Goal: Task Accomplishment & Management: Use online tool/utility

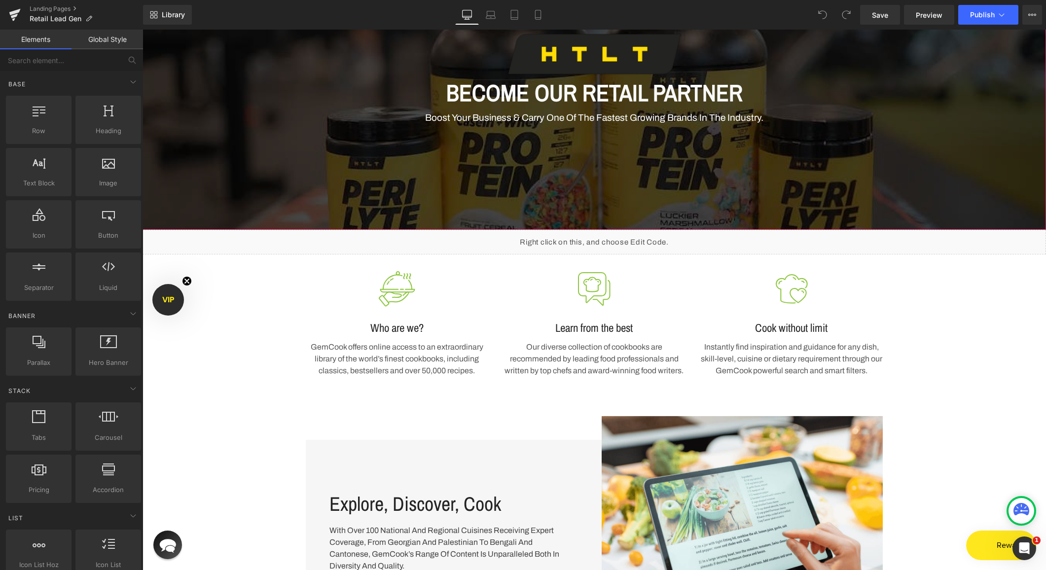
scroll to position [170, 0]
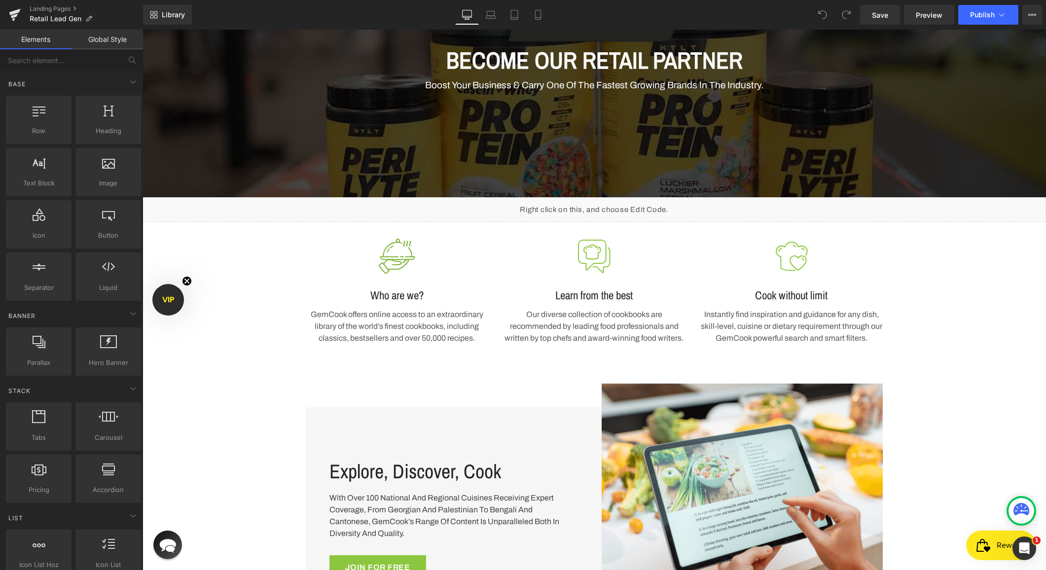
click at [386, 277] on div "Who are we? Heading" at bounding box center [397, 289] width 183 height 27
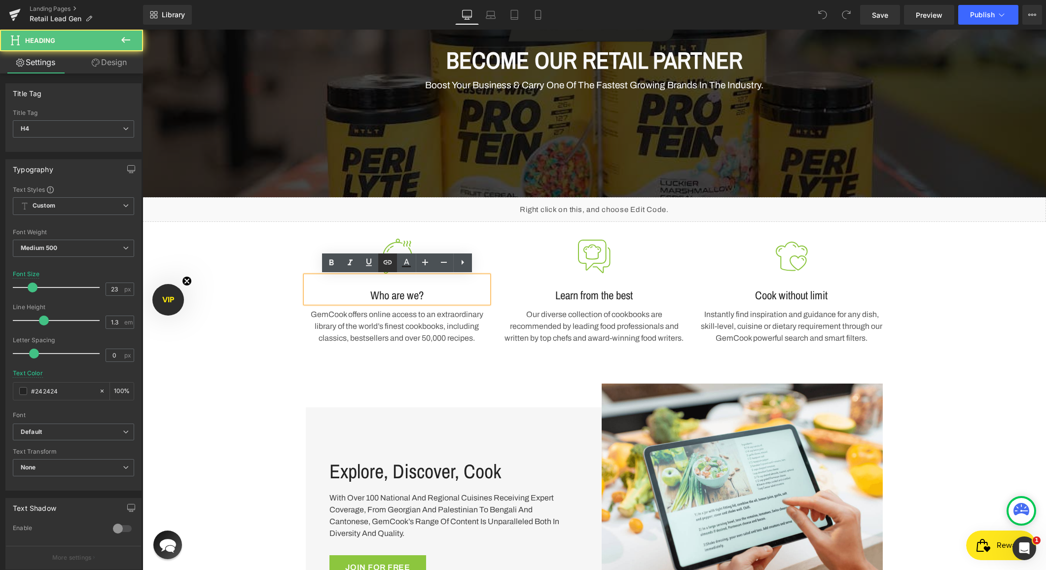
click at [396, 262] on link at bounding box center [387, 263] width 19 height 19
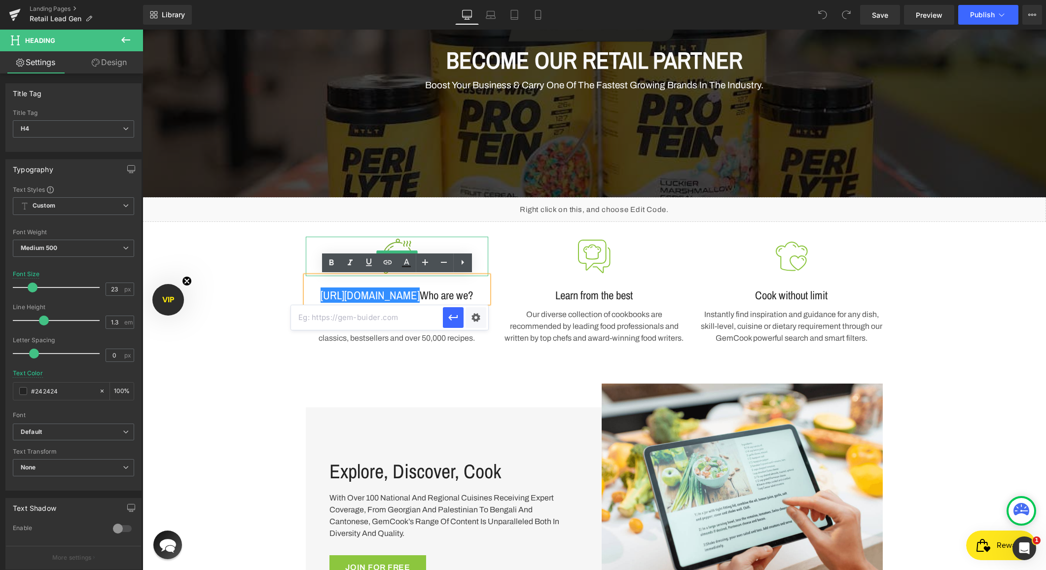
click at [400, 244] on img at bounding box center [396, 256] width 39 height 39
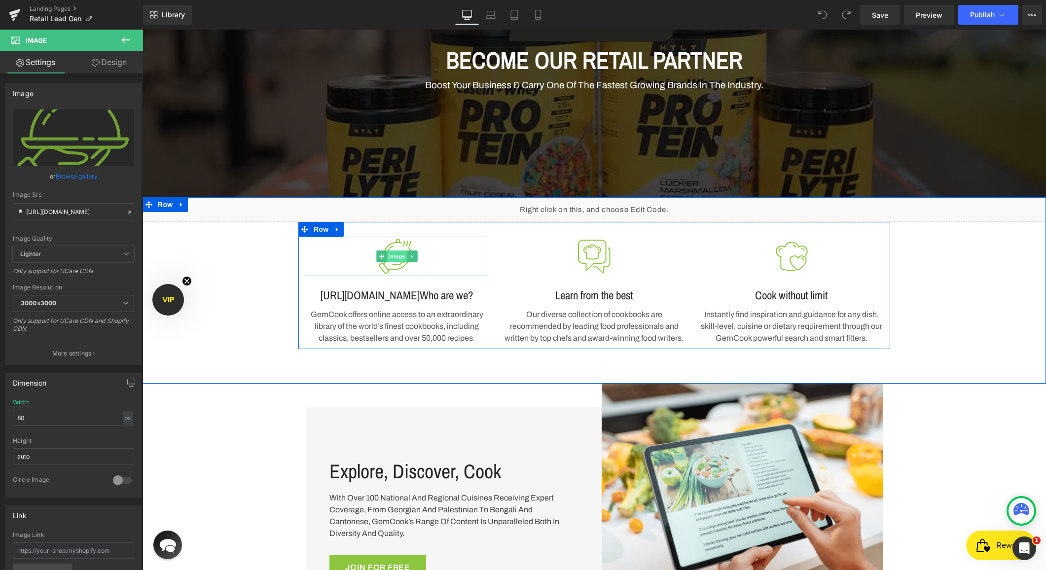
click at [401, 258] on span "Image" at bounding box center [397, 257] width 21 height 12
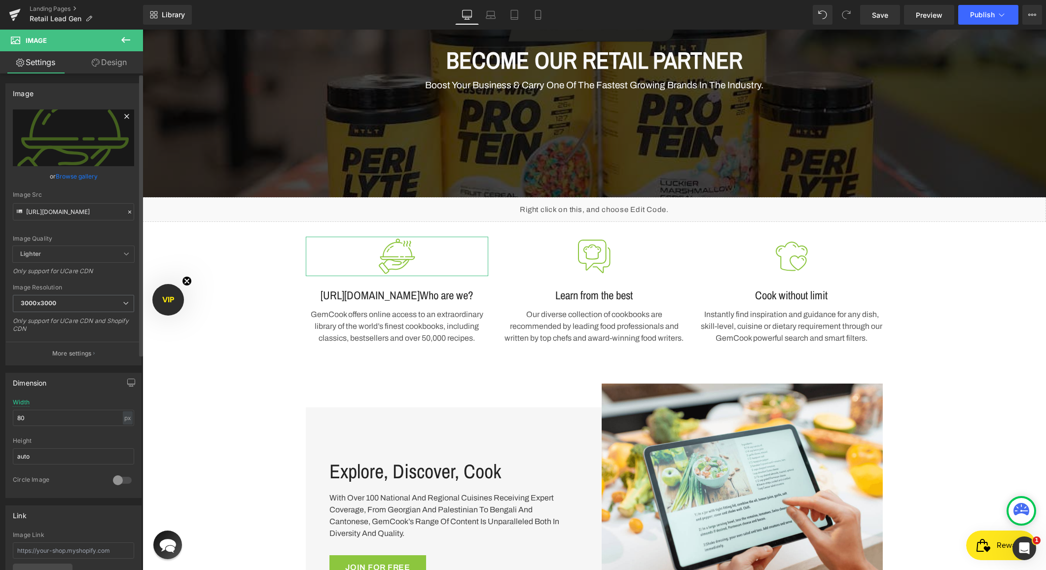
click at [123, 118] on icon at bounding box center [127, 117] width 12 height 12
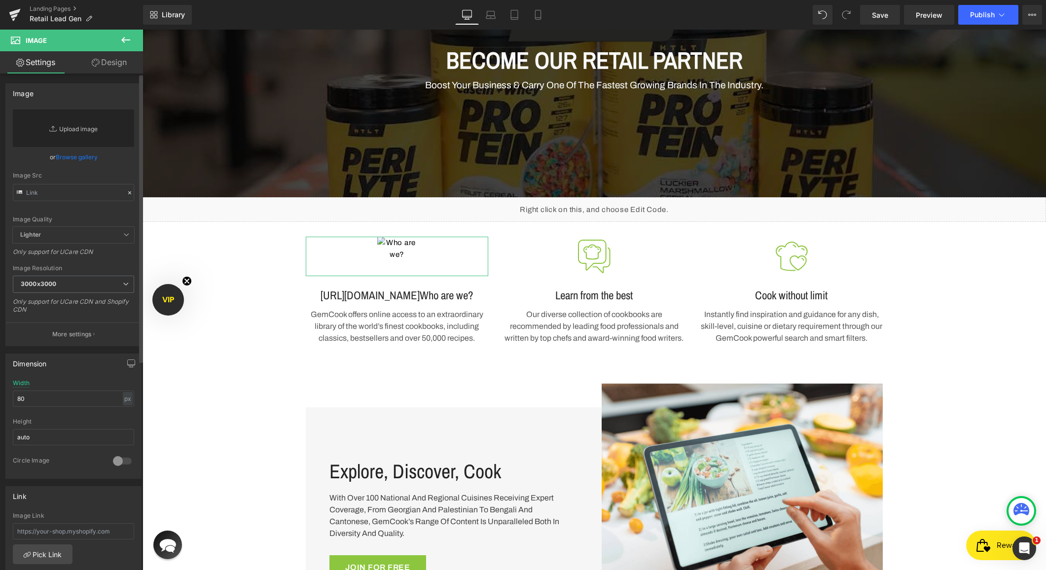
click at [78, 123] on link "Replace Image" at bounding box center [73, 128] width 121 height 37
type input "C:\fakepath\1.png"
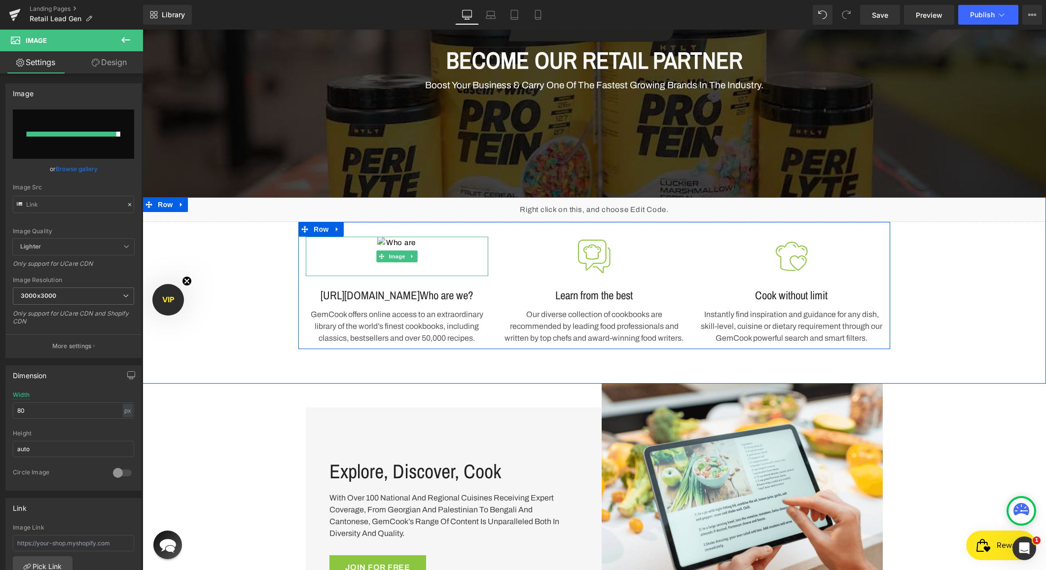
type input "[URL][DOMAIN_NAME]"
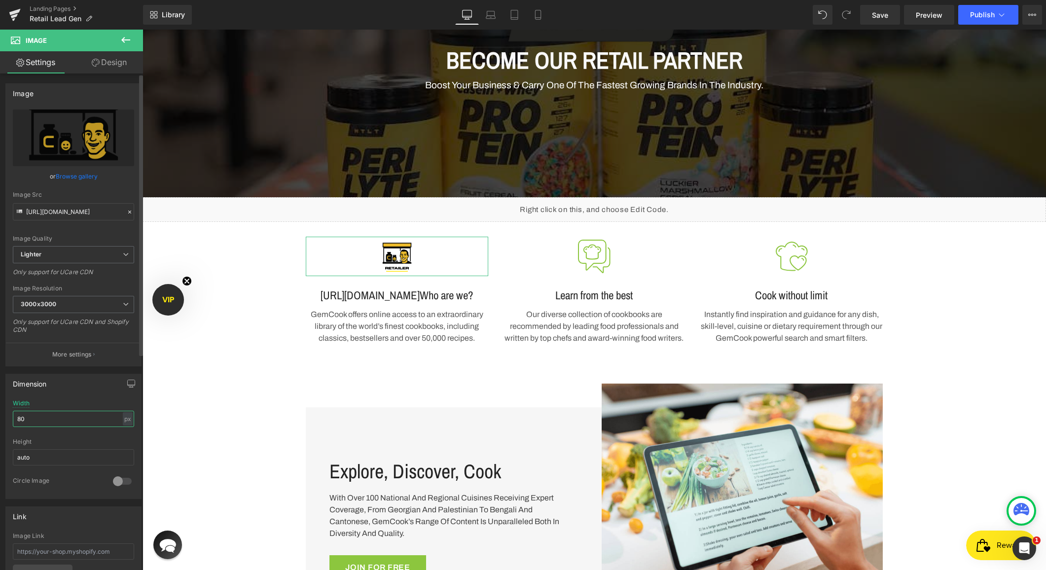
click at [56, 417] on input "80" at bounding box center [73, 419] width 121 height 16
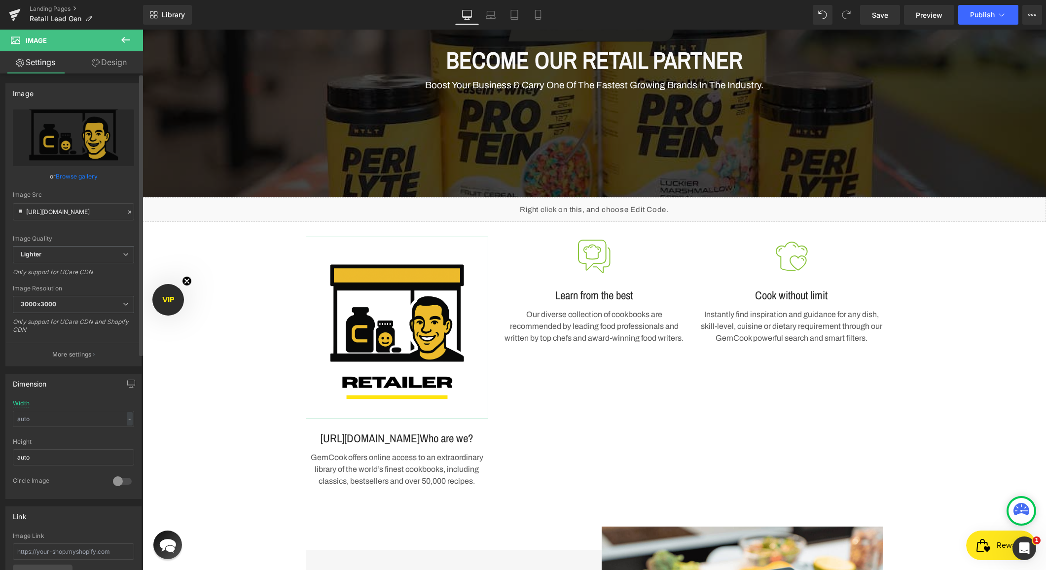
click at [66, 384] on div "Dimension" at bounding box center [73, 383] width 135 height 19
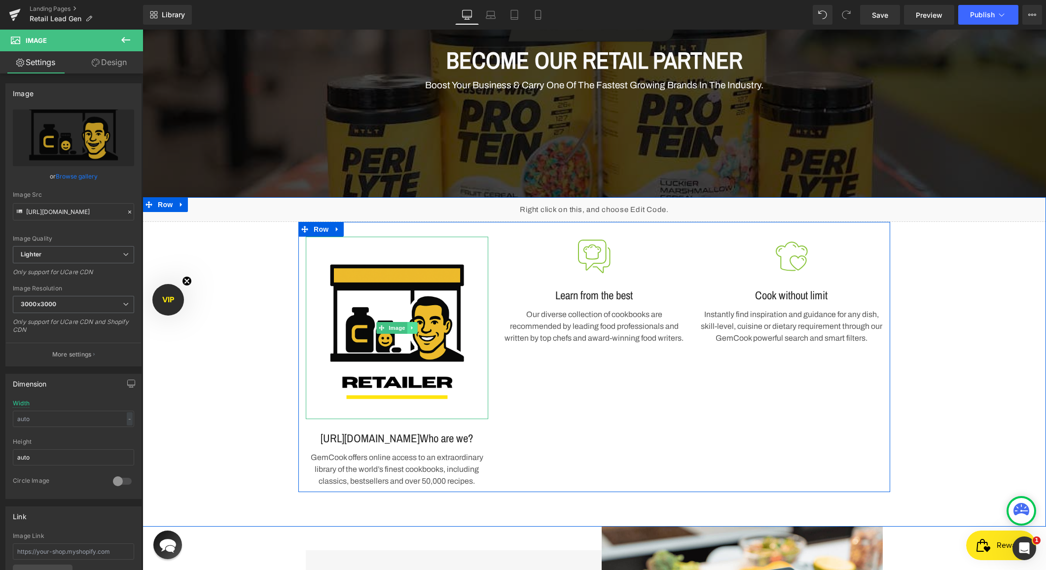
click at [413, 326] on icon at bounding box center [412, 328] width 5 height 6
click at [406, 328] on icon at bounding box center [407, 327] width 5 height 5
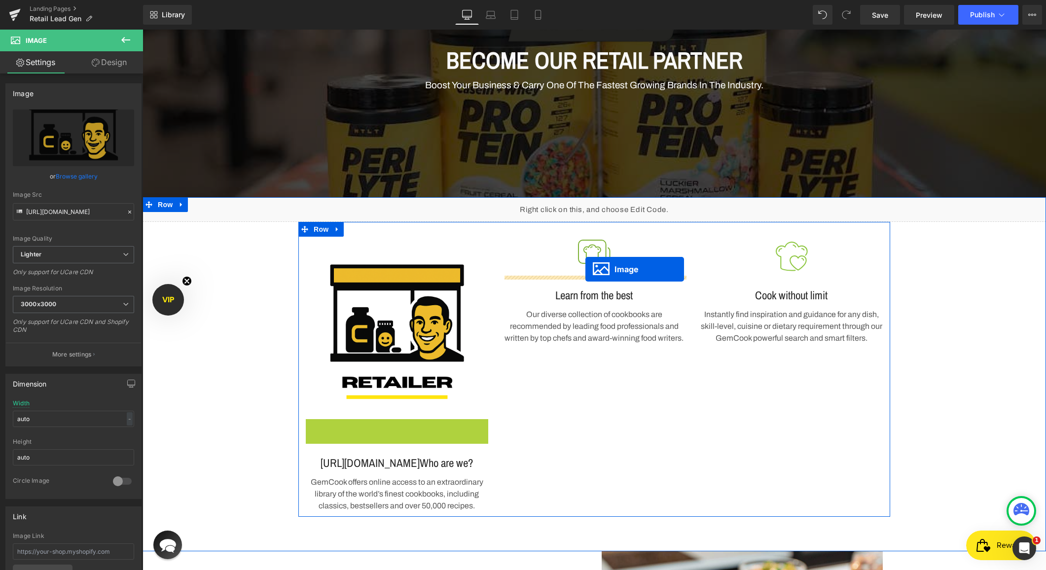
drag, startPoint x: 381, startPoint y: 513, endPoint x: 586, endPoint y: 269, distance: 318.0
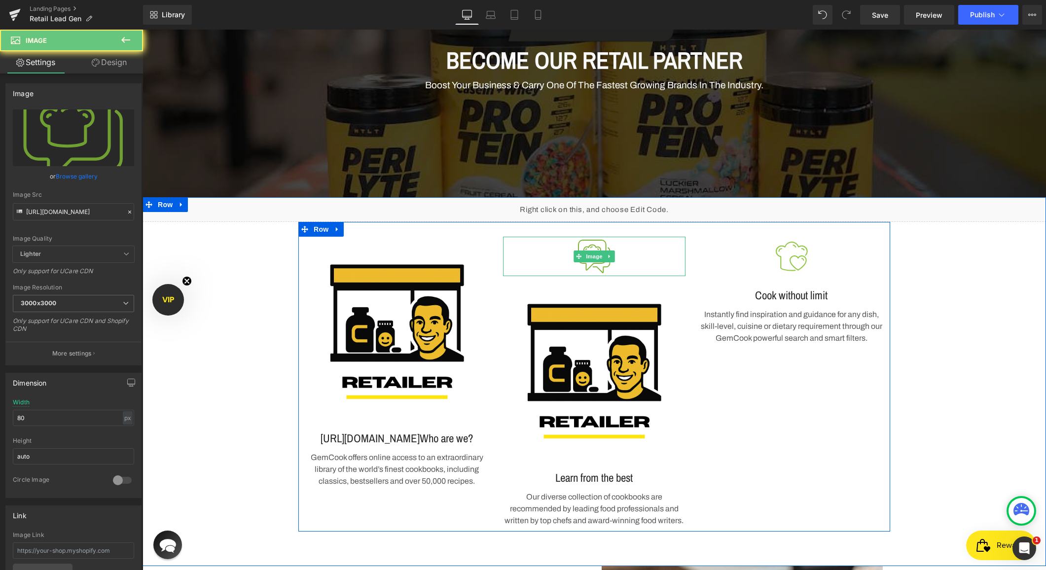
click at [597, 248] on img at bounding box center [594, 256] width 39 height 39
click at [609, 255] on icon at bounding box center [609, 257] width 5 height 6
click at [618, 258] on icon at bounding box center [614, 256] width 5 height 5
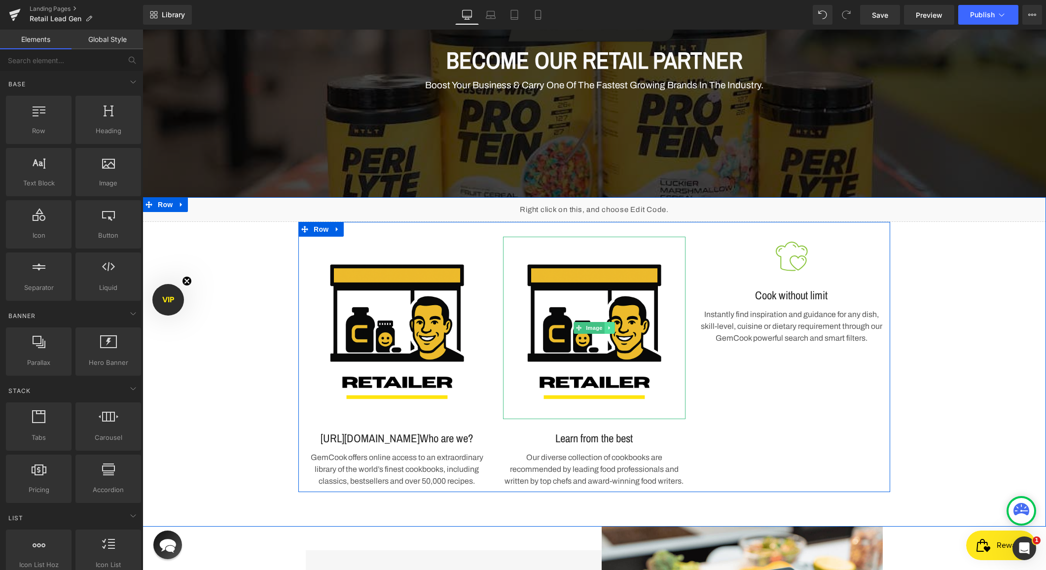
click at [608, 328] on icon at bounding box center [609, 328] width 5 height 6
click at [605, 329] on icon at bounding box center [604, 327] width 5 height 5
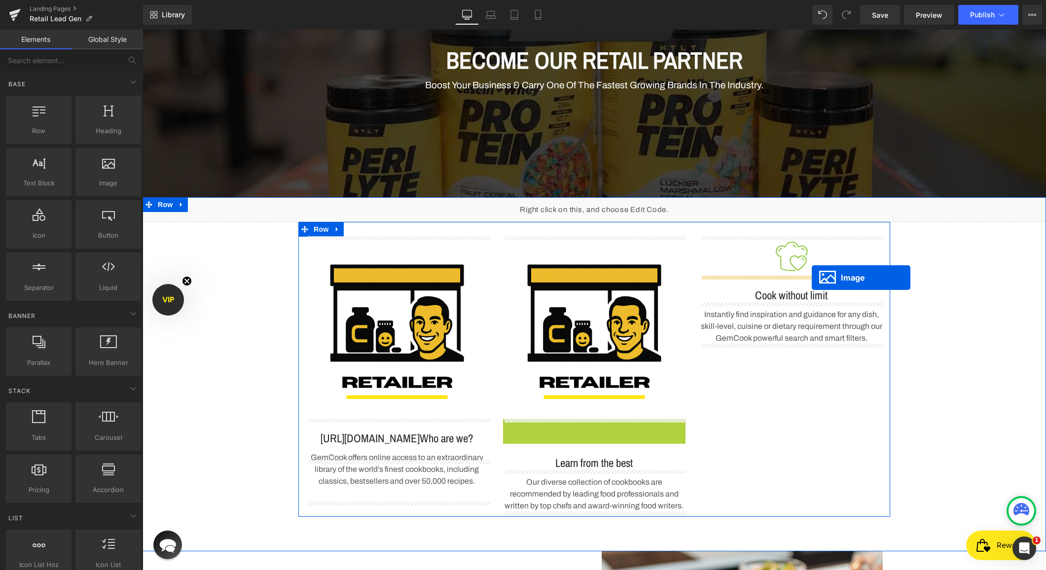
drag, startPoint x: 579, startPoint y: 508, endPoint x: 811, endPoint y: 277, distance: 327.2
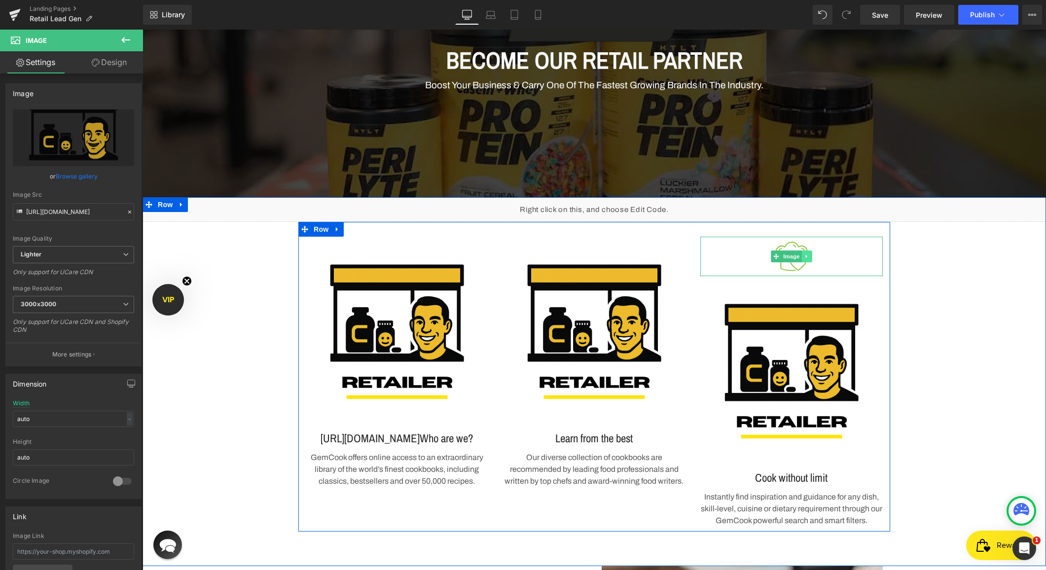
click at [808, 257] on icon at bounding box center [807, 257] width 5 height 6
click at [812, 257] on icon at bounding box center [812, 256] width 5 height 5
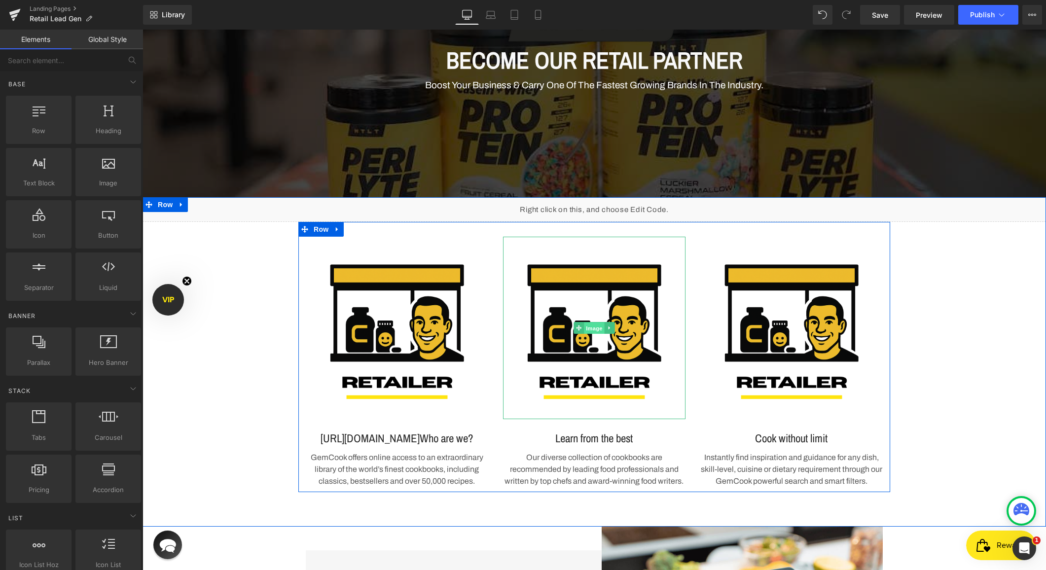
click at [586, 331] on span "Image" at bounding box center [594, 329] width 21 height 12
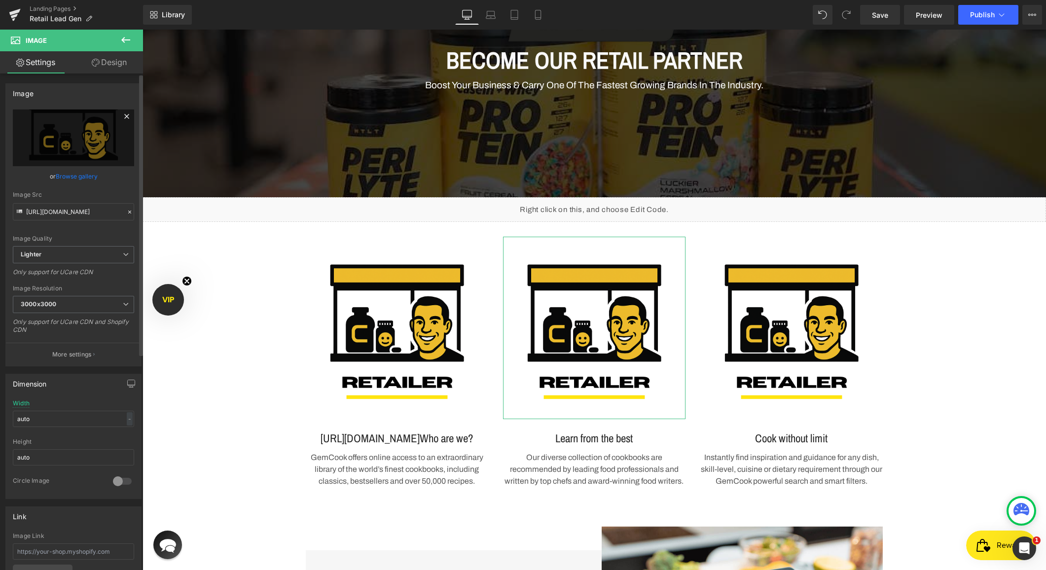
click at [124, 116] on icon at bounding box center [126, 116] width 4 height 4
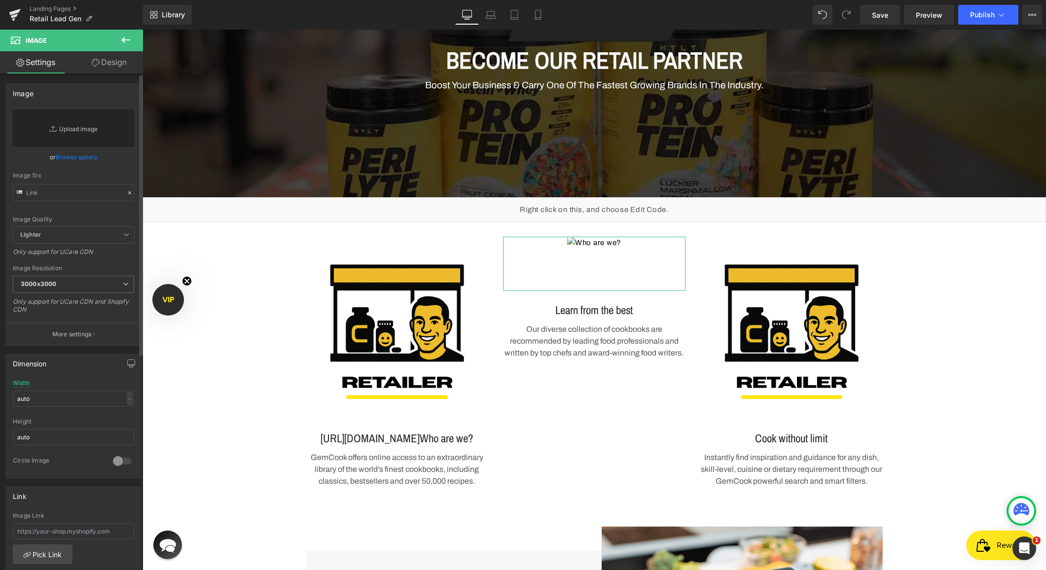
click at [90, 124] on link "Replace Image" at bounding box center [73, 128] width 121 height 37
type input "C:\fakepath\2.png"
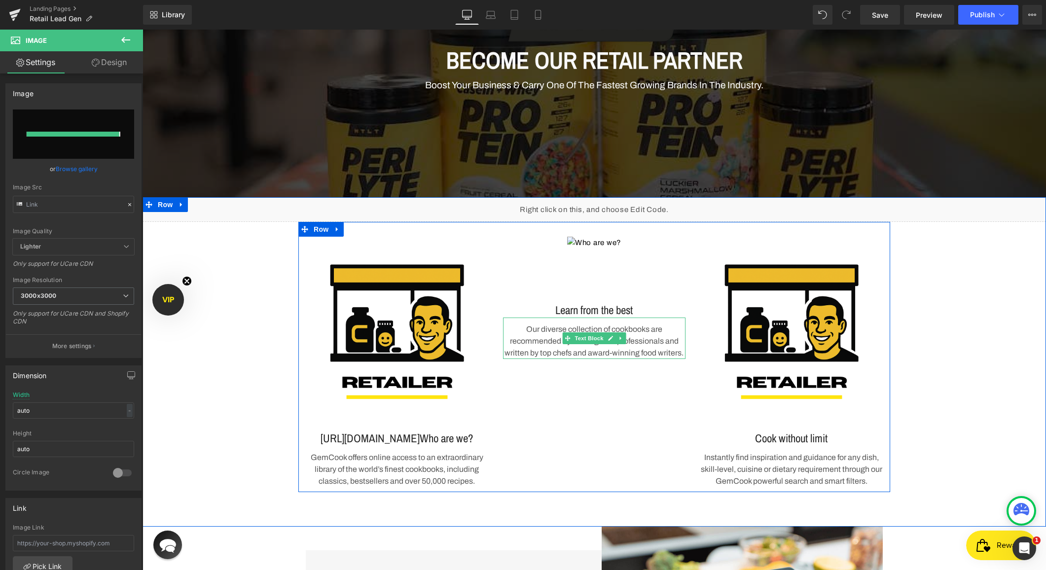
type input "[URL][DOMAIN_NAME]"
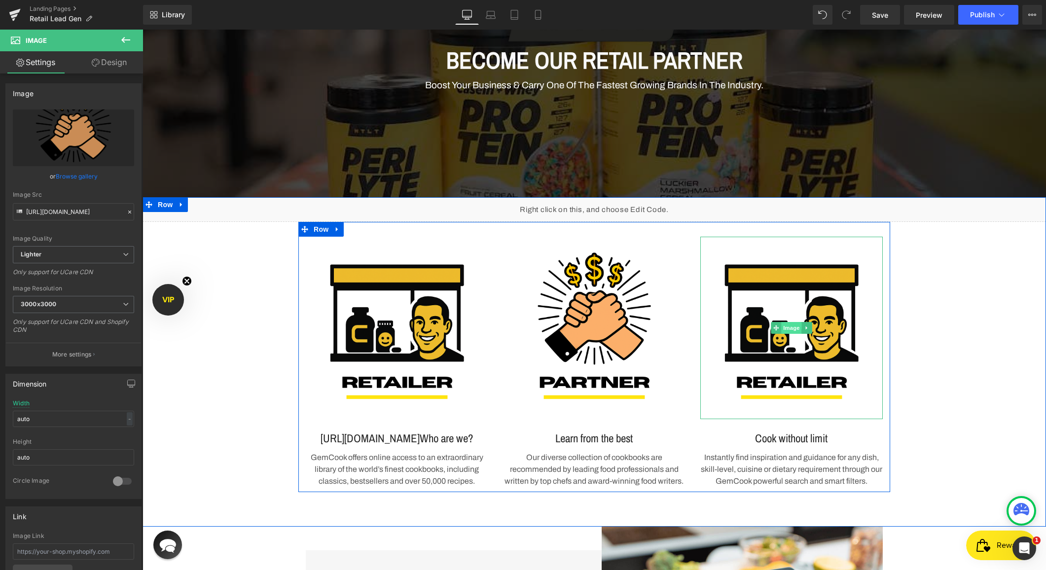
click at [794, 330] on span "Image" at bounding box center [791, 328] width 21 height 12
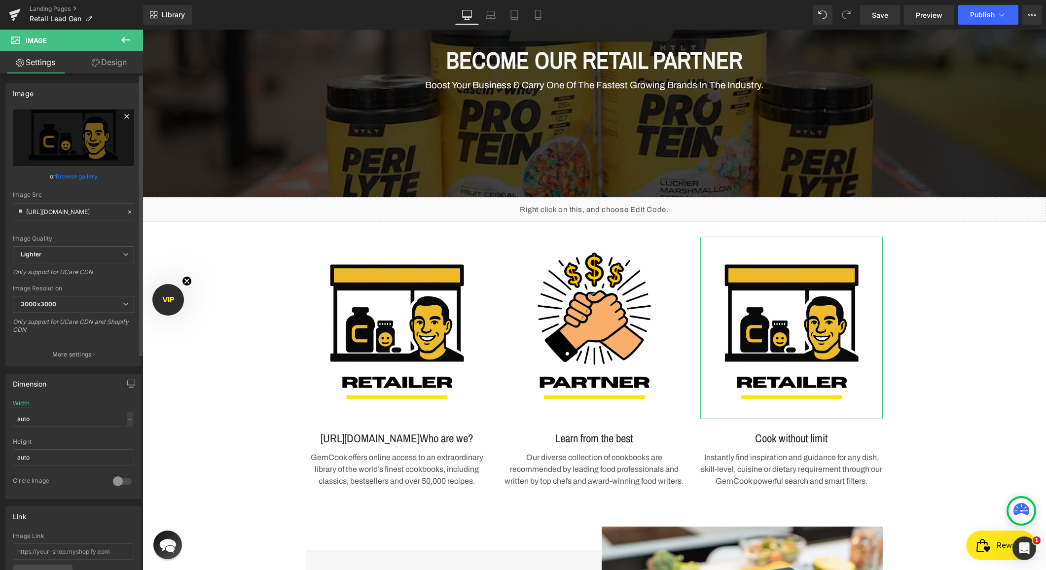
click at [124, 116] on icon at bounding box center [127, 117] width 12 height 12
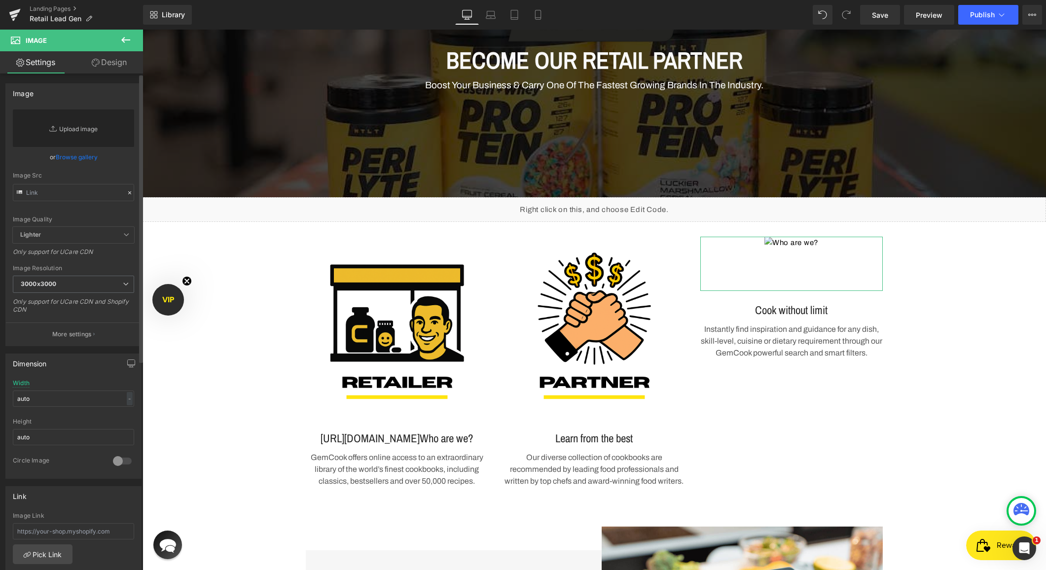
click at [103, 116] on link "Replace Image" at bounding box center [73, 128] width 121 height 37
type input "C:\fakepath\3.png"
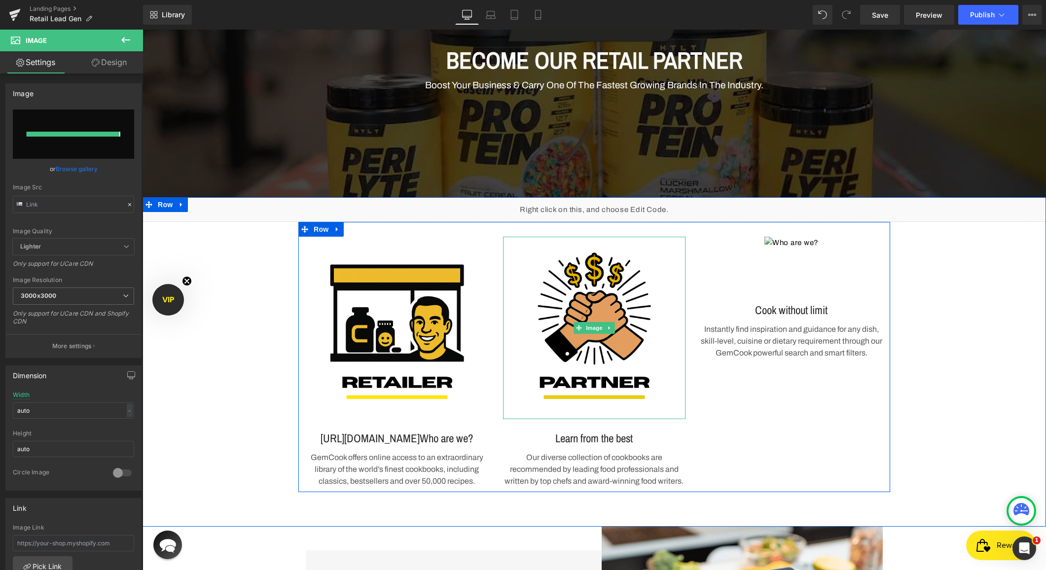
type input "[URL][DOMAIN_NAME]"
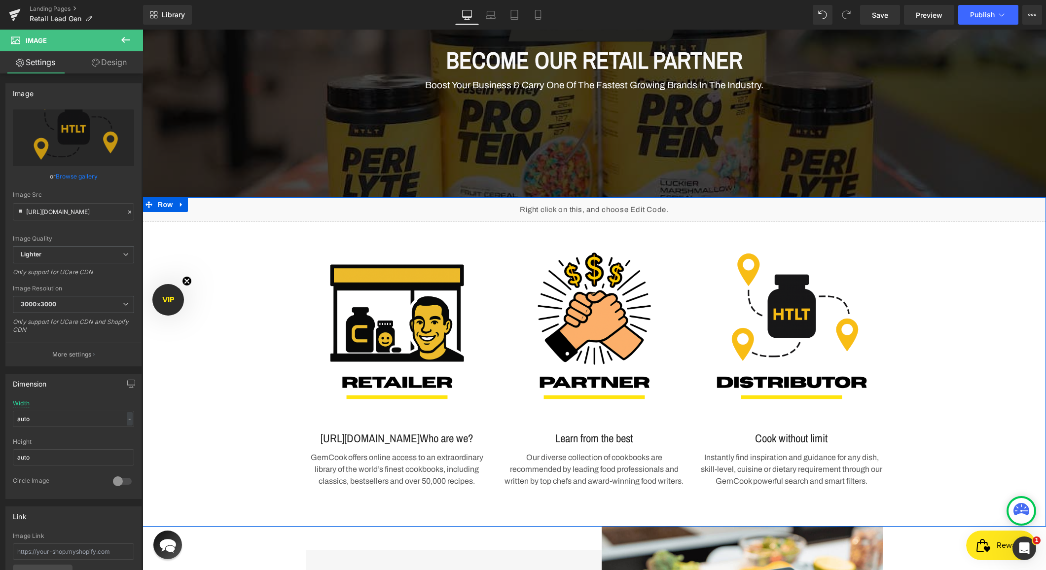
click at [977, 334] on div "Liquid Image [URL][DOMAIN_NAME] Who are we? Heading GemCook offers online acces…" at bounding box center [595, 344] width 904 height 295
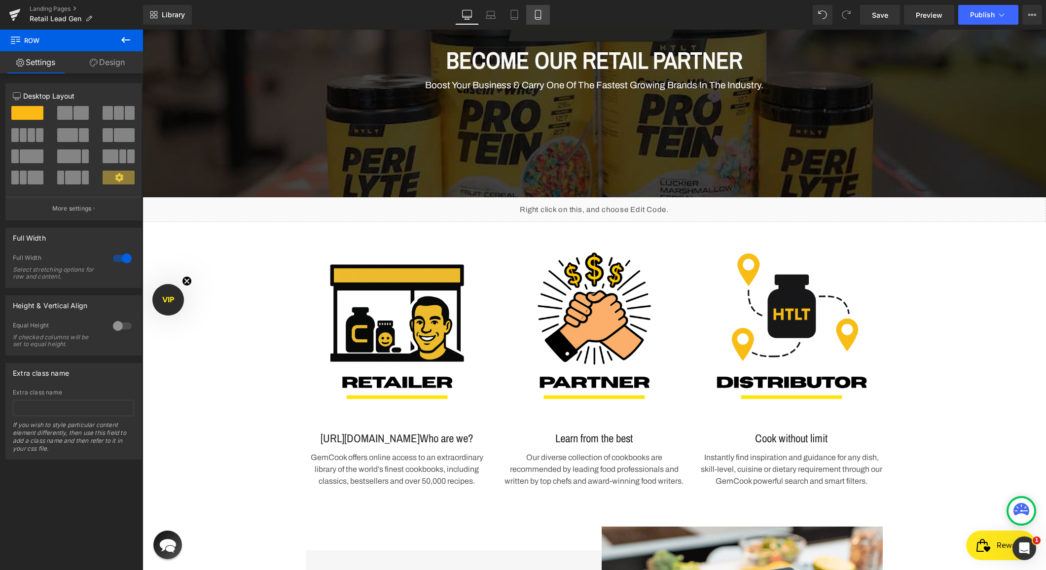
click at [544, 14] on link "Mobile" at bounding box center [538, 15] width 24 height 20
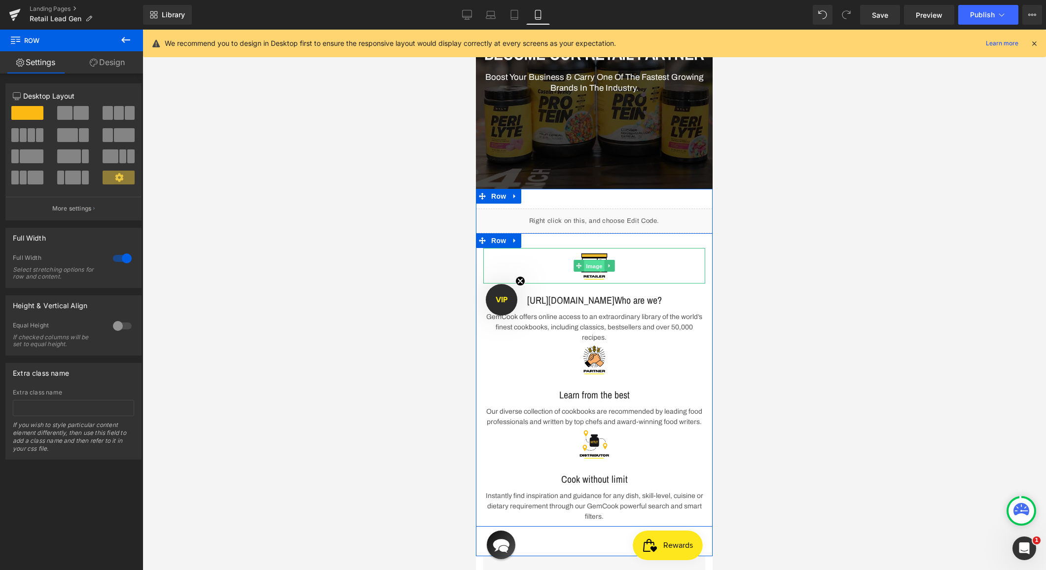
click at [578, 272] on link "Image" at bounding box center [589, 266] width 31 height 12
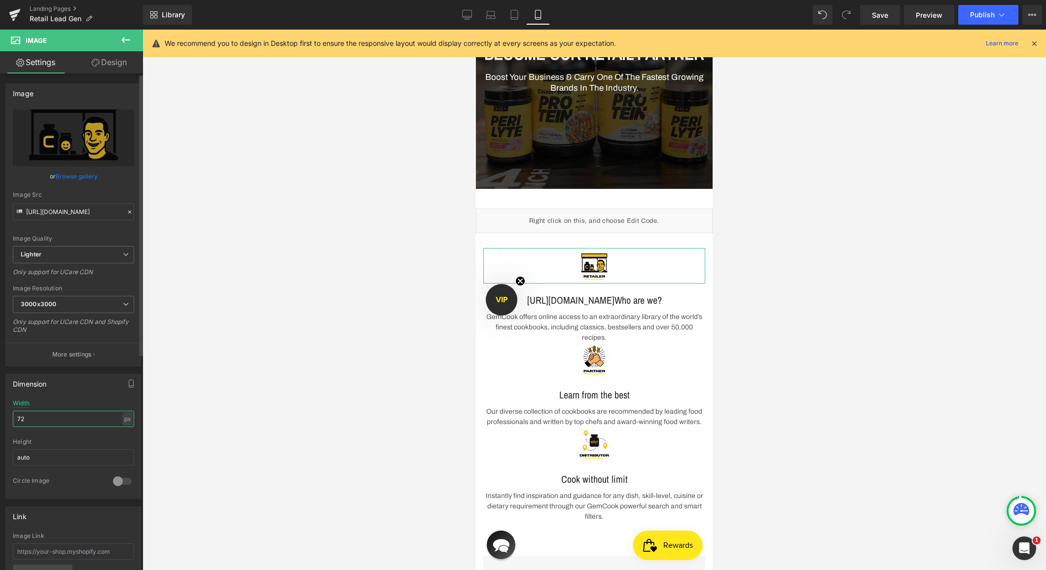
click at [59, 425] on input "72" at bounding box center [73, 419] width 121 height 16
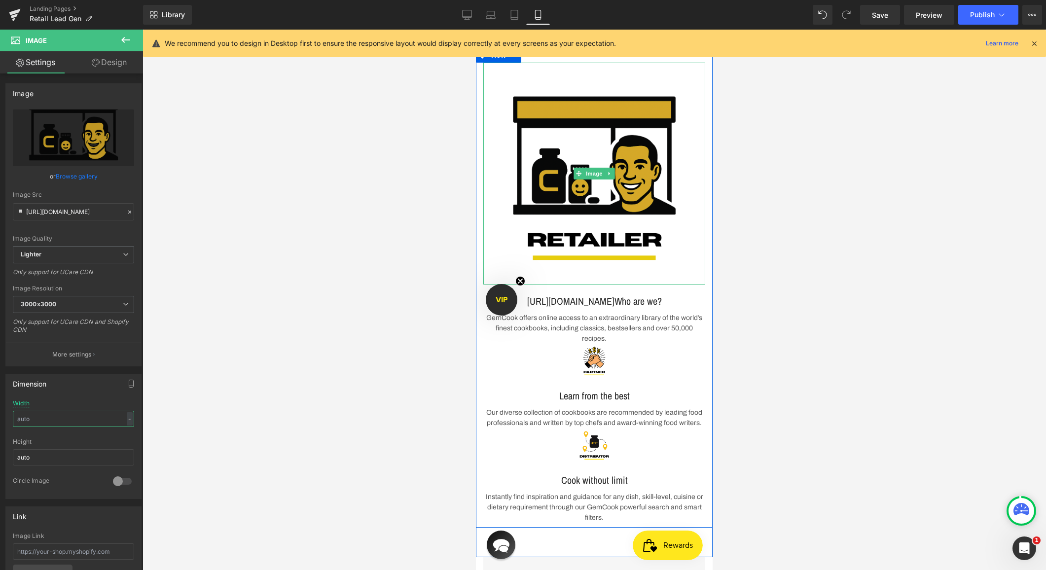
scroll to position [287, 0]
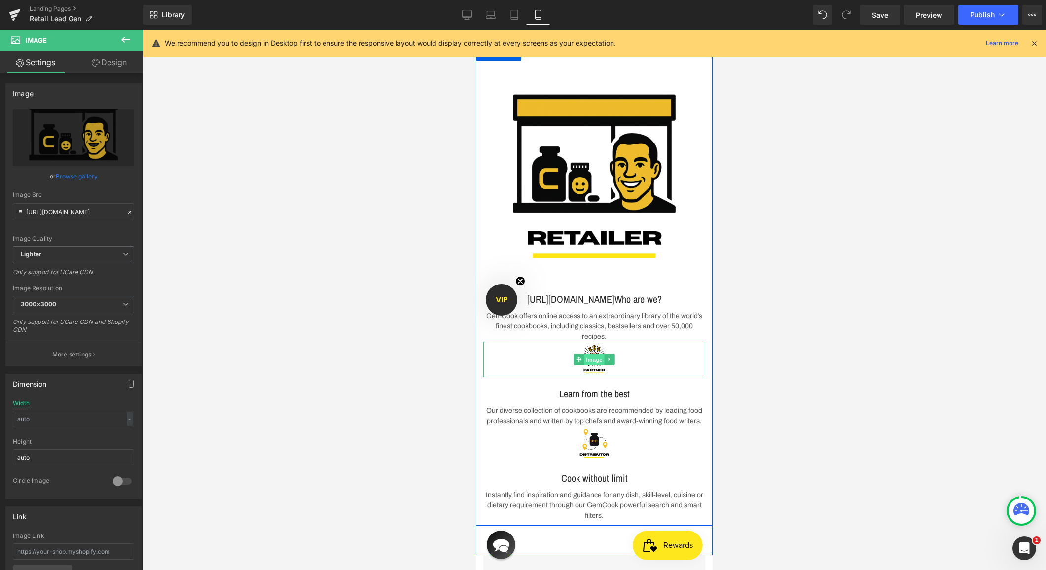
click at [593, 366] on span "Image" at bounding box center [594, 360] width 21 height 12
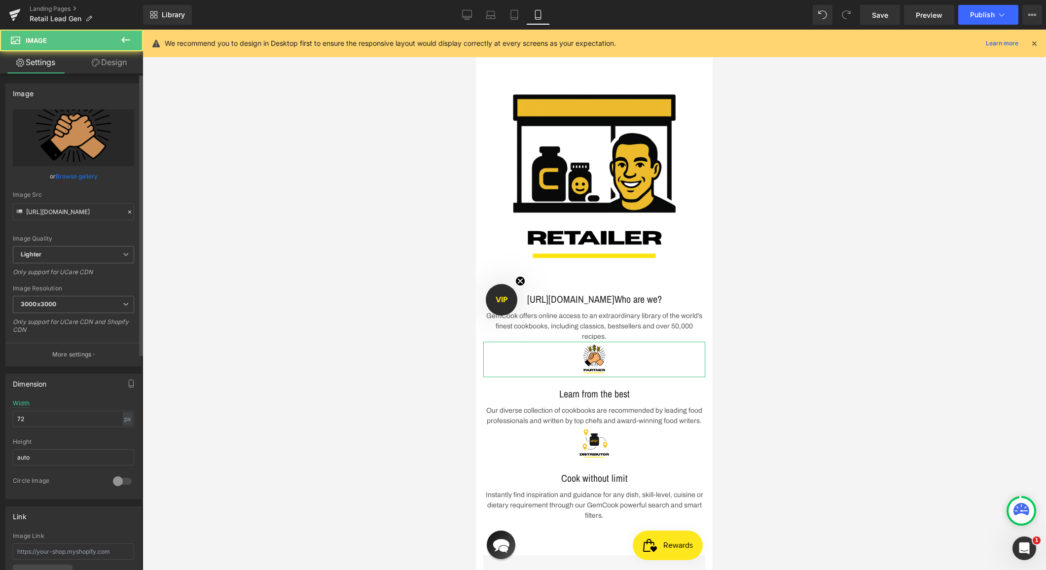
click at [19, 429] on div "Width 72 px % px" at bounding box center [73, 419] width 121 height 38
click at [26, 419] on input "72" at bounding box center [73, 419] width 121 height 16
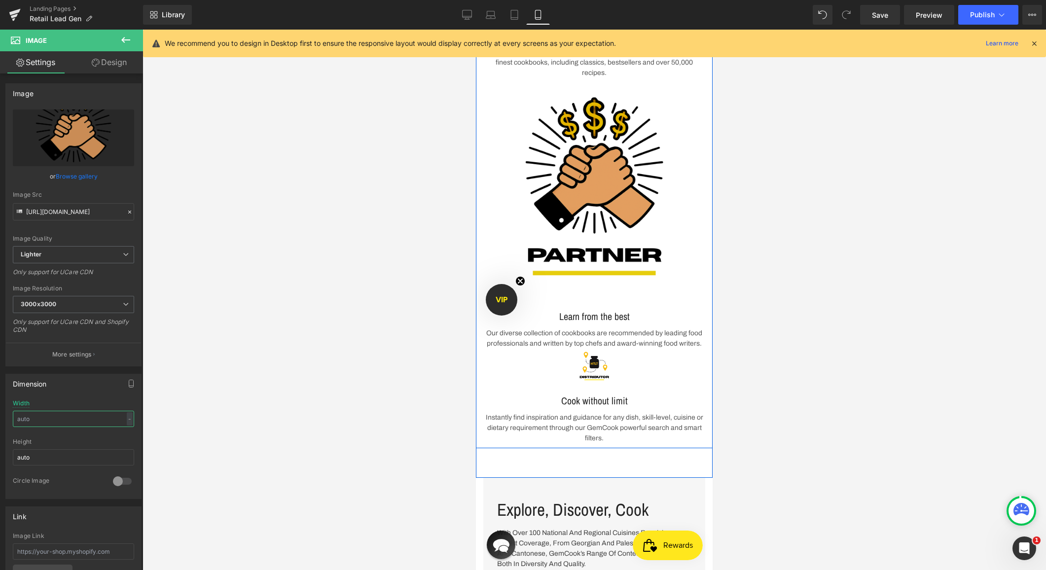
scroll to position [566, 0]
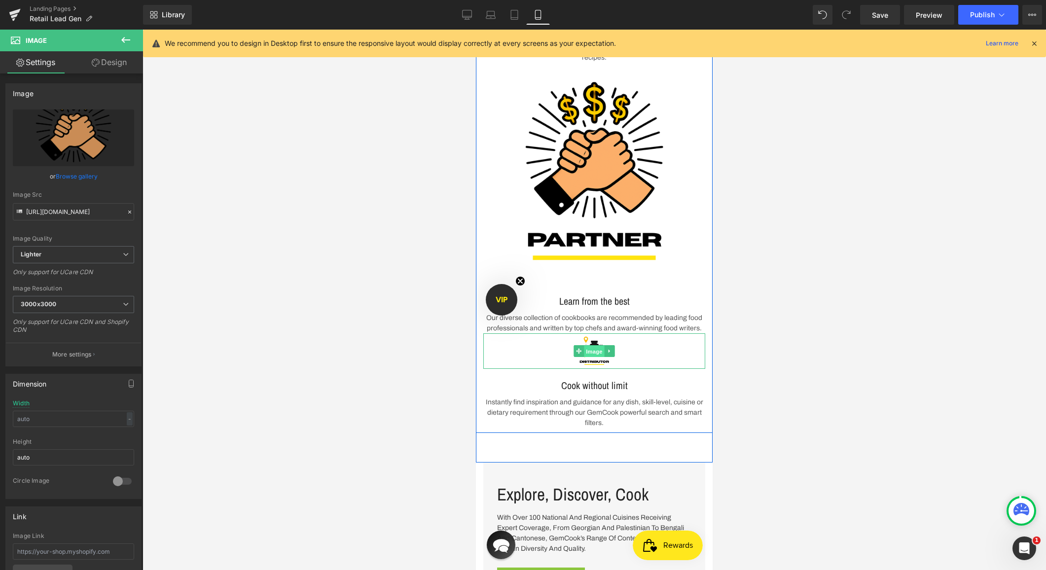
click at [591, 357] on span "Image" at bounding box center [594, 351] width 21 height 12
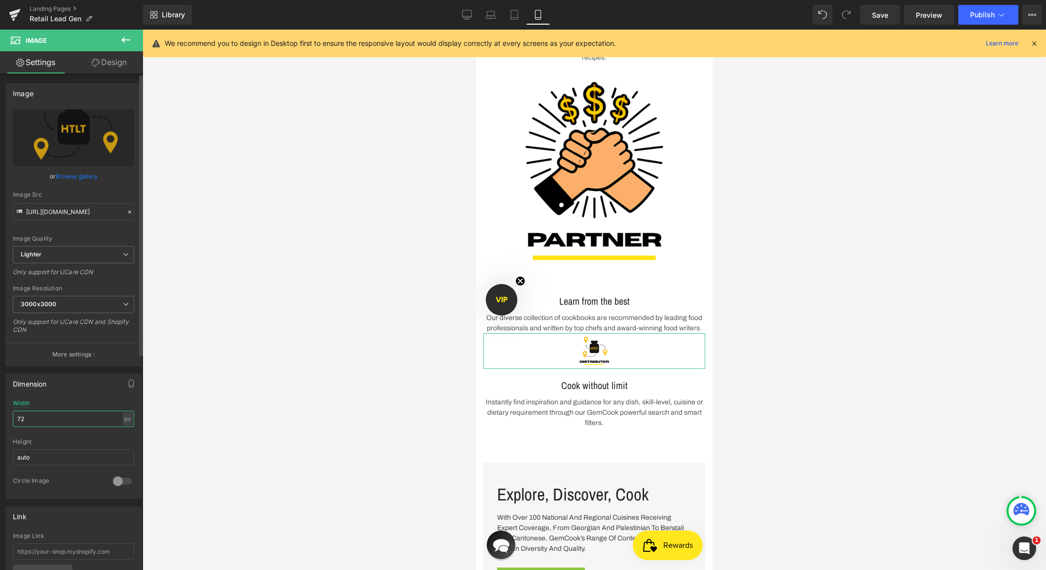
click at [33, 415] on input "72" at bounding box center [73, 419] width 121 height 16
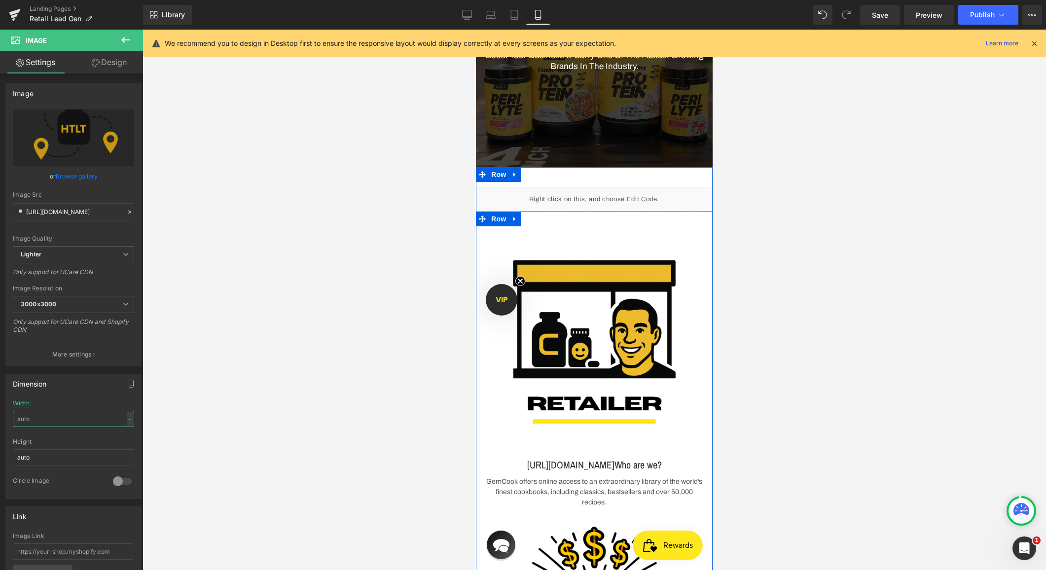
scroll to position [0, 0]
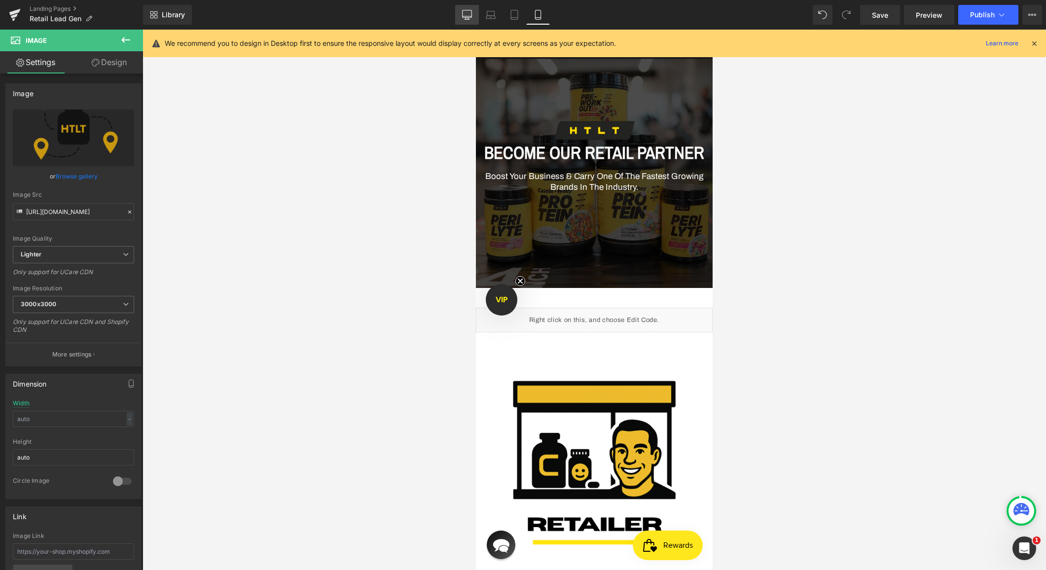
click at [472, 15] on icon at bounding box center [466, 13] width 9 height 7
type input "auto"
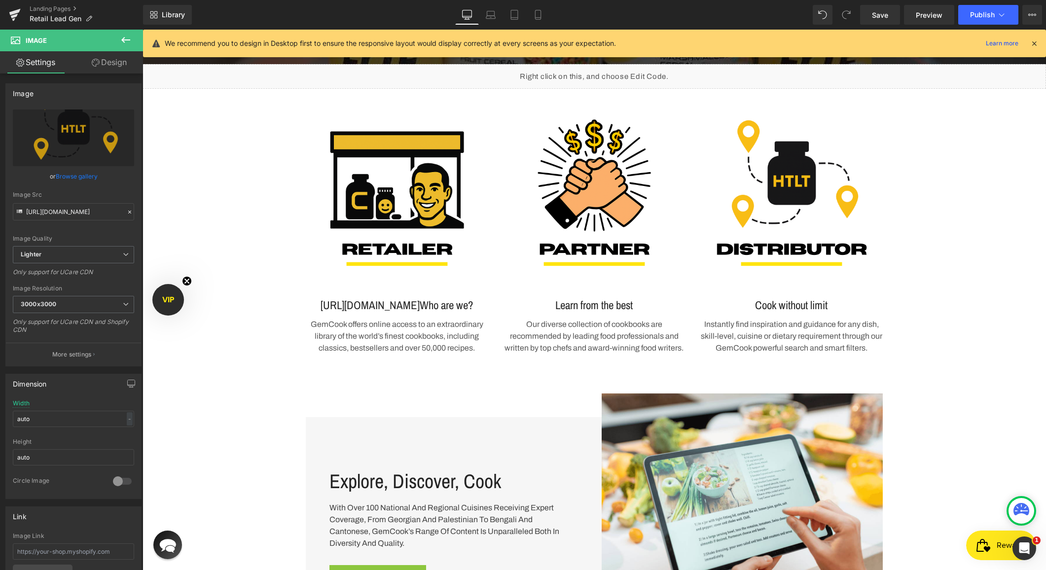
scroll to position [305, 0]
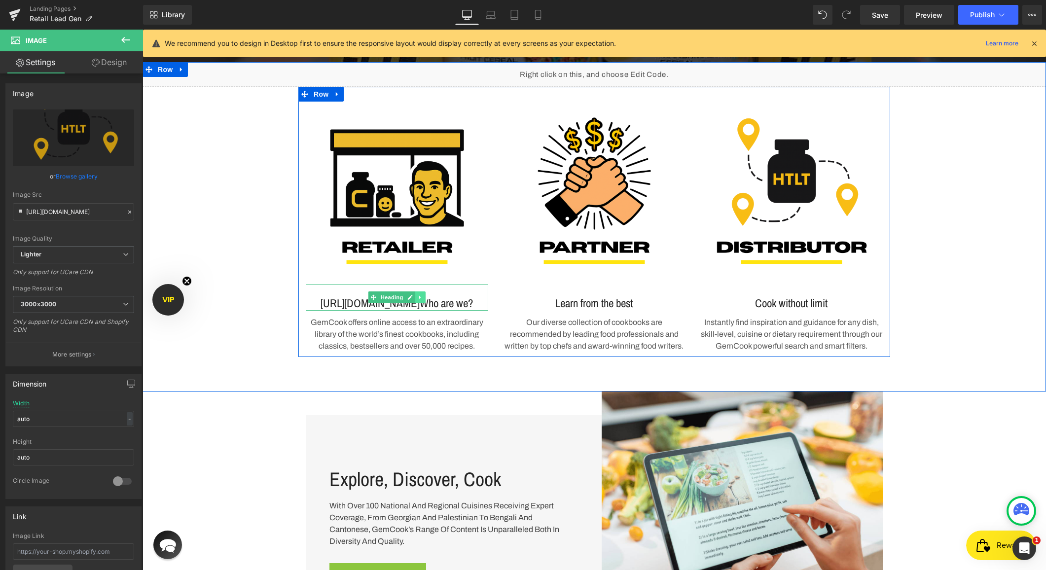
click at [421, 300] on icon at bounding box center [420, 298] width 5 height 6
click at [401, 336] on p "GemCook offers online access to an extraordinary library of the world’s finest …" at bounding box center [397, 335] width 183 height 36
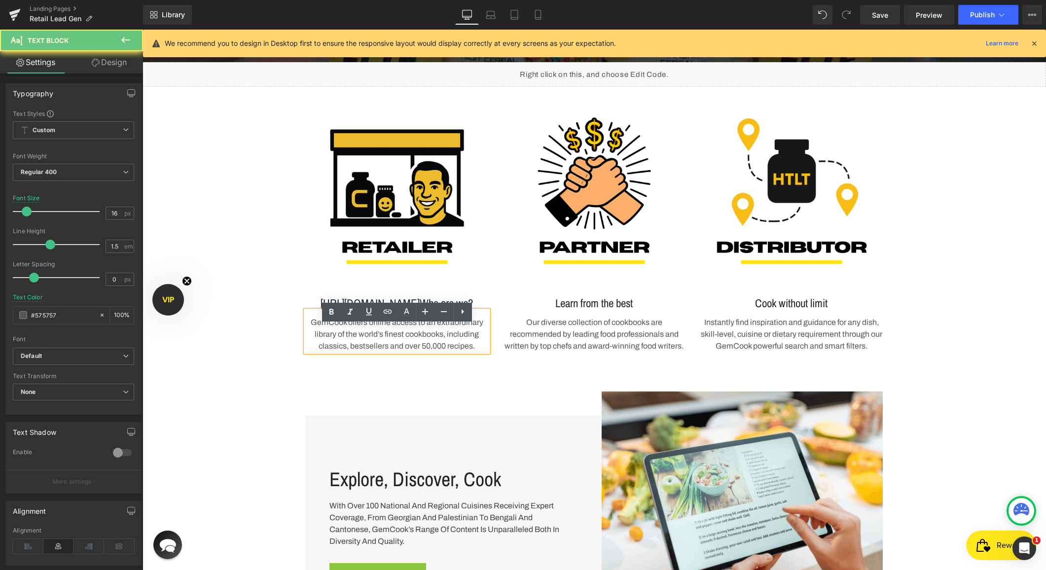
click at [424, 348] on p "GemCook offers online access to an extraordinary library of the world’s finest …" at bounding box center [397, 335] width 183 height 36
click at [430, 375] on div "Liquid Image [URL][DOMAIN_NAME] Who are we? Heading GemCook offers online acces…" at bounding box center [595, 227] width 904 height 330
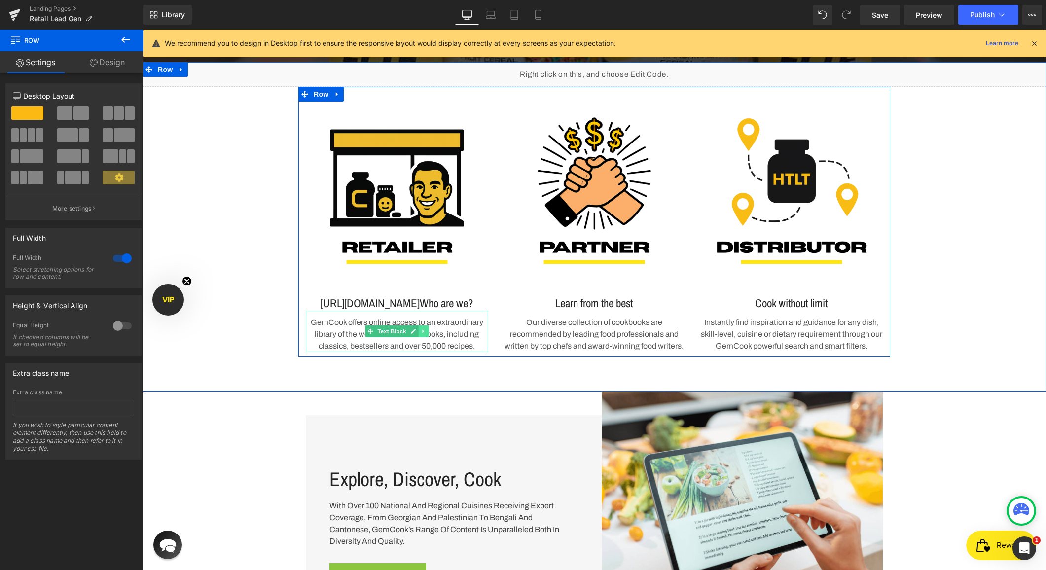
click at [423, 333] on icon at bounding box center [422, 331] width 1 height 3
click at [430, 334] on icon at bounding box center [428, 331] width 5 height 5
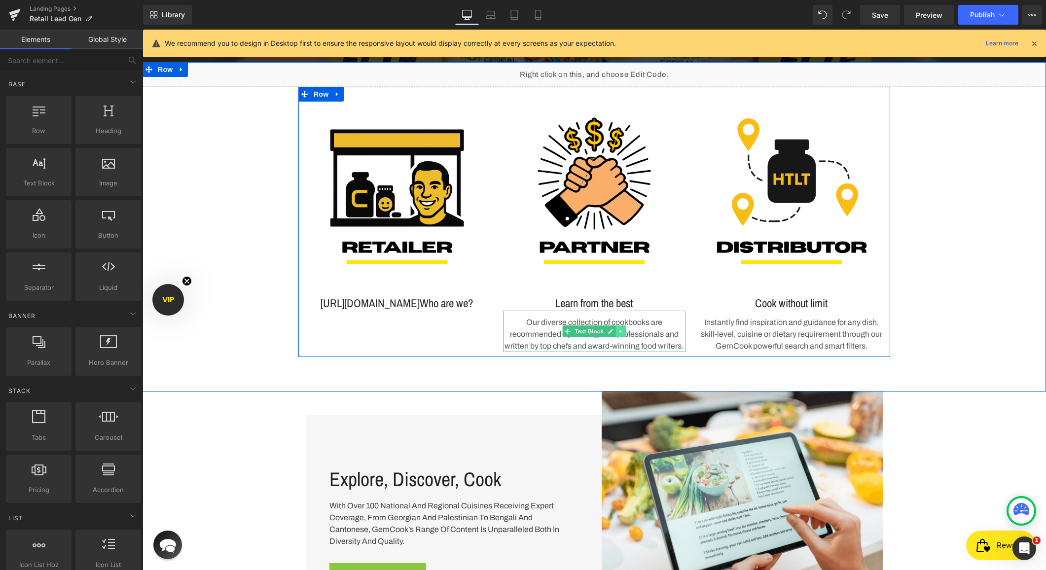
click at [620, 334] on link at bounding box center [621, 332] width 10 height 12
click at [625, 335] on link at bounding box center [626, 332] width 10 height 12
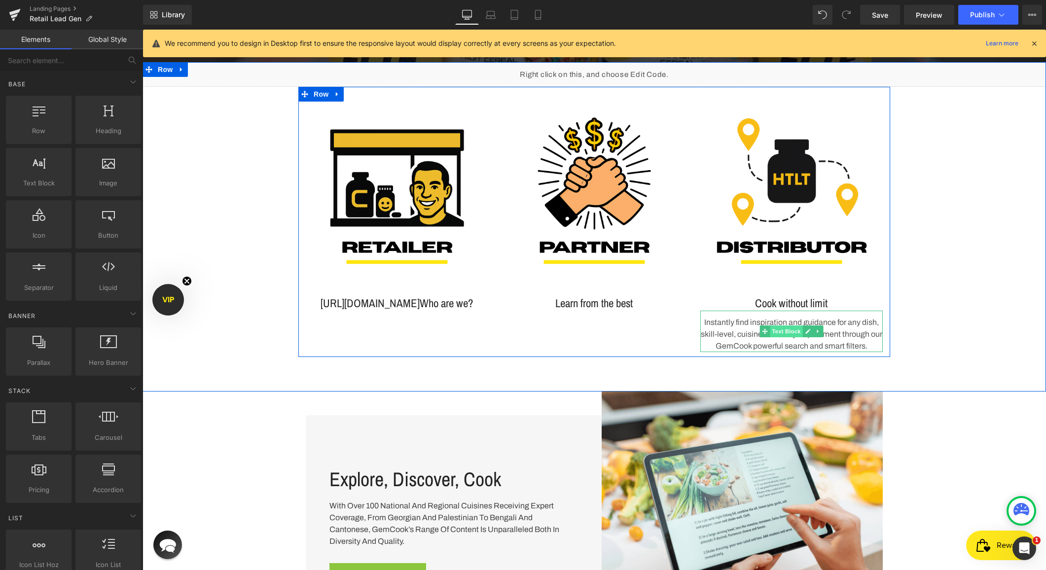
click at [782, 332] on span "Text Block" at bounding box center [786, 332] width 33 height 12
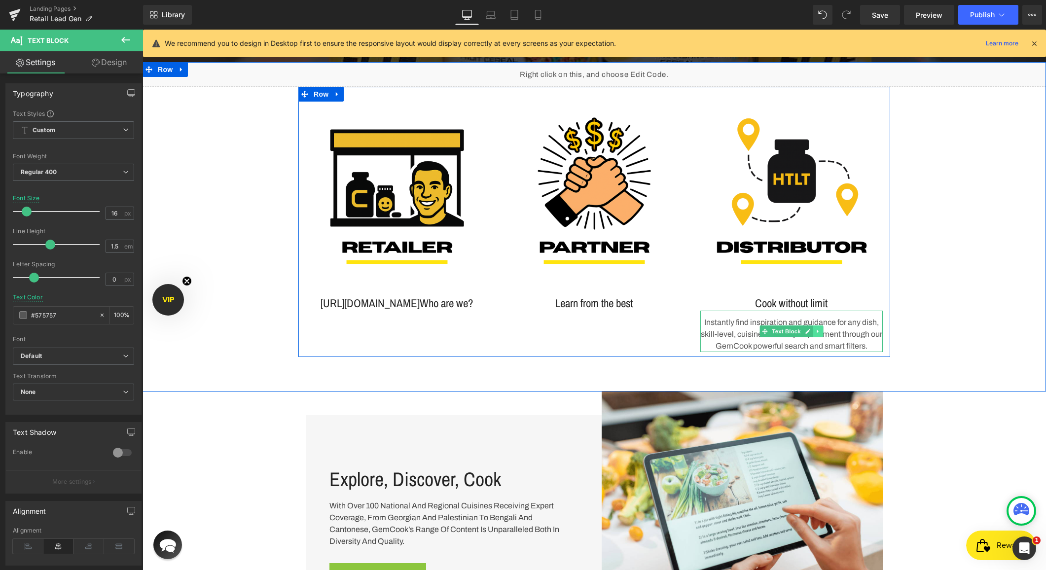
click at [819, 331] on icon at bounding box center [818, 332] width 5 height 6
click at [819, 331] on link at bounding box center [823, 332] width 10 height 12
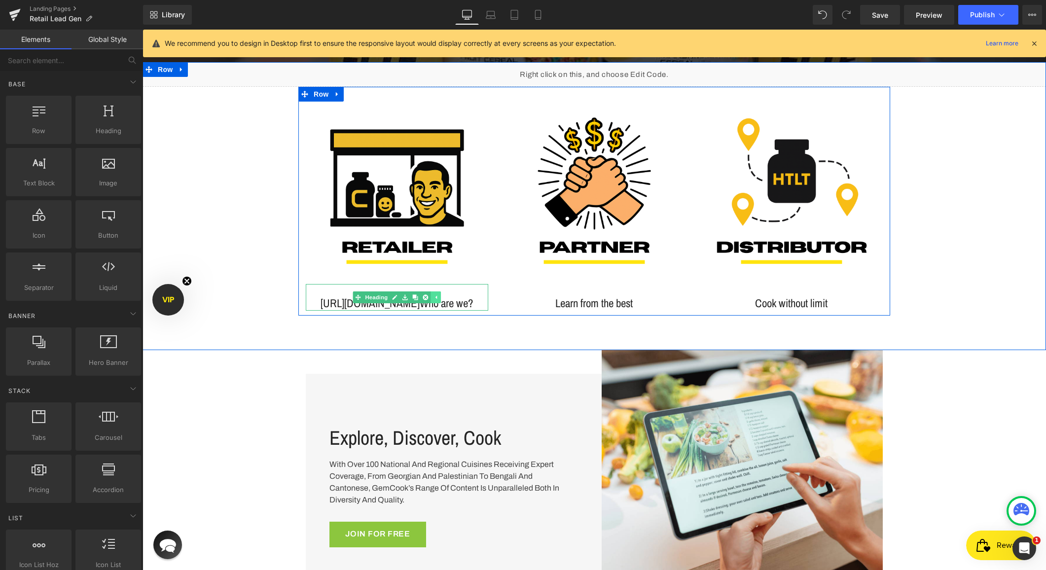
click at [435, 300] on link at bounding box center [436, 298] width 10 height 12
click at [410, 300] on icon at bounding box center [410, 297] width 5 height 5
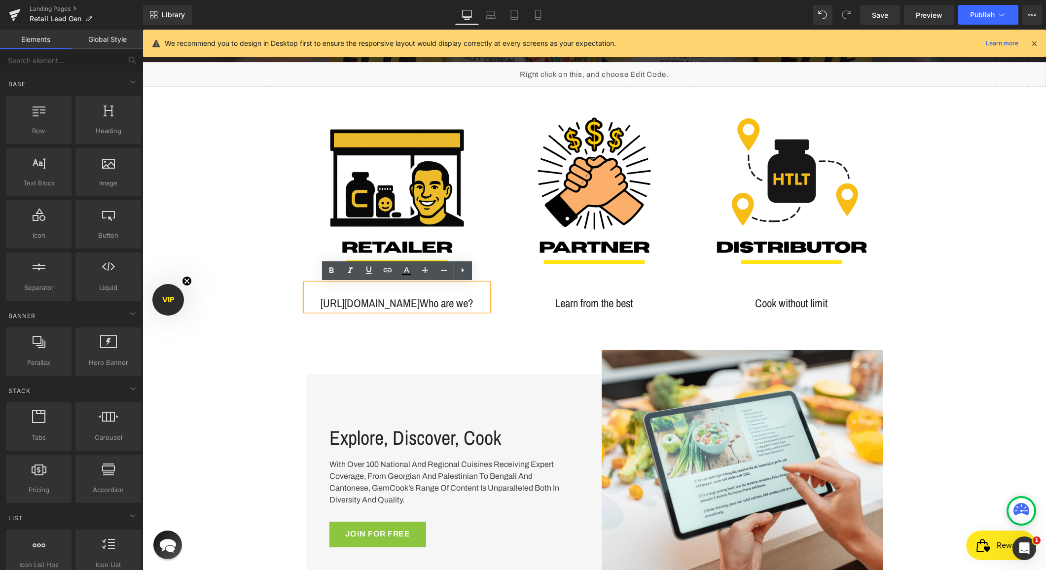
click at [400, 304] on h4 "[URL][DOMAIN_NAME] Who are we?" at bounding box center [397, 303] width 183 height 15
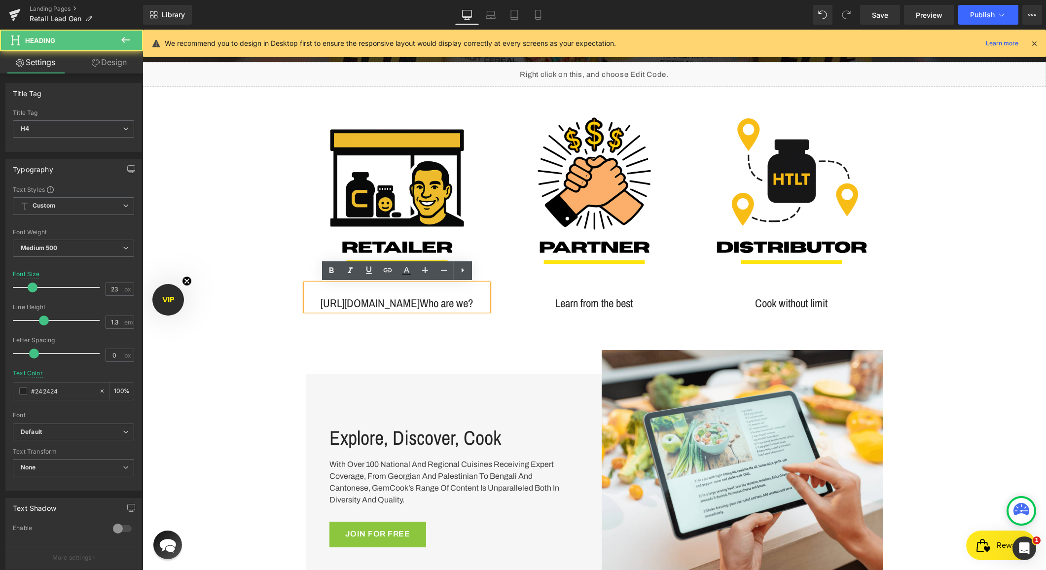
click at [400, 304] on h4 "[URL][DOMAIN_NAME] Who are we?" at bounding box center [397, 303] width 183 height 15
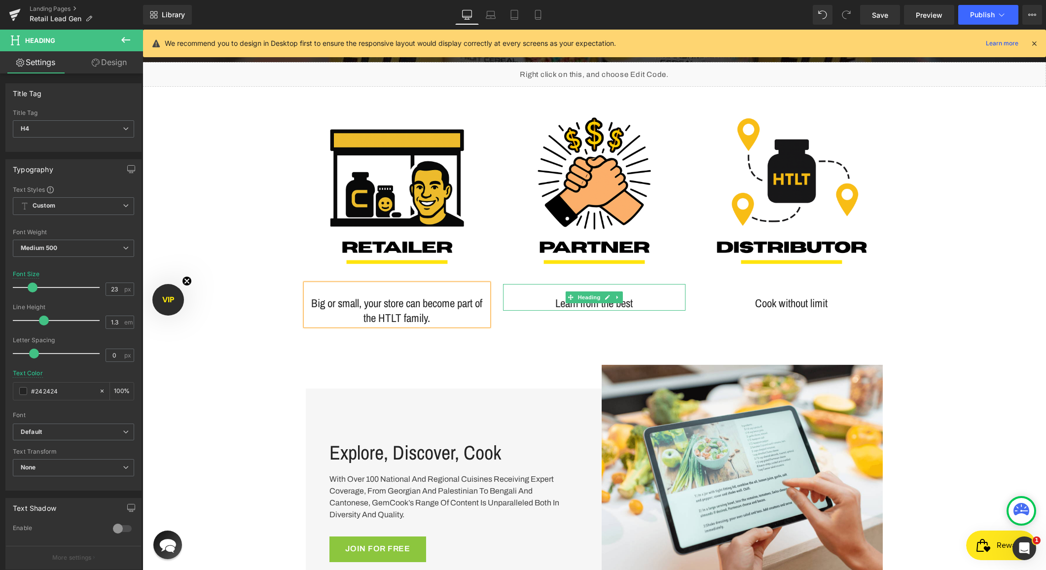
click at [611, 303] on h4 "Learn from the best" at bounding box center [594, 303] width 183 height 15
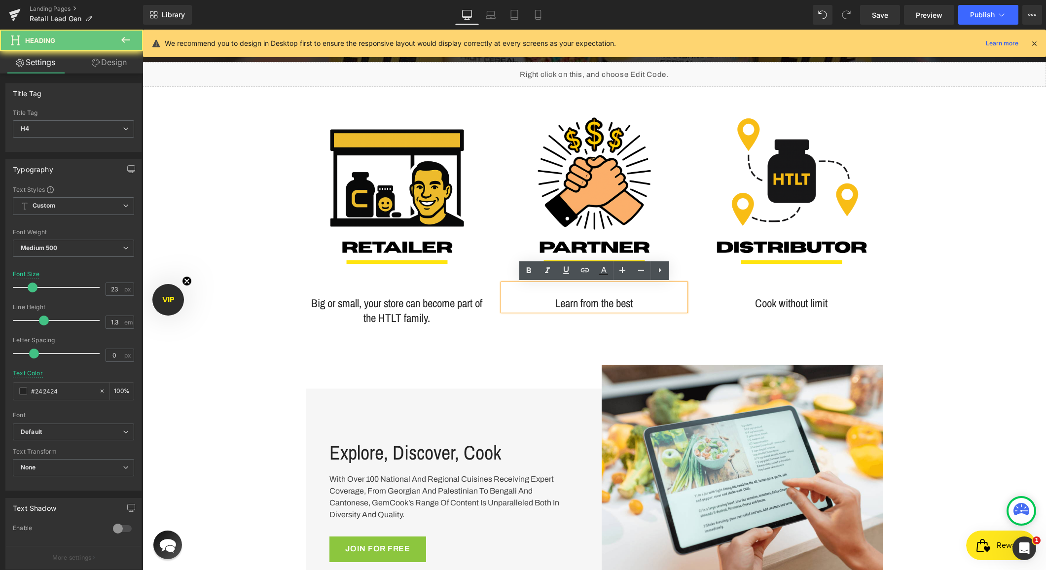
click at [601, 305] on h4 "Learn from the best" at bounding box center [594, 303] width 183 height 15
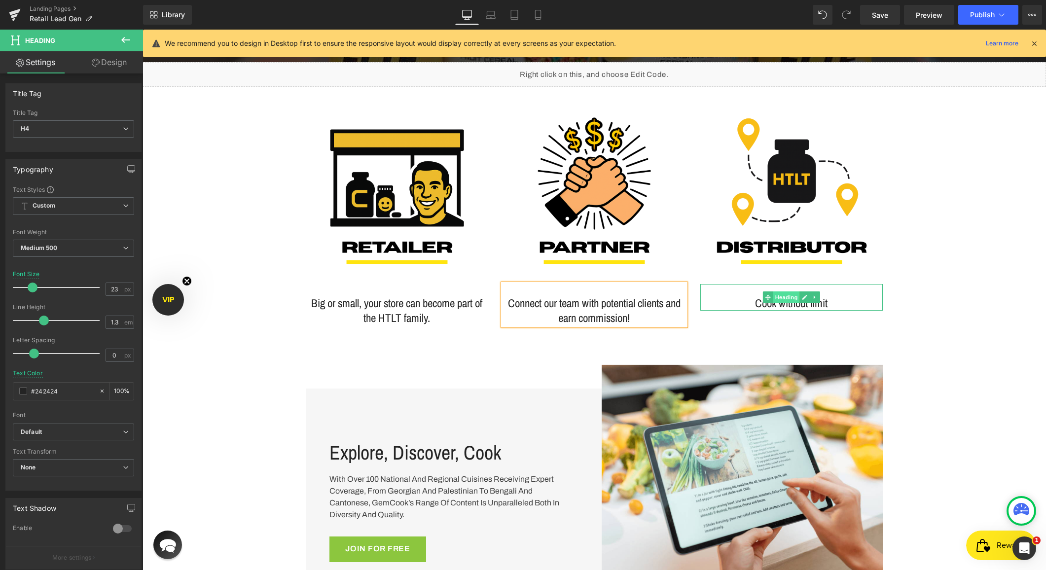
click at [783, 298] on span "Heading" at bounding box center [787, 298] width 27 height 12
click at [798, 296] on span "Heading" at bounding box center [787, 298] width 27 height 12
click at [805, 297] on icon at bounding box center [805, 297] width 5 height 5
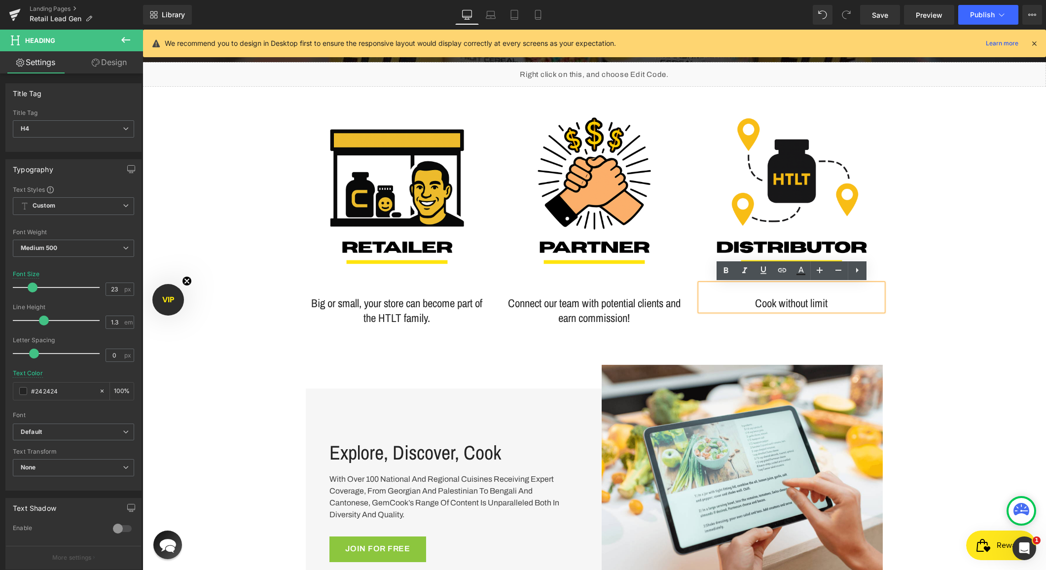
click at [796, 302] on h4 "Cook without limit" at bounding box center [792, 303] width 183 height 15
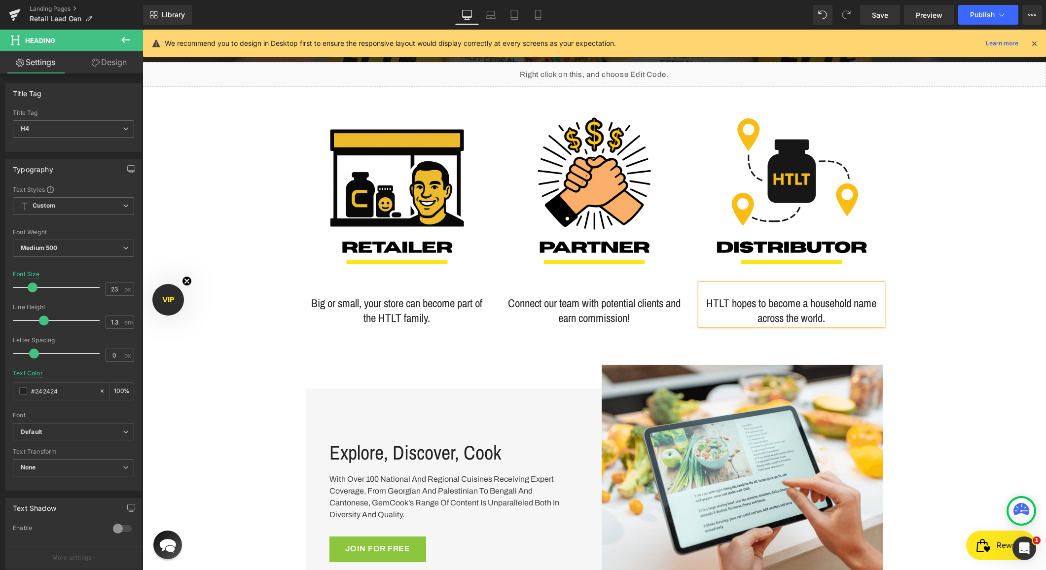
click at [818, 306] on h4 "HTLT hopes to become a household name across the world." at bounding box center [792, 311] width 183 height 30
drag, startPoint x: 827, startPoint y: 319, endPoint x: 805, endPoint y: 332, distance: 25.4
click at [805, 326] on h4 "HTLT hopes to become, with your help, a household name across the world." at bounding box center [792, 311] width 183 height 30
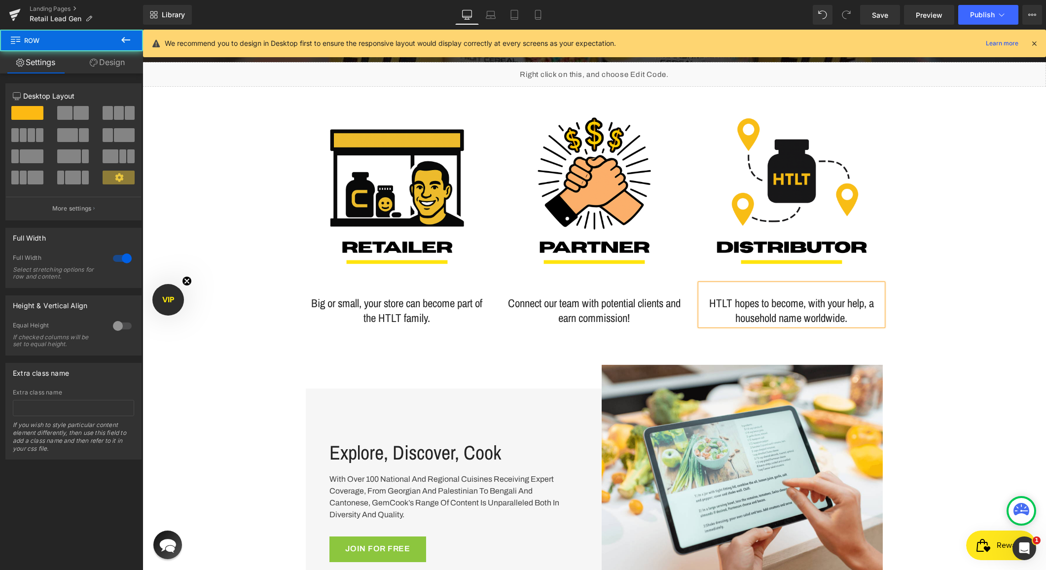
click at [925, 309] on div "Liquid Image Big or small, your store can become part of the HTLT family. Headi…" at bounding box center [595, 196] width 904 height 268
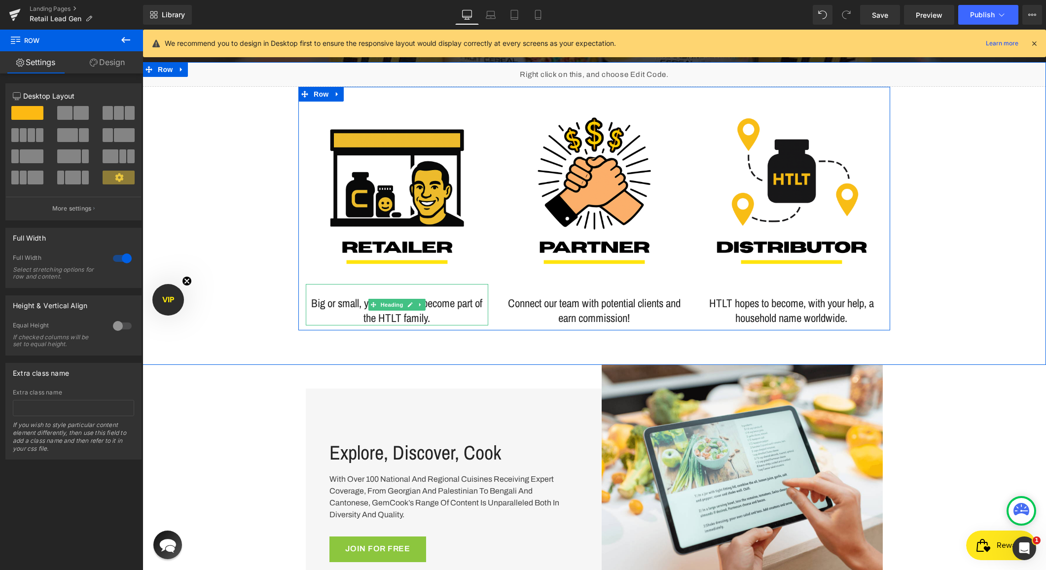
click at [336, 319] on h4 "Big or small, your store can become part of the HTLT family." at bounding box center [397, 311] width 183 height 30
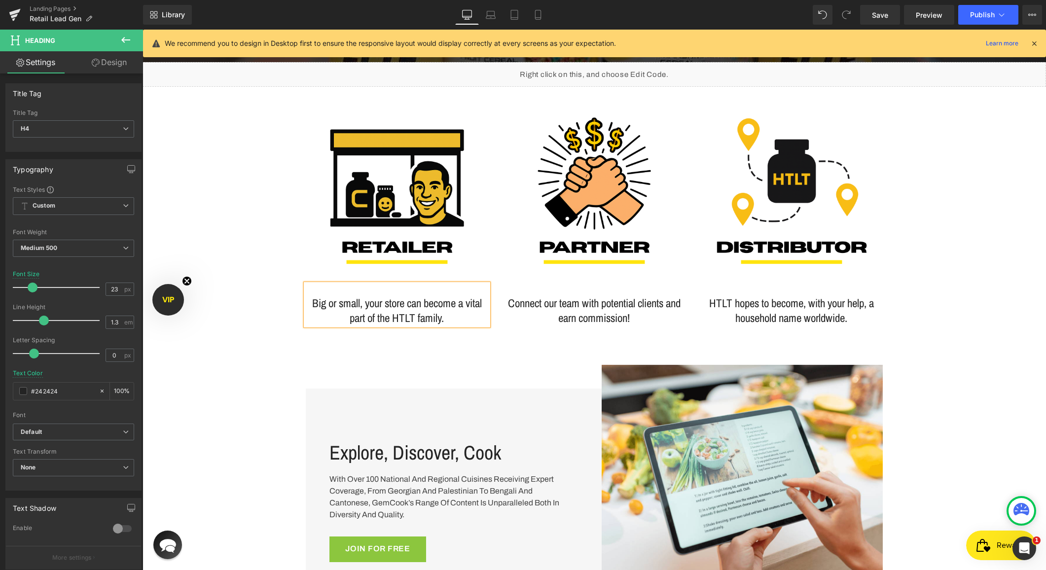
click at [386, 379] on div "Explore, Discover, Cook Heading With over 100 national and regional cuisines re…" at bounding box center [594, 489] width 592 height 249
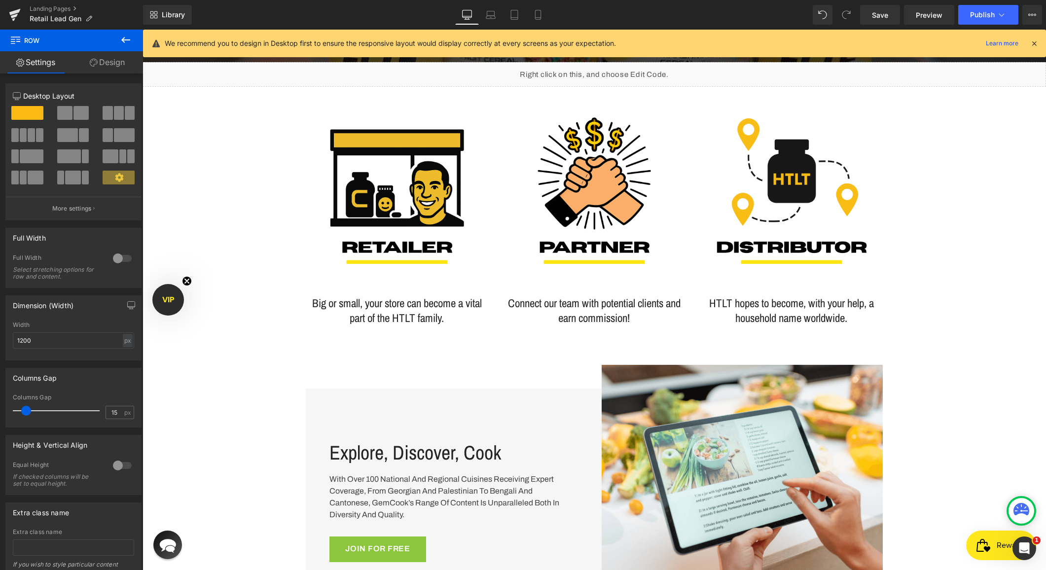
click at [118, 39] on button at bounding box center [126, 41] width 35 height 22
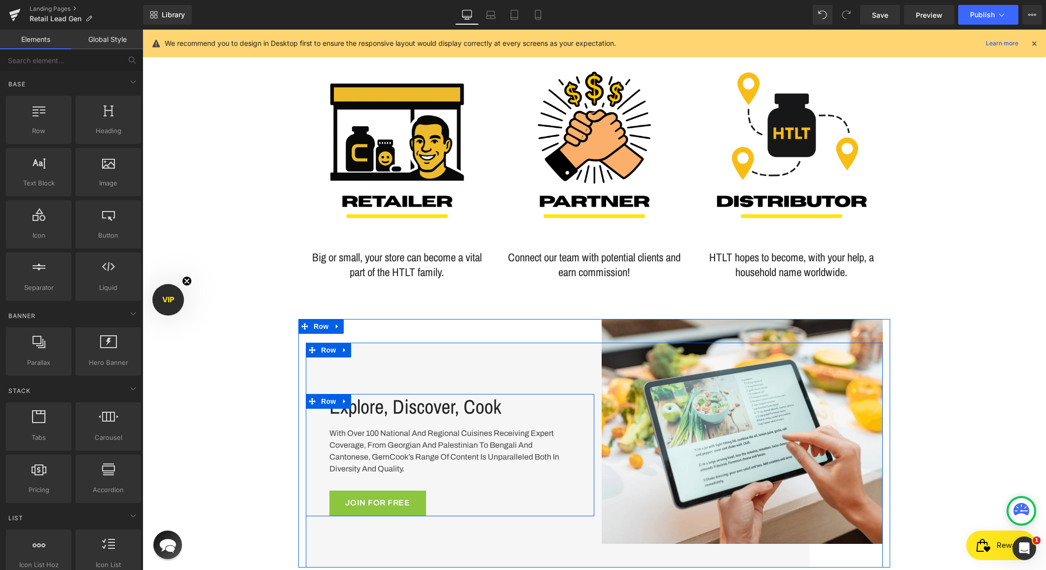
scroll to position [367, 0]
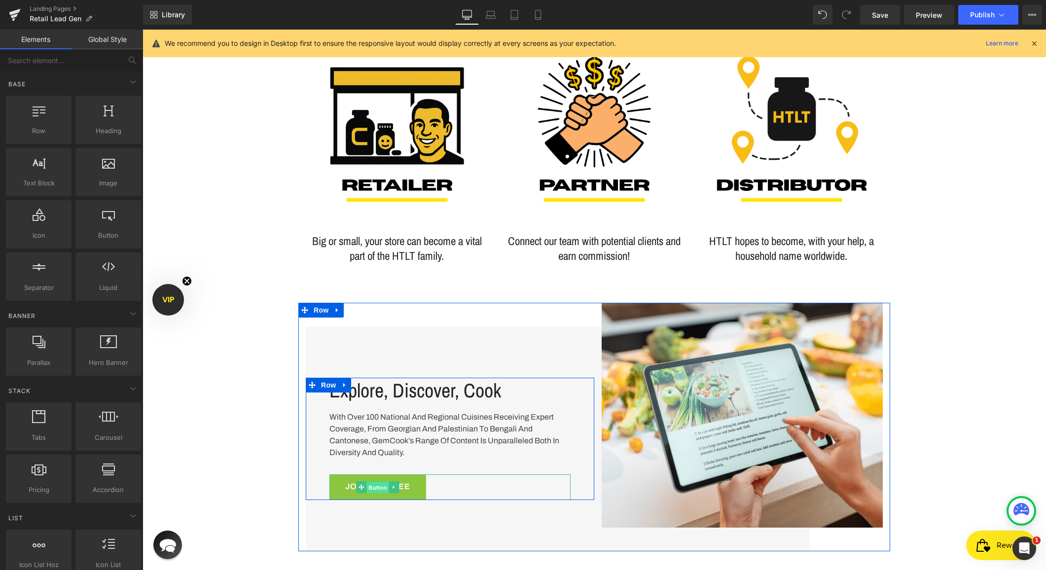
click at [373, 486] on span "Button" at bounding box center [378, 488] width 23 height 12
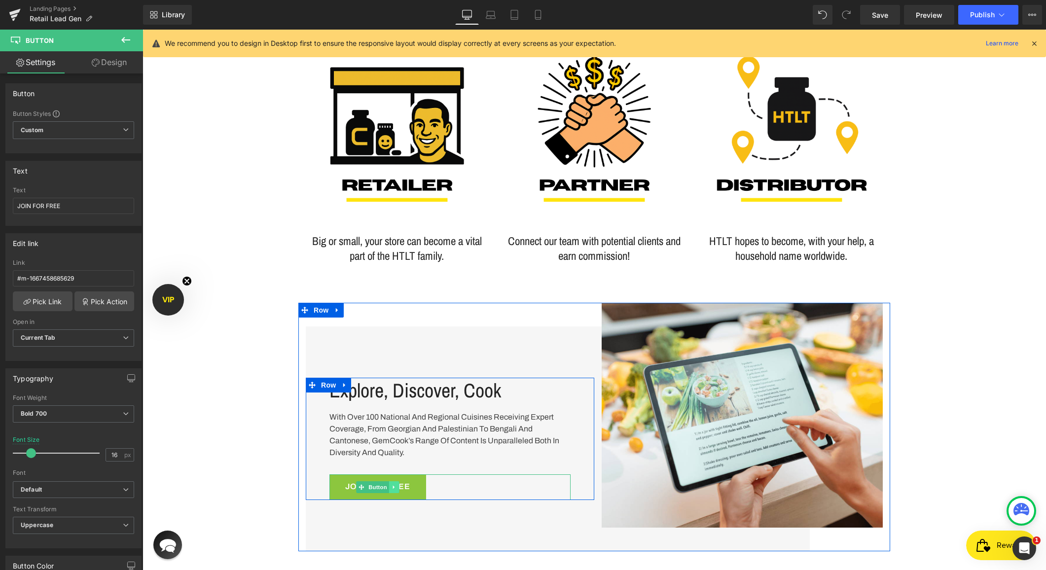
click at [389, 486] on link at bounding box center [394, 488] width 10 height 12
click at [390, 488] on icon at bounding box center [388, 486] width 5 height 5
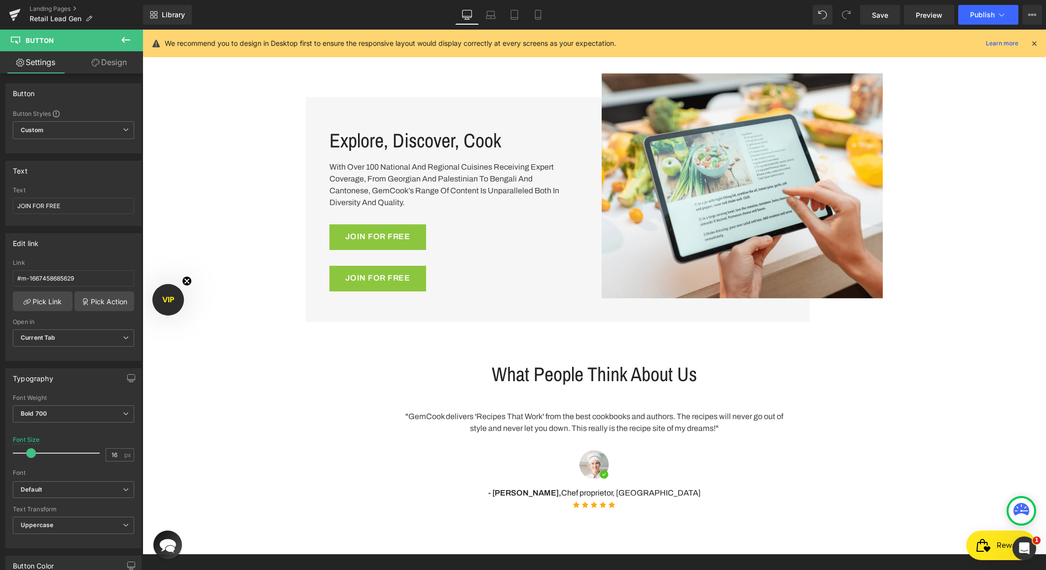
scroll to position [366, 0]
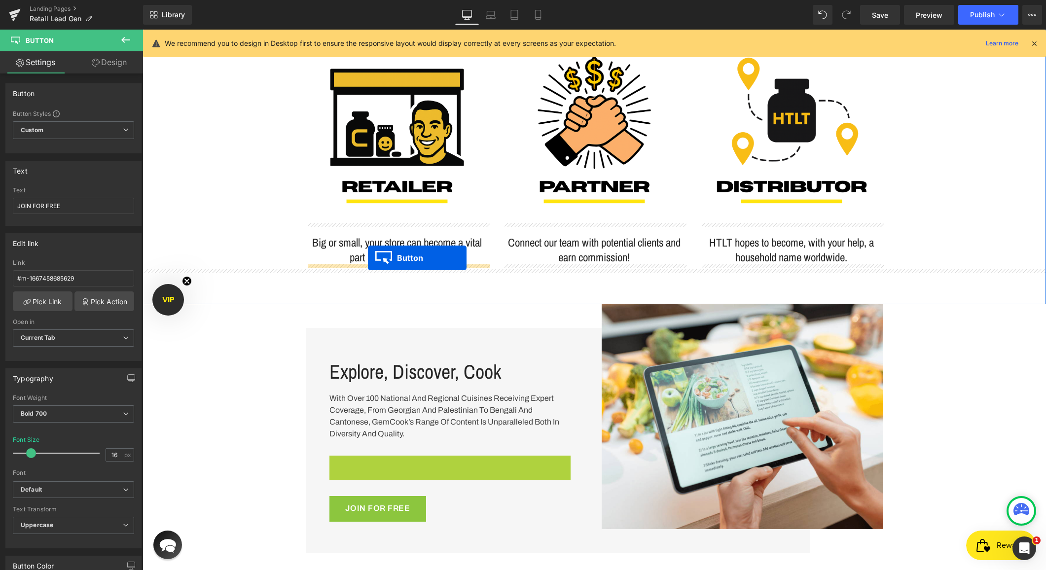
drag, startPoint x: 348, startPoint y: 469, endPoint x: 368, endPoint y: 258, distance: 211.6
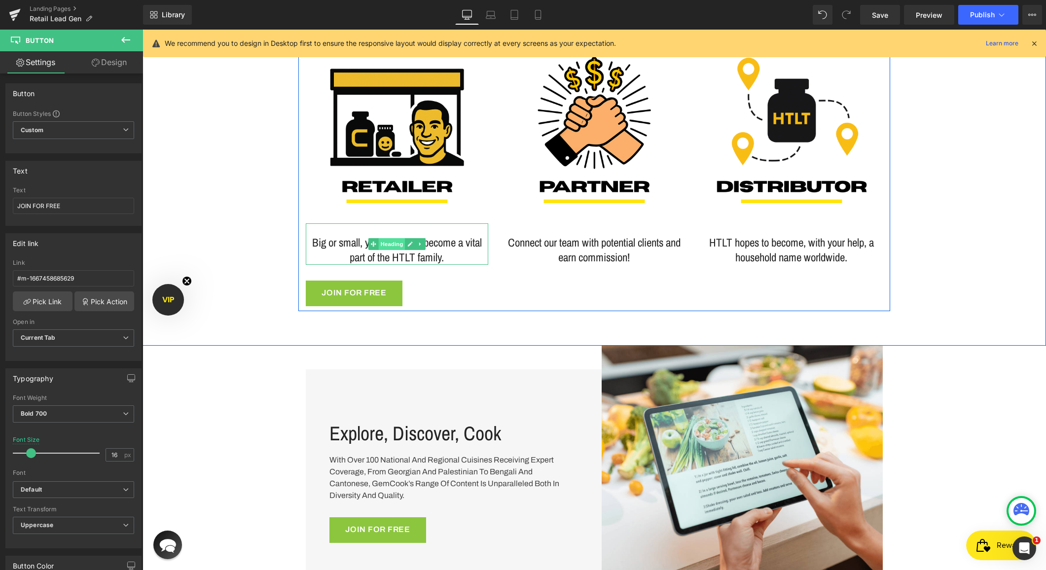
click at [396, 242] on span "Heading" at bounding box center [392, 244] width 27 height 12
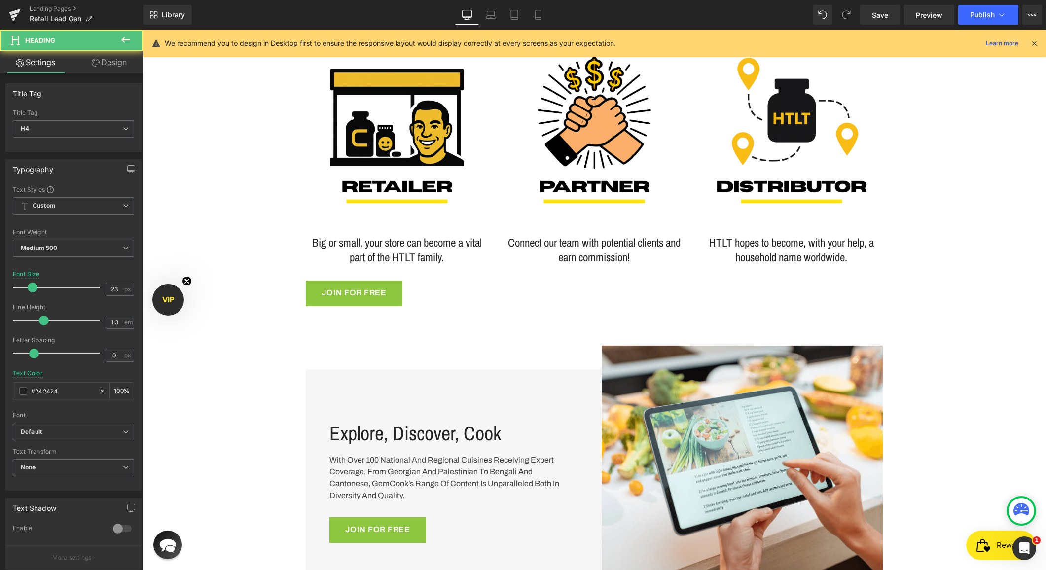
click at [104, 50] on span "Heading" at bounding box center [59, 41] width 99 height 22
click at [104, 56] on link "Design" at bounding box center [110, 62] width 72 height 22
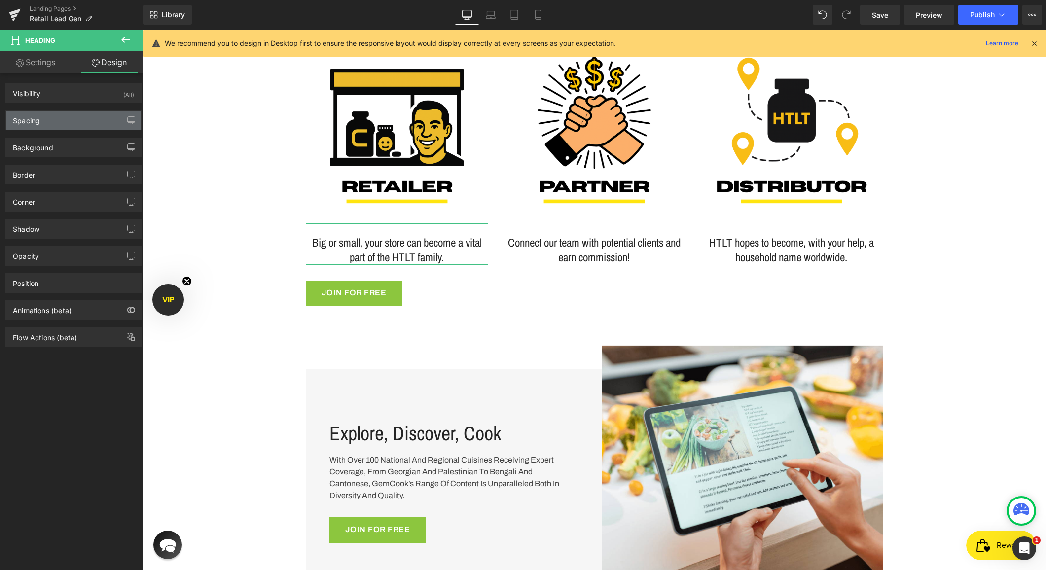
type input "0"
type input "24"
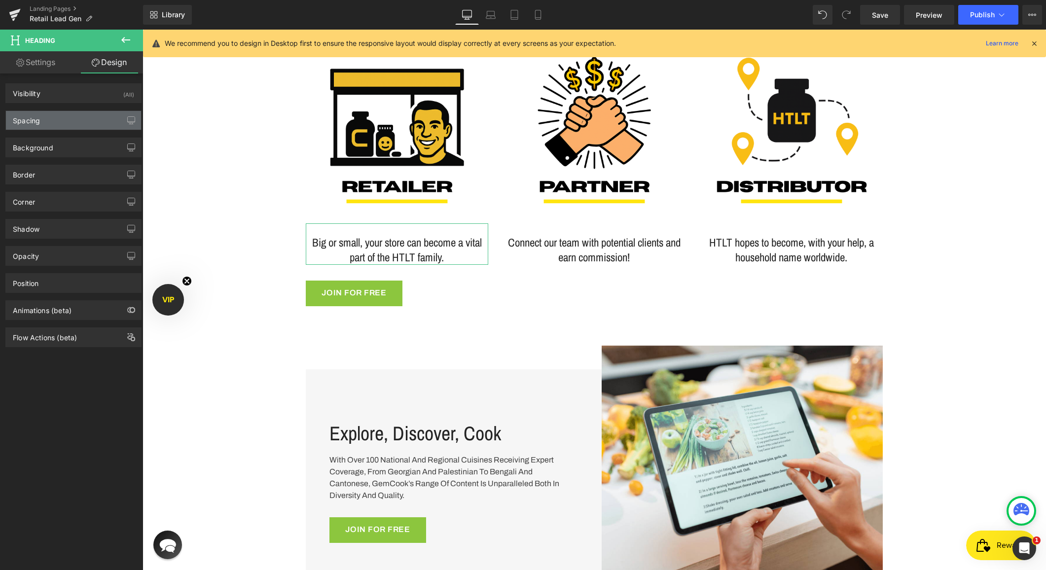
type input "0"
click at [54, 113] on div "Spacing" at bounding box center [73, 120] width 135 height 19
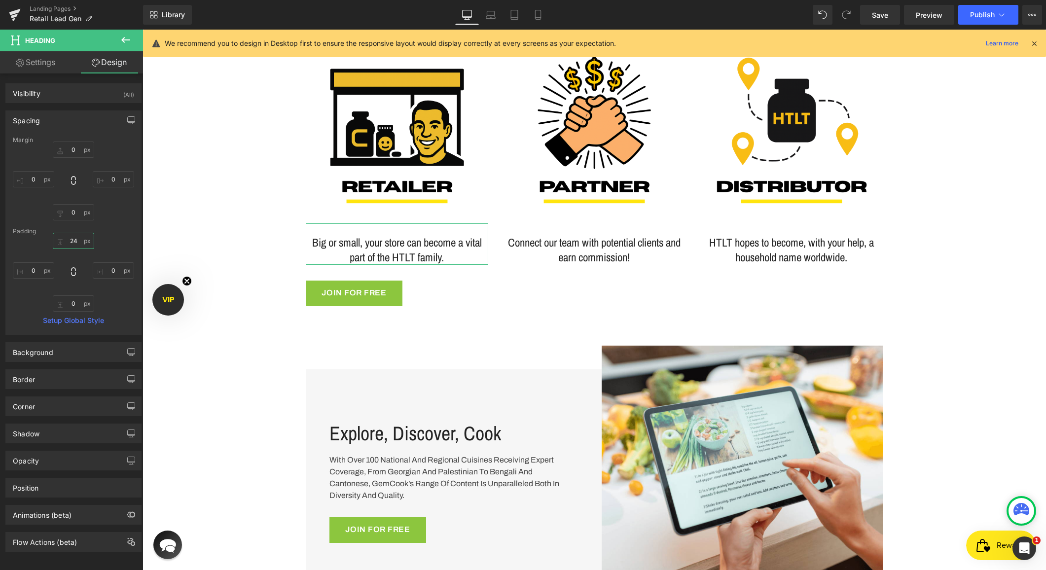
click at [77, 243] on input "24" at bounding box center [73, 241] width 41 height 16
type input "0"
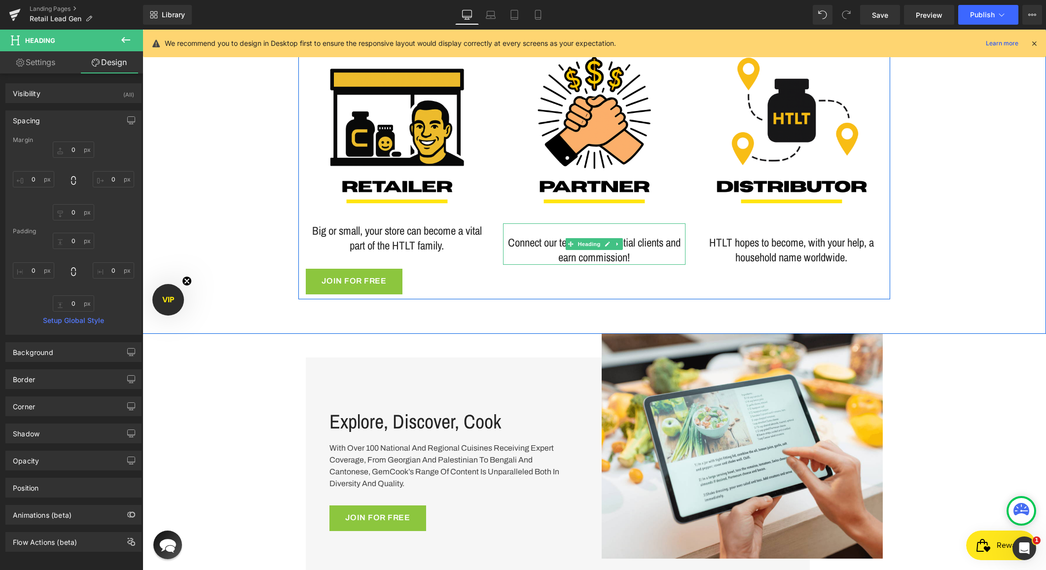
click at [578, 236] on h4 "Connect our team with potential clients and earn commission!" at bounding box center [594, 250] width 183 height 30
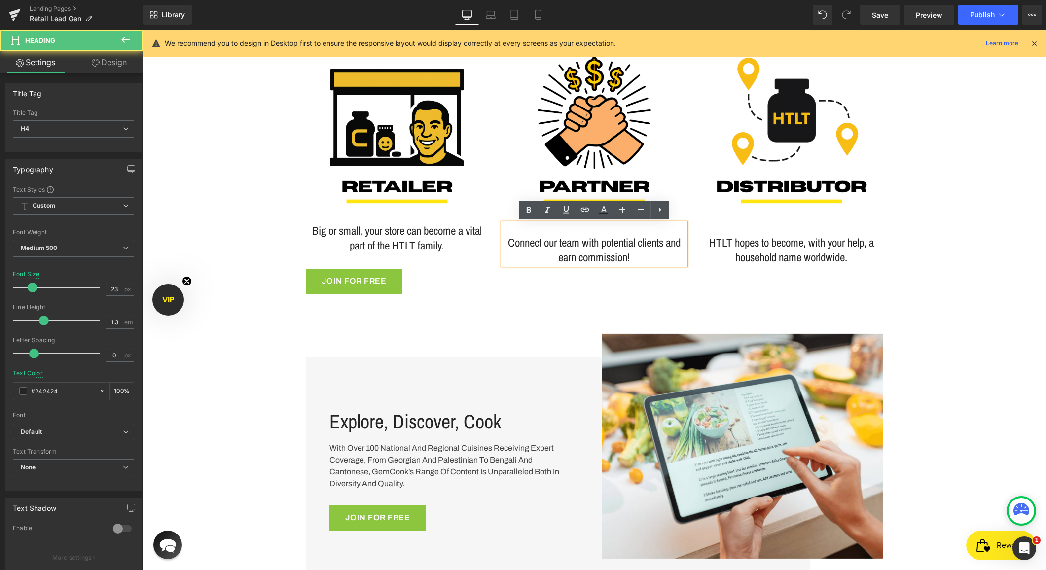
click at [586, 249] on h4 "Connect our team with potential clients and earn commission!" at bounding box center [594, 250] width 183 height 30
click at [565, 276] on div "Image Big or small, your store can become a vital part of the HTLT family. Head…" at bounding box center [594, 162] width 592 height 273
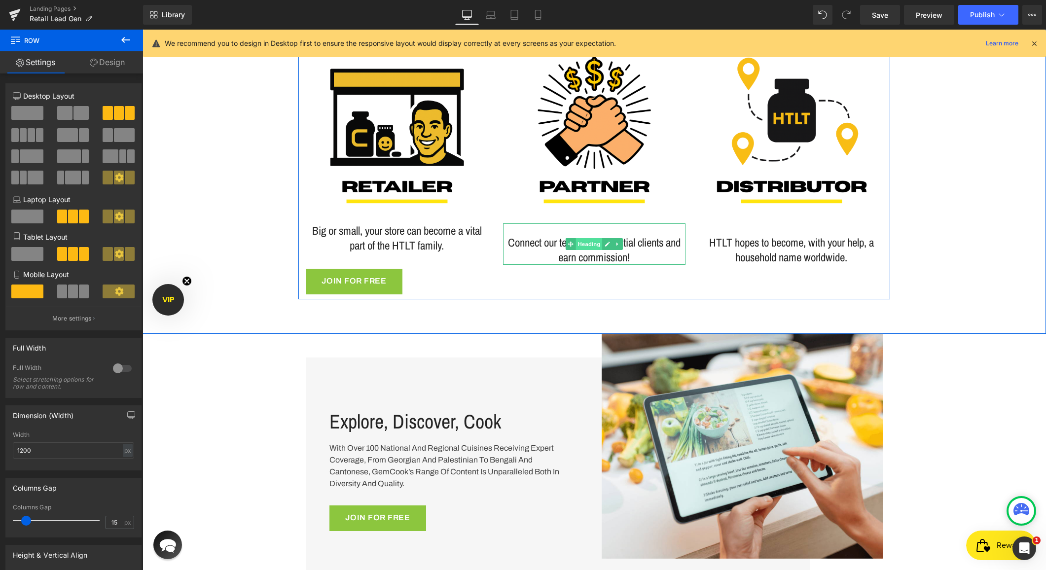
click at [592, 243] on span "Heading" at bounding box center [589, 244] width 27 height 12
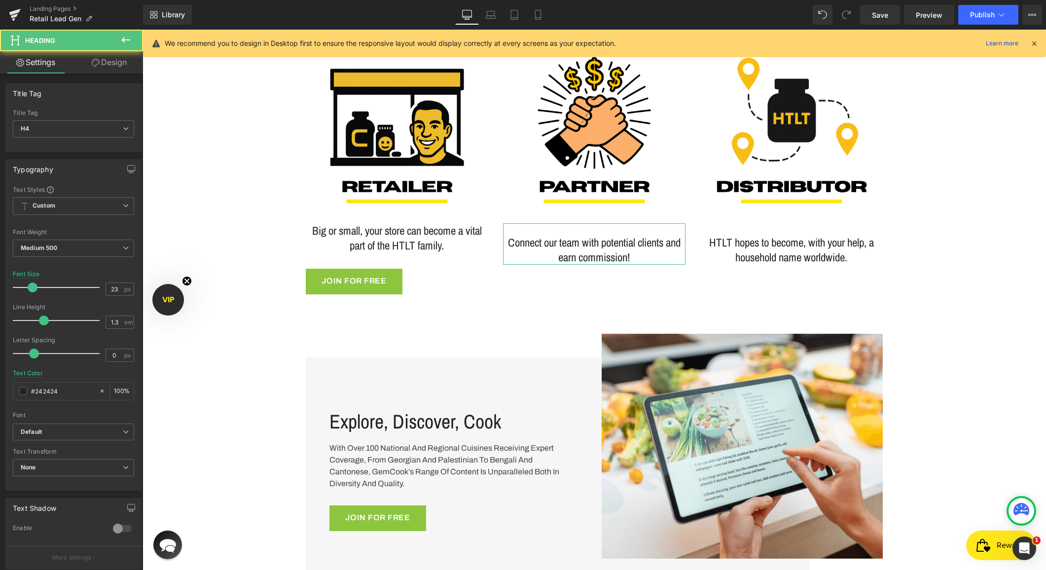
click at [108, 65] on link "Design" at bounding box center [110, 62] width 72 height 22
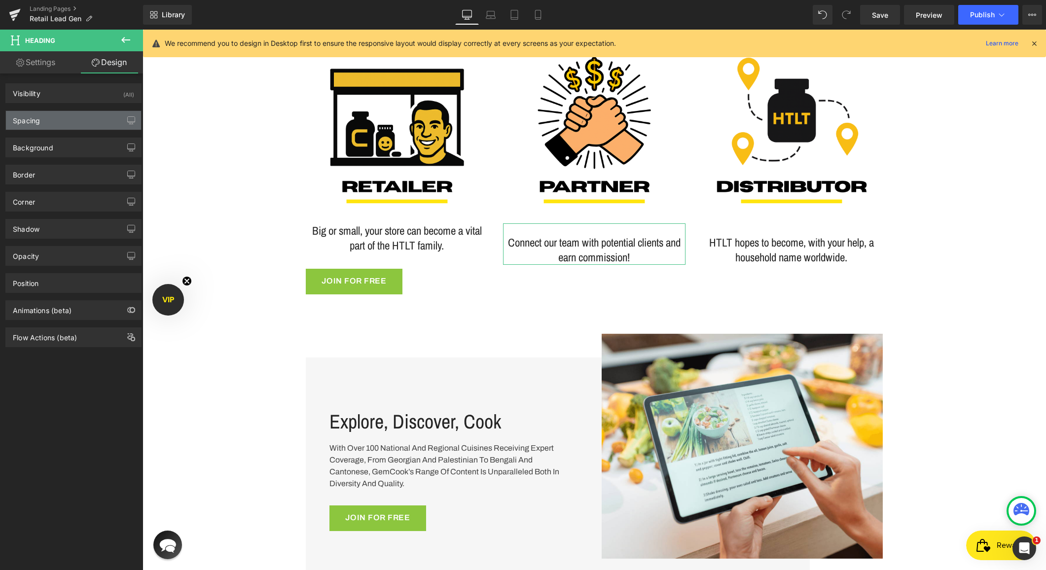
click at [56, 123] on div "Spacing" at bounding box center [73, 120] width 135 height 19
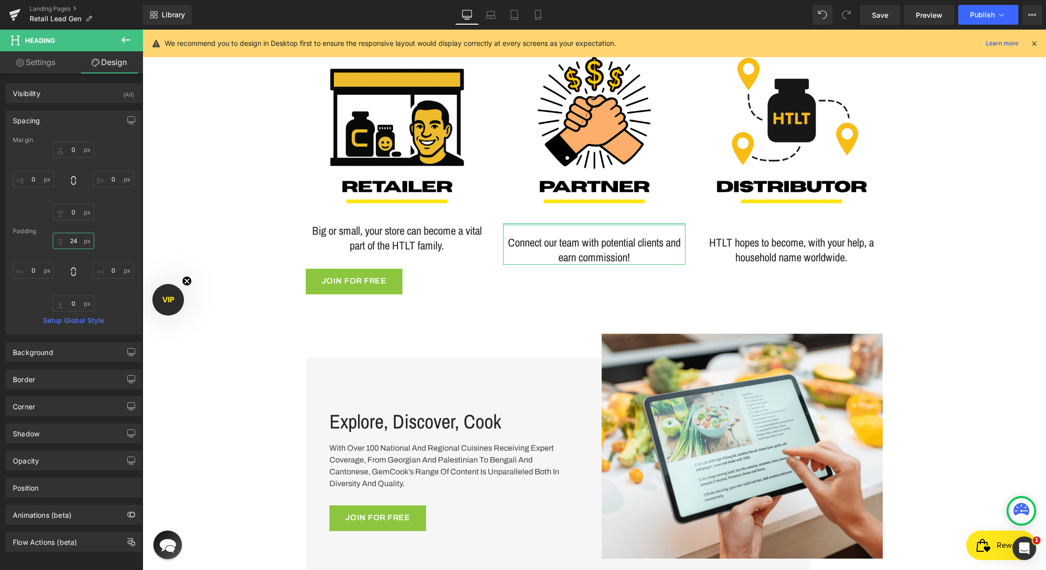
click at [68, 241] on input "24" at bounding box center [73, 241] width 41 height 16
type input "0"
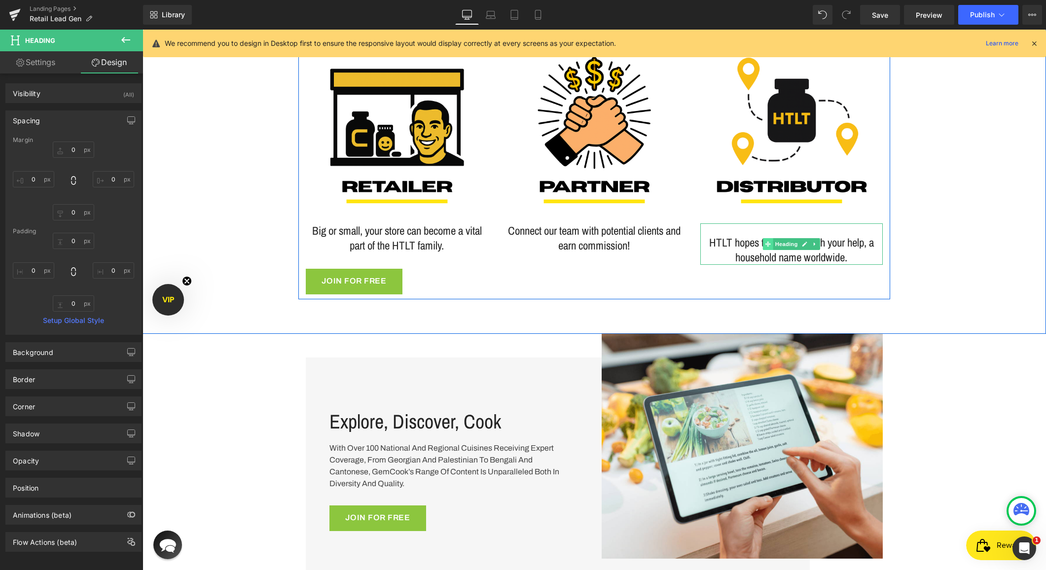
click at [771, 243] on span at bounding box center [768, 244] width 10 height 12
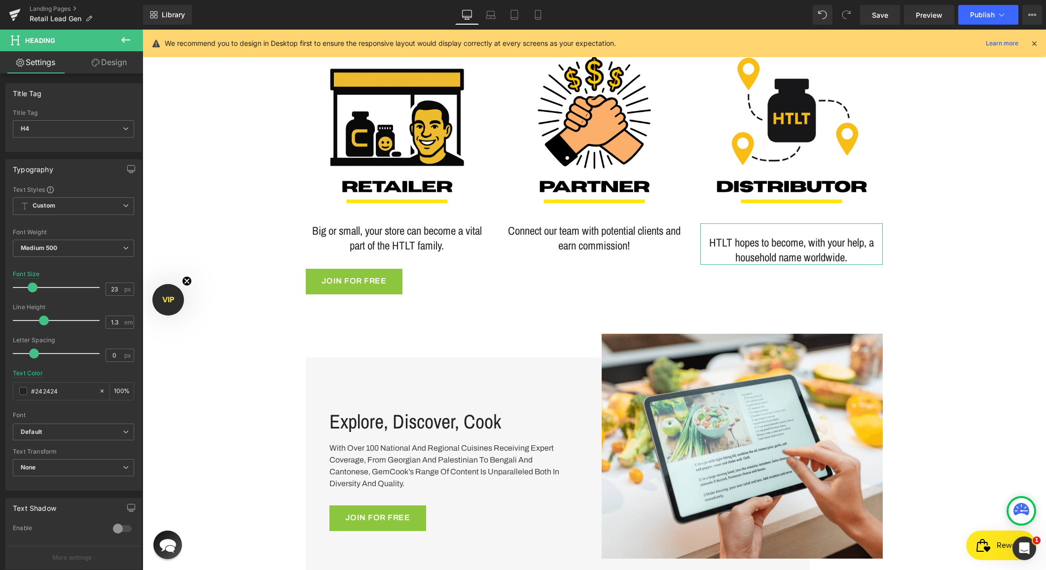
click at [104, 67] on link "Design" at bounding box center [110, 62] width 72 height 22
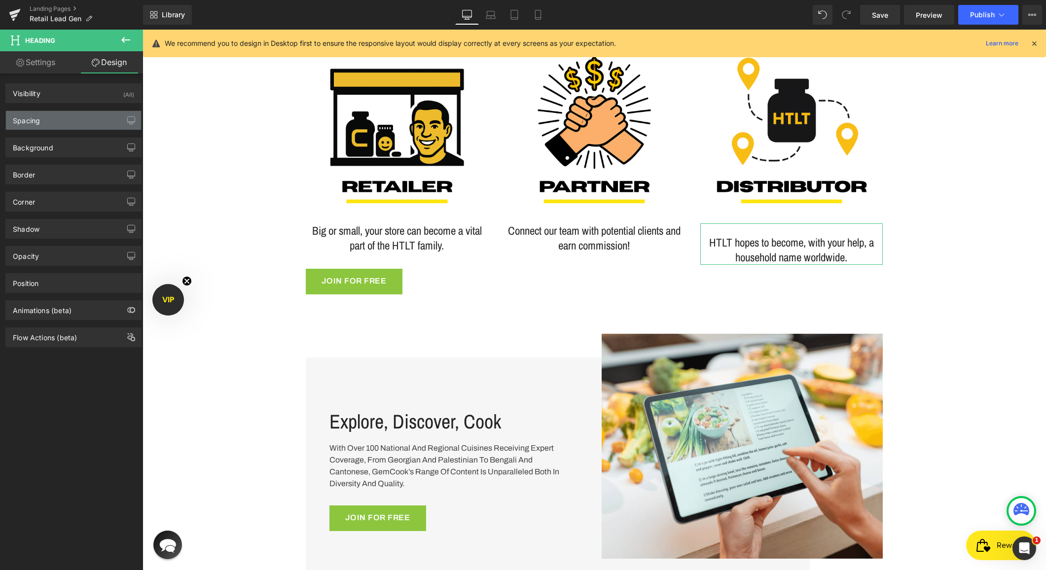
click at [45, 119] on div "Spacing" at bounding box center [73, 120] width 135 height 19
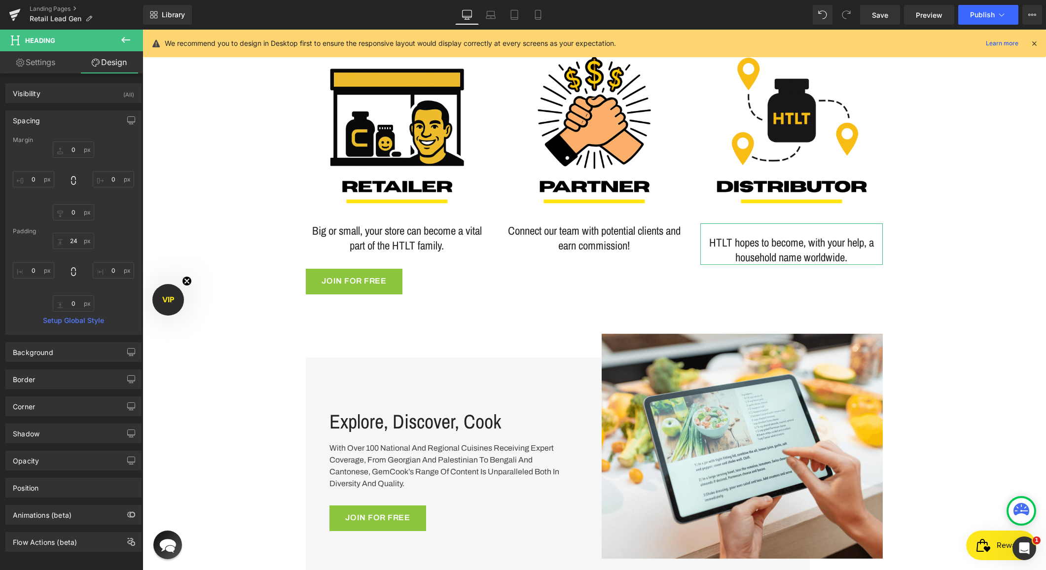
click at [70, 260] on div "24px 24 0px 0 0px 0 0px 0" at bounding box center [73, 272] width 121 height 79
click at [71, 243] on input "24" at bounding box center [73, 241] width 41 height 16
type input "0"
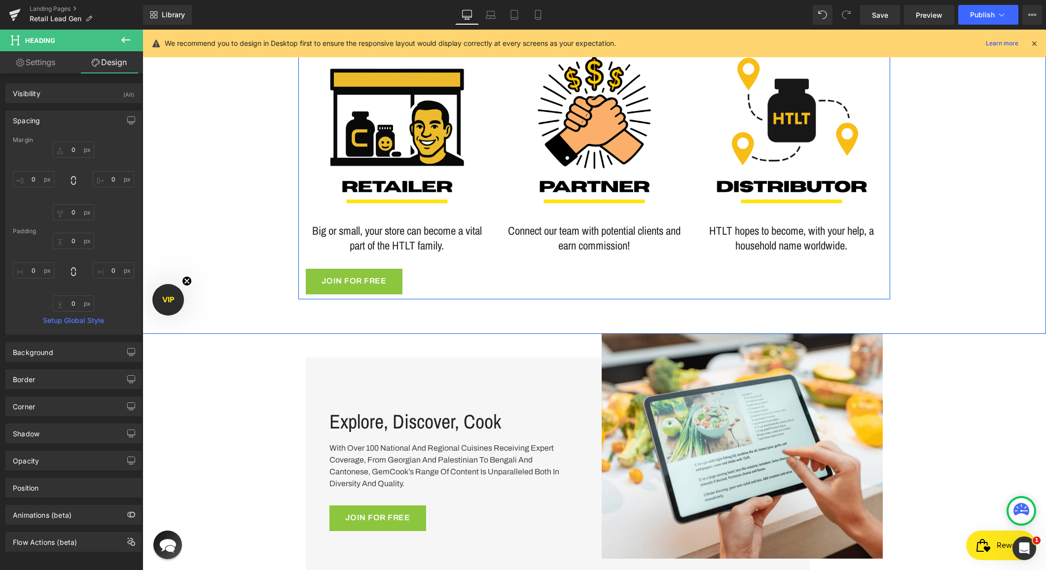
click at [508, 256] on div "Image Big or small, your store can become a vital part of the HTLT family. Head…" at bounding box center [594, 162] width 592 height 273
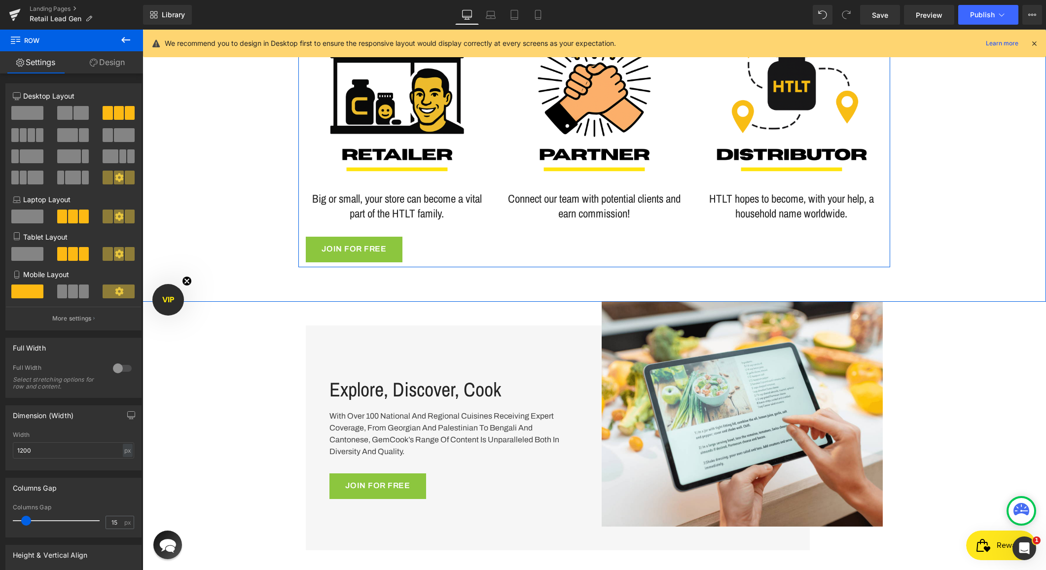
scroll to position [399, 0]
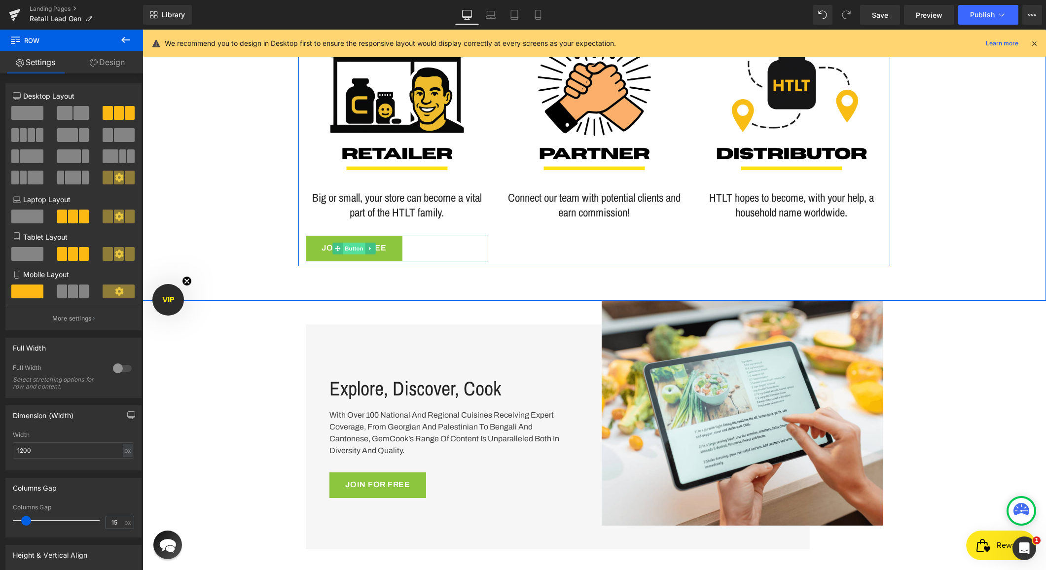
click at [353, 249] on span "Button" at bounding box center [354, 249] width 23 height 12
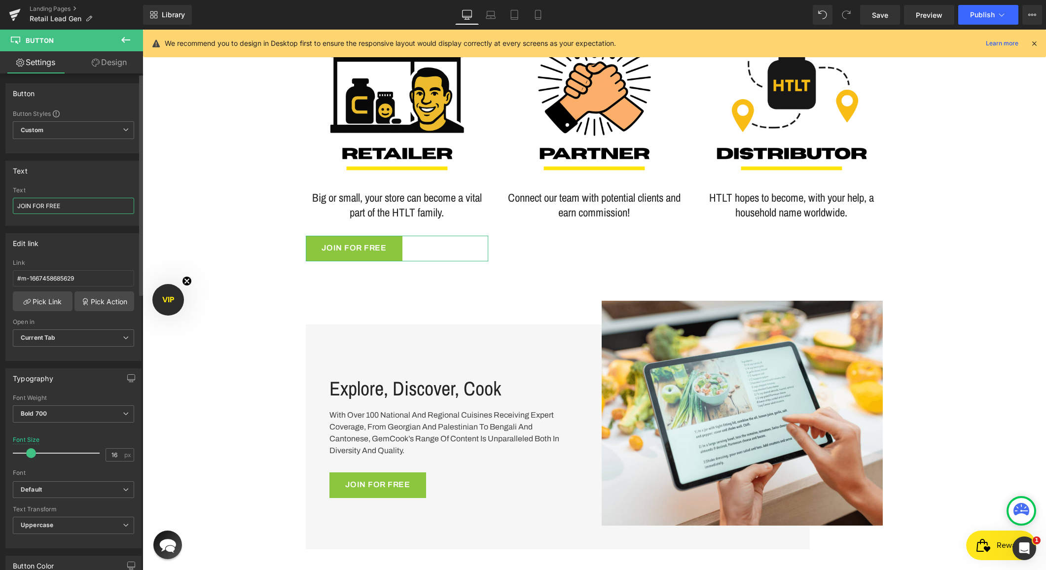
click at [50, 207] on input "JOIN FOR FREE" at bounding box center [73, 206] width 121 height 16
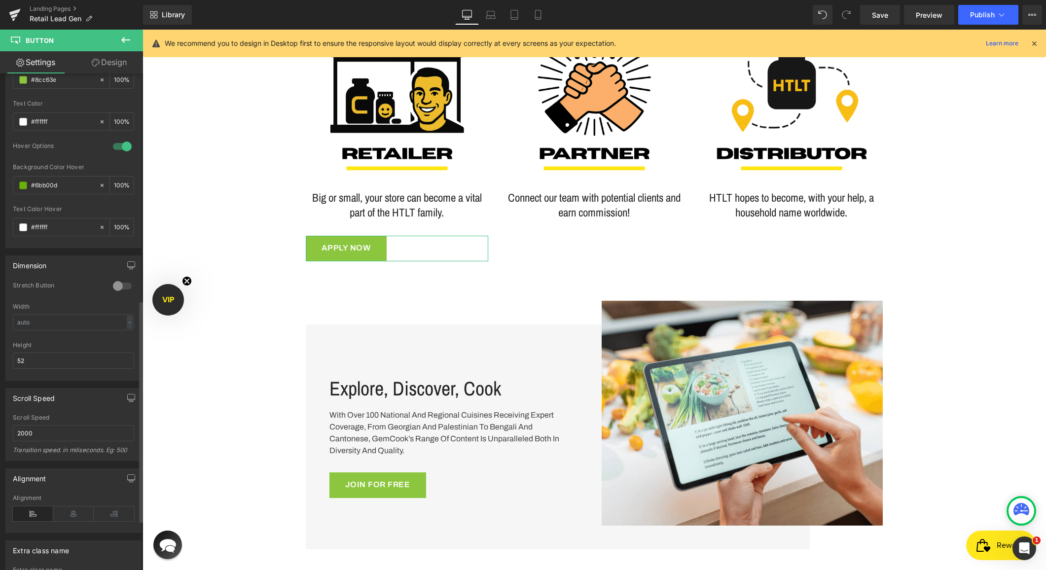
scroll to position [554, 0]
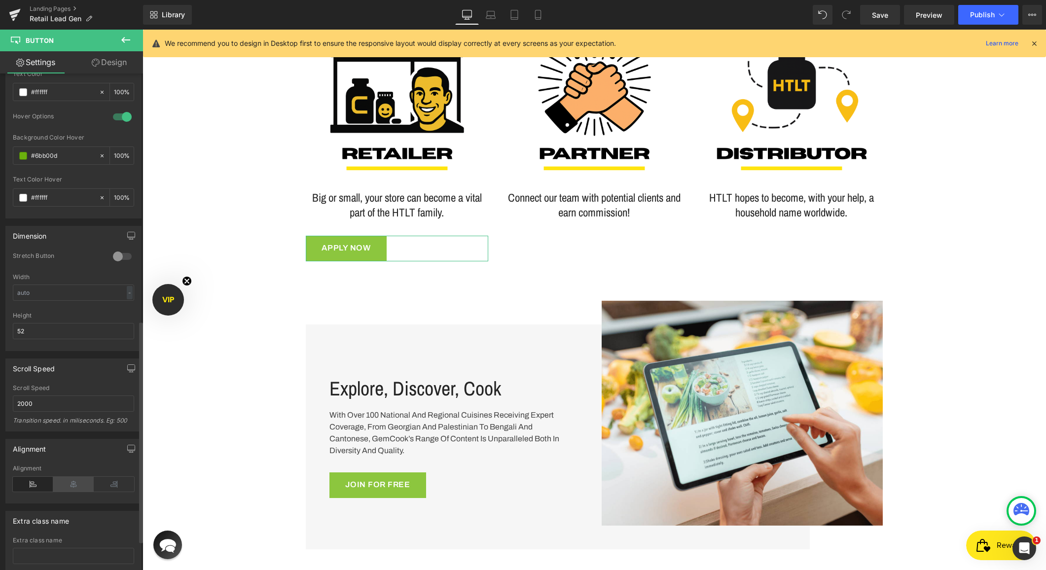
type input "Apply Now"
click at [63, 487] on icon at bounding box center [73, 484] width 40 height 15
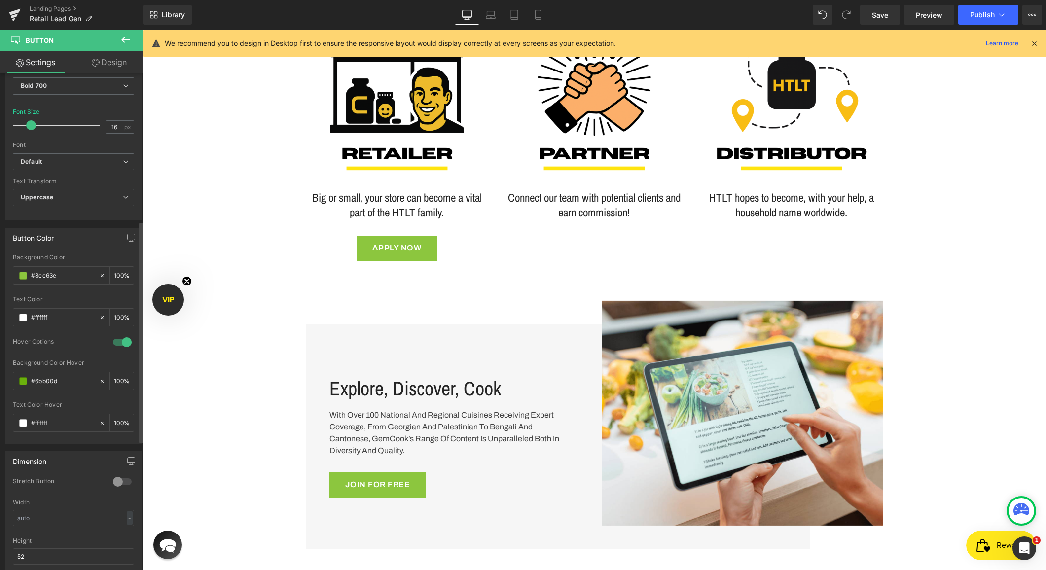
scroll to position [335, 0]
click at [27, 269] on div "#8cc63e" at bounding box center [55, 268] width 85 height 17
click at [38, 270] on input "#8cc63e" at bounding box center [62, 268] width 63 height 11
click at [23, 270] on span at bounding box center [23, 269] width 8 height 8
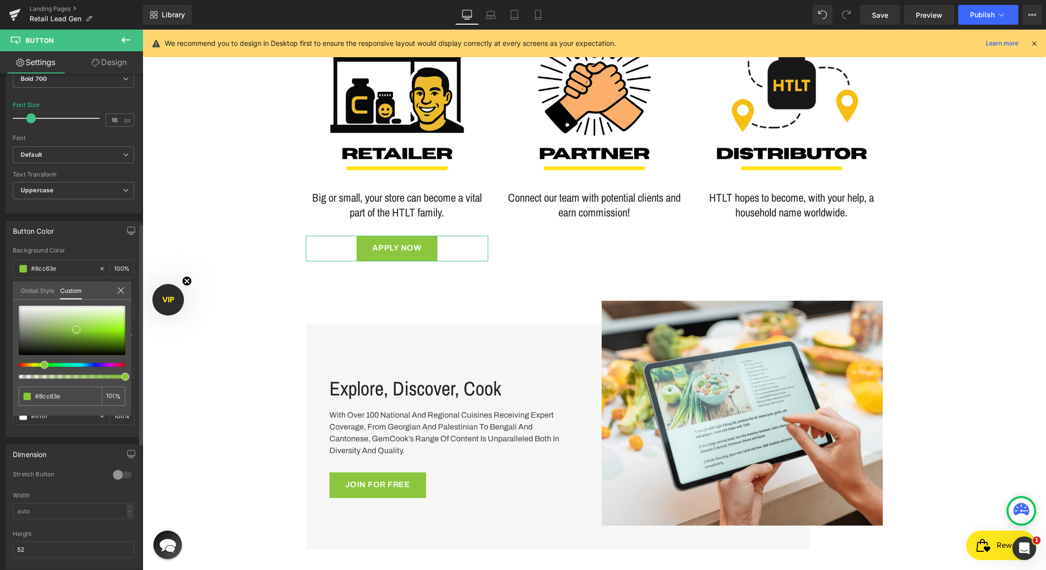
type input "#c5c53e"
type input "#c5c13e"
type input "#c5be3e"
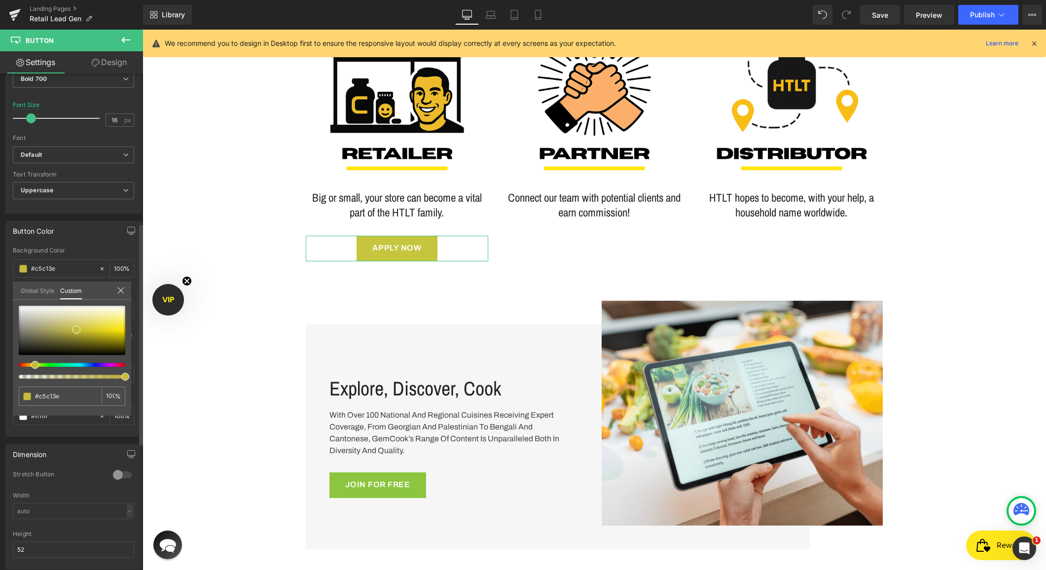
type input "#c5be3e"
type input "#c5c13e"
type input "#c5c53e"
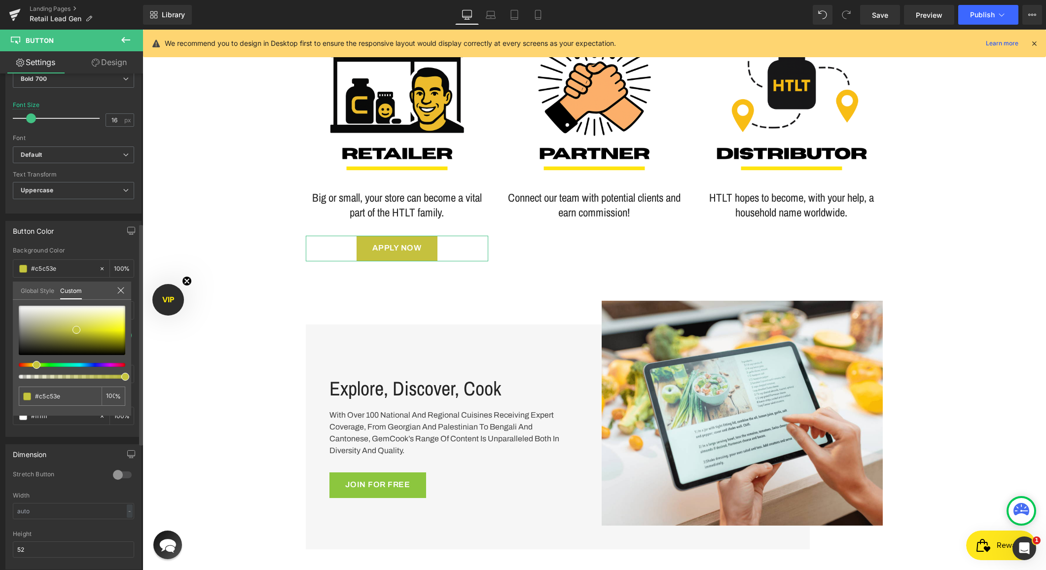
type input "#c5c13e"
type input "#c5ba3e"
type input "#c5b53e"
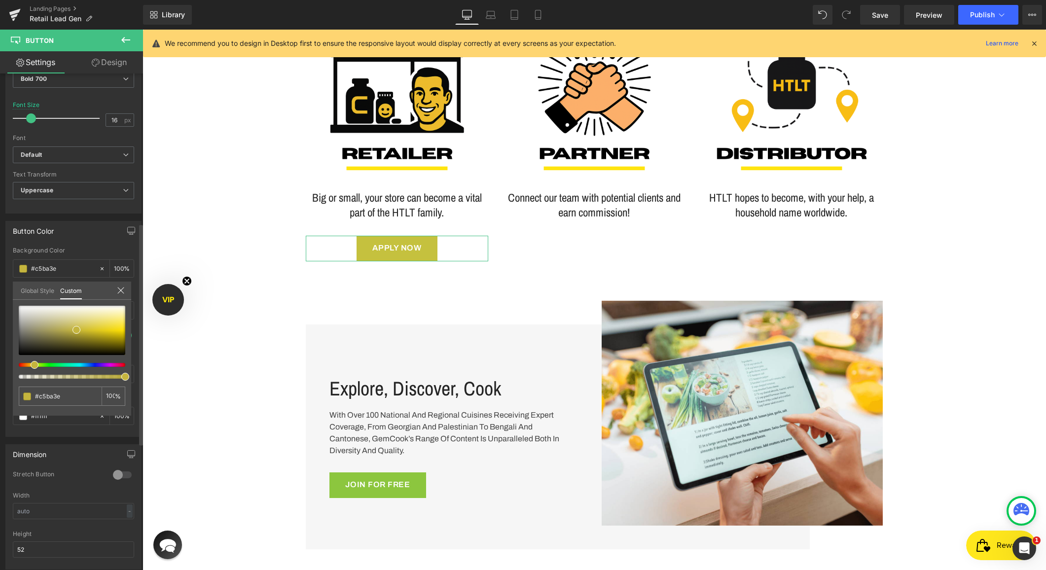
type input "#c5b53e"
click at [31, 365] on div at bounding box center [68, 365] width 107 height 4
type input "#efd82e"
type input "#f1da2c"
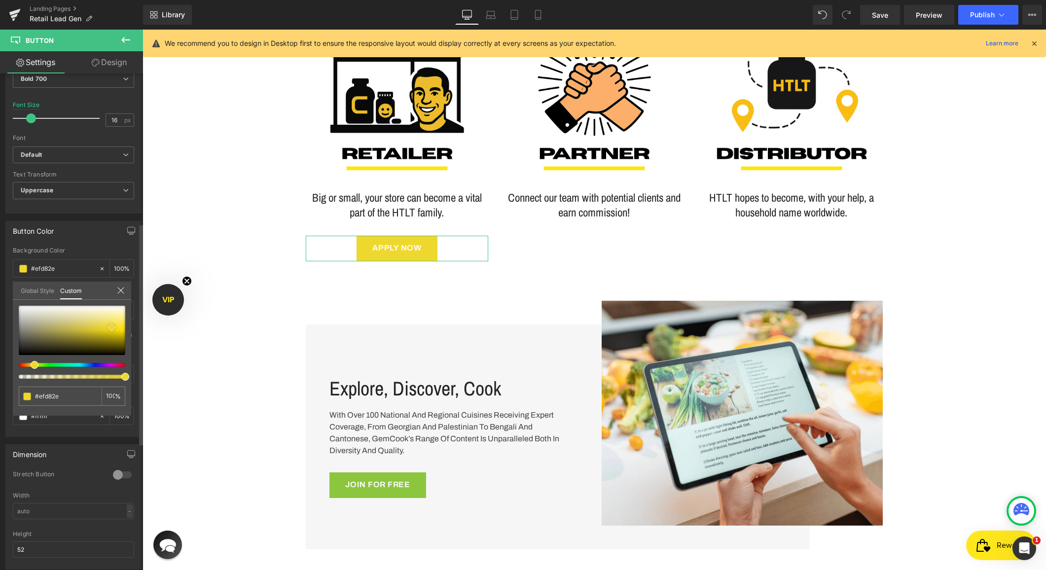
type input "#f1da2c"
type input "#f6dd27"
type input "#fae123"
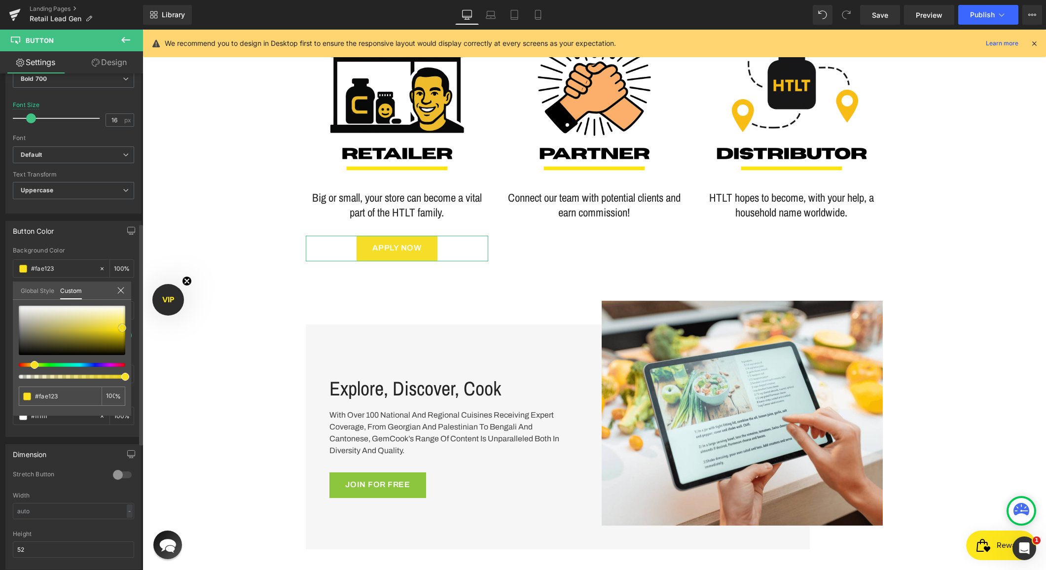
type input "#fae01e"
type input "#fbe11c"
type input "#fde63a"
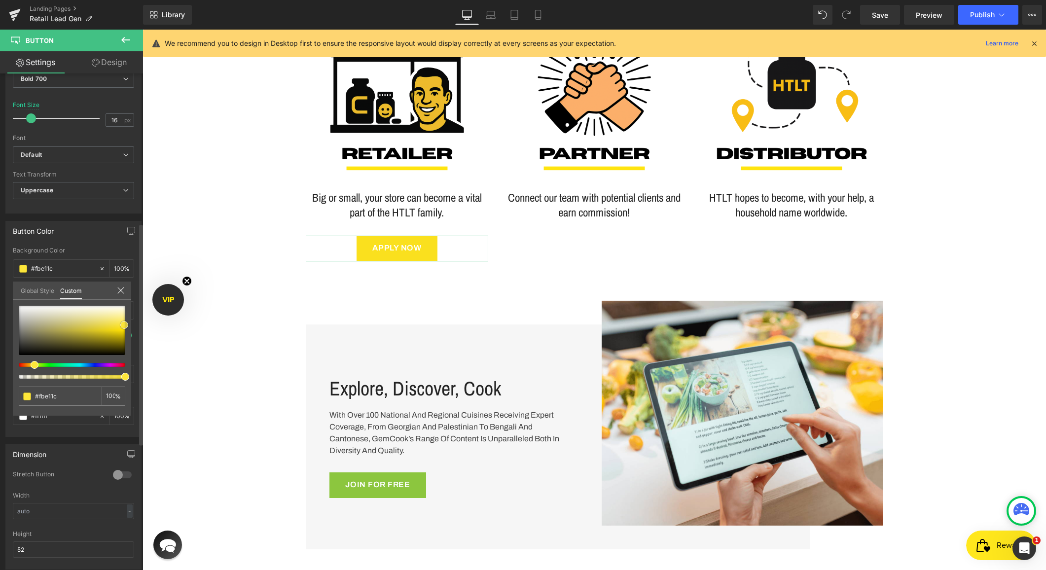
type input "#fde63a"
type input "#fee73e"
type input "#fee842"
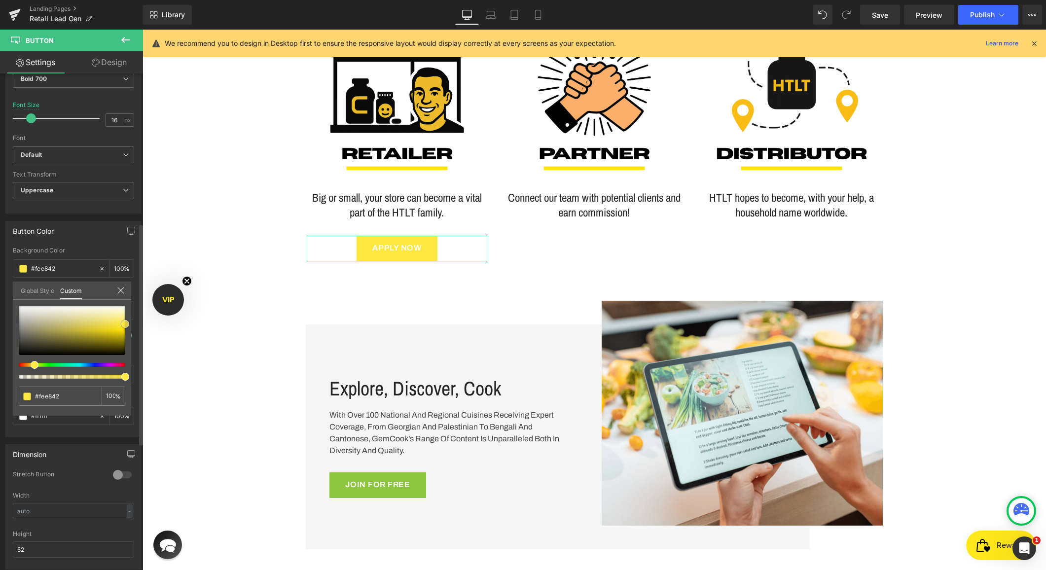
type input "#fee843"
type input "#fee73e"
type input "#ffe83d"
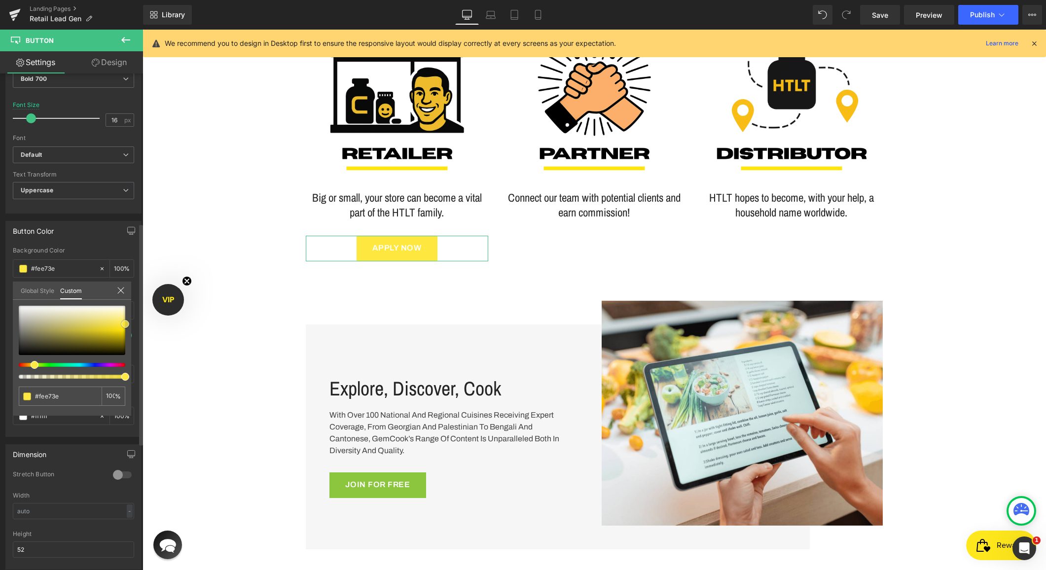
type input "#ffe83d"
type input "#ffe733"
type input "#fee62d"
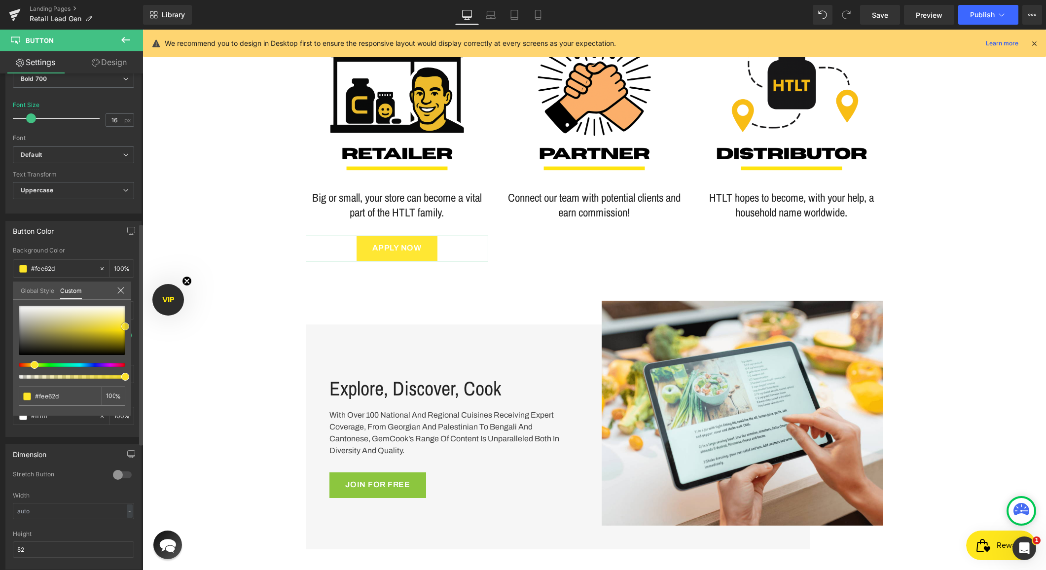
type input "#fde529"
type input "#ffe628"
type input "#fee523"
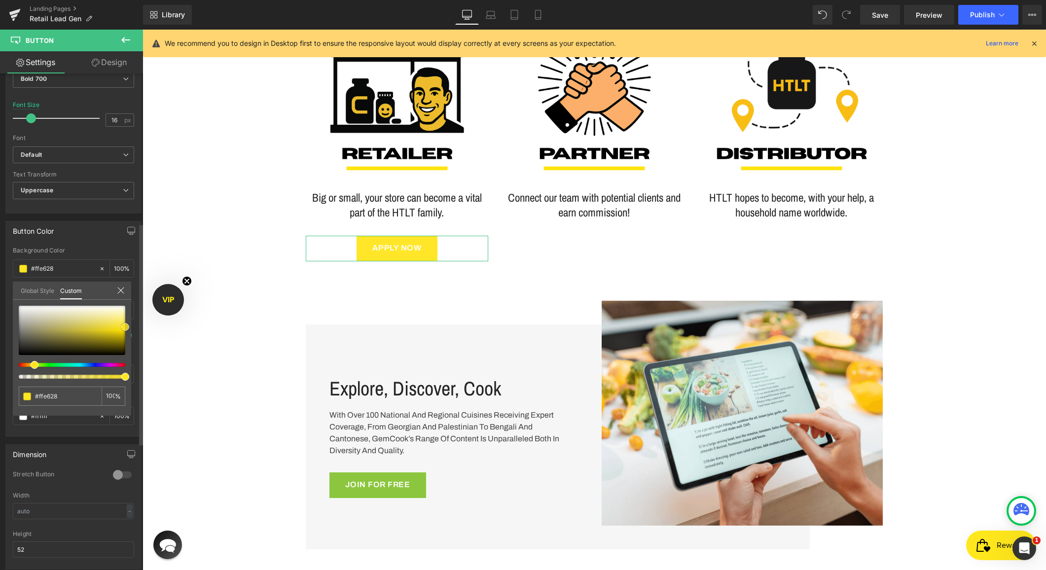
type input "#fee523"
type input "#fde424"
type input "#fde31a"
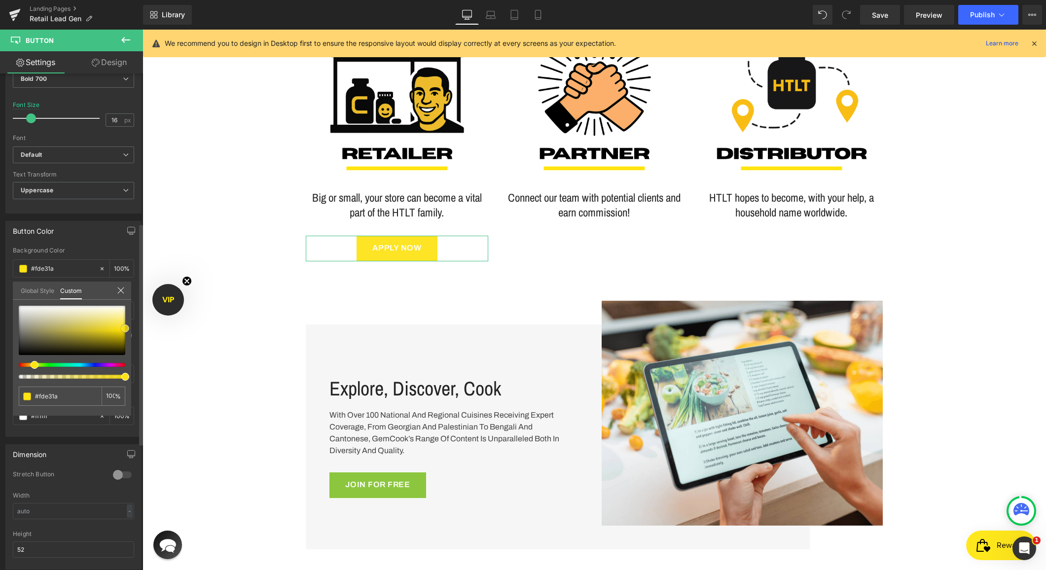
type input "#ffe314"
type input "#ffe30f"
type input "#ffe100"
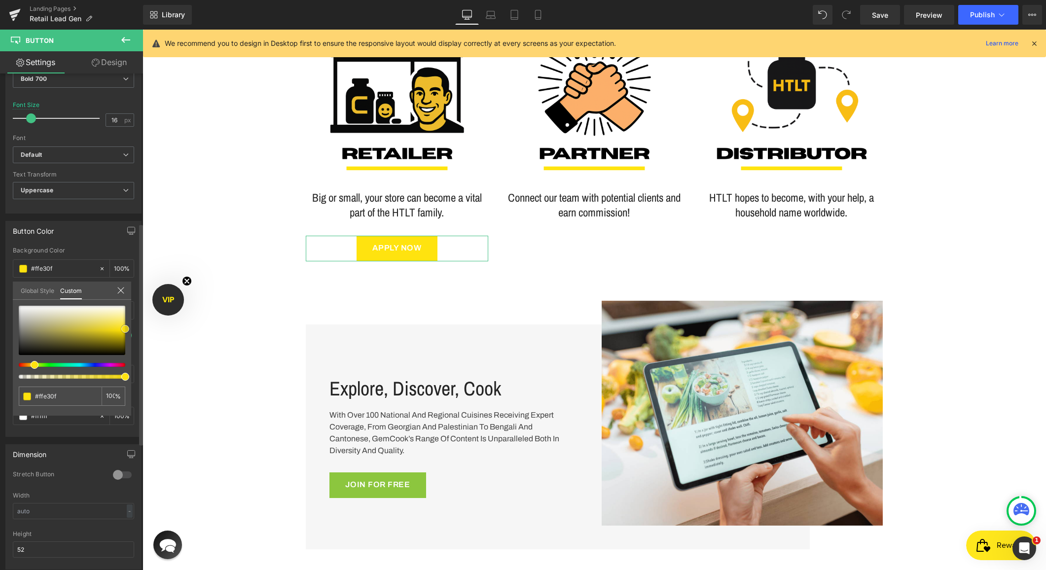
type input "#ffe100"
drag, startPoint x: 111, startPoint y: 328, endPoint x: 128, endPoint y: 331, distance: 16.5
click at [125, 331] on div at bounding box center [72, 330] width 107 height 49
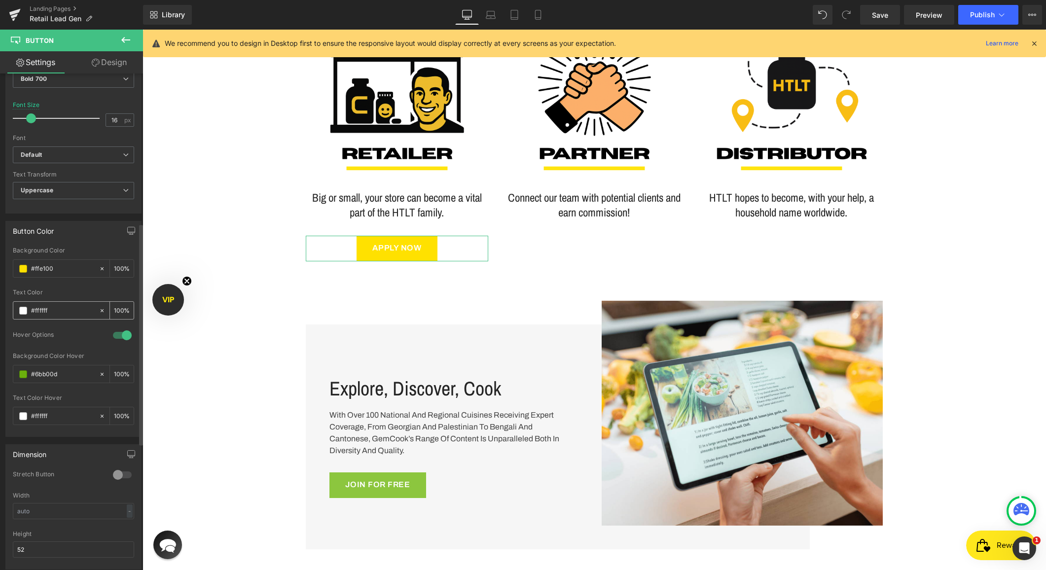
click at [21, 307] on span at bounding box center [23, 311] width 8 height 8
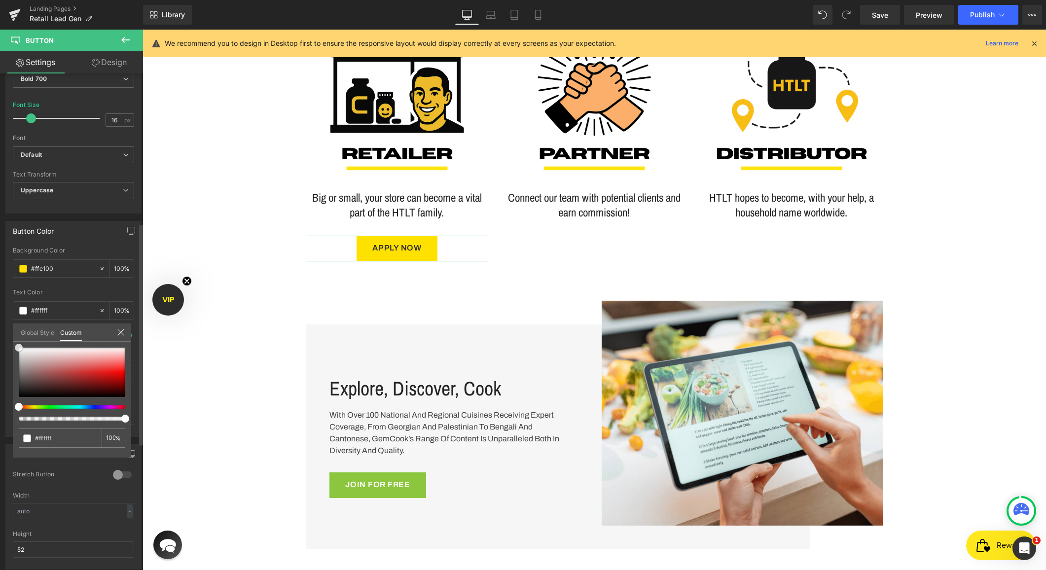
type input "#2f2c2c"
type input "#2c2a2a"
type input "#000000"
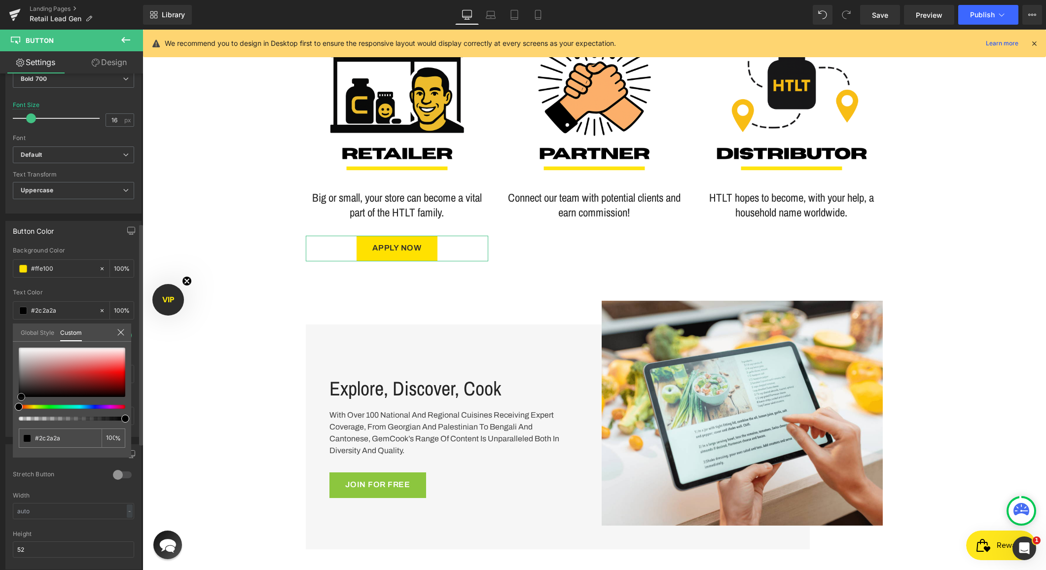
type input "#000000"
drag, startPoint x: 22, startPoint y: 388, endPoint x: 16, endPoint y: 416, distance: 28.6
click at [16, 416] on div "#000000 100 %" at bounding box center [72, 403] width 118 height 110
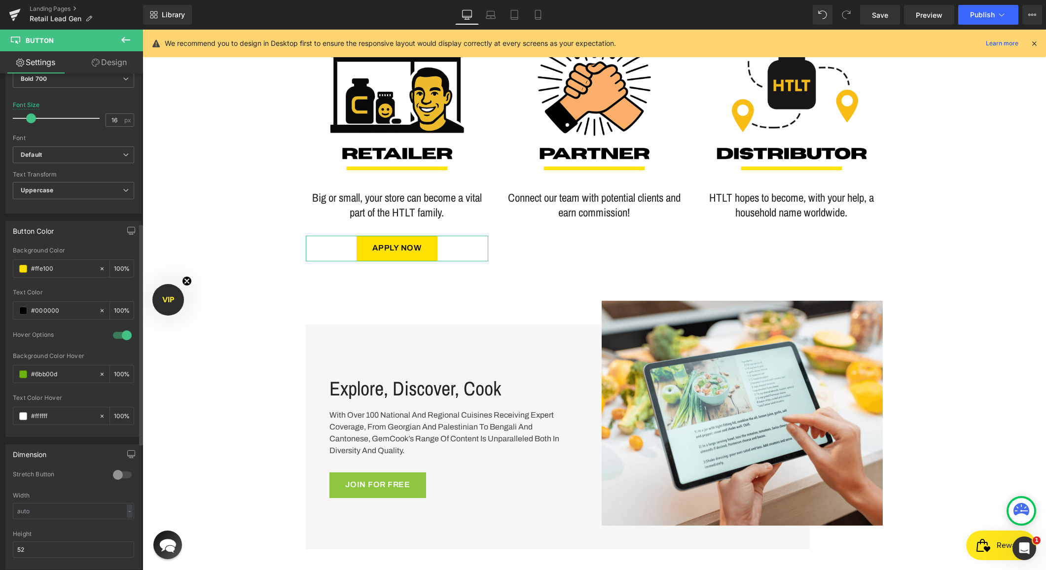
click at [116, 336] on div at bounding box center [123, 336] width 24 height 16
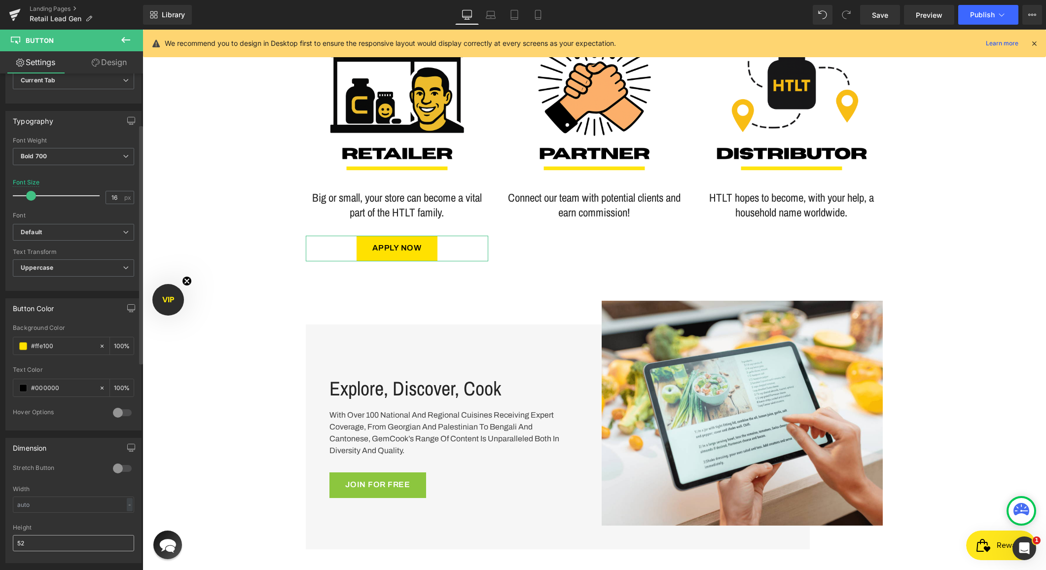
scroll to position [0, 0]
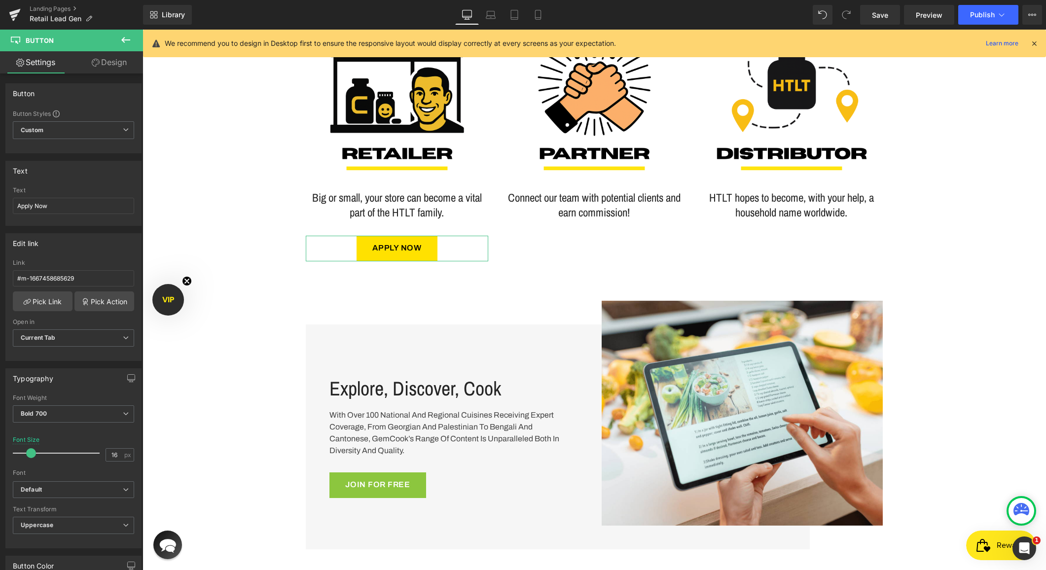
click at [98, 62] on icon at bounding box center [96, 63] width 8 height 8
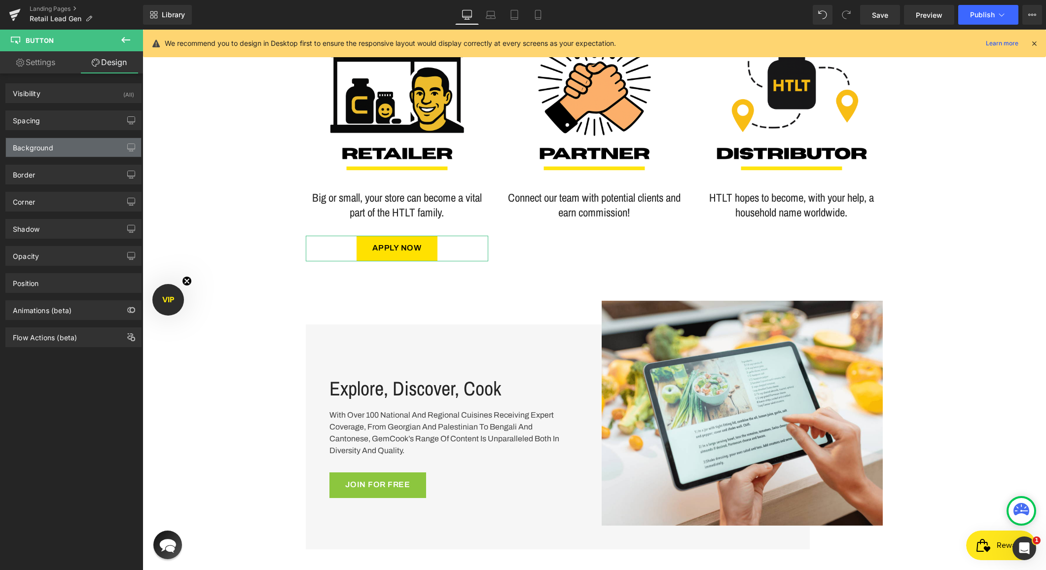
type input "32"
type input "0"
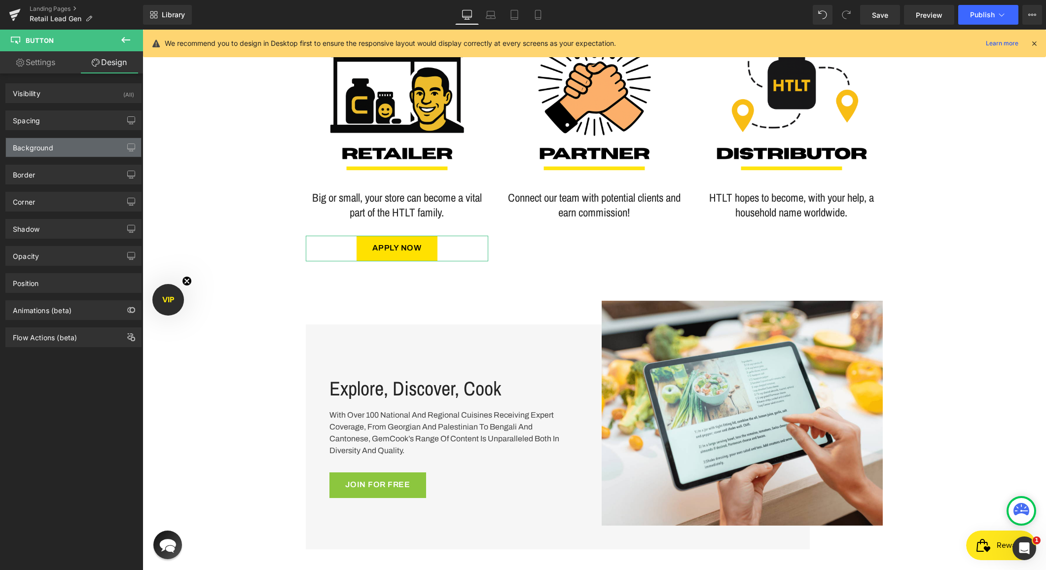
type input "32"
type input "0"
type input "32"
click at [42, 117] on div "Spacing" at bounding box center [73, 120] width 135 height 19
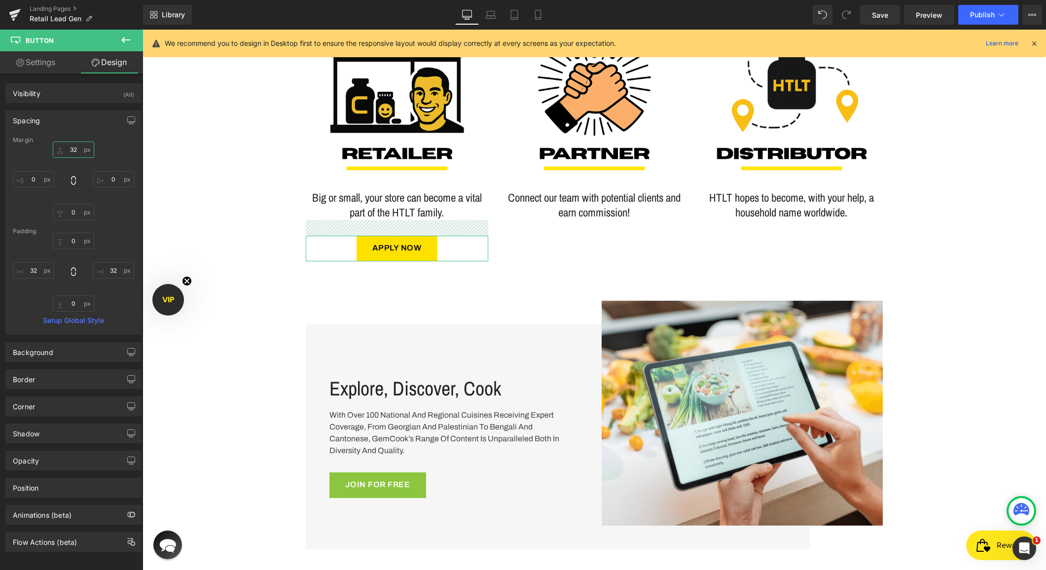
click at [71, 149] on input "32" at bounding box center [73, 150] width 41 height 16
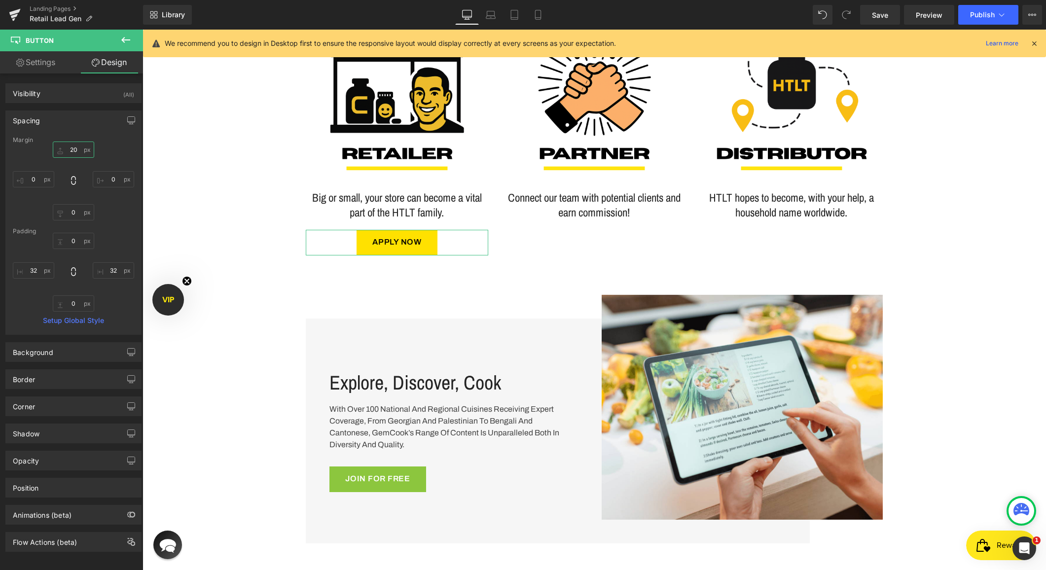
type input "20"
click at [44, 121] on div "Spacing" at bounding box center [73, 120] width 135 height 19
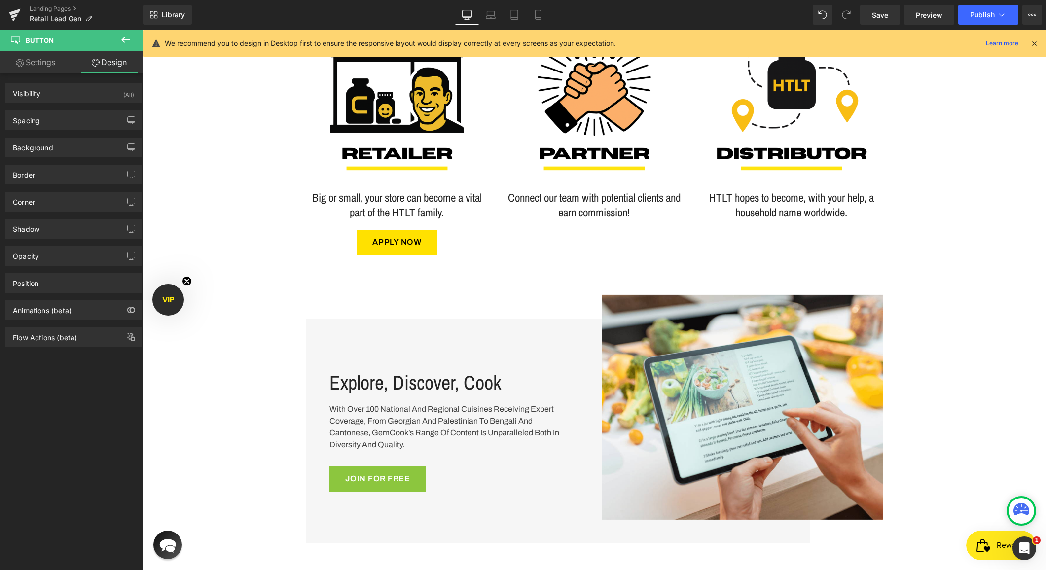
click at [41, 68] on link "Settings" at bounding box center [36, 62] width 72 height 22
type input "100"
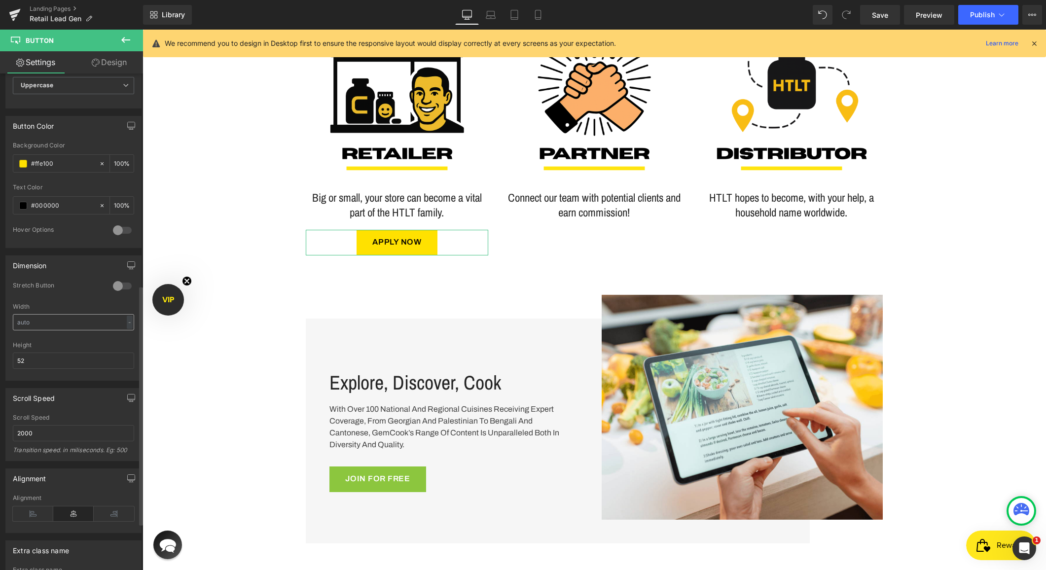
scroll to position [436, 0]
click at [51, 365] on input "52" at bounding box center [73, 365] width 121 height 16
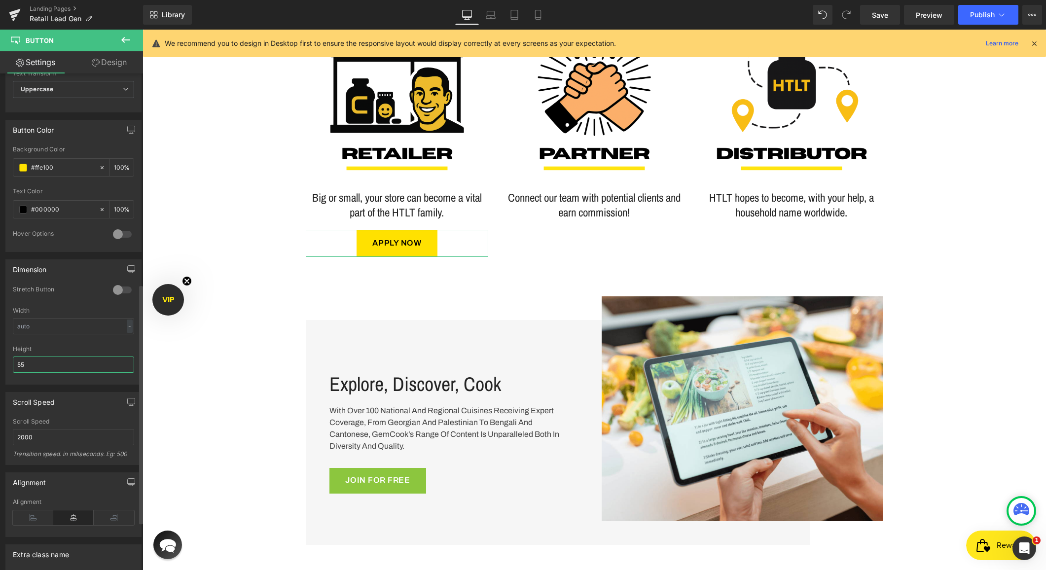
type input "5"
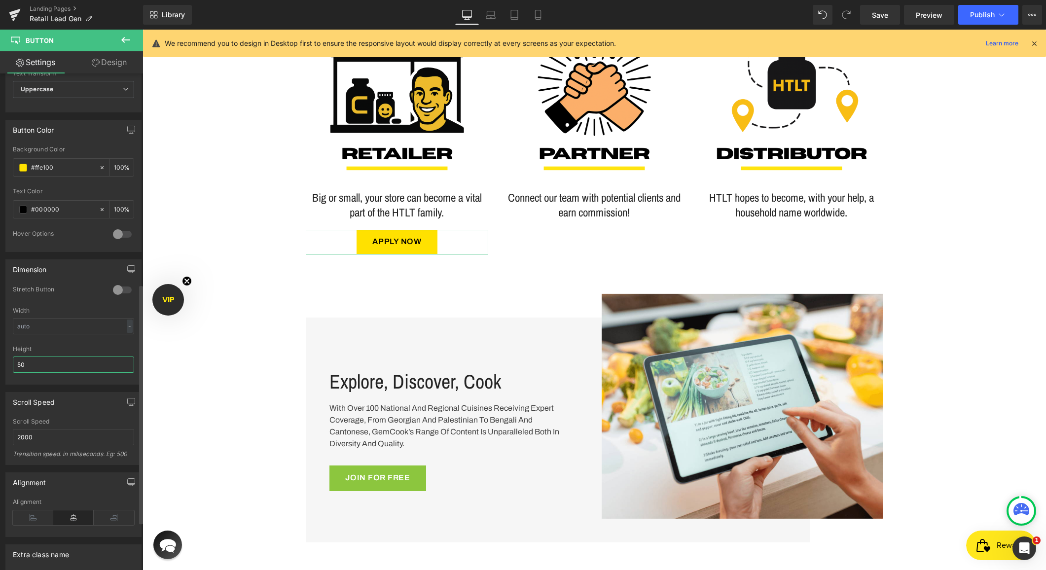
type input "50"
click at [76, 281] on div "Dimension 0 Stretch Button Width - % px 50px Height 50" at bounding box center [73, 322] width 136 height 125
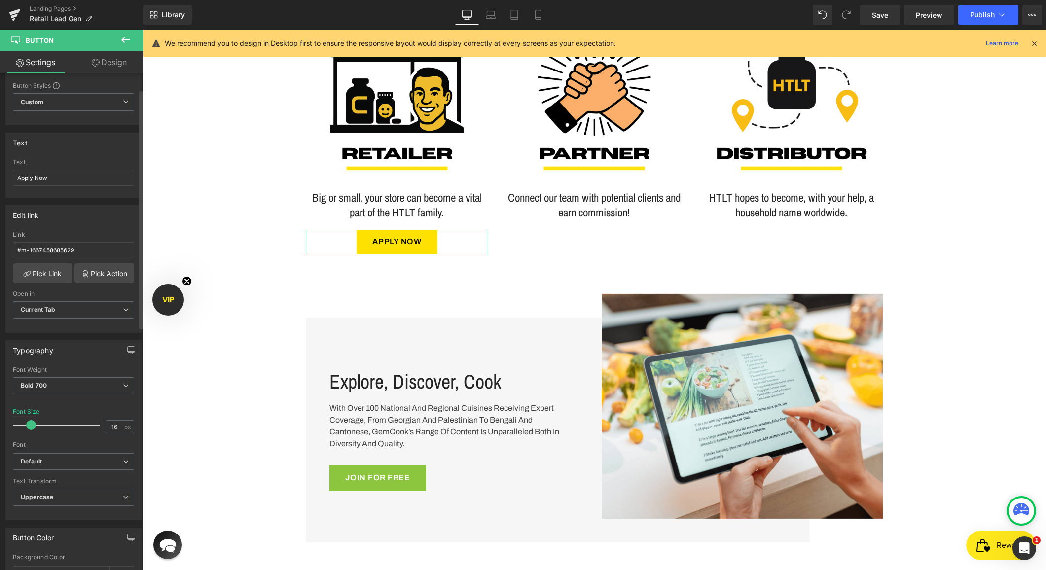
scroll to position [28, 0]
click at [84, 273] on icon at bounding box center [85, 274] width 8 height 8
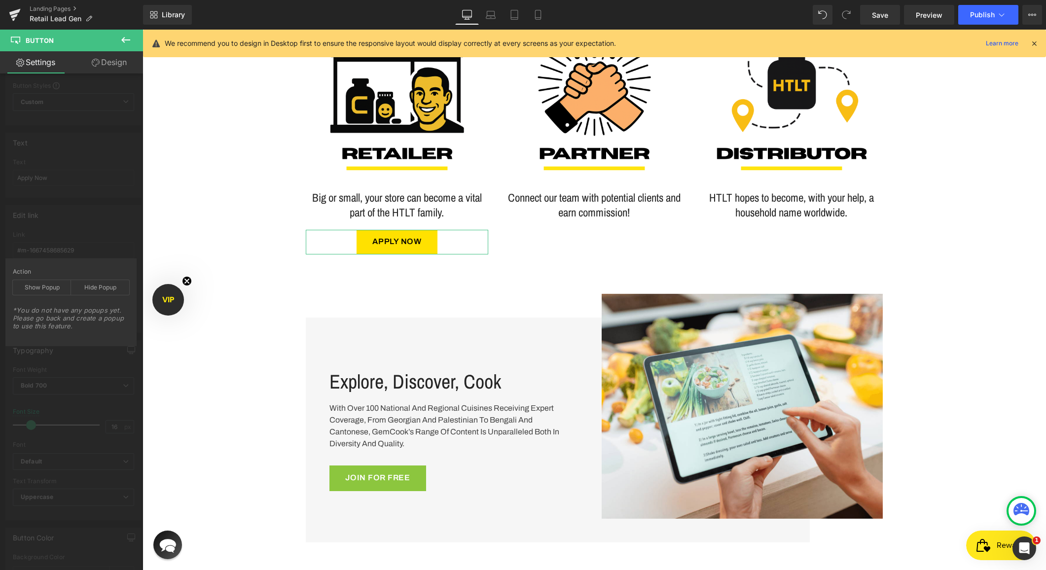
click at [71, 224] on div "Edit link #m-1667458685629 Link #m-1667458685629 Pick Link Pick Action Current …" at bounding box center [74, 265] width 148 height 135
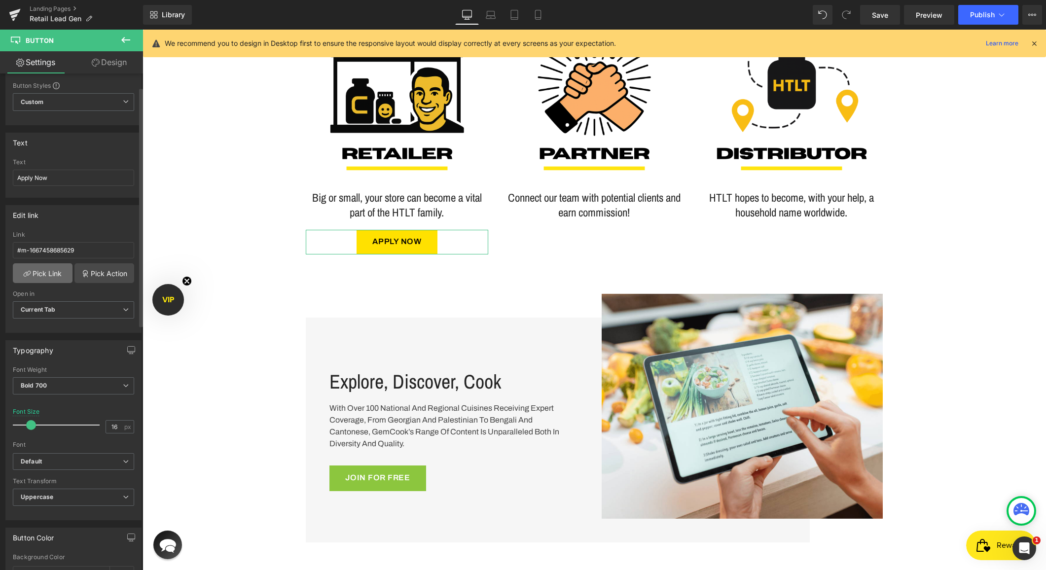
click at [52, 275] on link "Pick Link" at bounding box center [43, 273] width 60 height 20
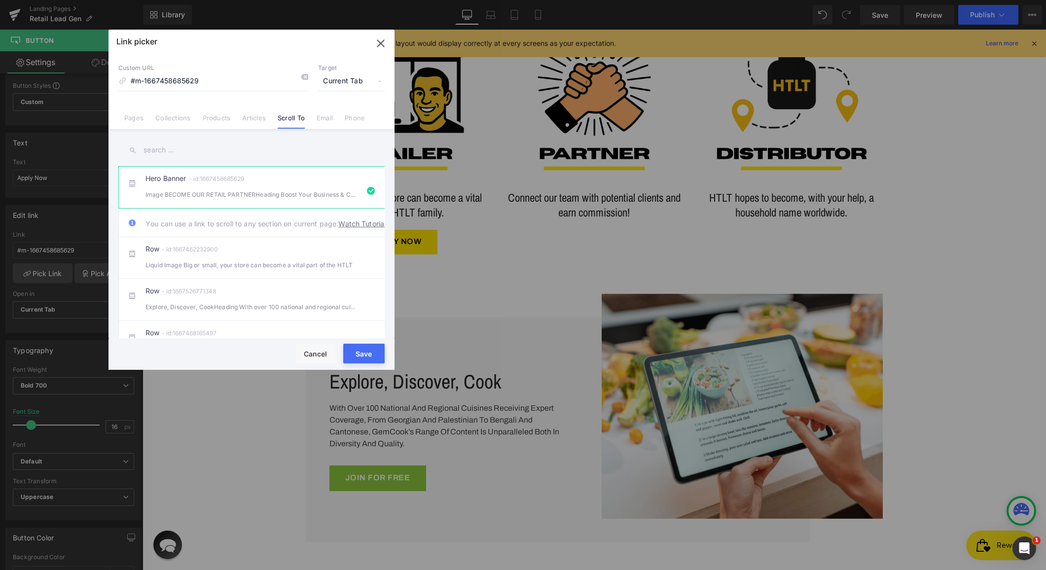
click at [290, 120] on link "Scroll To" at bounding box center [291, 121] width 27 height 15
click at [233, 229] on span "You can use a link to scroll to any section on current page. Watch Tutorial" at bounding box center [266, 223] width 240 height 12
click at [246, 185] on div "Hero Banner - id:1667458685629 Image BECOME OUR RETAIL PARTNERHeading Boost You…" at bounding box center [267, 187] width 242 height 25
click at [241, 194] on div "Image BECOME OUR RETAIL PARTNERHeading Boost Your Business & Carry One" at bounding box center [252, 194] width 212 height 10
click at [361, 351] on button "Save" at bounding box center [363, 354] width 41 height 20
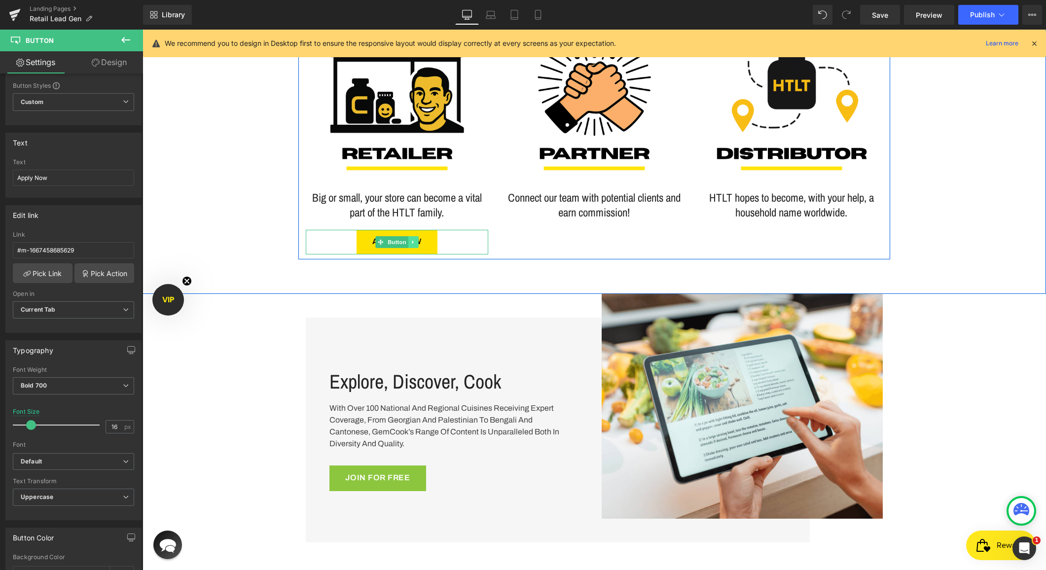
click at [409, 242] on link at bounding box center [414, 242] width 10 height 12
click at [406, 244] on icon at bounding box center [408, 242] width 5 height 6
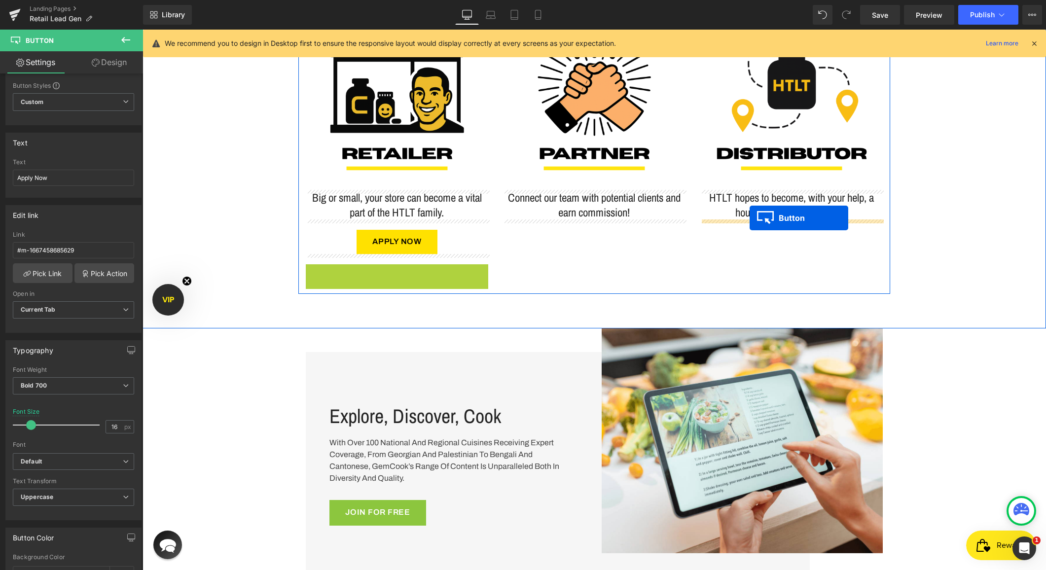
drag, startPoint x: 379, startPoint y: 278, endPoint x: 750, endPoint y: 218, distance: 375.3
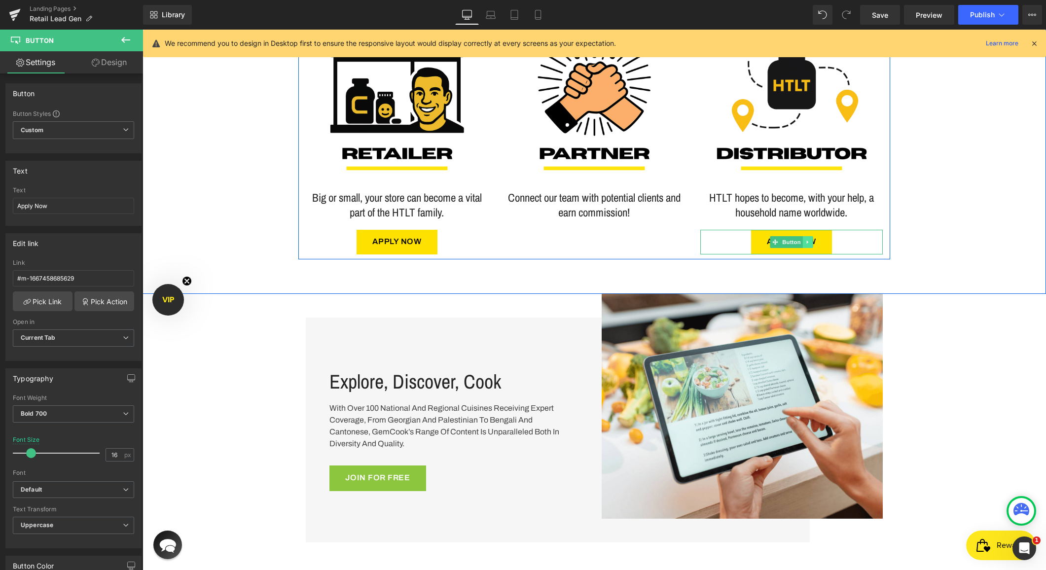
click at [807, 244] on icon at bounding box center [807, 241] width 1 height 3
click at [803, 244] on icon at bounding box center [802, 241] width 5 height 5
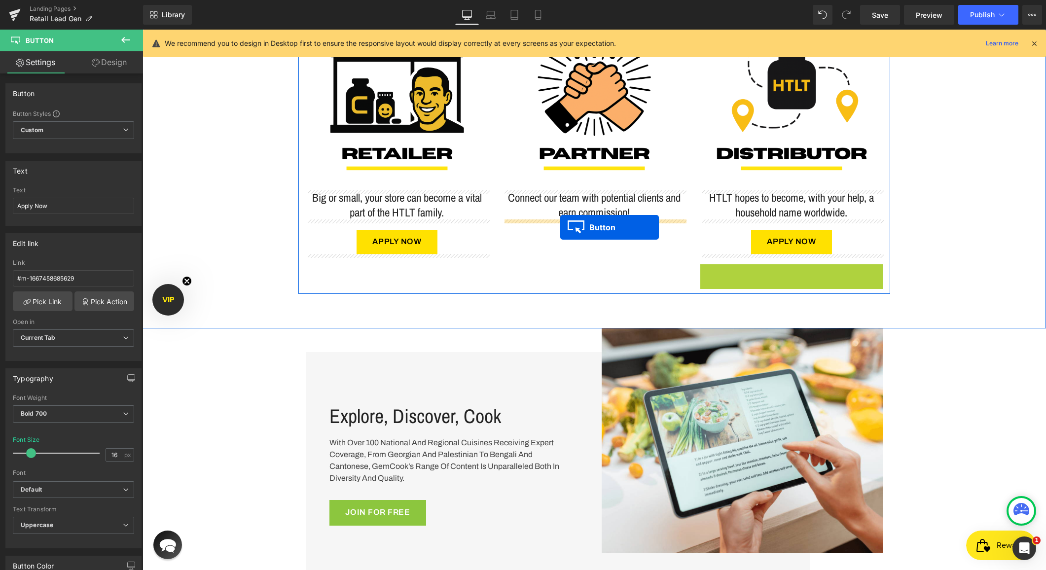
drag, startPoint x: 775, startPoint y: 275, endPoint x: 560, endPoint y: 227, distance: 220.4
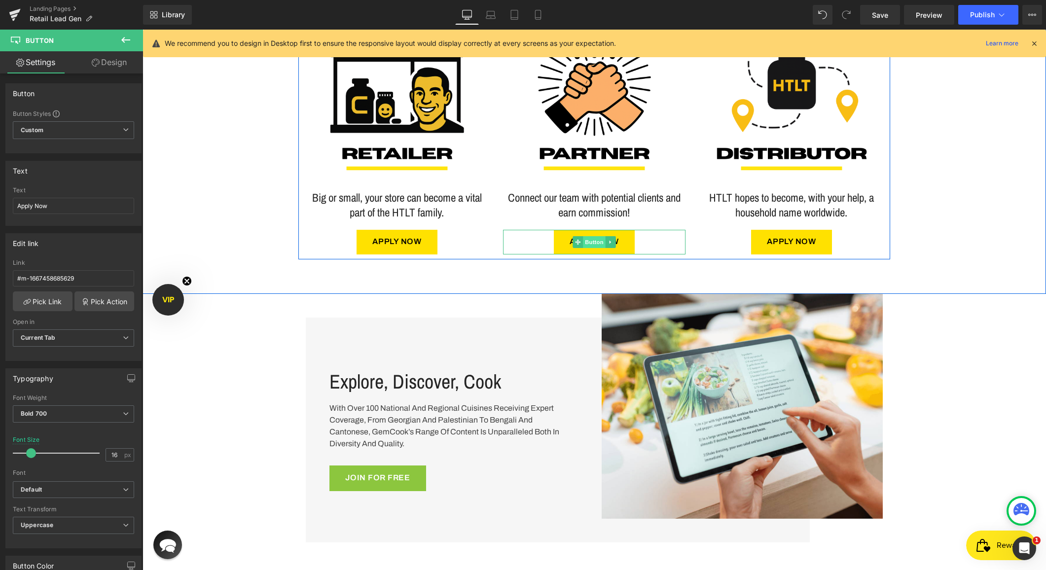
click at [594, 243] on span "Button" at bounding box center [594, 242] width 23 height 12
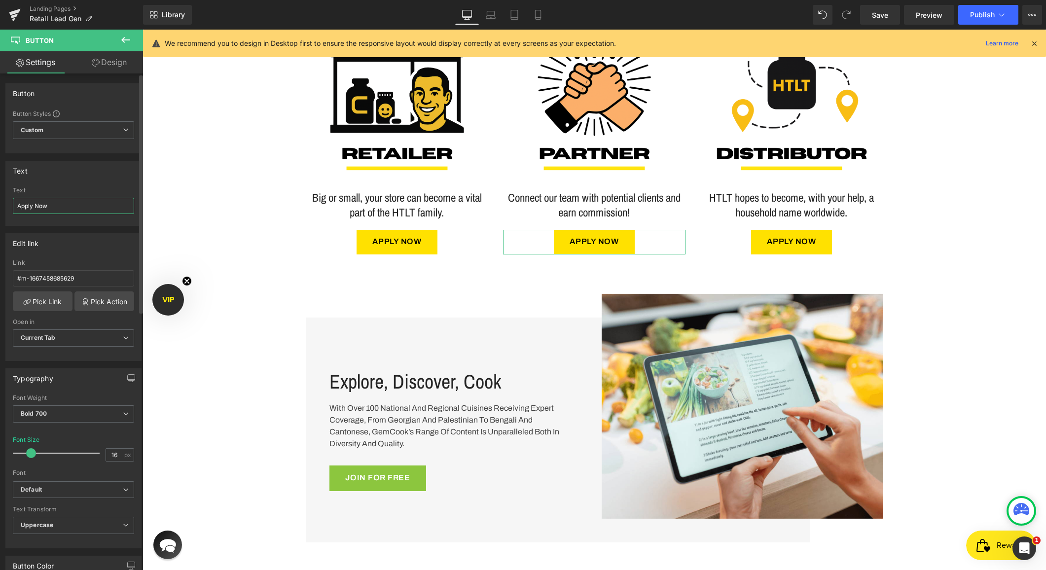
click at [53, 213] on input "Apply Now" at bounding box center [73, 206] width 121 height 16
type input "EMAIL US"
click at [48, 283] on input "#m-1667458685629" at bounding box center [73, 278] width 121 height 16
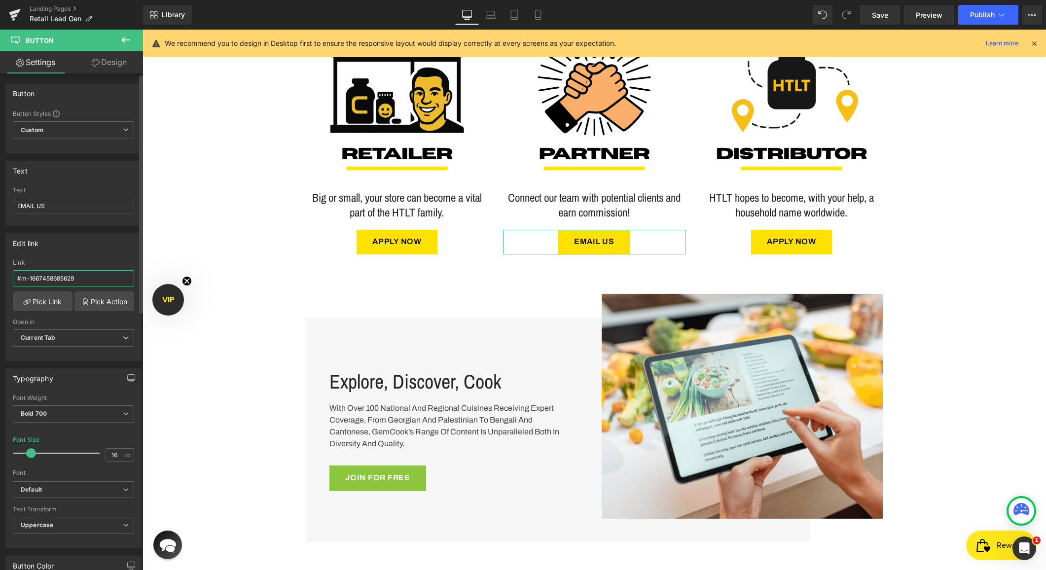
click at [48, 283] on input "#m-1667458685629" at bounding box center [73, 278] width 121 height 16
type input "mailto:[EMAIL_ADDRESS][DOMAIN_NAME]"
click at [64, 256] on div "Edit link mailto:[EMAIL_ADDRESS][DOMAIN_NAME] Link mailto:[EMAIL_ADDRESS][DOMAI…" at bounding box center [73, 297] width 136 height 128
click at [106, 338] on span "Current Tab" at bounding box center [73, 338] width 121 height 17
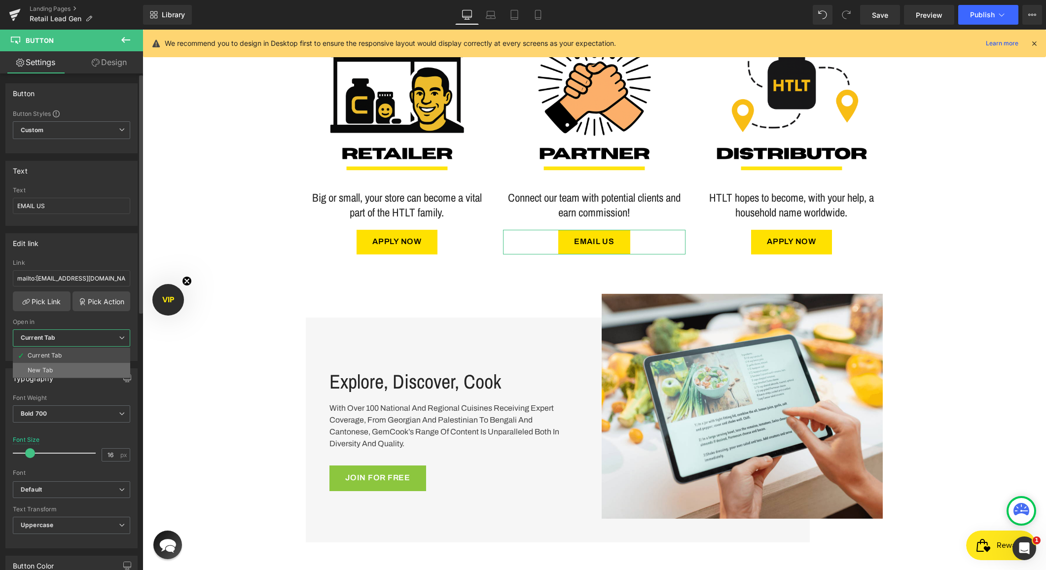
click at [78, 366] on li "New Tab" at bounding box center [71, 370] width 117 height 15
click at [116, 245] on div "Edit link" at bounding box center [73, 243] width 135 height 19
click at [882, 20] on link "Save" at bounding box center [880, 15] width 40 height 20
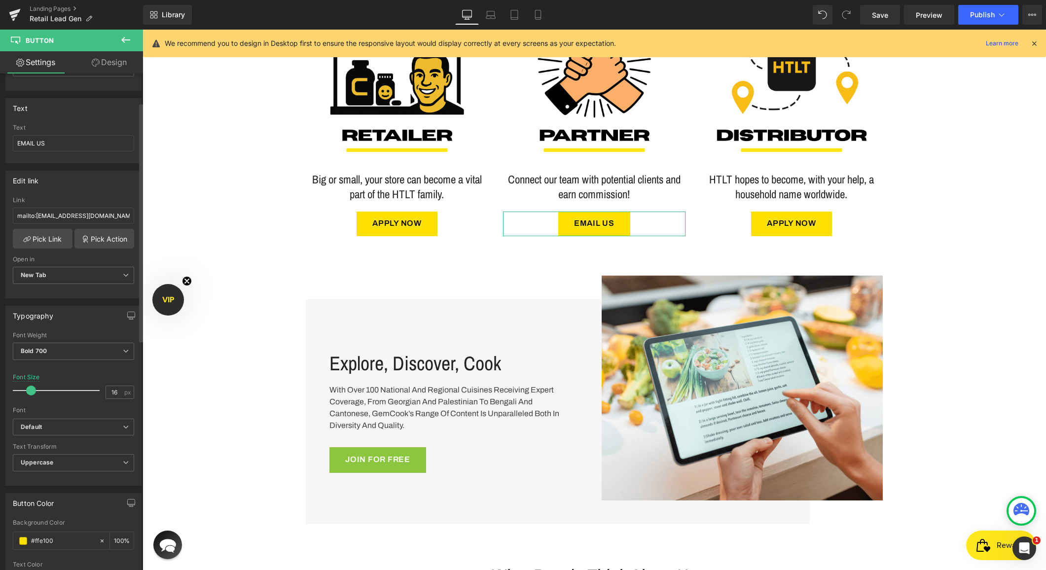
scroll to position [73, 0]
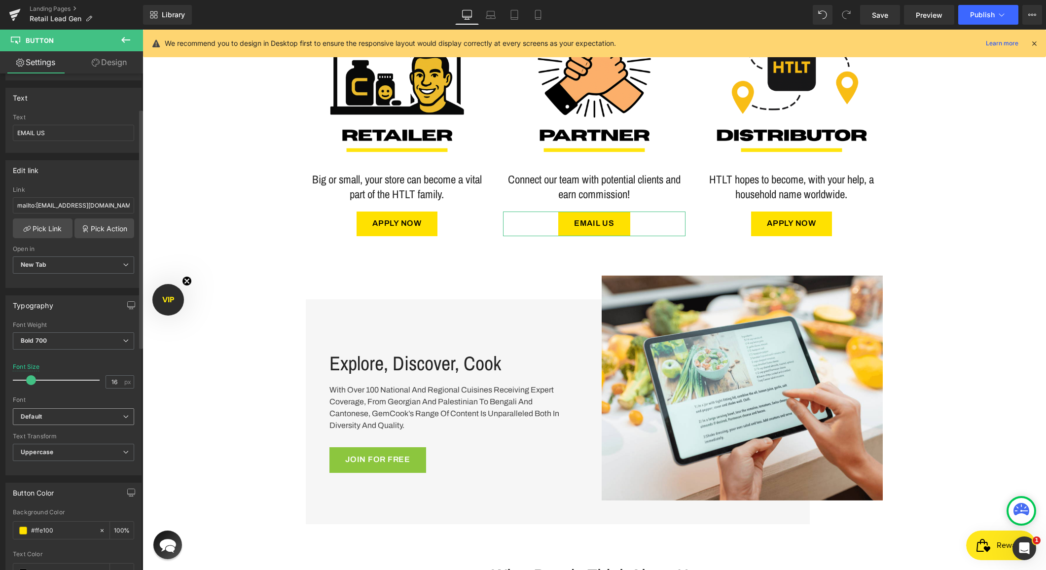
click at [58, 418] on b "Default" at bounding box center [72, 417] width 102 height 8
click at [68, 401] on div "Font" at bounding box center [73, 400] width 121 height 7
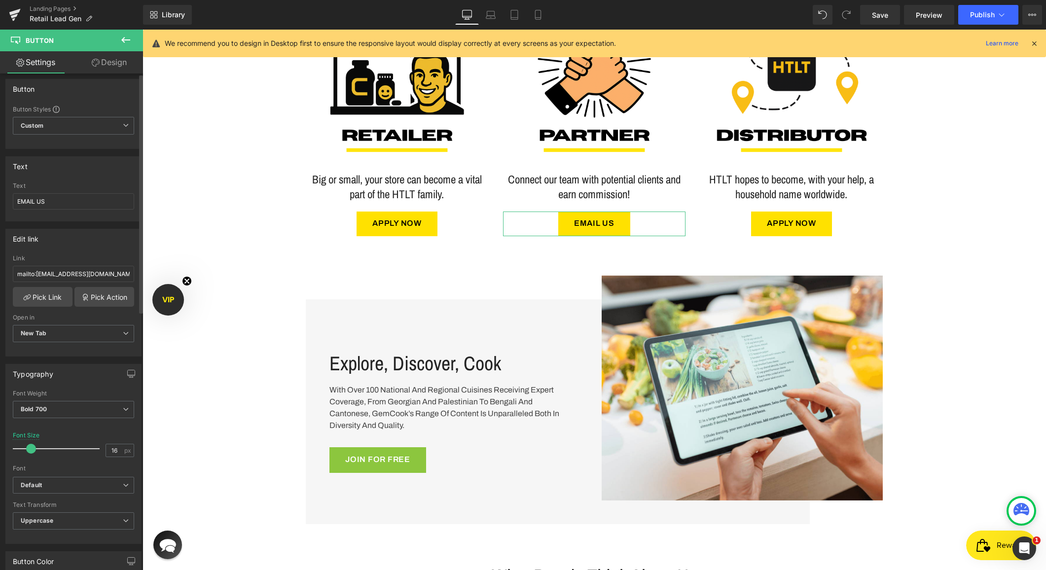
scroll to position [0, 0]
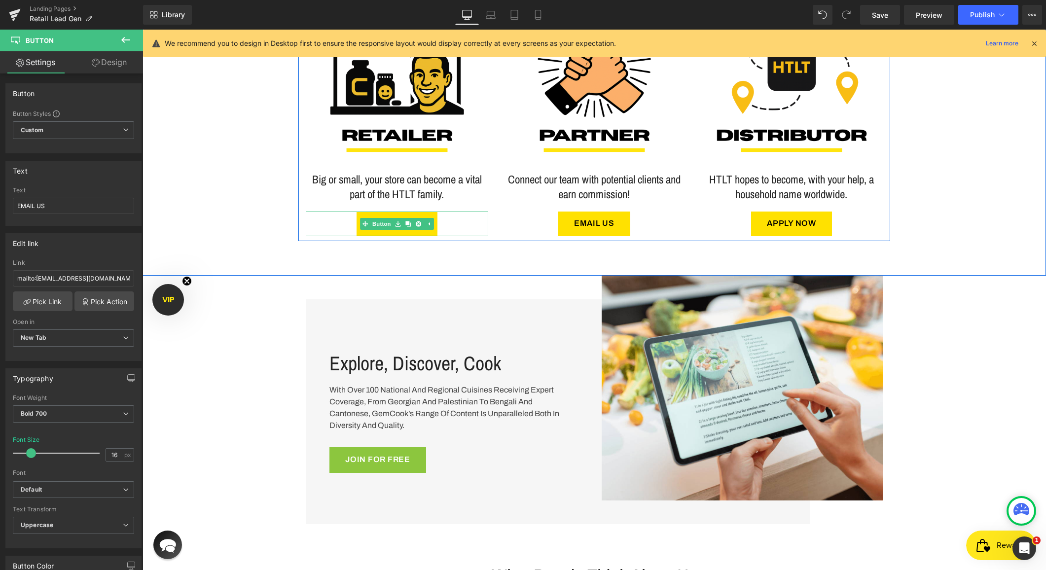
click at [382, 226] on link "Button" at bounding box center [376, 224] width 33 height 12
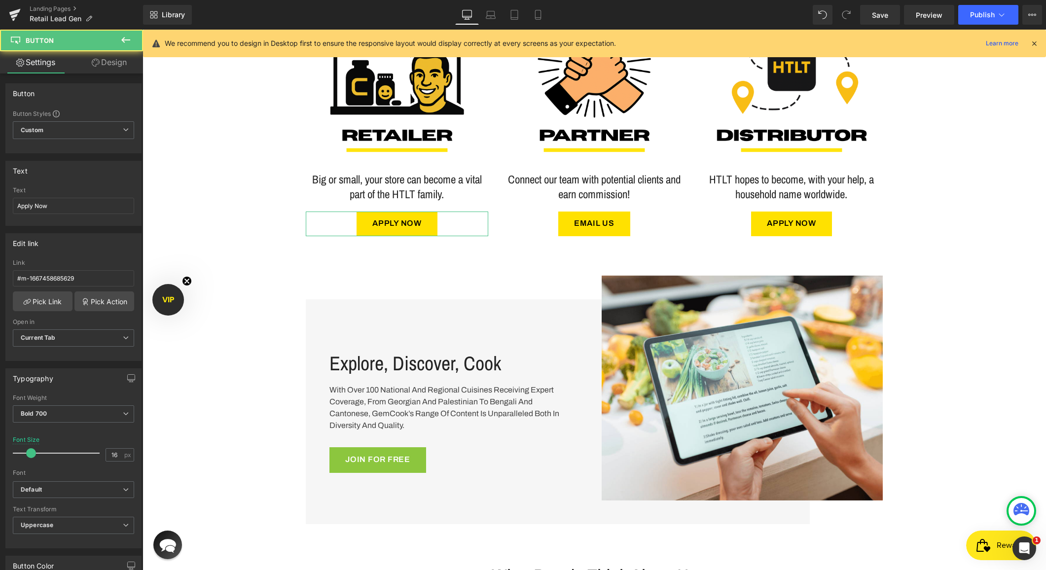
click at [102, 61] on link "Design" at bounding box center [110, 62] width 72 height 22
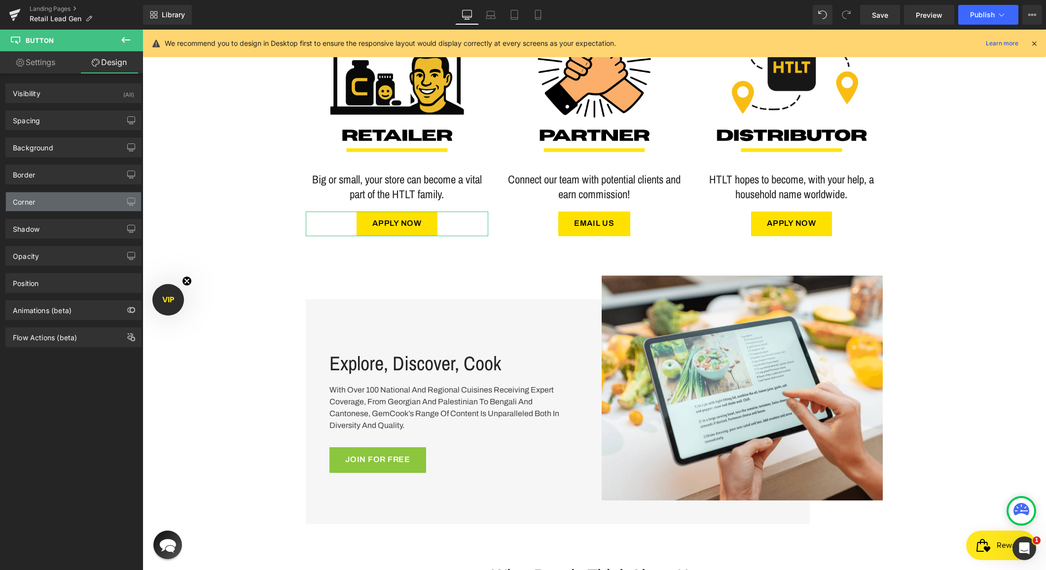
click at [45, 203] on div "Corner" at bounding box center [73, 201] width 135 height 19
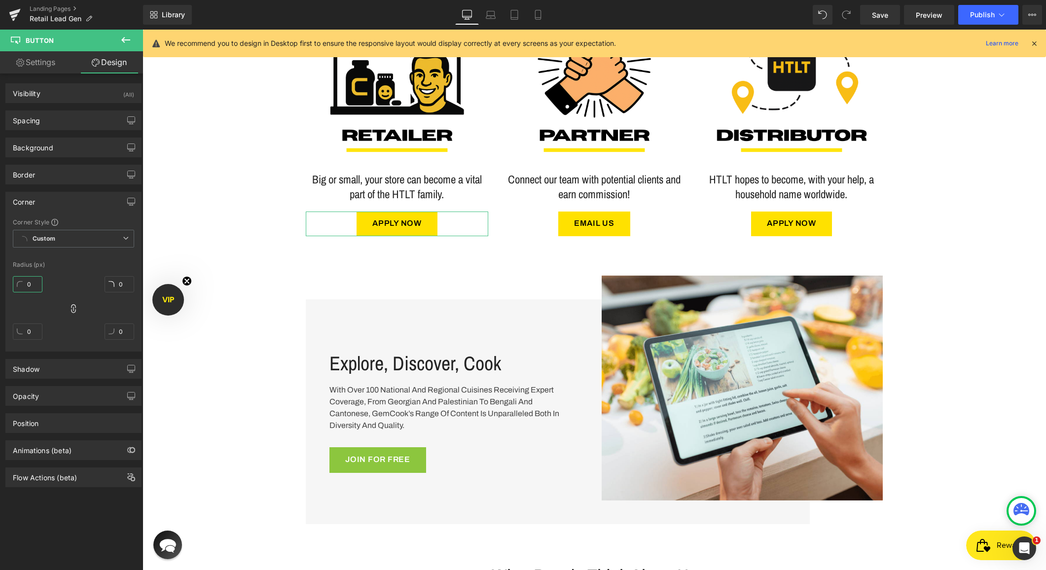
click at [25, 283] on input "0" at bounding box center [28, 284] width 30 height 16
type input "50"
type input "5"
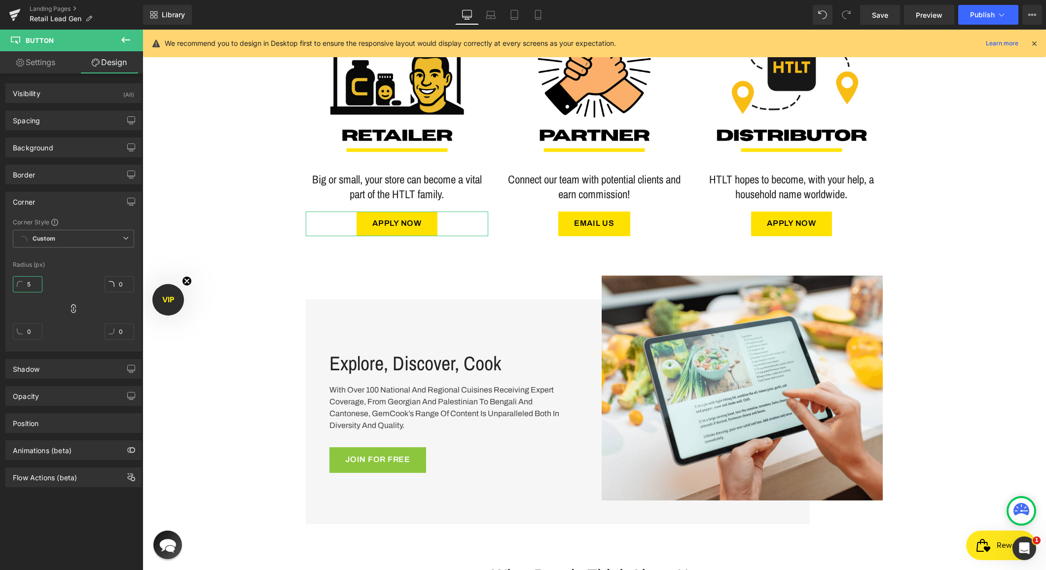
type input "5"
type input "50"
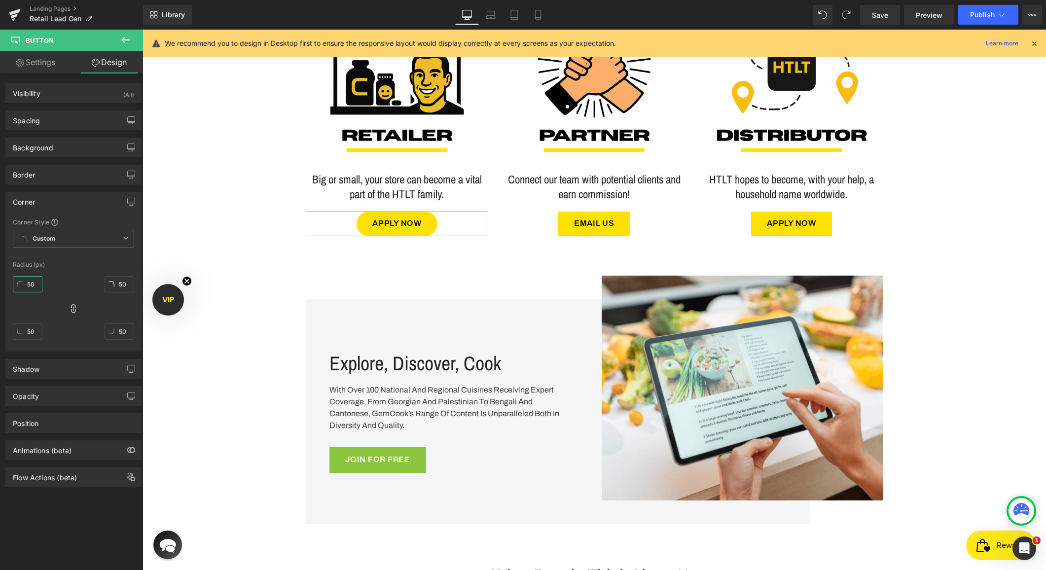
type input "5"
type input "3"
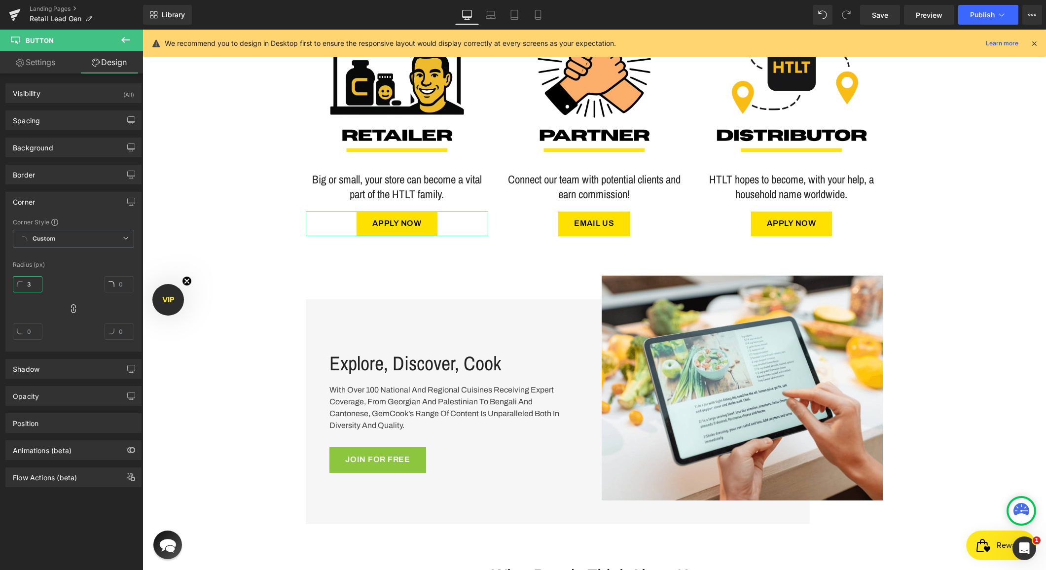
type input "3"
type input "30"
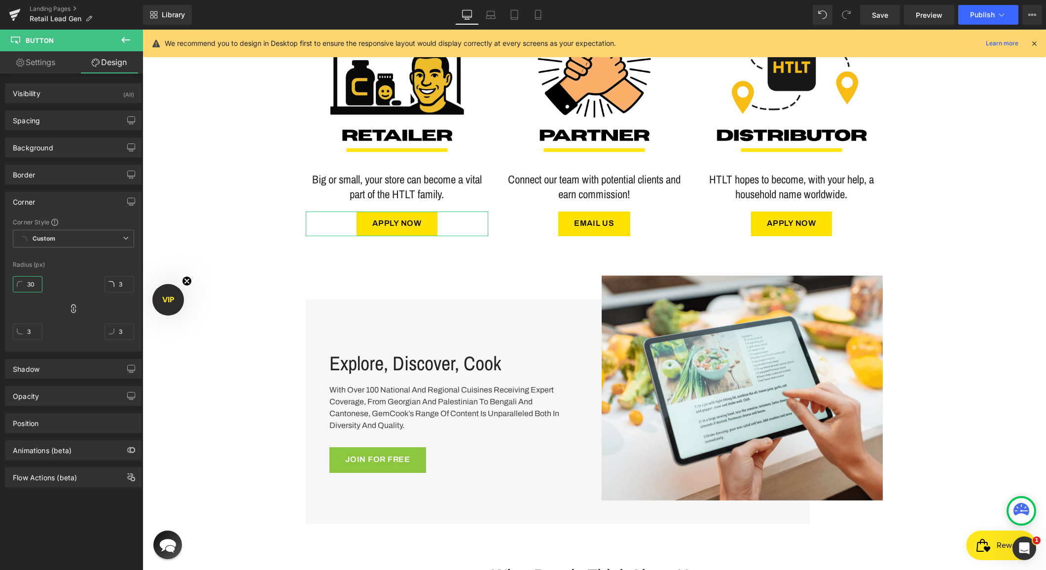
type input "30"
click at [64, 270] on div "Corner Style Custom Custom Setup Global Style Custom Setup Global Style Radius …" at bounding box center [73, 284] width 135 height 133
click at [34, 287] on input "30" at bounding box center [28, 284] width 30 height 16
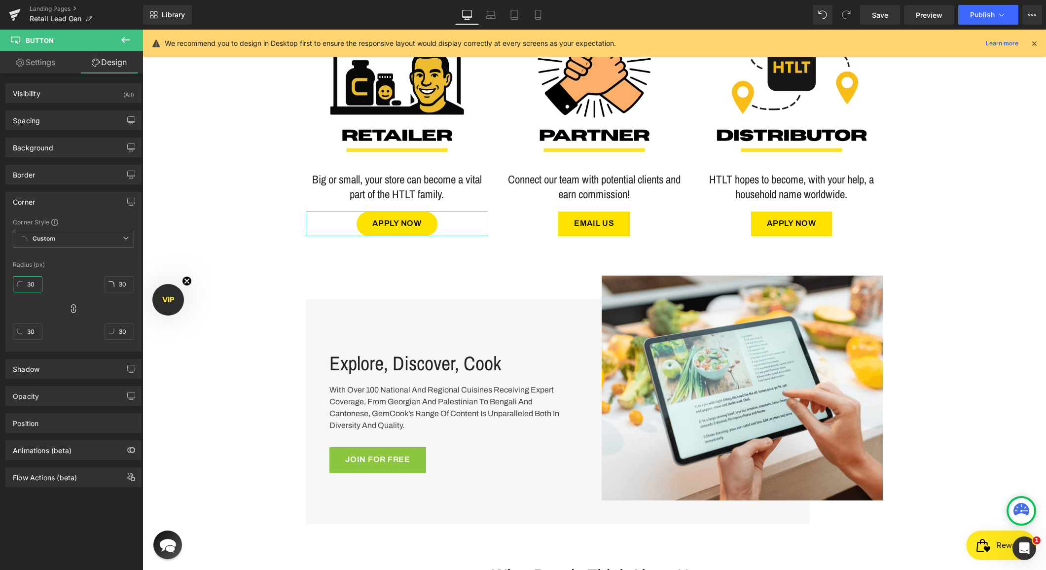
click at [34, 287] on input "30" at bounding box center [28, 284] width 30 height 16
type input "15"
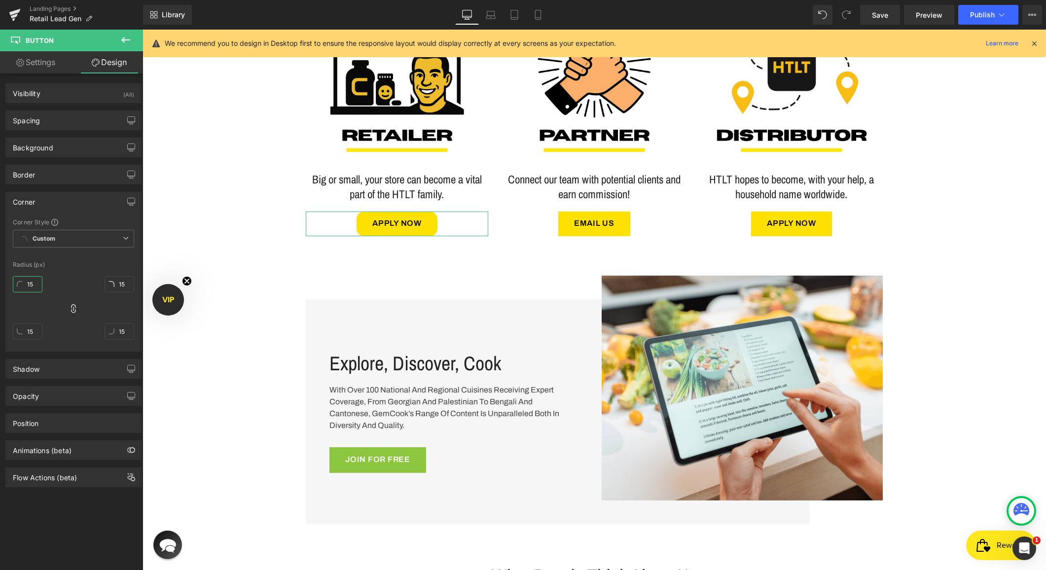
click at [29, 284] on input "15" at bounding box center [28, 284] width 30 height 16
type input "10"
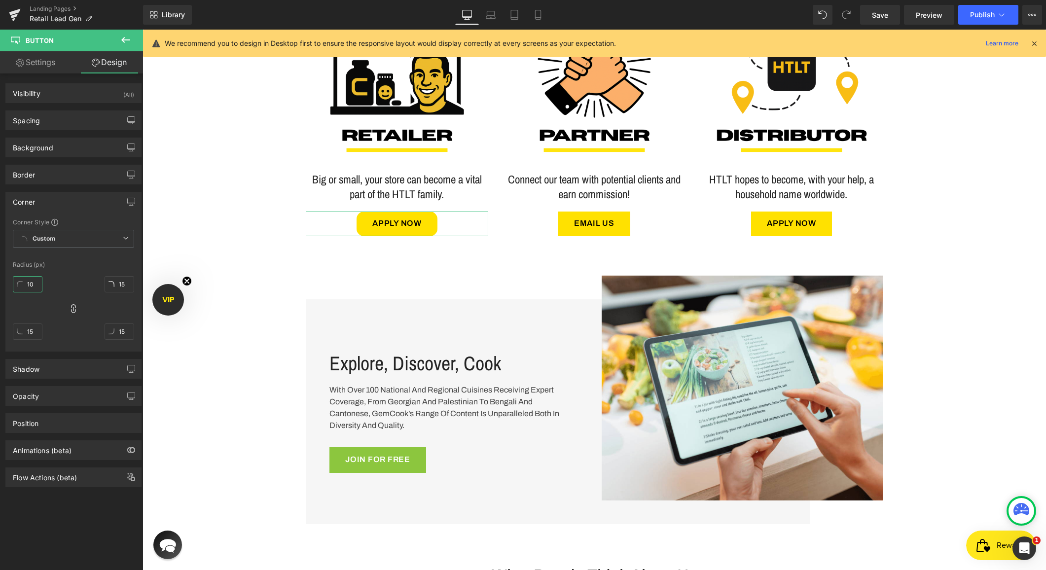
type input "10"
click at [68, 274] on div "10px 10 10px 10 10px 10 10px 10" at bounding box center [73, 311] width 121 height 79
click at [58, 177] on div "Border" at bounding box center [73, 174] width 135 height 19
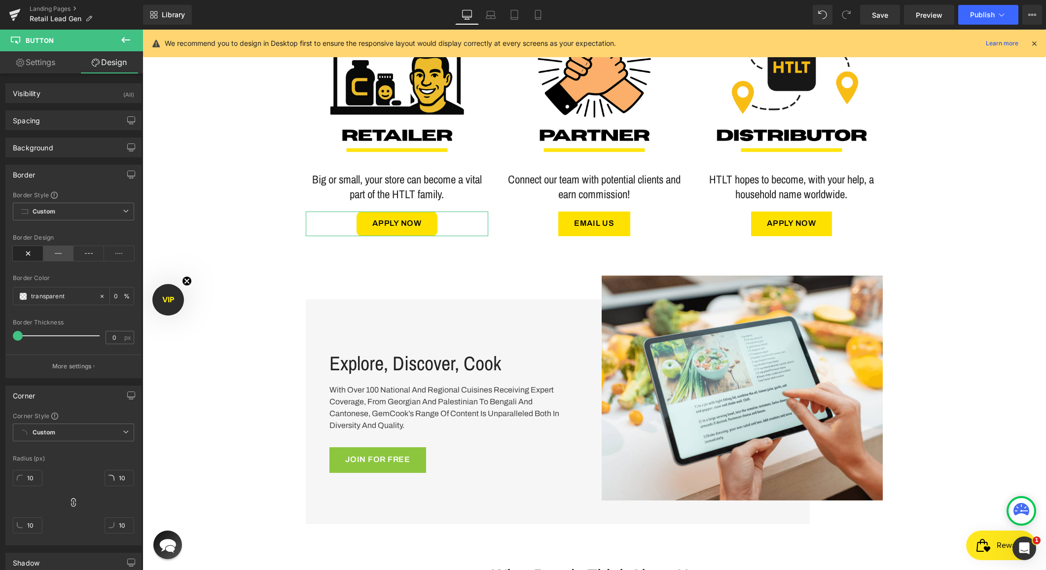
click at [47, 255] on icon at bounding box center [58, 253] width 31 height 15
click at [55, 299] on input "transparent" at bounding box center [62, 296] width 63 height 11
click at [26, 301] on div "transparent" at bounding box center [55, 296] width 85 height 17
click at [24, 297] on span at bounding box center [23, 297] width 8 height 8
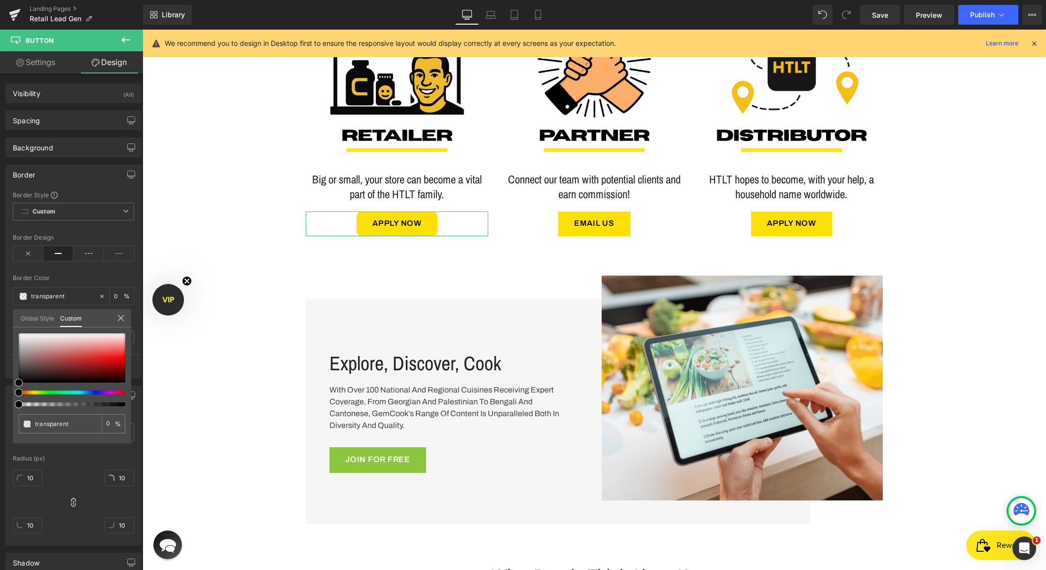
type input "#000000"
type input "24"
type input "#000000"
type input "24"
type input "25"
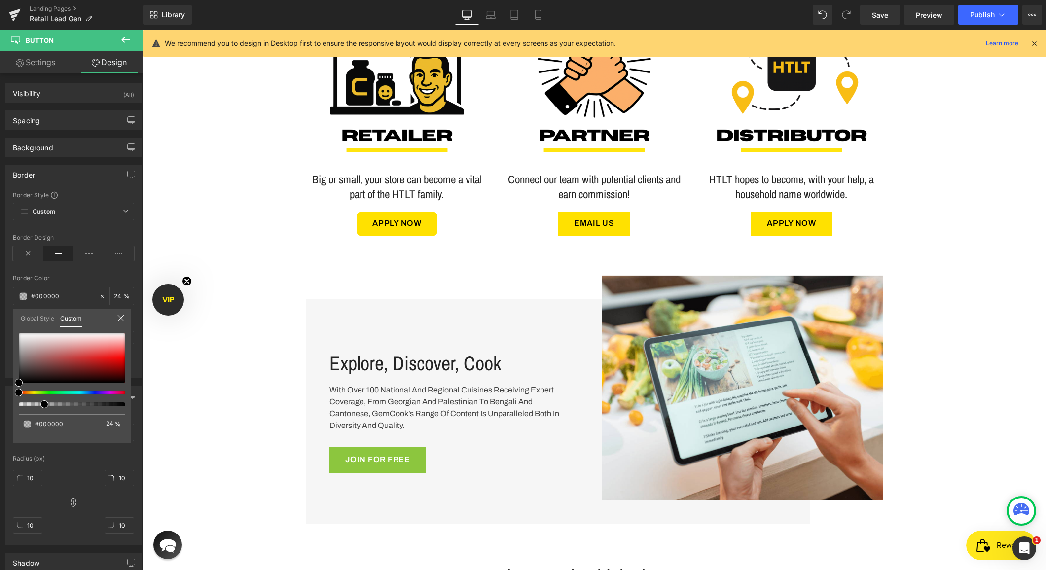
type input "25"
type input "39"
type input "50"
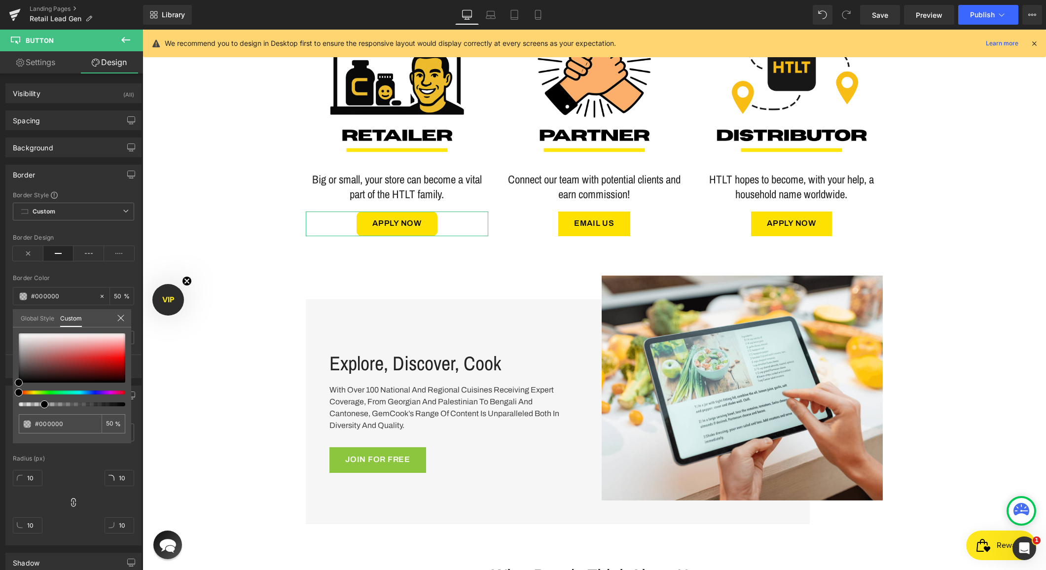
type input "68"
type input "82"
type input "96"
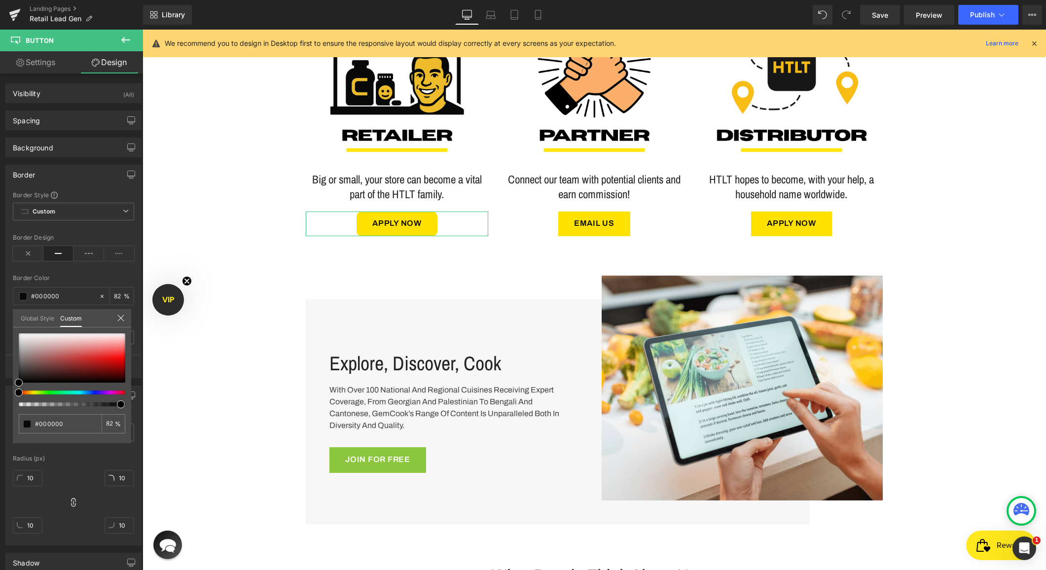
type input "96"
drag, startPoint x: 183, startPoint y: 433, endPoint x: 148, endPoint y: 407, distance: 44.0
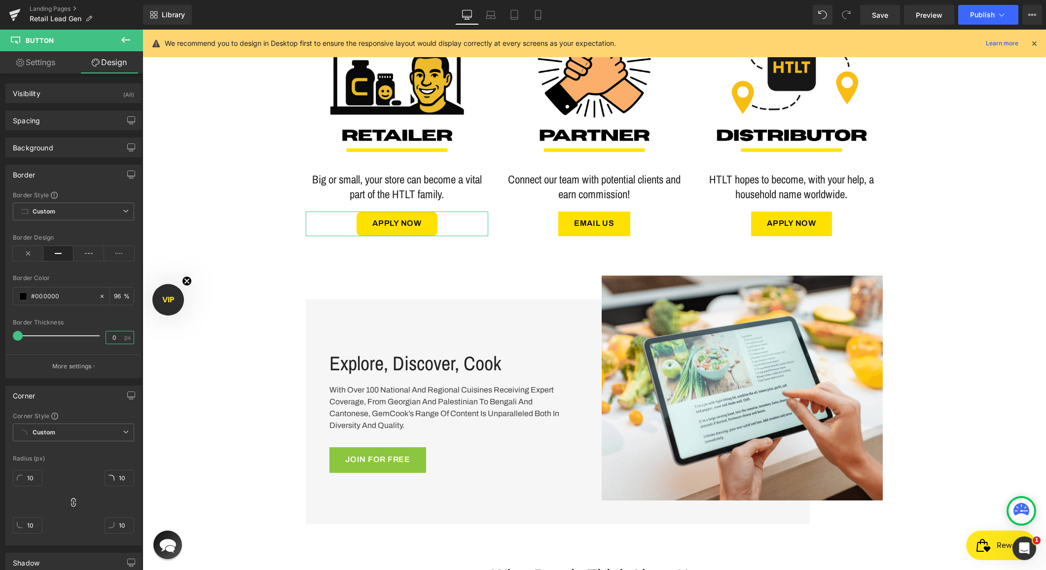
click at [111, 338] on input "0" at bounding box center [114, 338] width 17 height 12
type input "2"
click at [115, 316] on div at bounding box center [73, 313] width 121 height 6
click at [53, 174] on div "Border" at bounding box center [73, 174] width 135 height 19
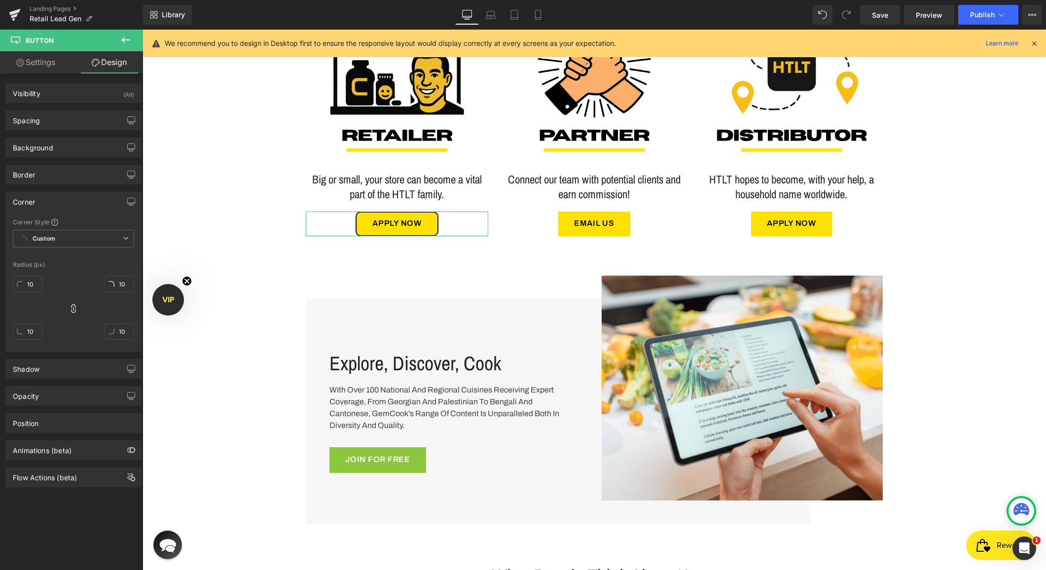
click at [41, 63] on link "Settings" at bounding box center [36, 62] width 72 height 22
type input "100"
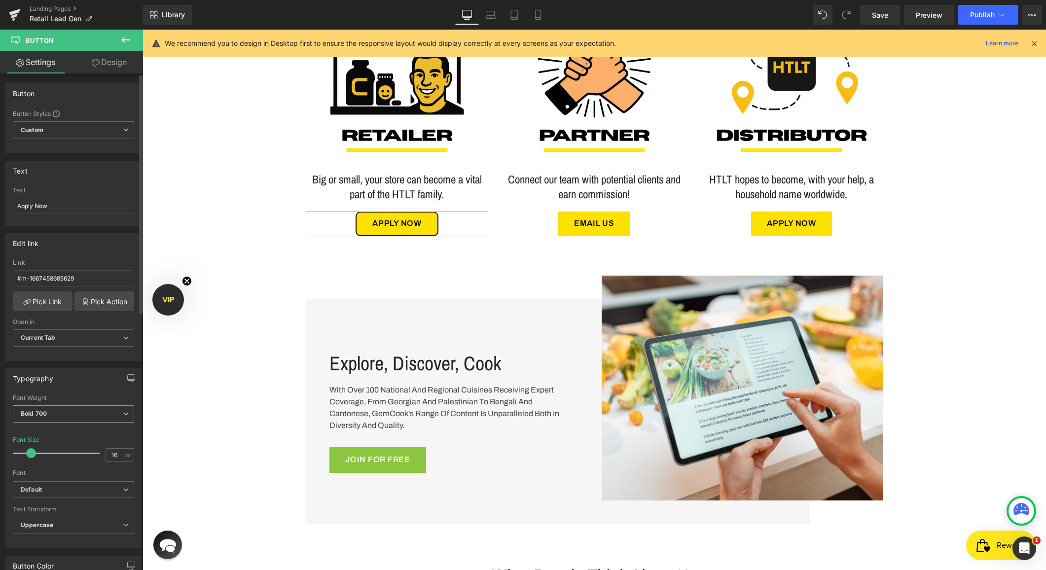
click at [52, 418] on span "Bold 700" at bounding box center [73, 414] width 121 height 17
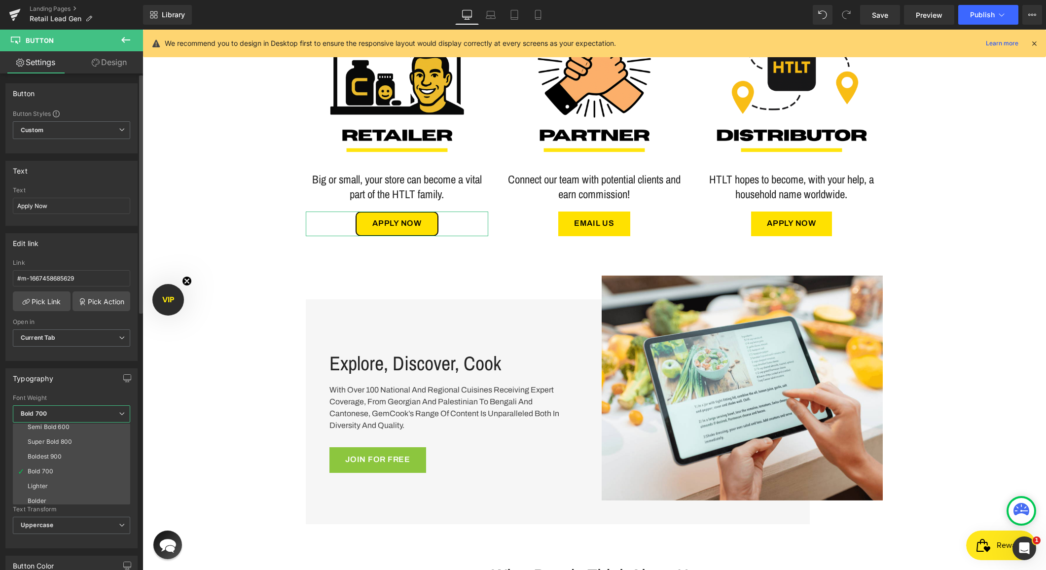
scroll to position [82, 0]
click at [55, 439] on div "Super Bold 800" at bounding box center [50, 438] width 44 height 7
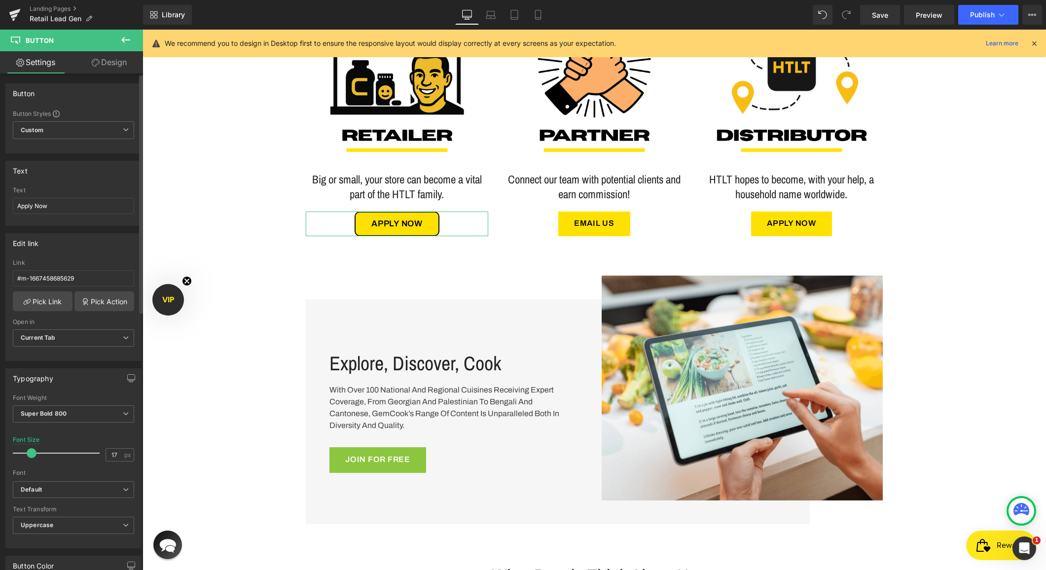
type input "18"
click at [32, 455] on span at bounding box center [33, 453] width 10 height 10
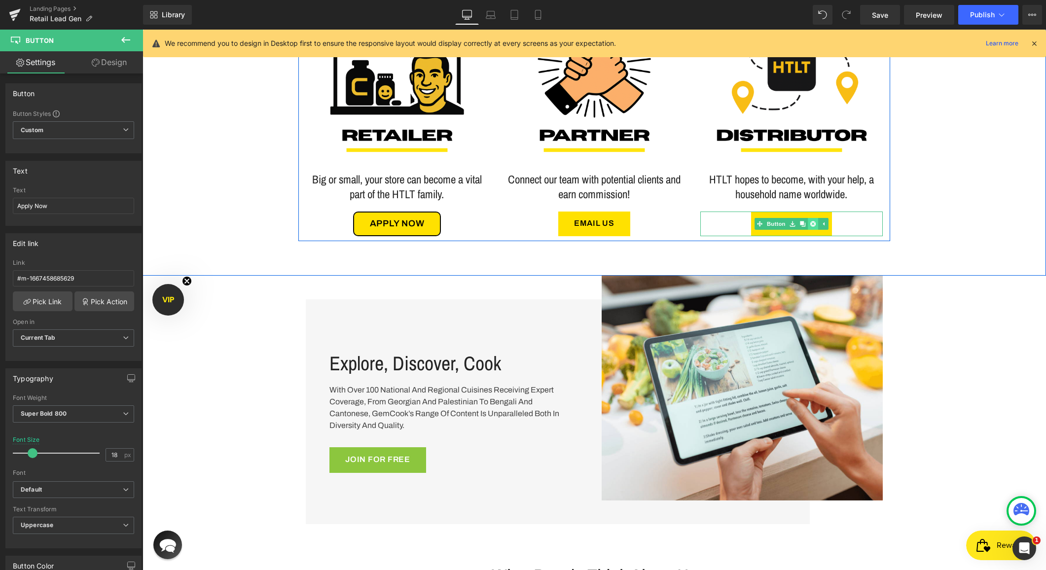
click at [813, 223] on icon at bounding box center [813, 223] width 5 height 5
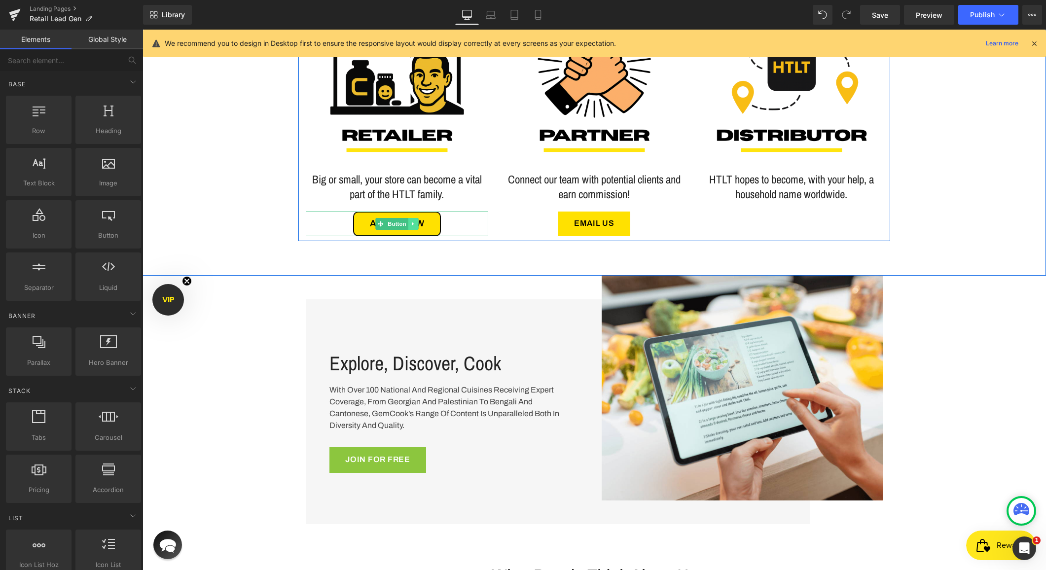
click at [414, 224] on icon at bounding box center [413, 224] width 5 height 6
click at [406, 223] on icon at bounding box center [408, 224] width 5 height 6
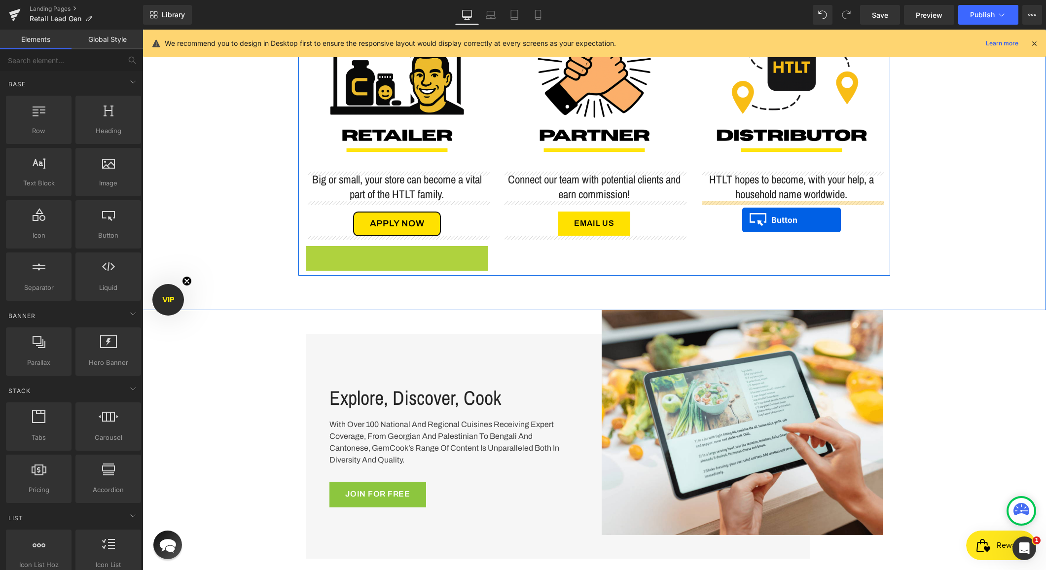
drag, startPoint x: 377, startPoint y: 257, endPoint x: 742, endPoint y: 220, distance: 366.5
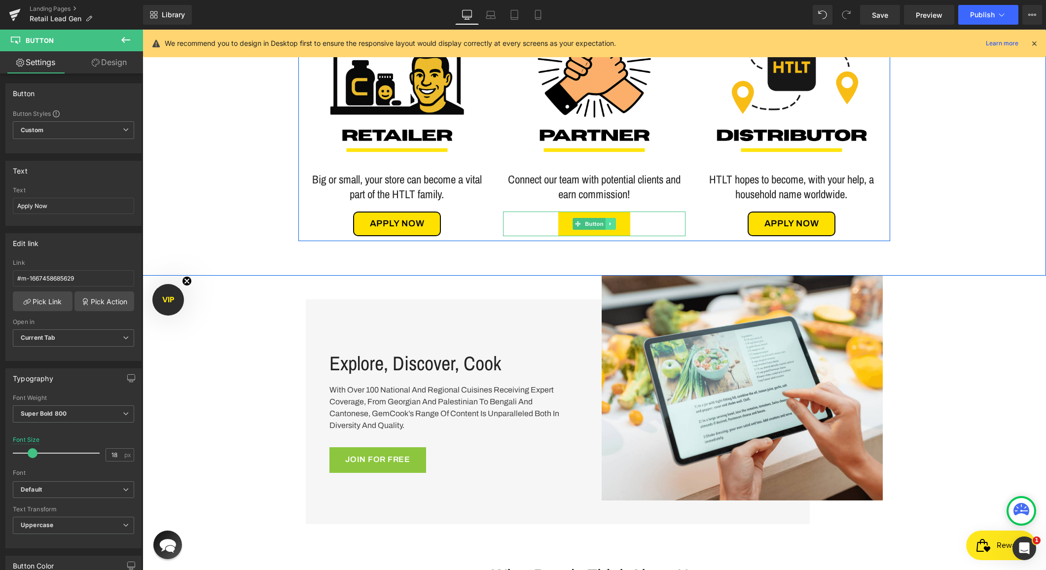
click at [608, 223] on icon at bounding box center [610, 224] width 5 height 6
click at [615, 224] on icon at bounding box center [615, 223] width 5 height 5
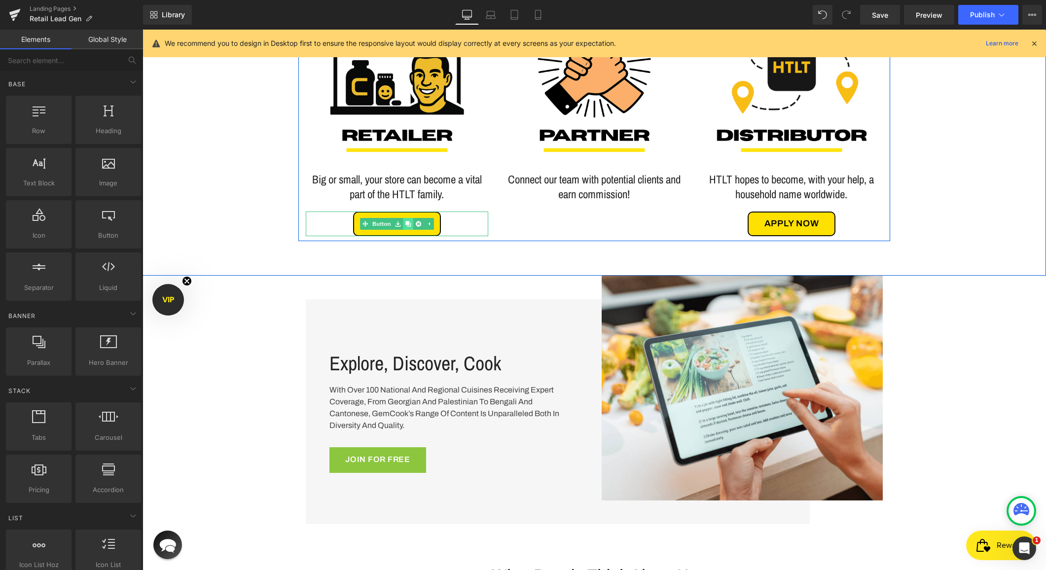
click at [409, 223] on icon at bounding box center [408, 223] width 5 height 5
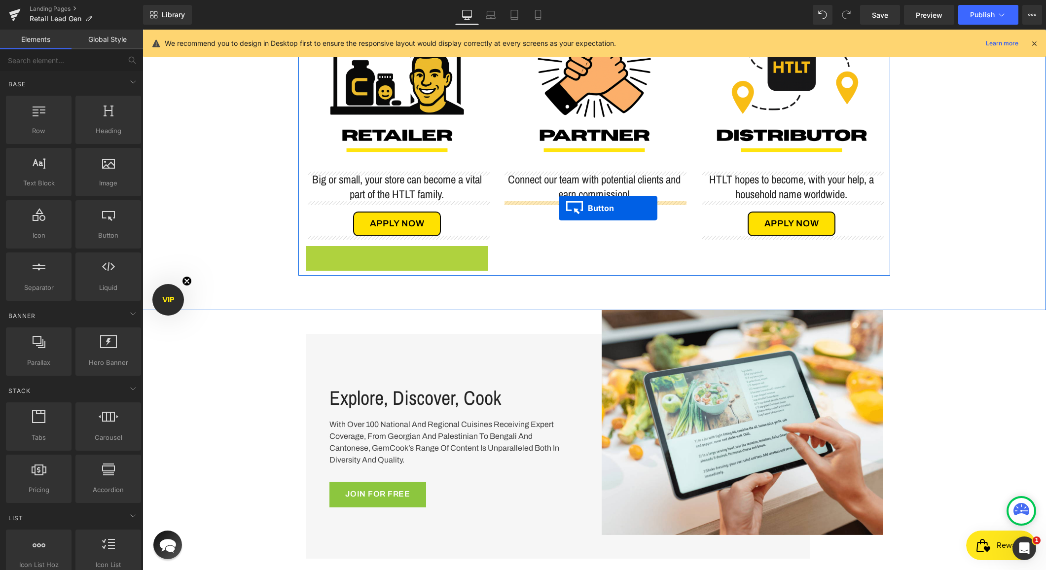
drag, startPoint x: 377, startPoint y: 256, endPoint x: 559, endPoint y: 208, distance: 187.8
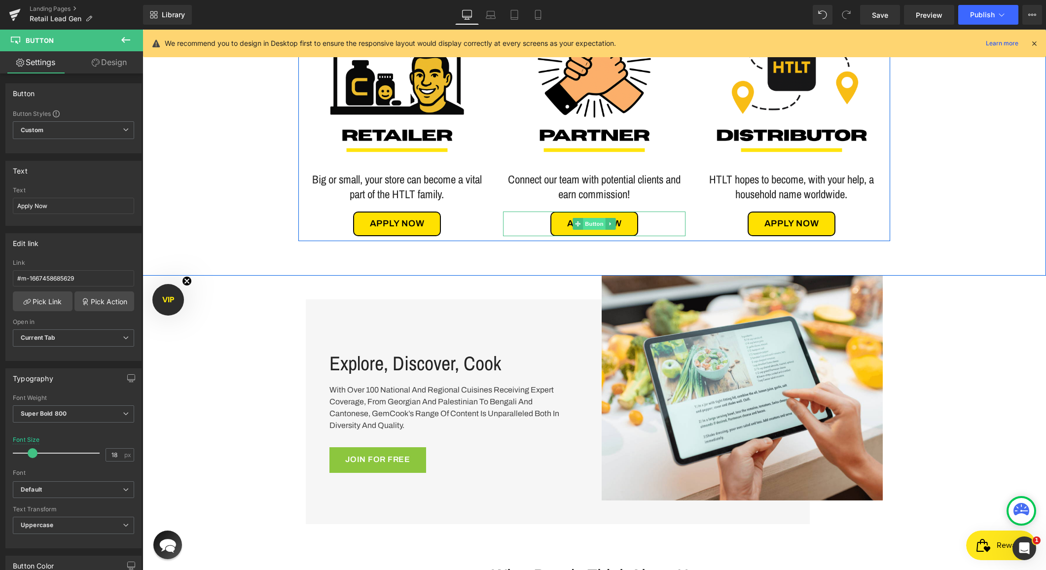
click at [589, 224] on span "Button" at bounding box center [594, 224] width 23 height 12
click at [57, 207] on input "Apply Now" at bounding box center [73, 206] width 121 height 16
type input "A"
type input "Email us"
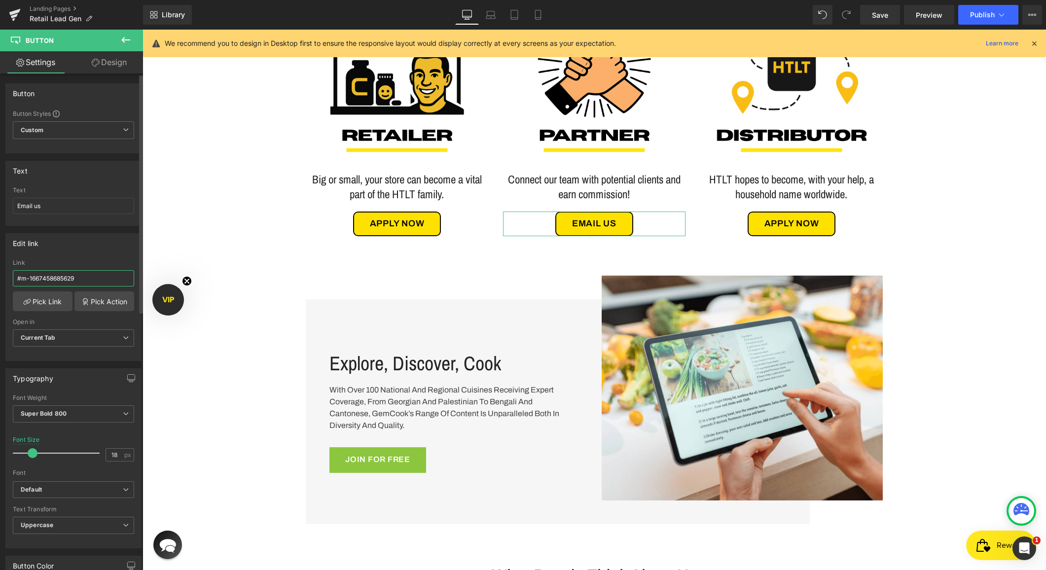
click at [40, 281] on input "#m-1667458685629" at bounding box center [73, 278] width 121 height 16
type input "mailto:[EMAIL_ADDRESS][DOMAIN_NAME]"
click at [99, 340] on span "Current Tab" at bounding box center [73, 338] width 121 height 17
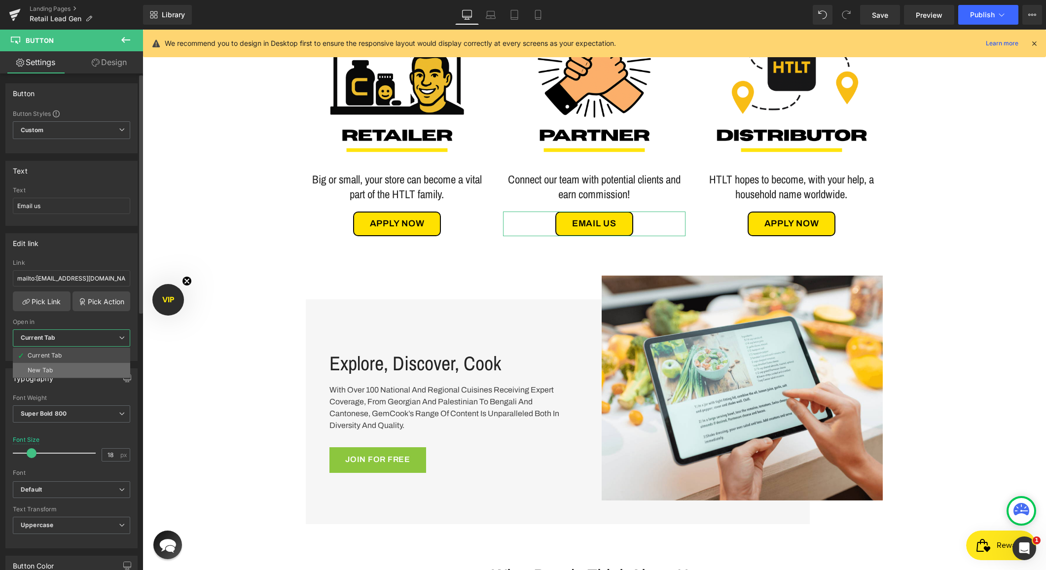
click at [68, 366] on li "New Tab" at bounding box center [71, 370] width 117 height 15
click at [100, 252] on div "Edit link" at bounding box center [73, 243] width 135 height 19
click at [143, 30] on div "48px" at bounding box center [143, 30] width 0 height 0
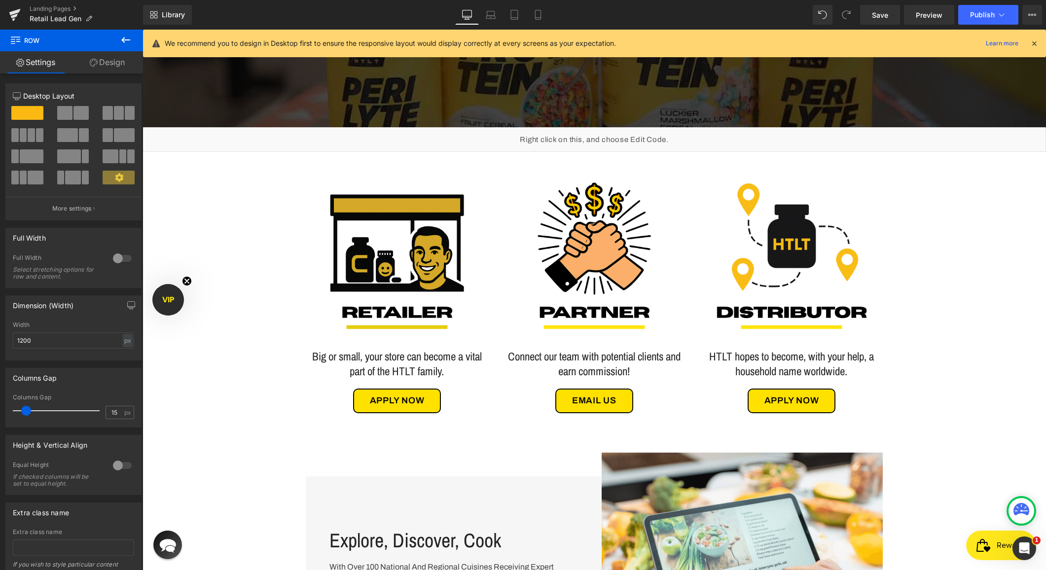
scroll to position [211, 0]
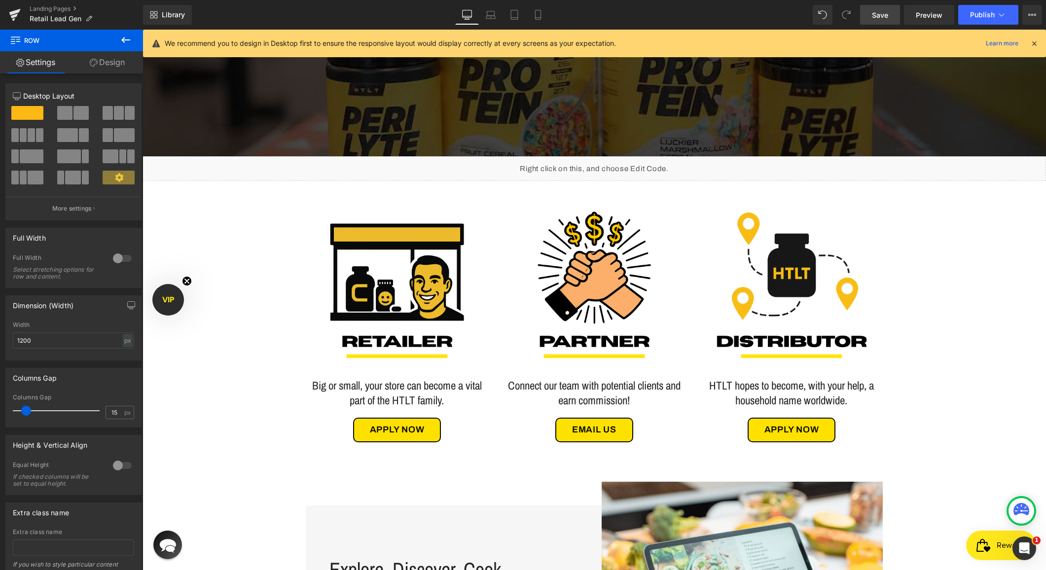
click at [887, 6] on link "Save" at bounding box center [880, 15] width 40 height 20
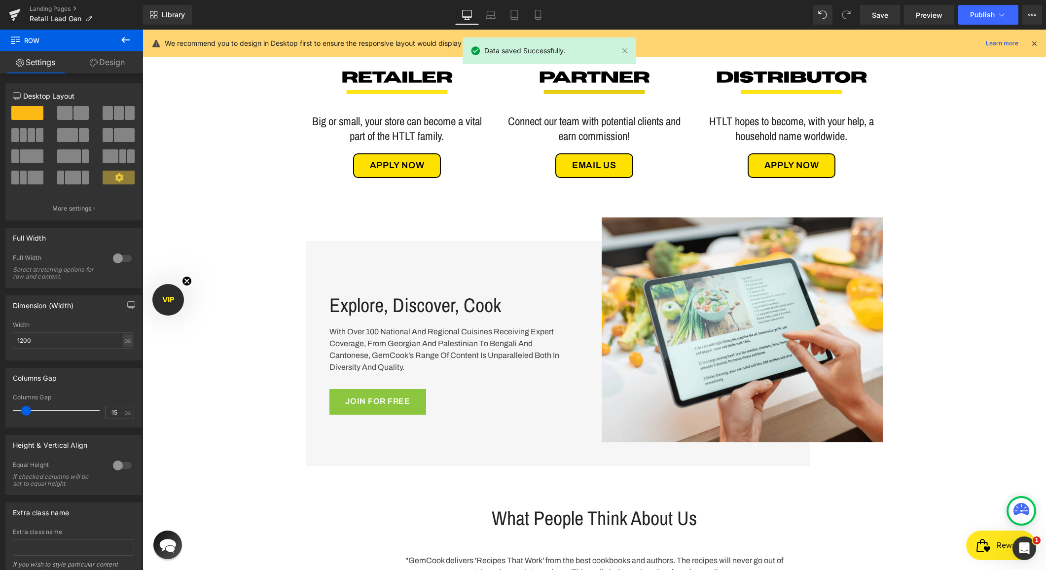
scroll to position [481, 0]
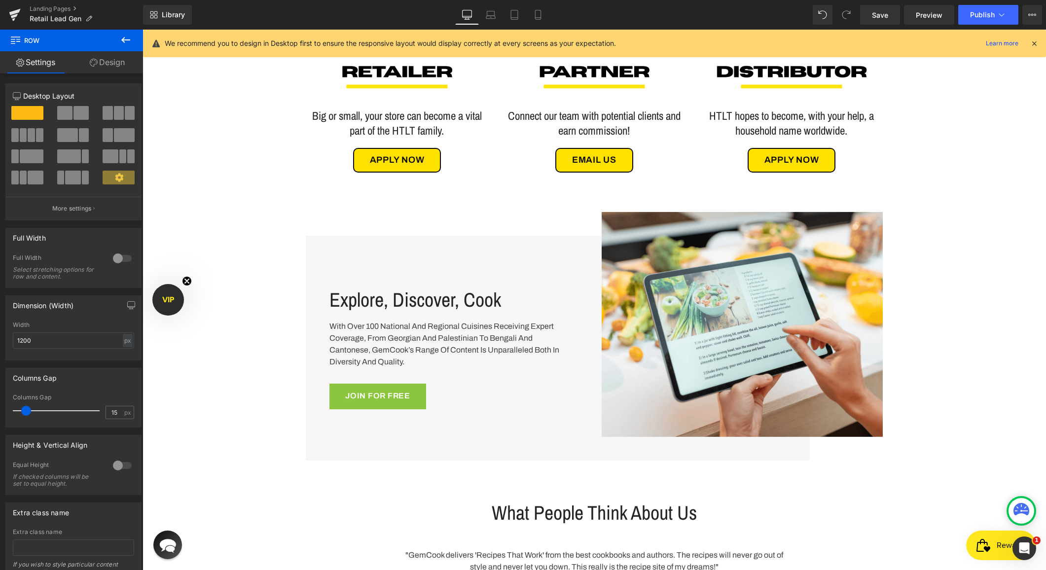
click at [224, 260] on div "Image BECOME OUR RETAIL PARTNER Heading Boost Your Business & Carry One Of The …" at bounding box center [595, 282] width 904 height 1394
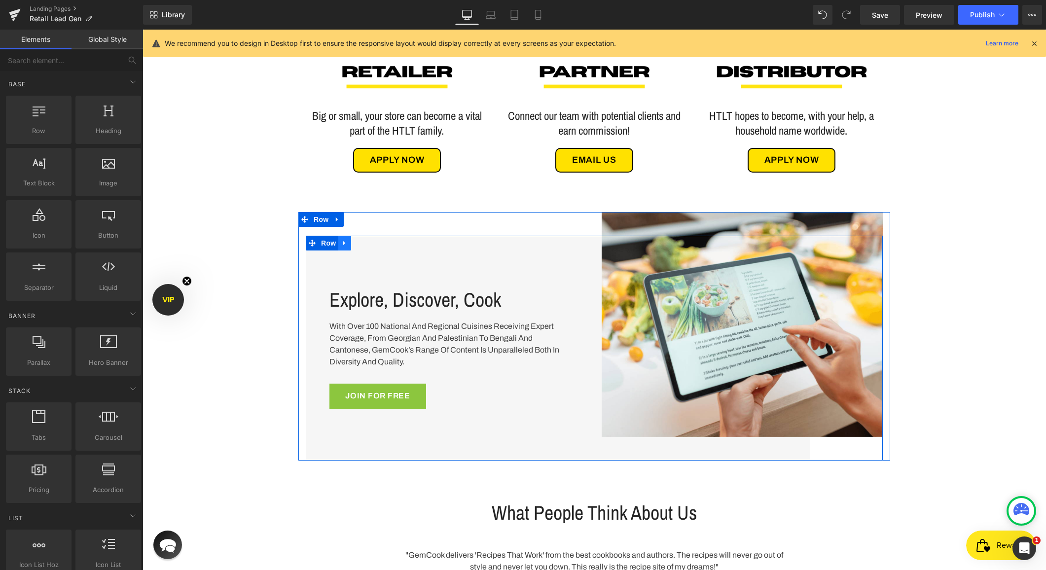
click at [347, 244] on icon at bounding box center [344, 242] width 7 height 7
click at [369, 244] on icon at bounding box center [370, 243] width 7 height 7
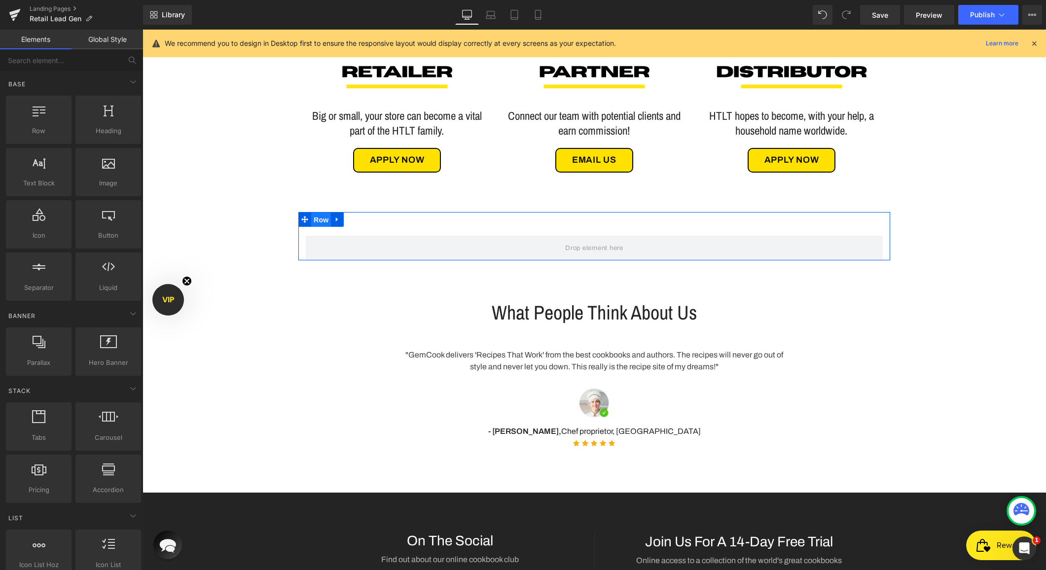
click at [317, 219] on span "Row" at bounding box center [321, 220] width 20 height 15
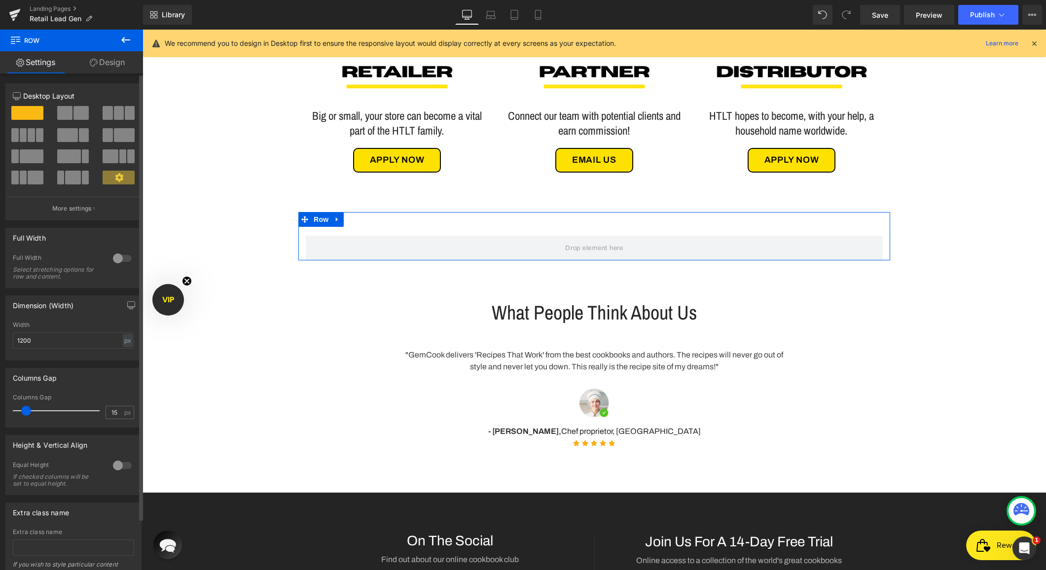
click at [116, 260] on div at bounding box center [123, 259] width 24 height 16
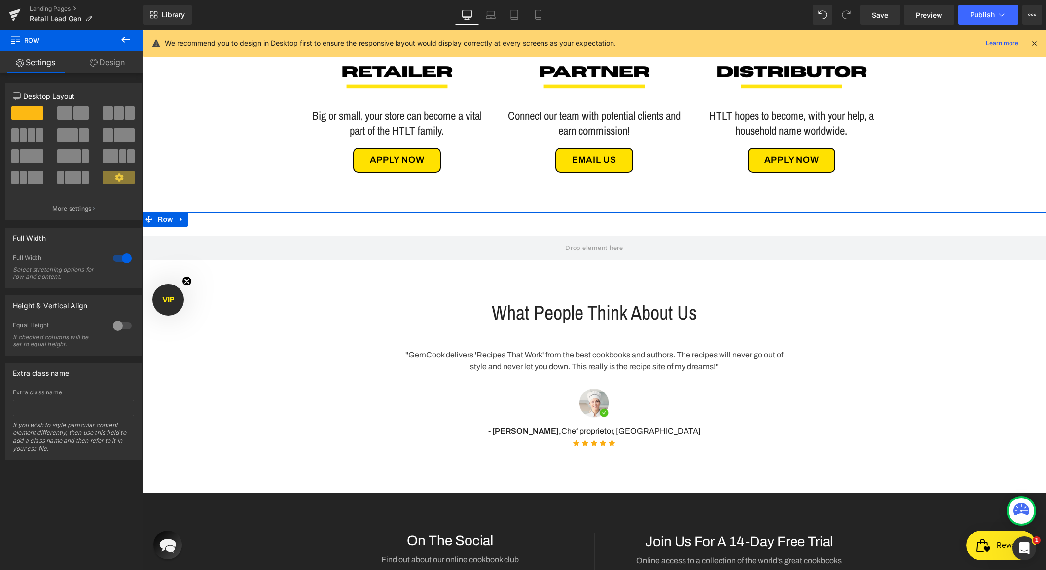
click at [31, 134] on span at bounding box center [31, 135] width 7 height 14
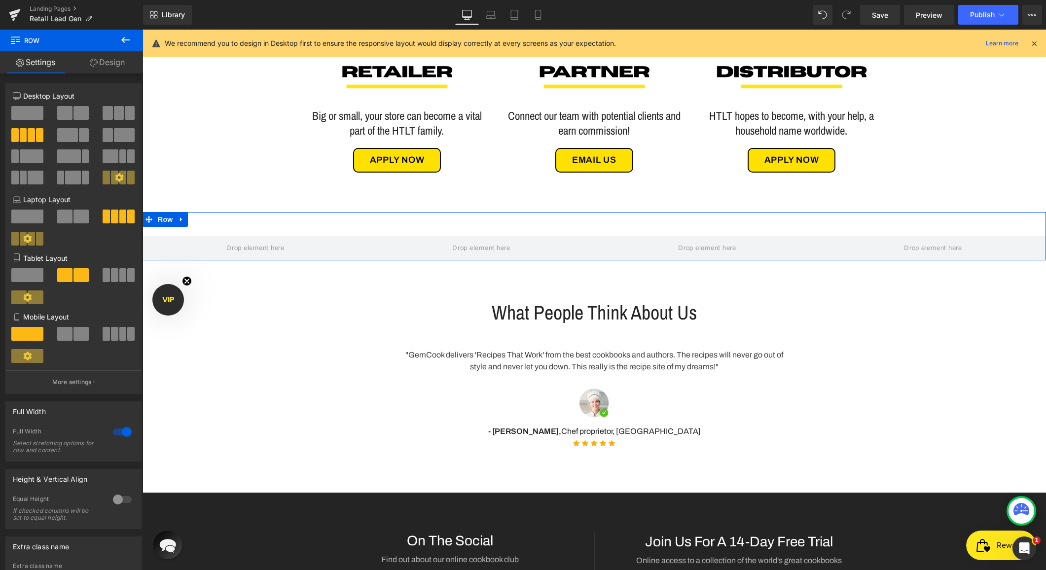
click at [111, 59] on link "Design" at bounding box center [108, 62] width 72 height 22
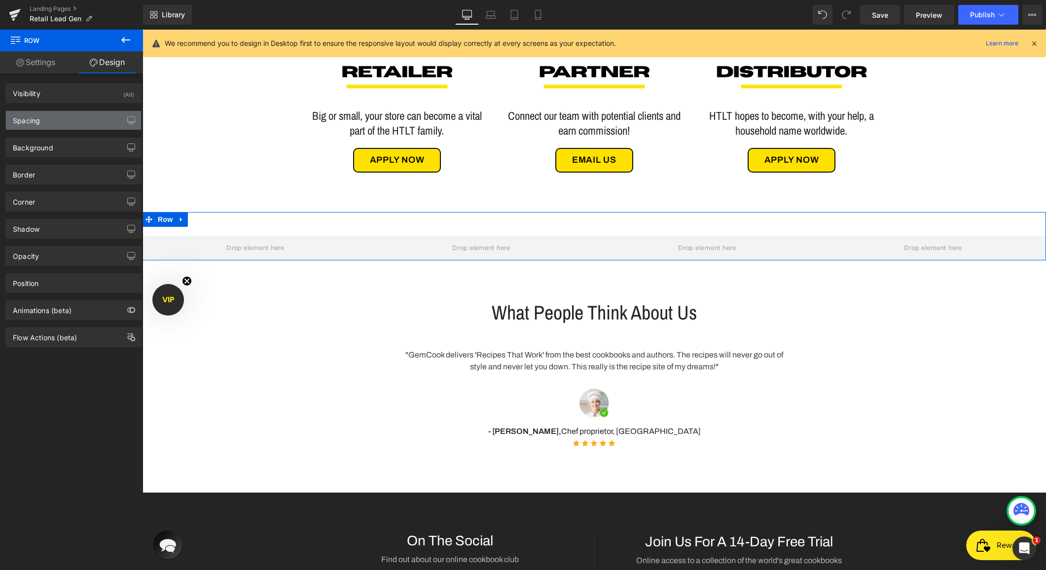
click at [58, 118] on div "Spacing" at bounding box center [73, 120] width 135 height 19
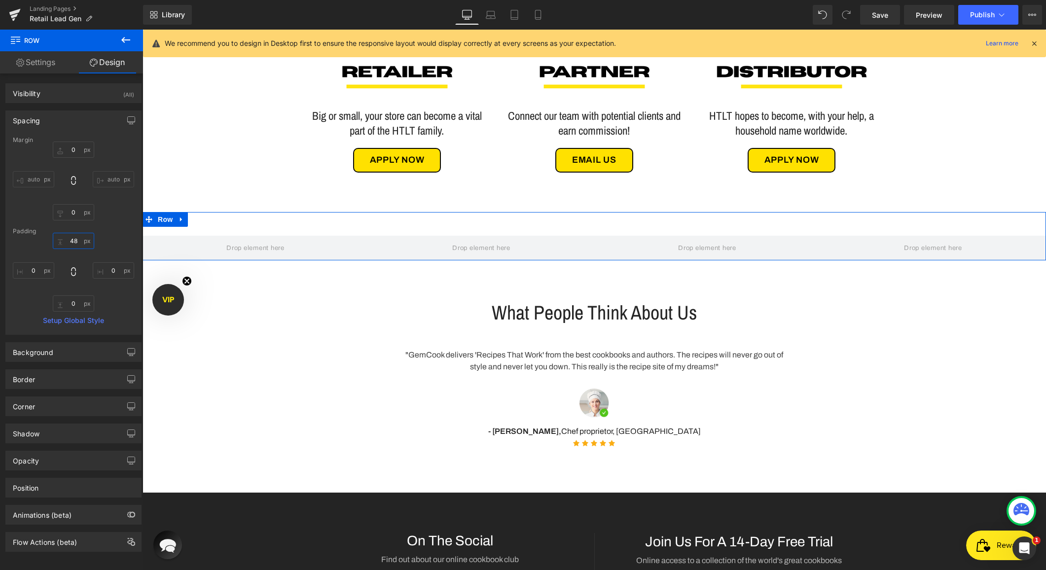
click at [70, 241] on input "48" at bounding box center [73, 241] width 41 height 16
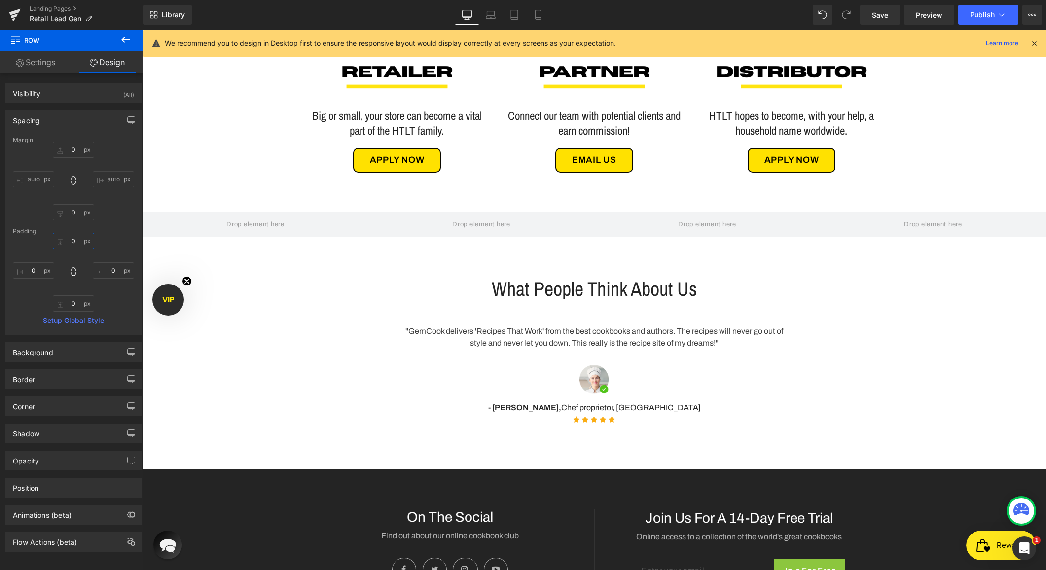
type input "0"
click at [128, 38] on icon at bounding box center [126, 40] width 12 height 12
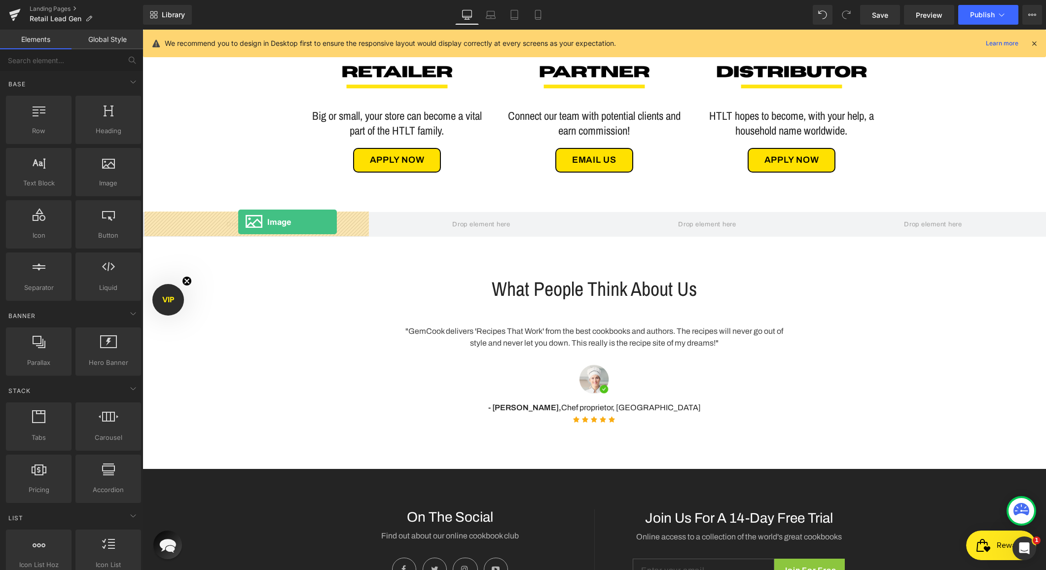
drag, startPoint x: 231, startPoint y: 204, endPoint x: 238, endPoint y: 222, distance: 19.1
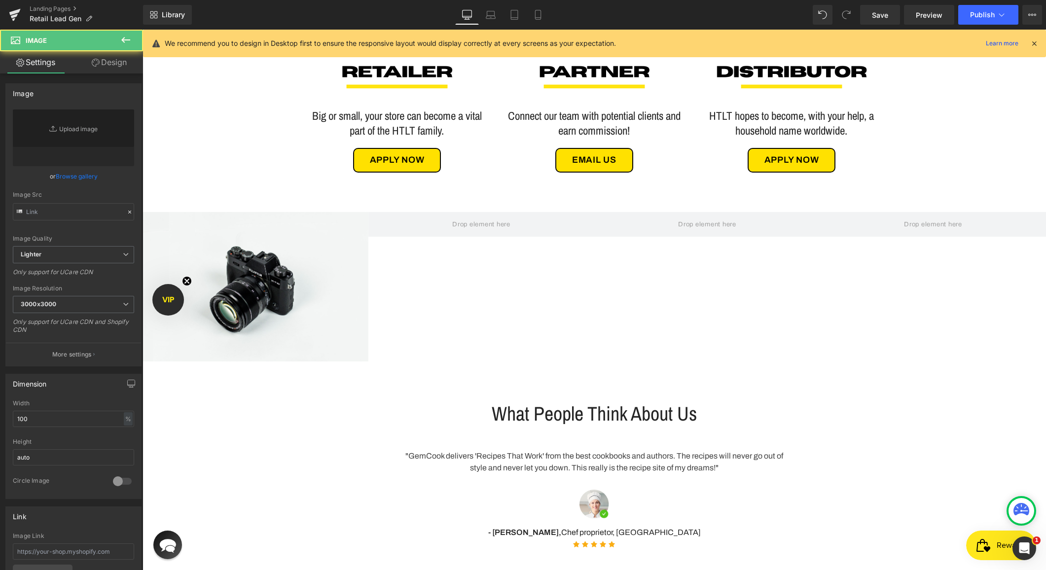
type input "//[DOMAIN_NAME][URL]"
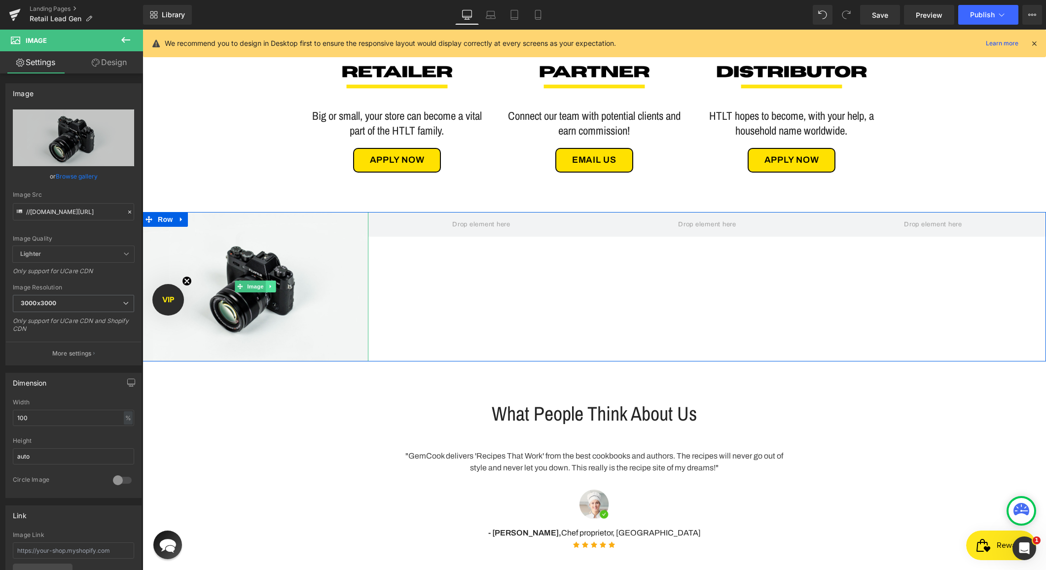
click at [272, 288] on icon at bounding box center [270, 287] width 5 height 6
click at [268, 287] on icon at bounding box center [265, 286] width 5 height 5
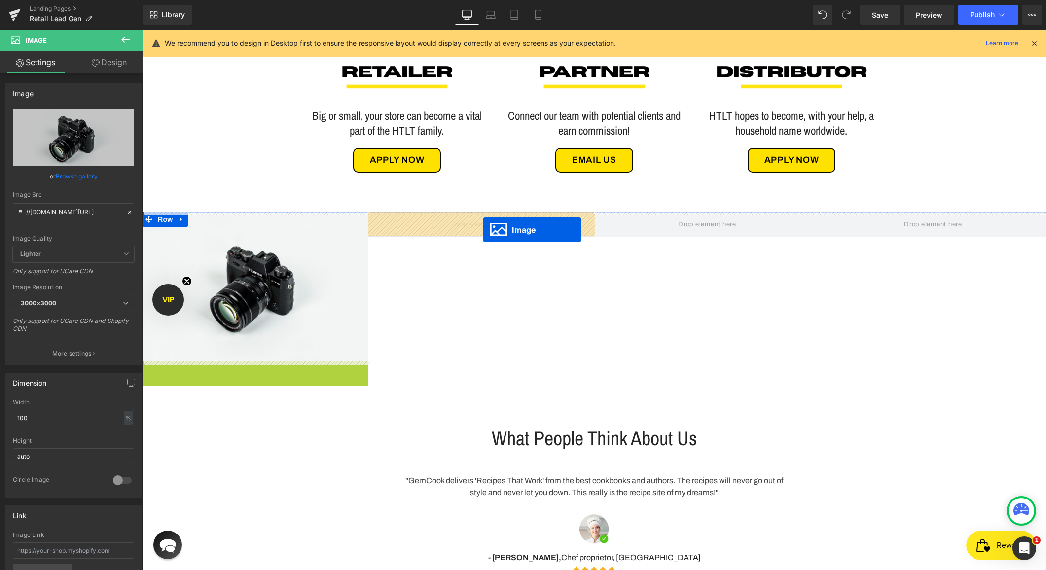
drag, startPoint x: 242, startPoint y: 435, endPoint x: 483, endPoint y: 230, distance: 316.4
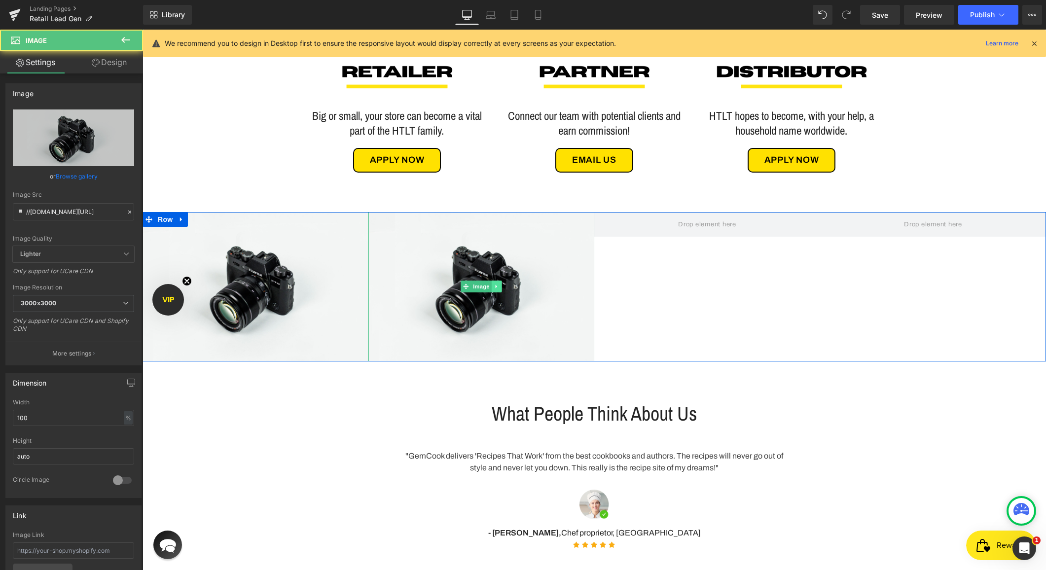
click at [498, 286] on icon at bounding box center [496, 287] width 5 height 6
click at [492, 289] on icon at bounding box center [491, 286] width 5 height 5
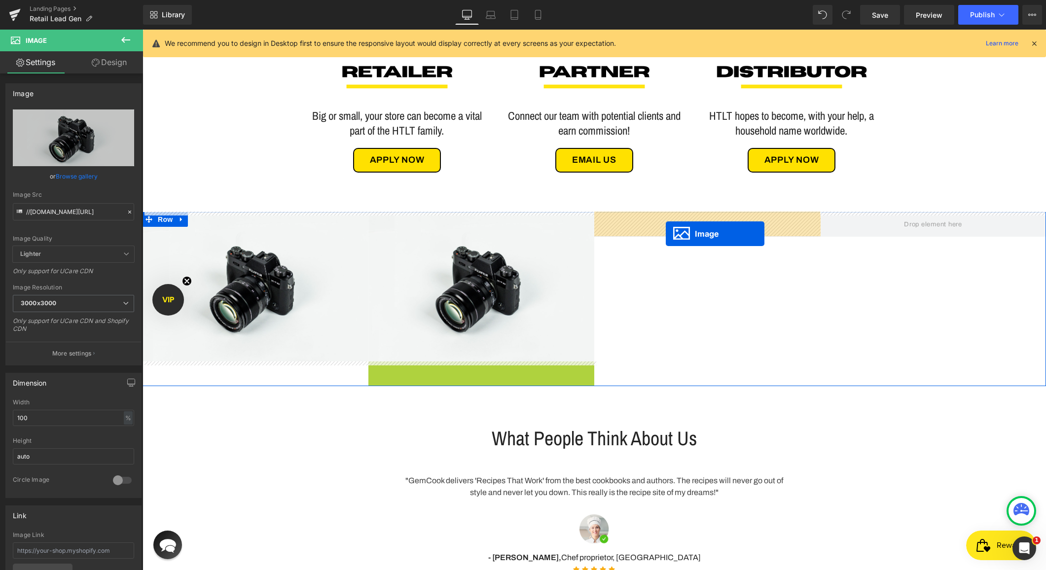
drag, startPoint x: 462, startPoint y: 434, endPoint x: 666, endPoint y: 232, distance: 286.4
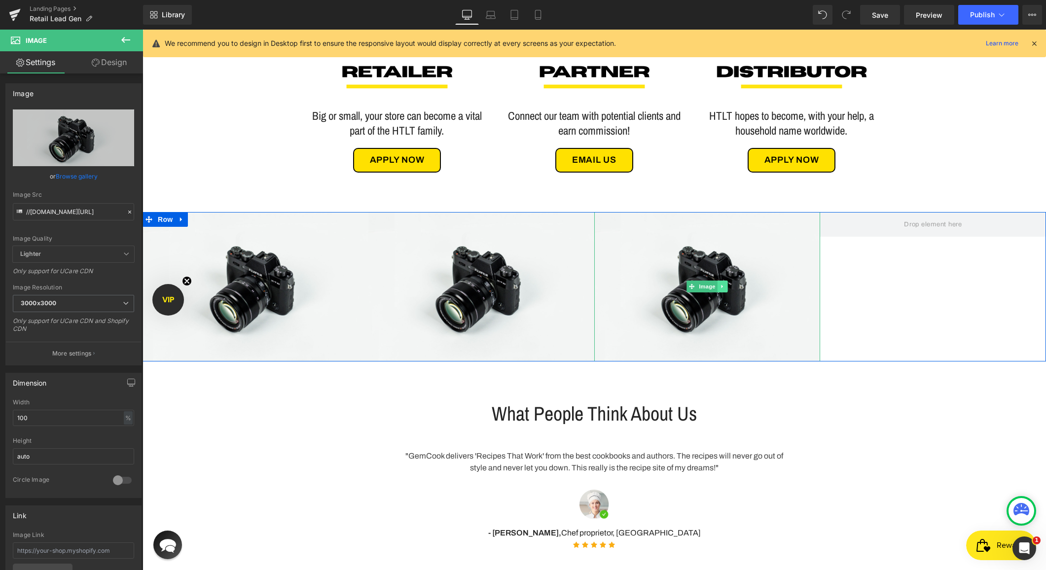
click at [726, 289] on link at bounding box center [723, 287] width 10 height 12
click at [718, 287] on icon at bounding box center [717, 286] width 5 height 5
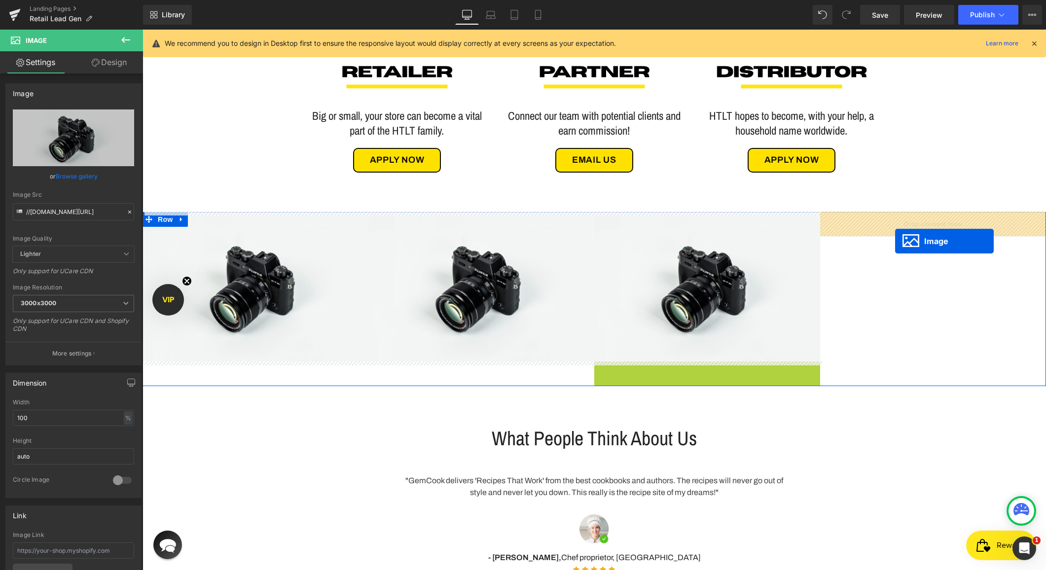
drag, startPoint x: 691, startPoint y: 436, endPoint x: 894, endPoint y: 238, distance: 283.6
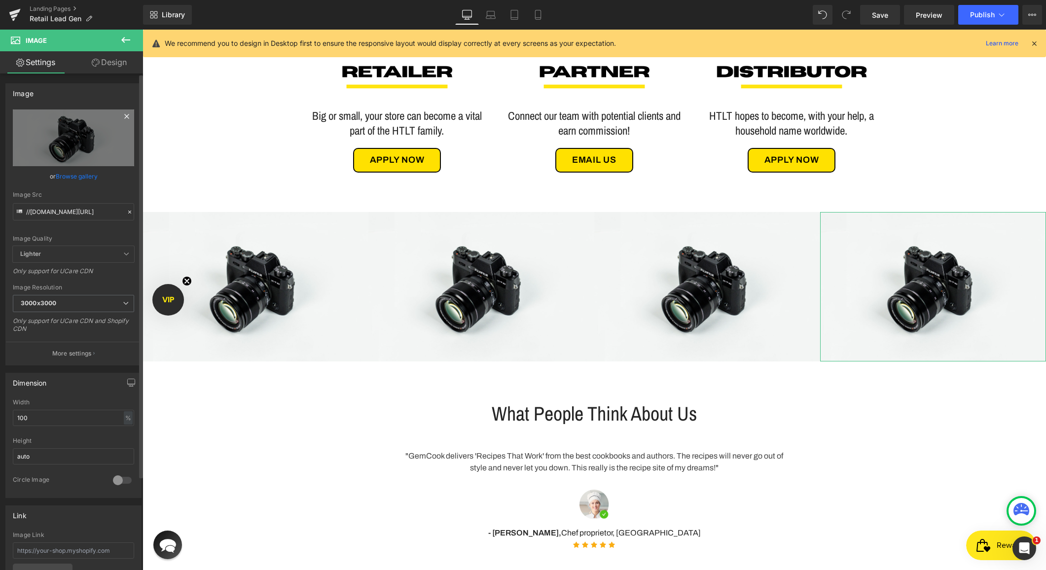
click at [122, 116] on icon at bounding box center [127, 117] width 12 height 12
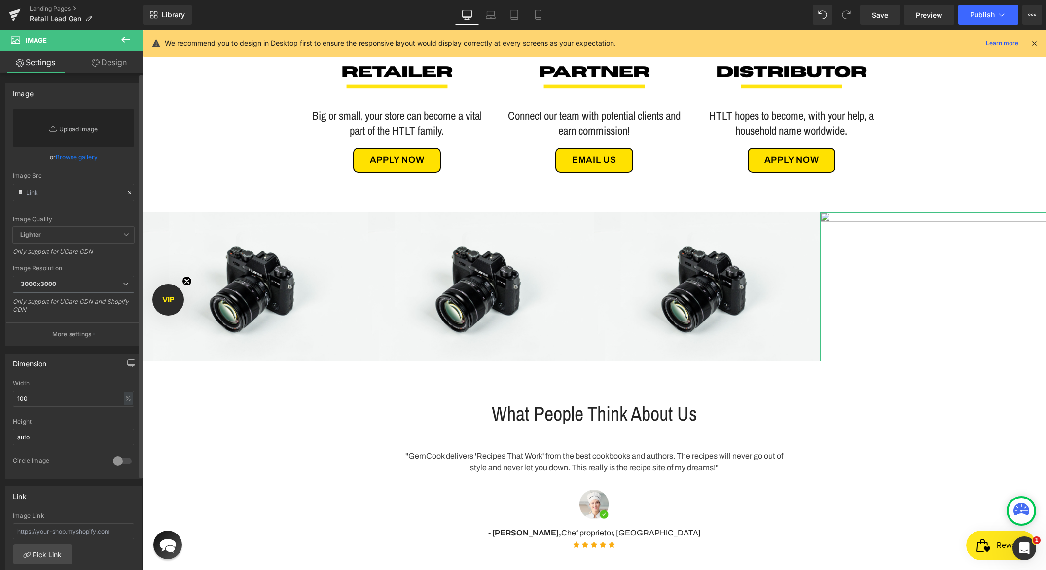
click at [63, 144] on link "Replace Image" at bounding box center [73, 128] width 121 height 37
click at [101, 123] on link "Replace Image" at bounding box center [73, 128] width 121 height 37
type input "C:\fakepath\download-1.jpg"
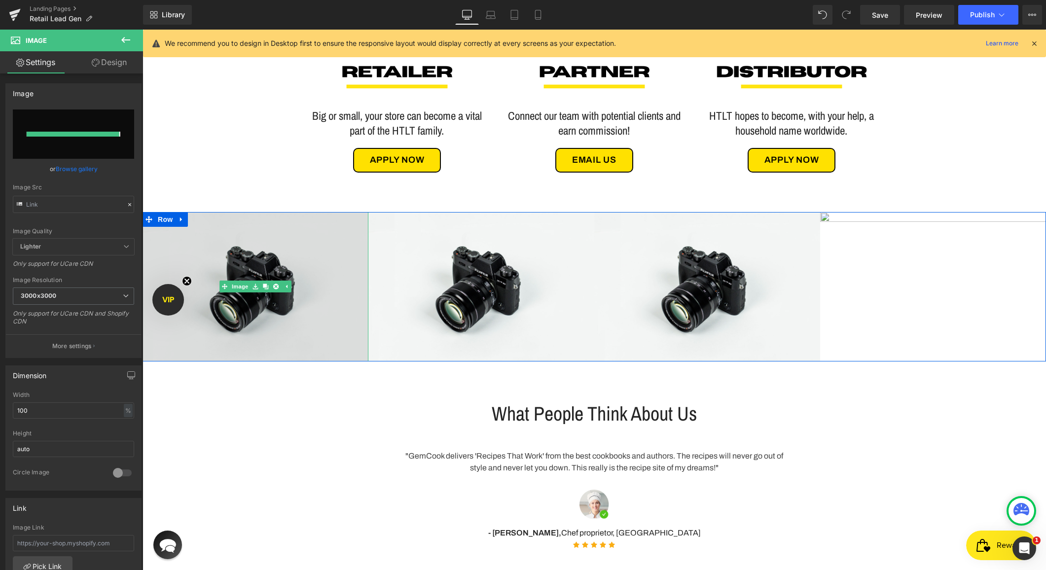
type input "[URL][DOMAIN_NAME]"
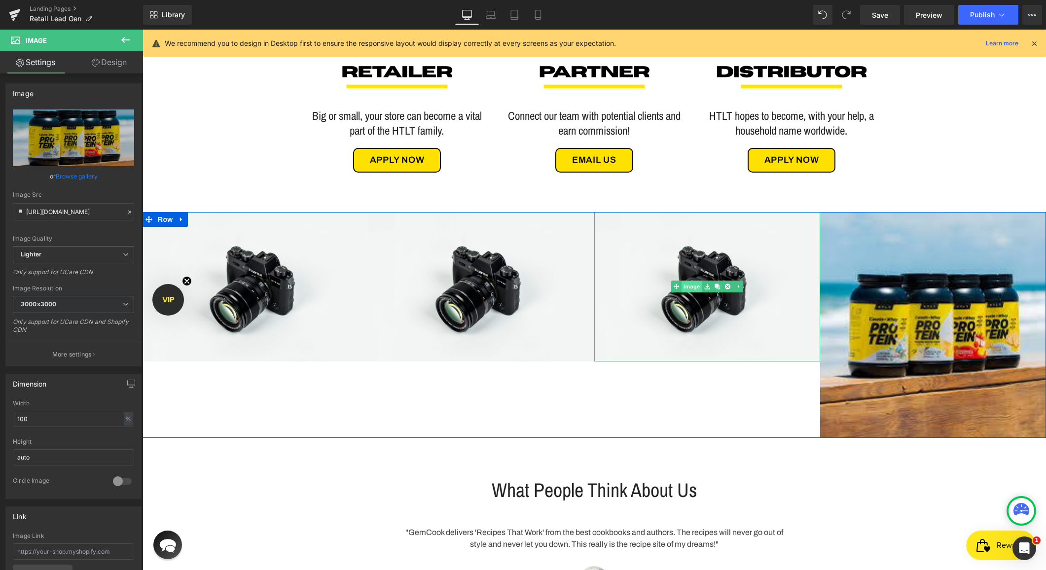
click at [695, 290] on link "Image" at bounding box center [686, 287] width 31 height 12
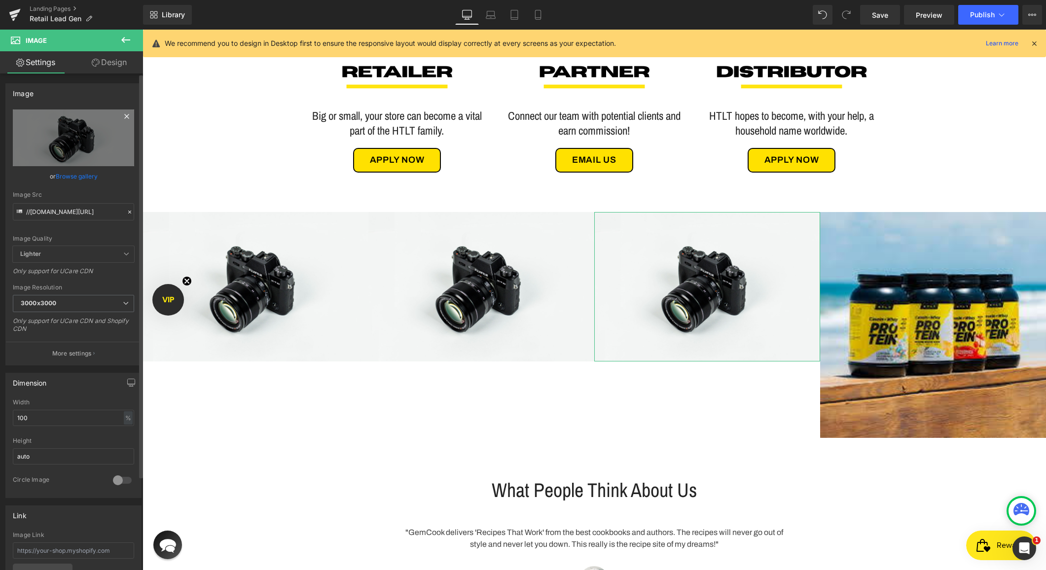
click at [124, 116] on icon at bounding box center [126, 116] width 4 height 4
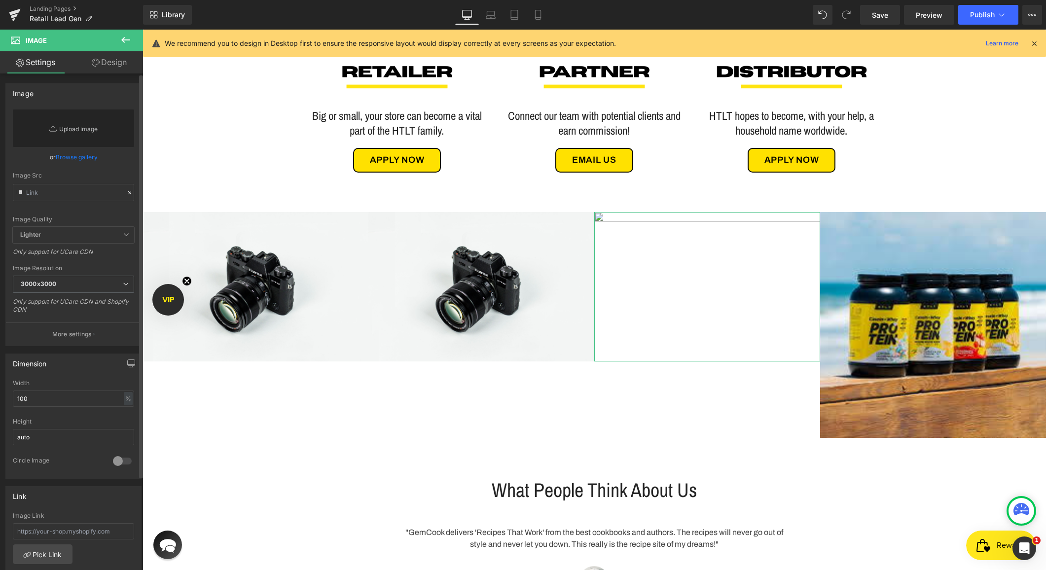
click at [74, 132] on link "Replace Image" at bounding box center [73, 128] width 121 height 37
type input "C:\fakepath\download-2.jpg"
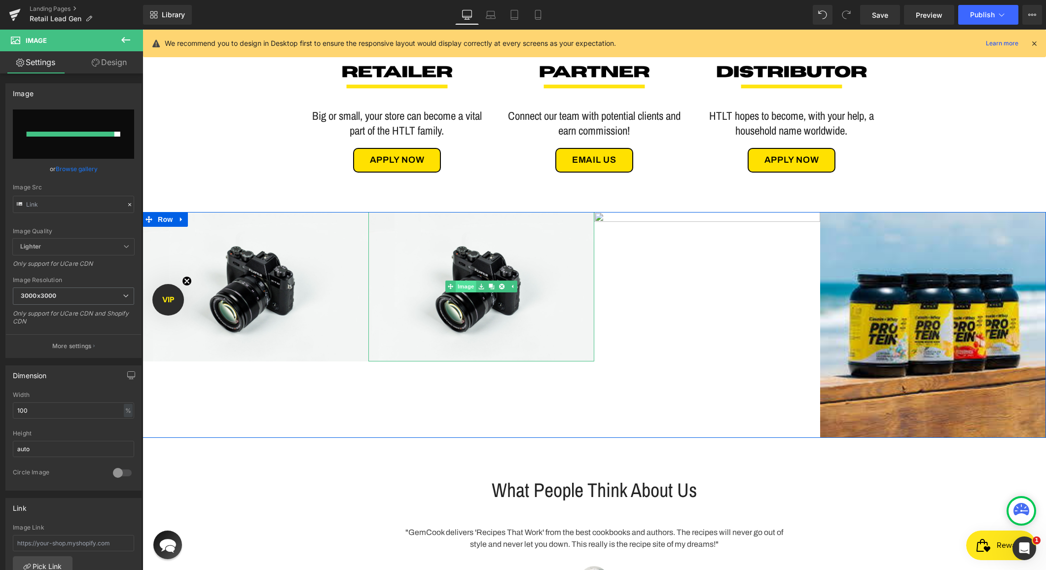
type input "[URL][DOMAIN_NAME]"
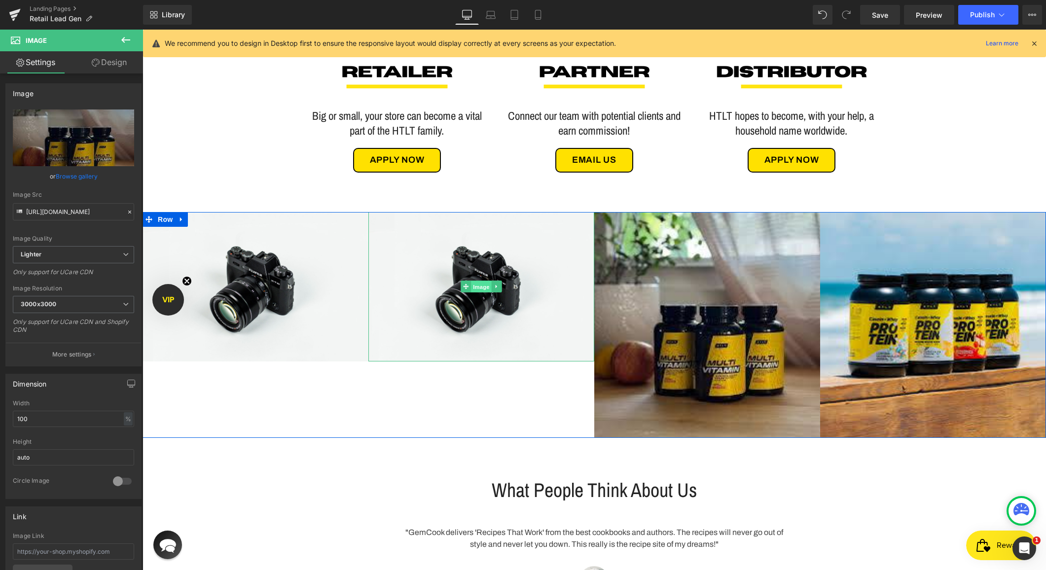
click at [464, 289] on link "Image" at bounding box center [476, 287] width 31 height 12
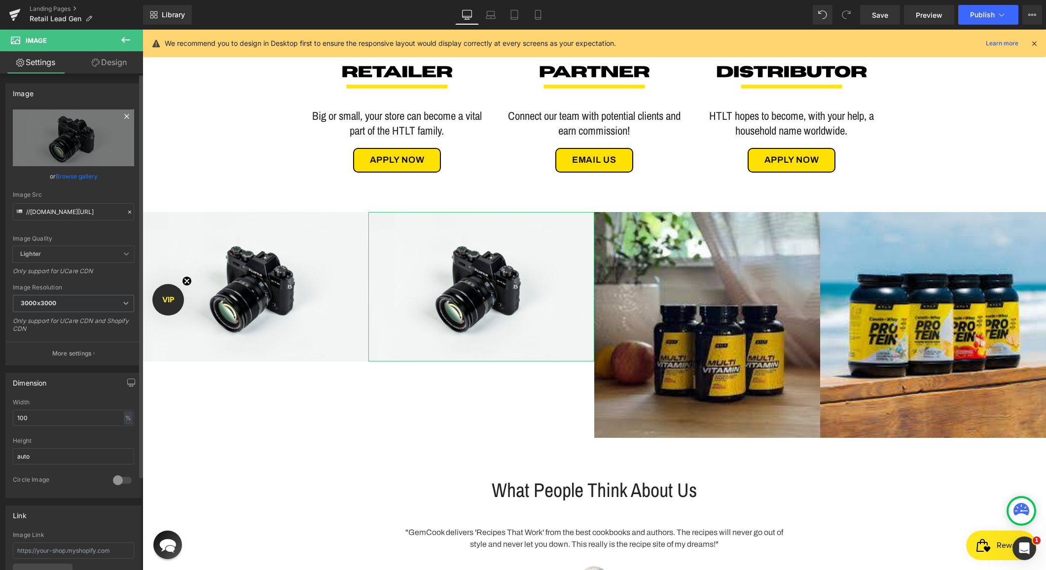
click at [121, 116] on icon at bounding box center [127, 117] width 12 height 12
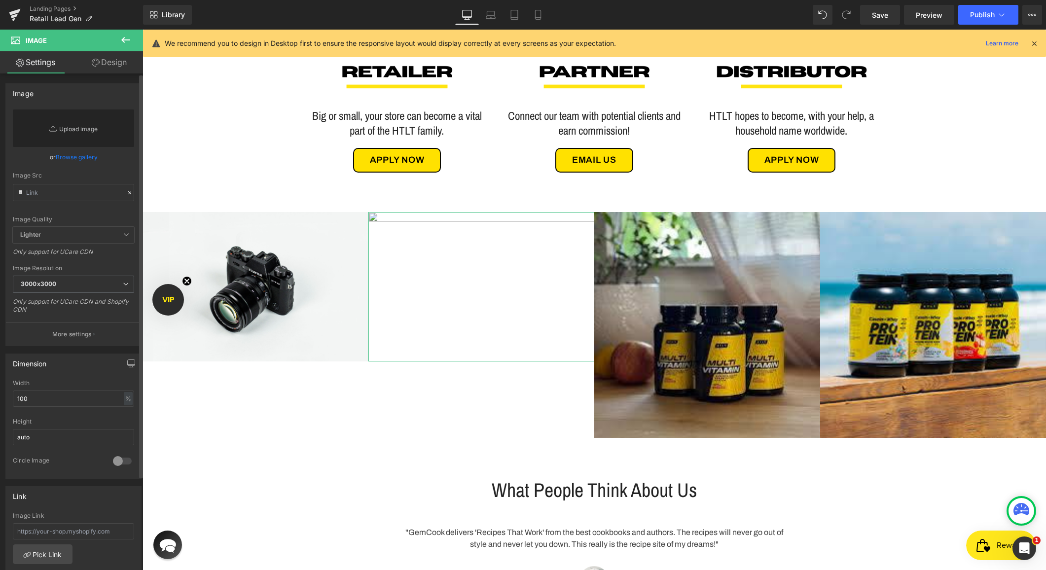
click at [82, 119] on link "Replace Image" at bounding box center [73, 128] width 121 height 37
type input "C:\fakepath\download.jpg"
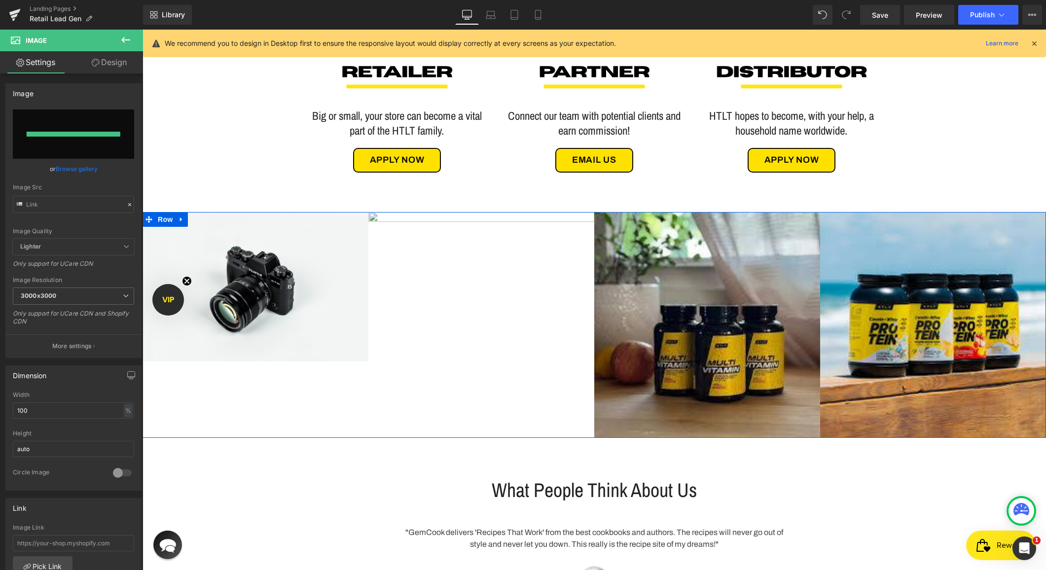
type input "[URL][DOMAIN_NAME]"
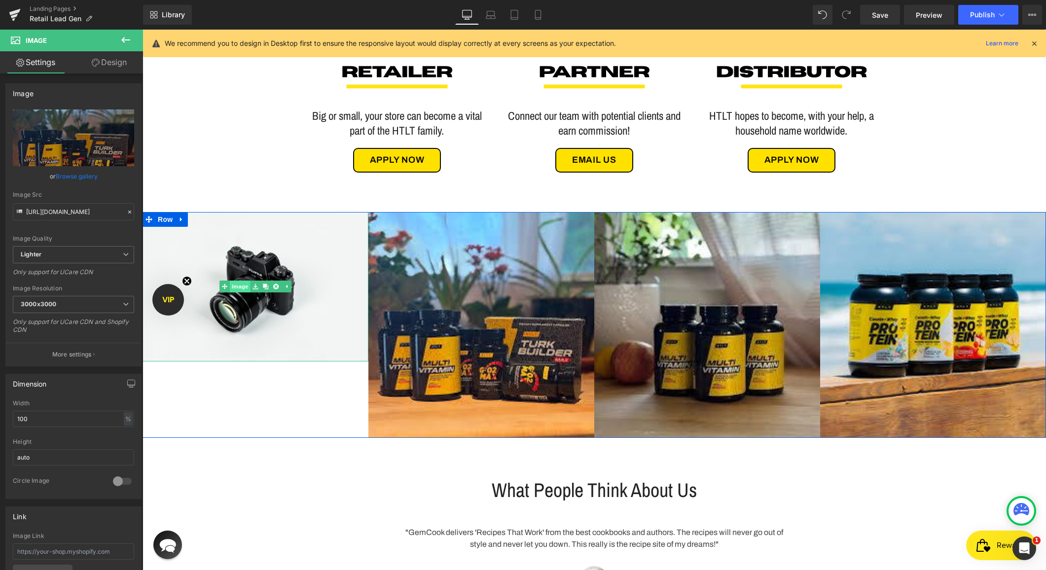
click at [239, 288] on link "Image" at bounding box center [235, 287] width 31 height 12
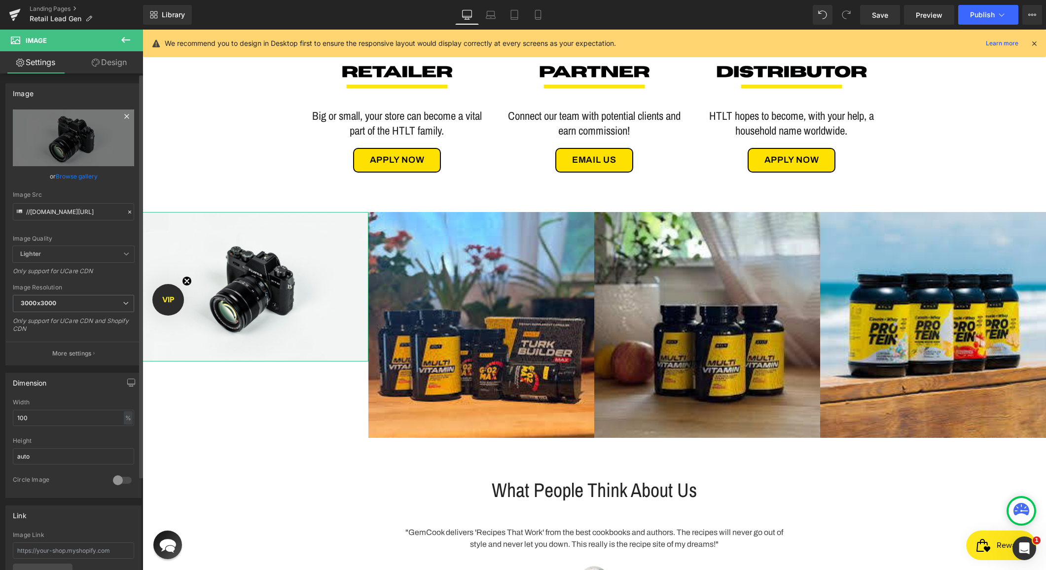
click at [124, 113] on icon at bounding box center [127, 117] width 12 height 12
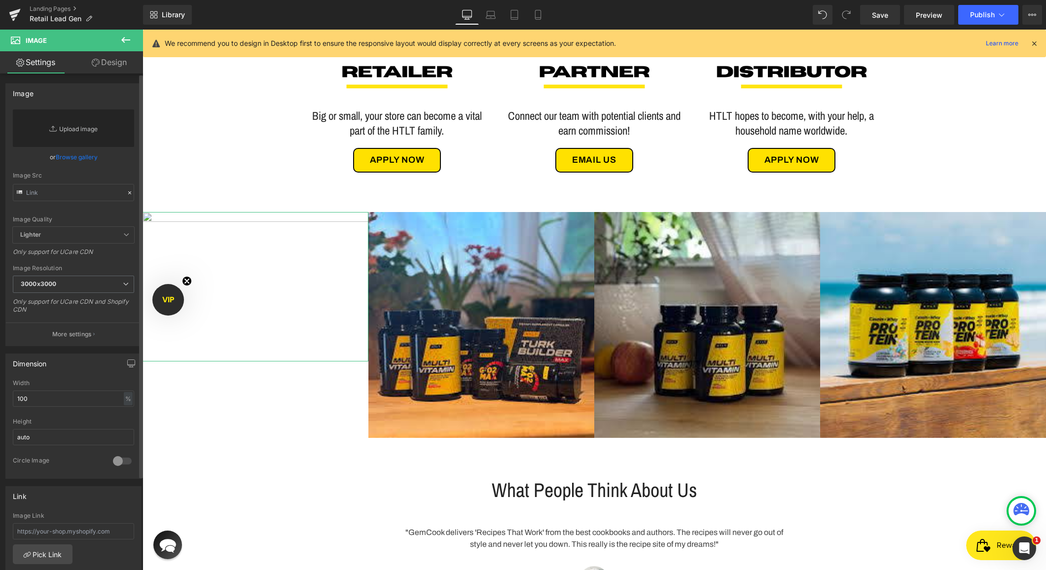
click at [93, 140] on link "Replace Image" at bounding box center [73, 128] width 121 height 37
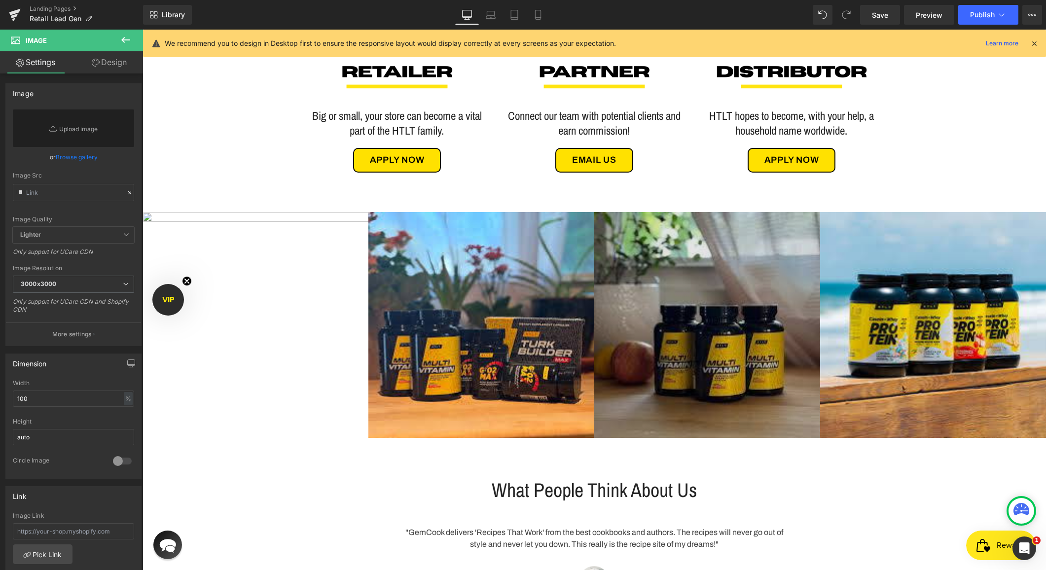
type input "C:\fakepath\469177872_18049842260482834_317199846461218308_n.jpg"
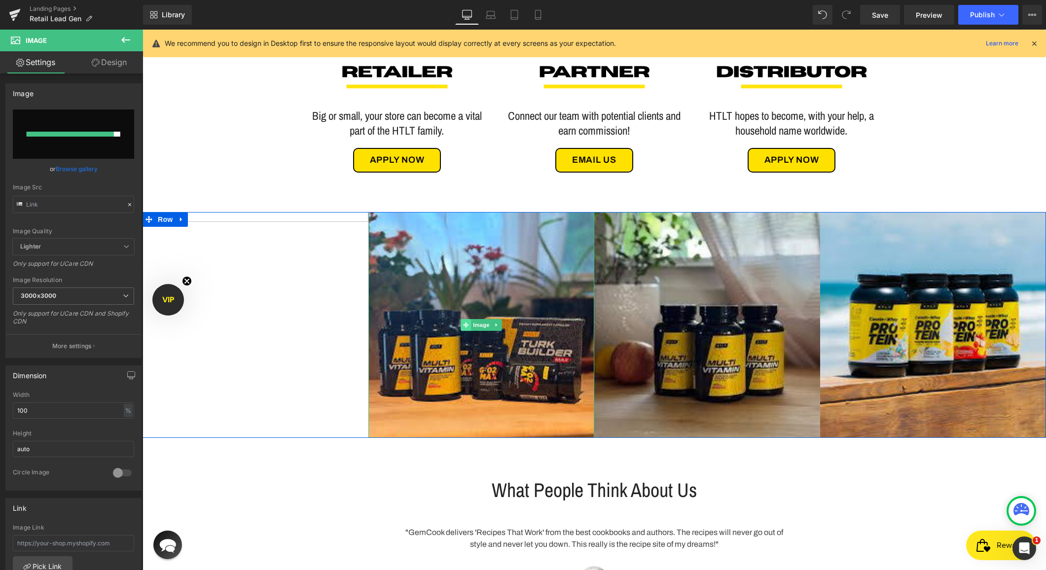
type input "[URL][DOMAIN_NAME]"
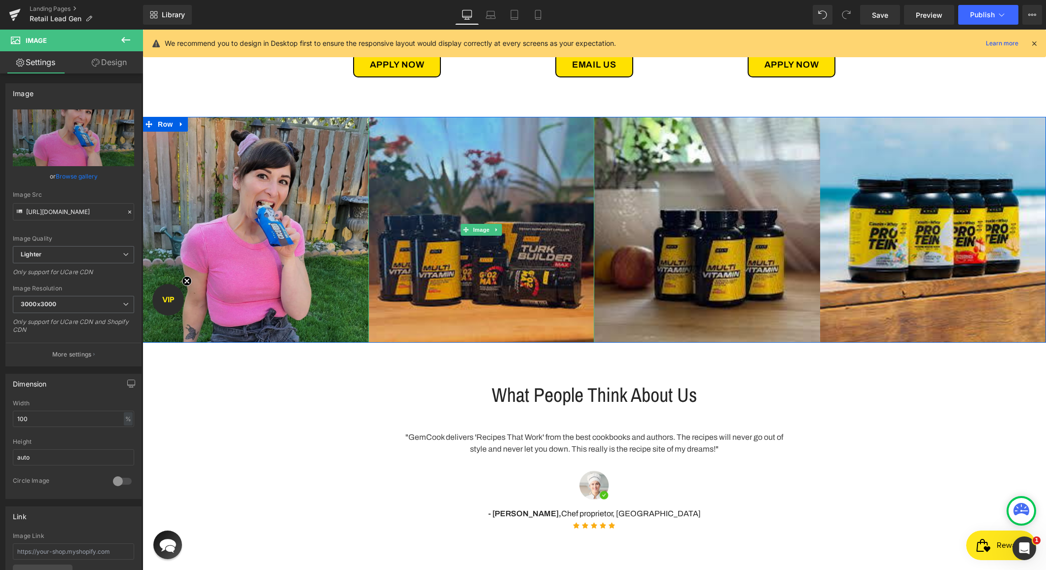
scroll to position [580, 0]
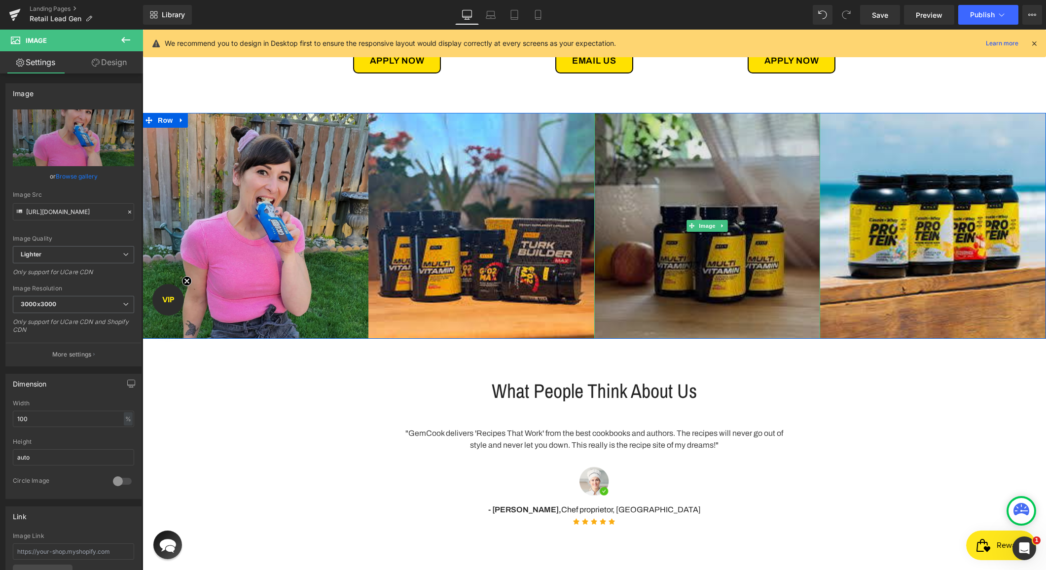
click at [707, 209] on img at bounding box center [708, 226] width 226 height 226
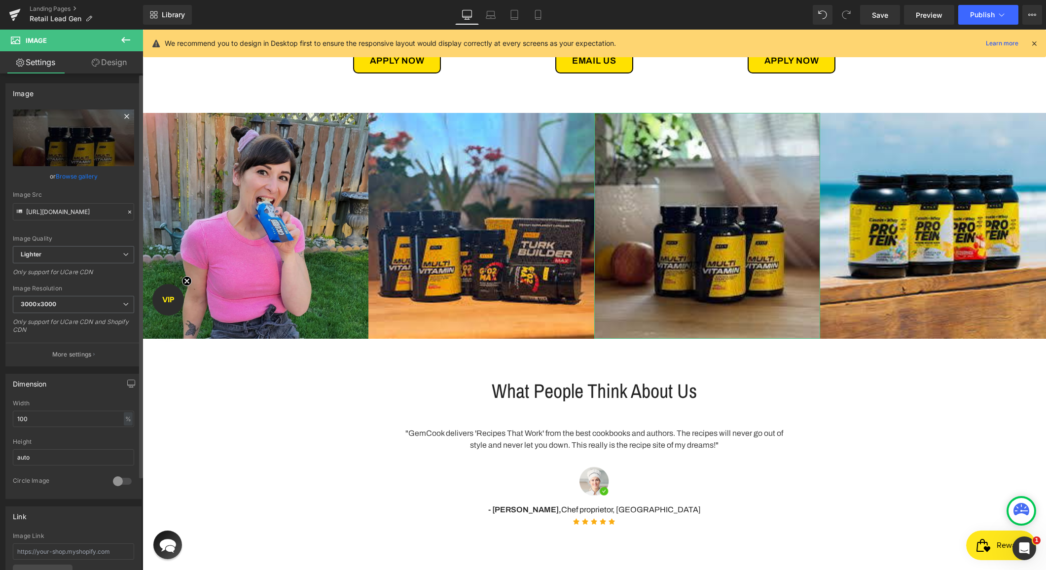
click at [121, 118] on icon at bounding box center [127, 117] width 12 height 12
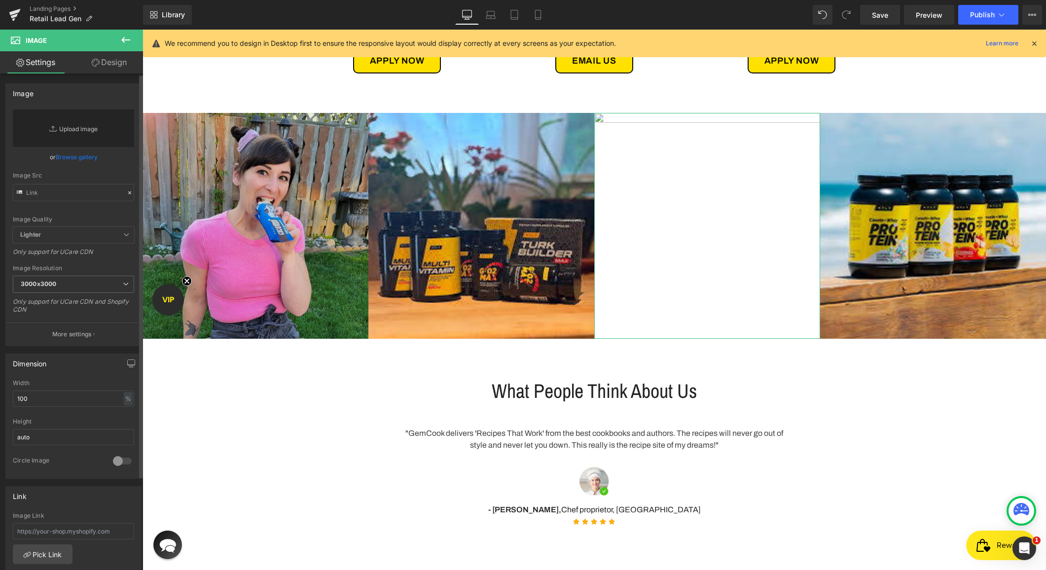
click at [72, 129] on link "Replace Image" at bounding box center [73, 128] width 121 height 37
type input "C:\fakepath\521001762_18027516716700761_3970228520318052552_n.jpg"
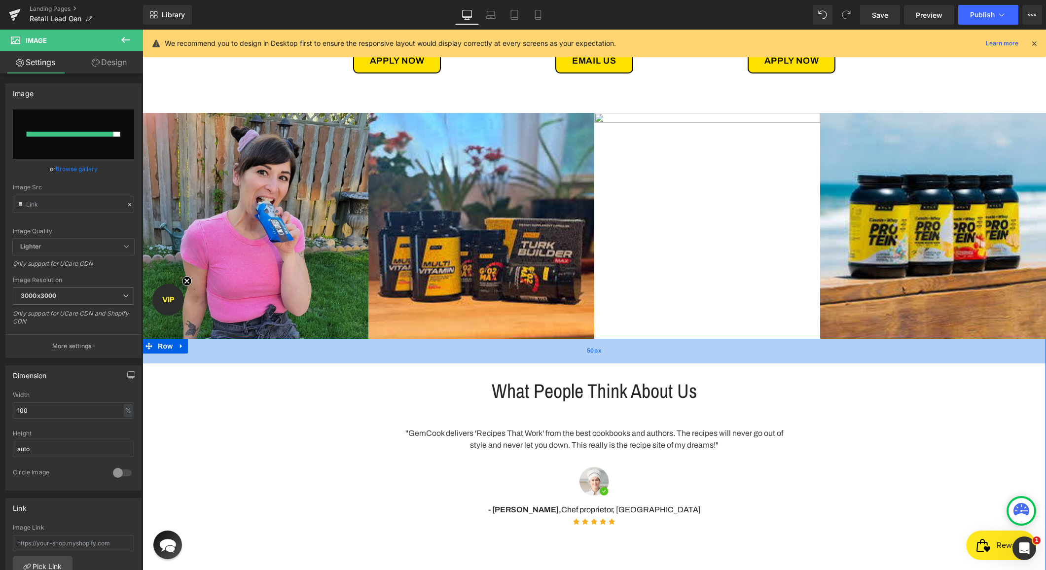
type input "[URL][DOMAIN_NAME]"
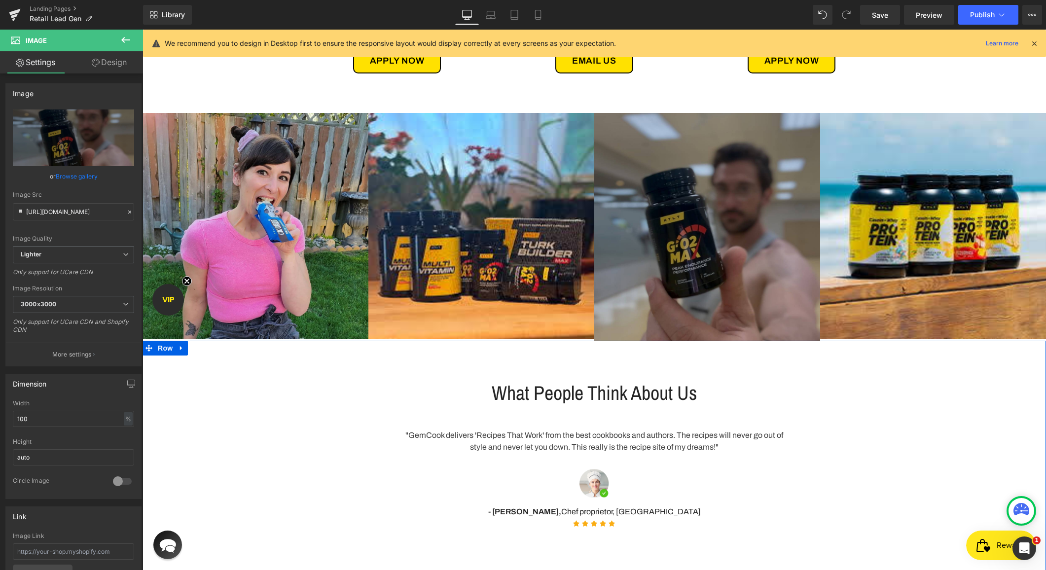
click at [937, 437] on div "What People Think About Us Heading Row "GemCook delivers 'Recipes That Work' fr…" at bounding box center [595, 452] width 904 height 173
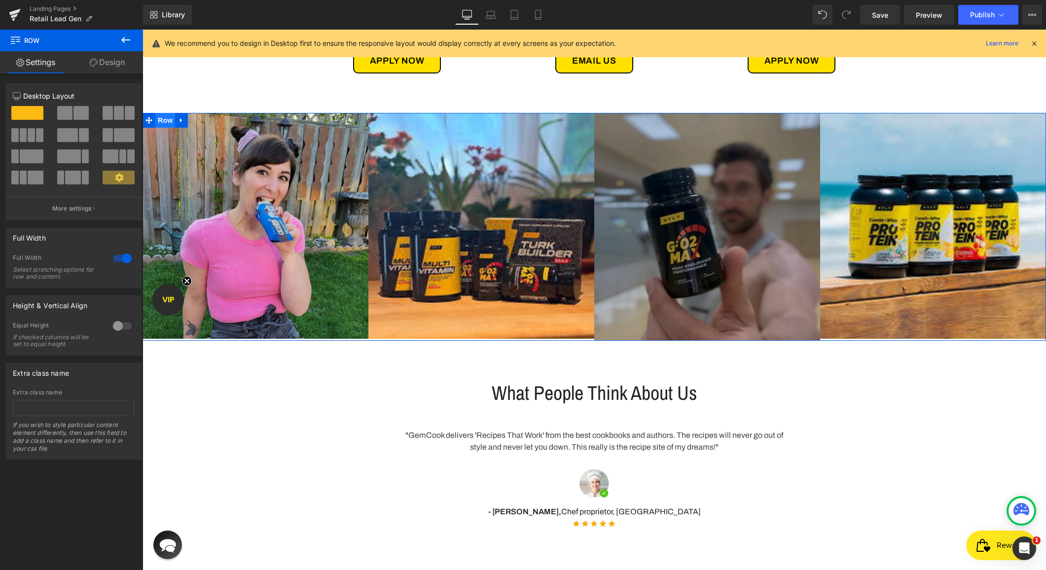
click at [166, 120] on span "Row" at bounding box center [165, 120] width 20 height 15
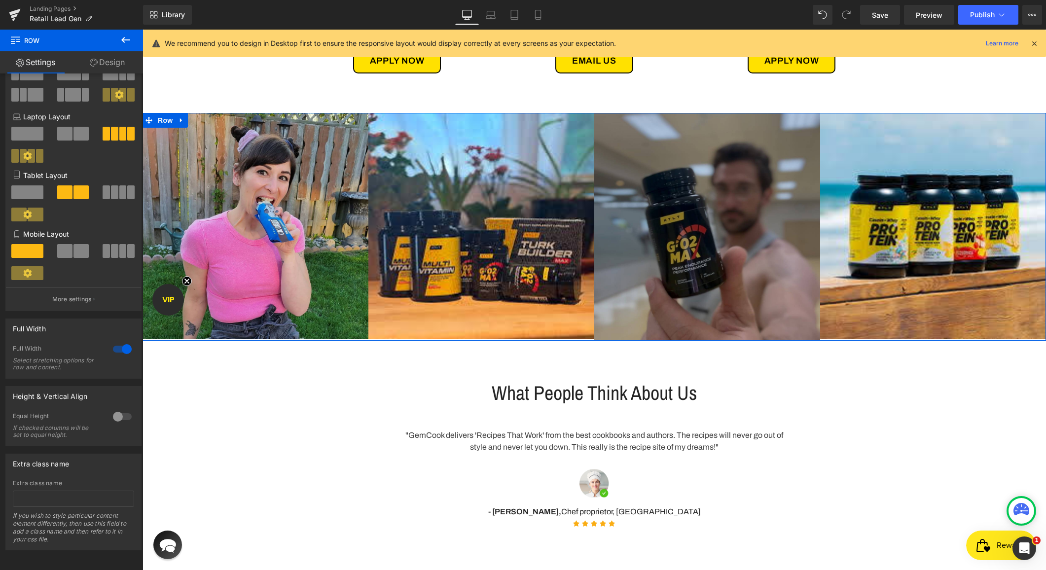
scroll to position [91, 0]
click at [117, 410] on div at bounding box center [123, 417] width 24 height 16
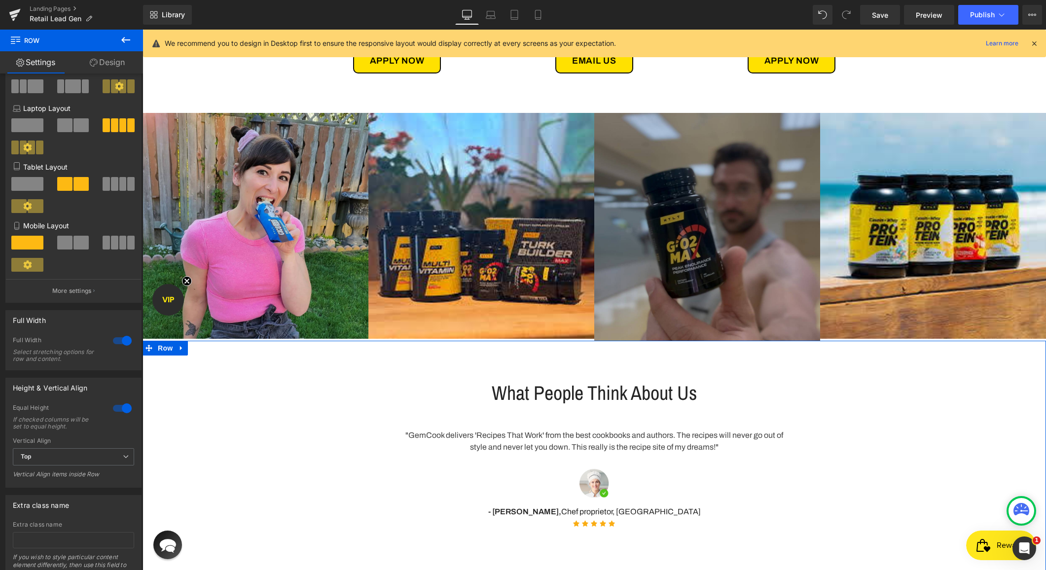
click at [264, 396] on div "What People Think About Us Heading Row "GemCook delivers 'Recipes That Work' fr…" at bounding box center [595, 452] width 904 height 173
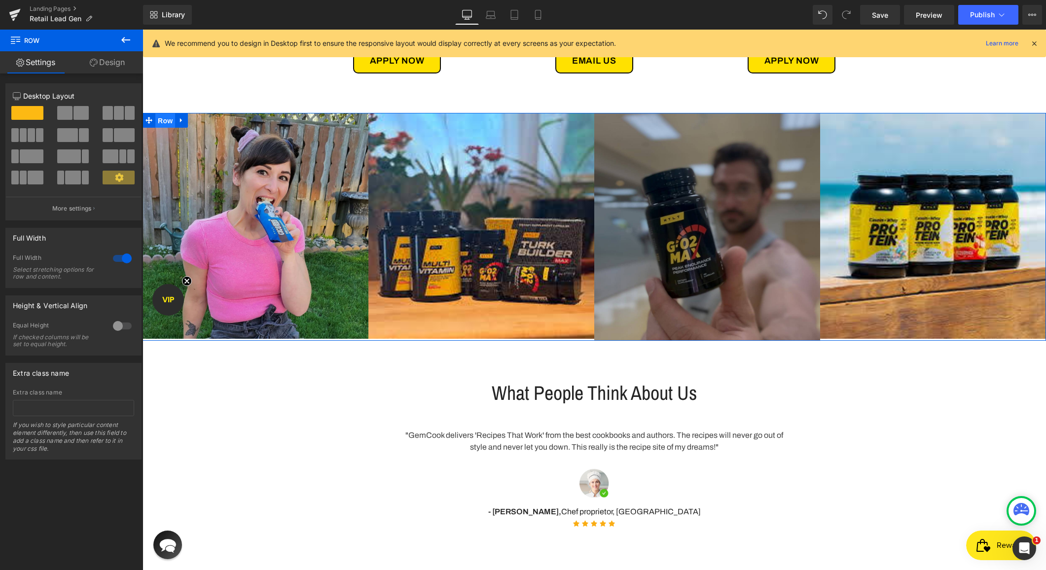
click at [161, 122] on span "Row" at bounding box center [165, 120] width 20 height 15
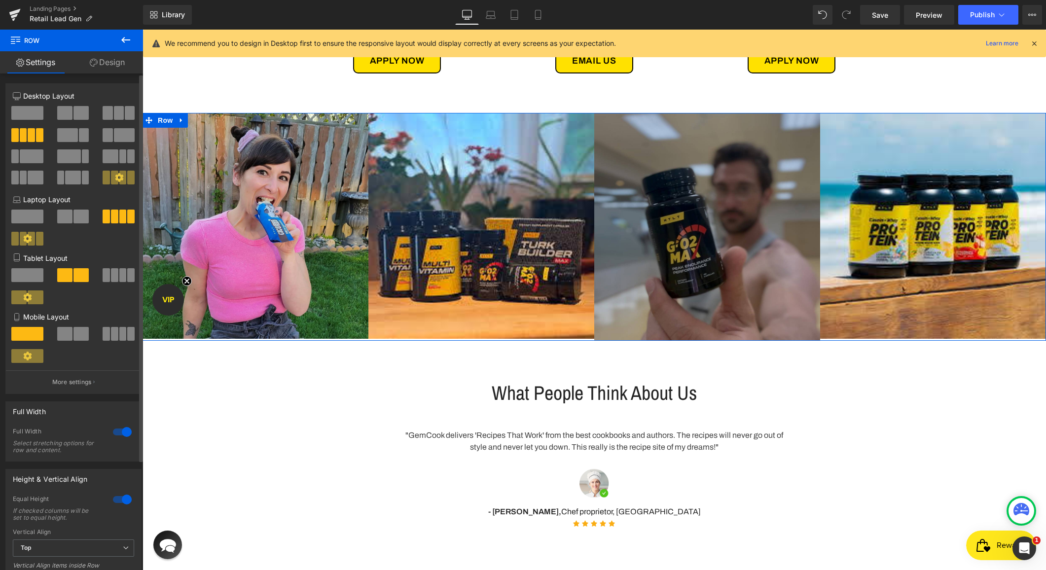
click at [66, 336] on span at bounding box center [64, 334] width 15 height 14
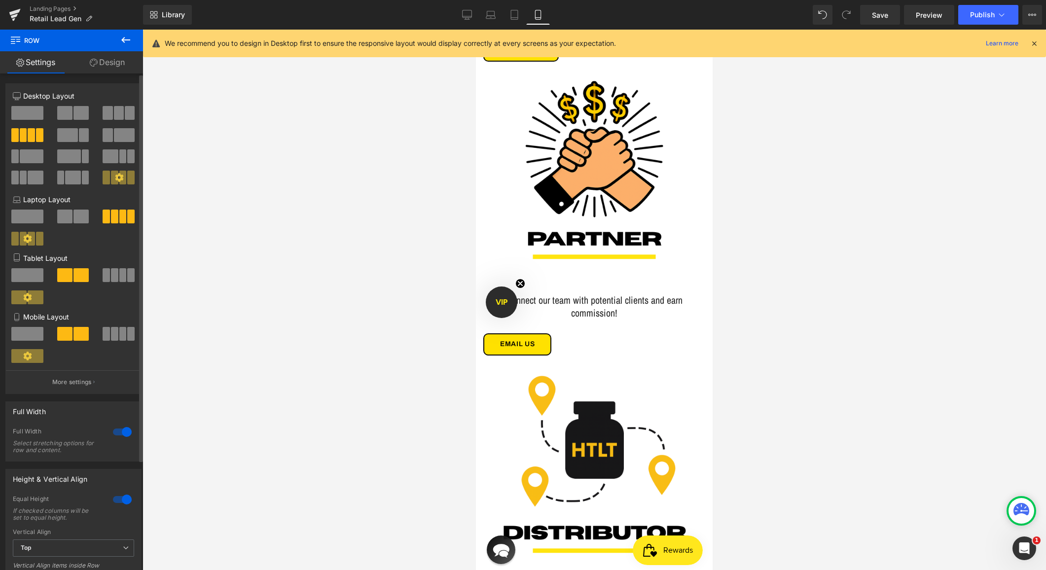
scroll to position [1174, 0]
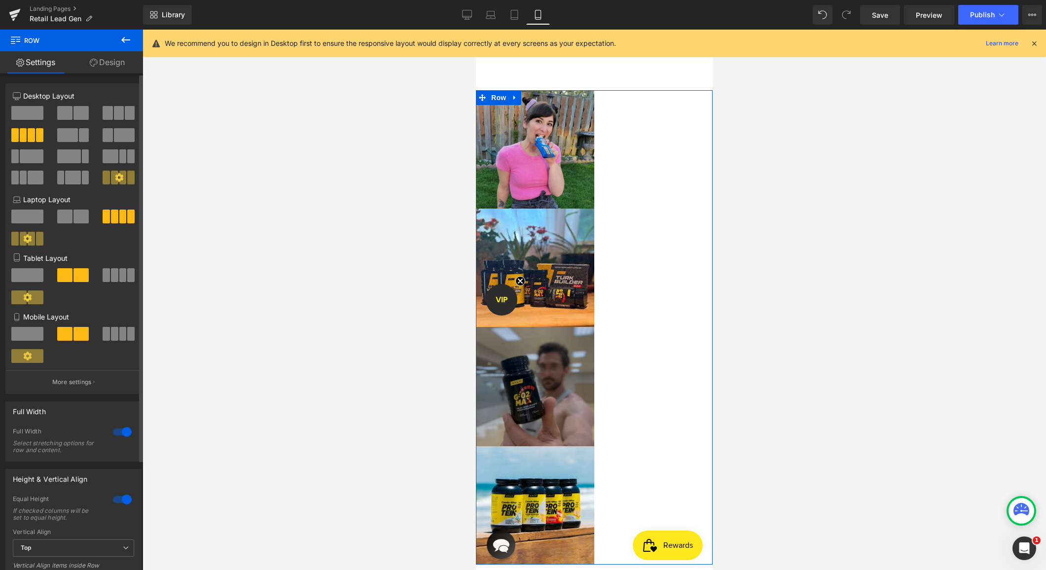
click at [70, 335] on span at bounding box center [64, 334] width 15 height 14
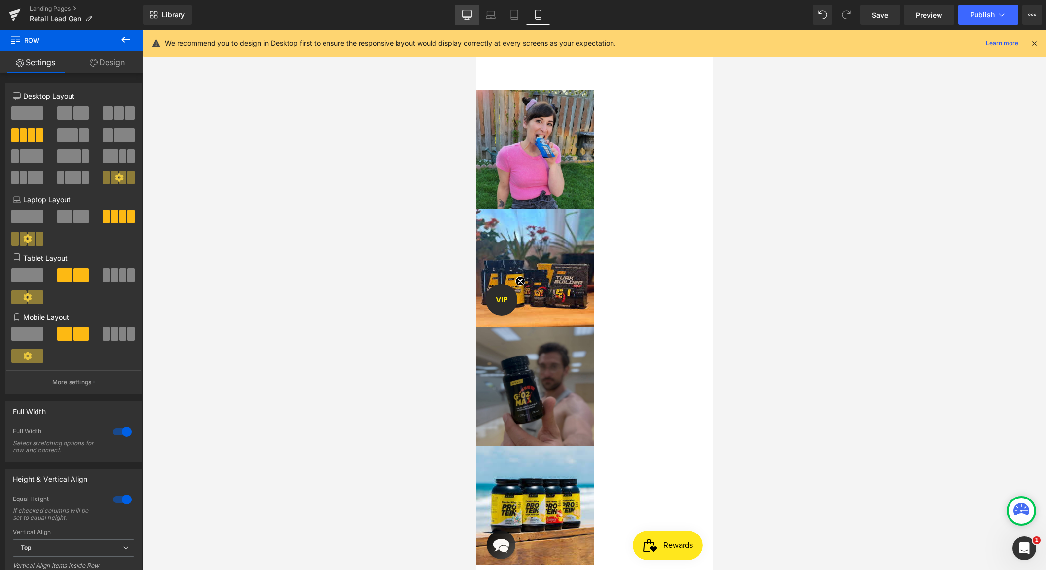
click at [466, 15] on icon at bounding box center [467, 15] width 10 height 10
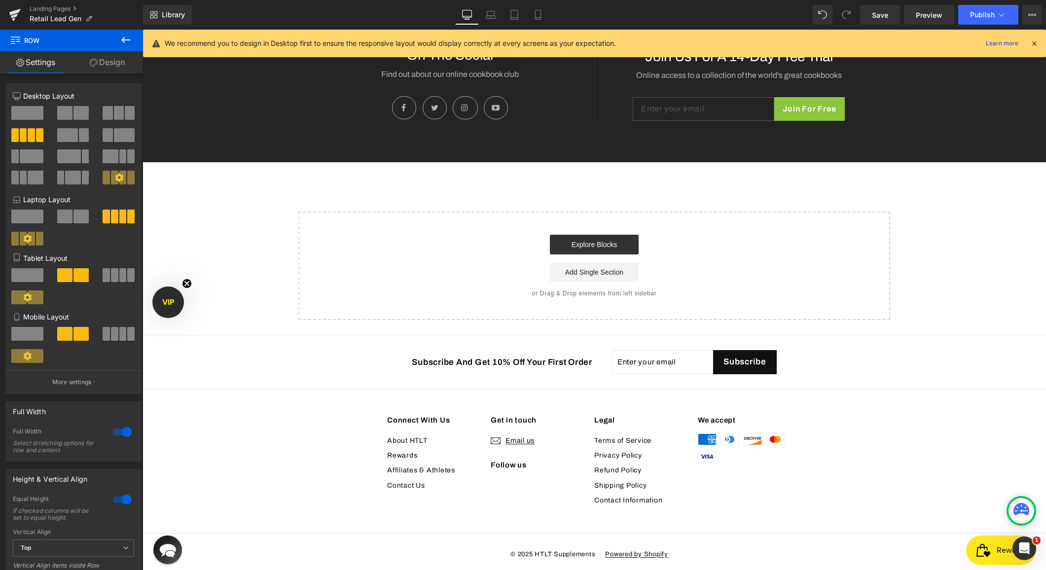
scroll to position [580, 0]
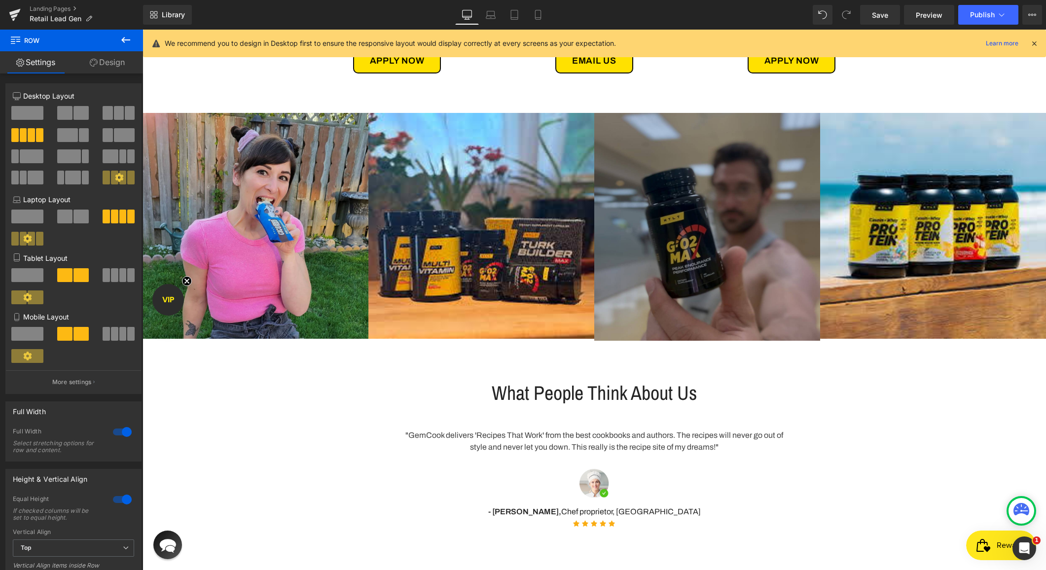
click at [126, 42] on icon at bounding box center [126, 40] width 12 height 12
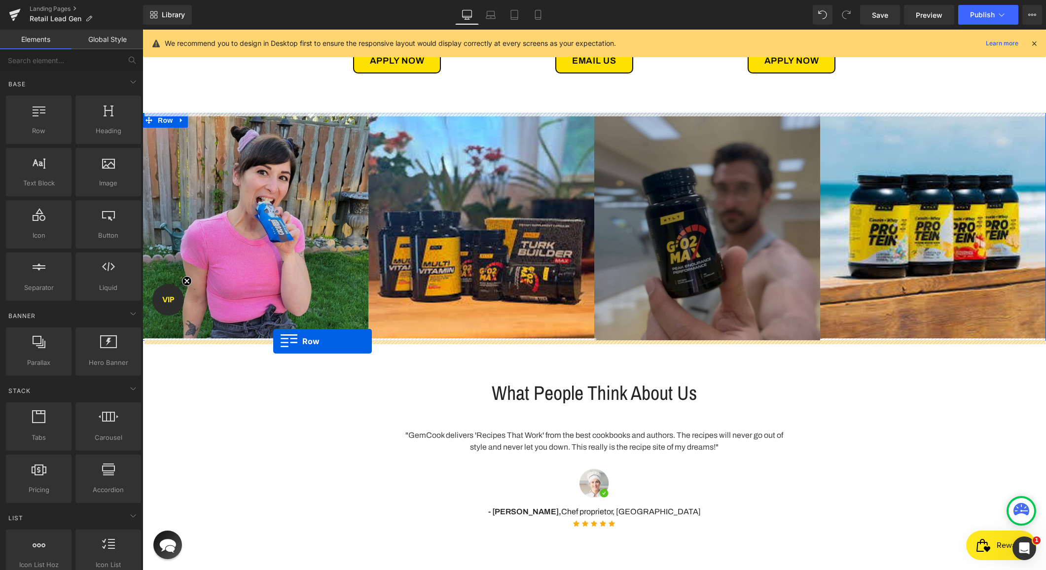
drag, startPoint x: 174, startPoint y: 161, endPoint x: 273, endPoint y: 341, distance: 205.8
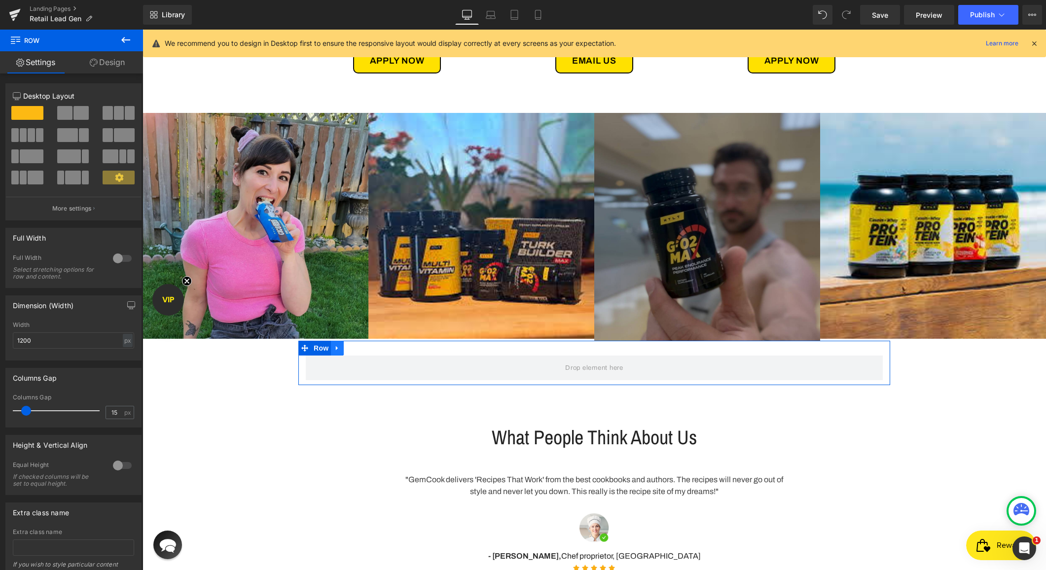
click at [338, 348] on icon at bounding box center [337, 348] width 2 height 4
click at [317, 347] on span "Row" at bounding box center [321, 348] width 20 height 15
click at [74, 110] on span at bounding box center [81, 113] width 15 height 14
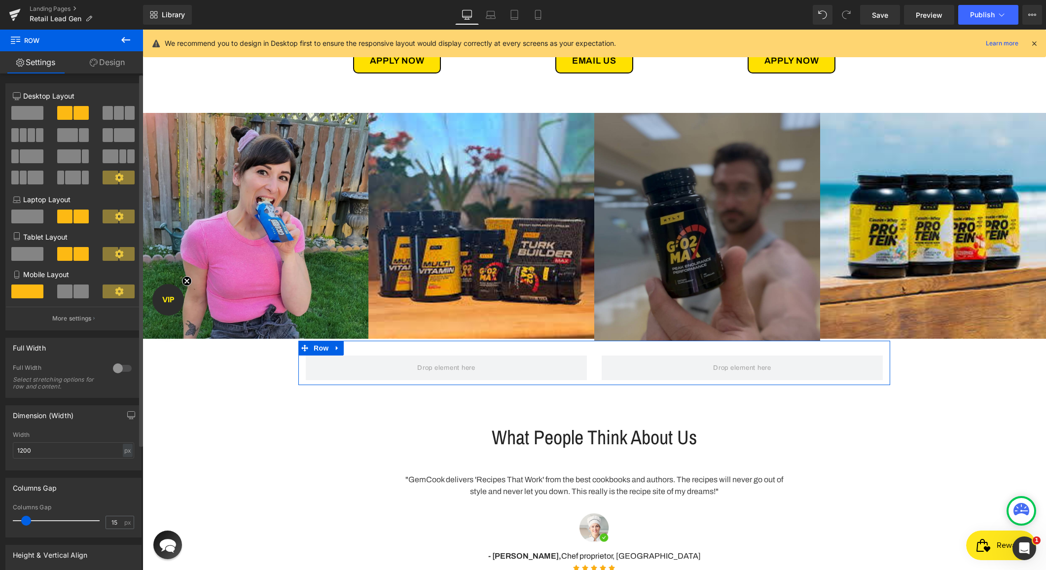
click at [78, 293] on span at bounding box center [81, 292] width 15 height 14
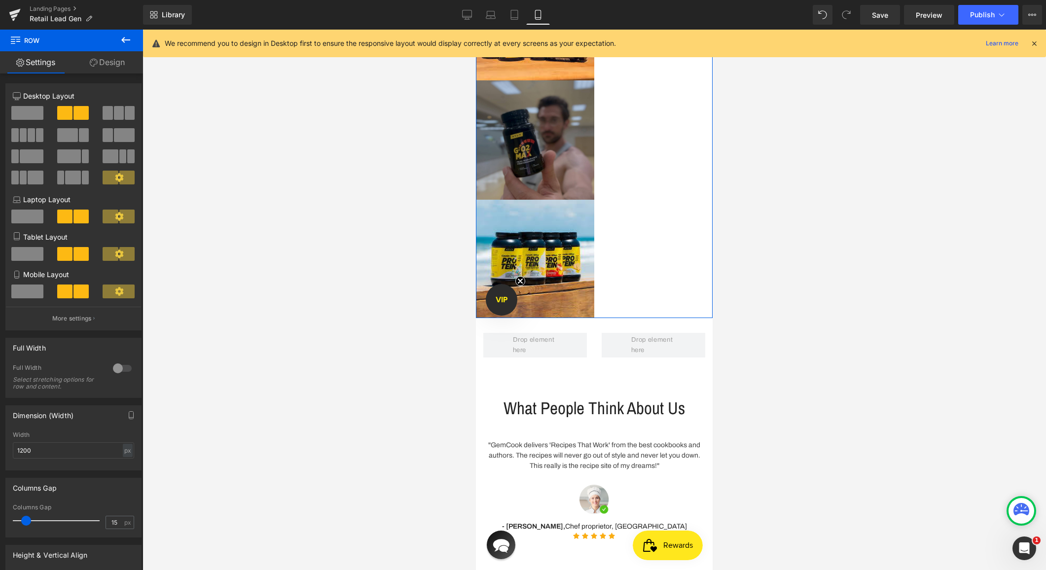
click at [637, 188] on div "Image Image Image Image Row" at bounding box center [594, 81] width 237 height 475
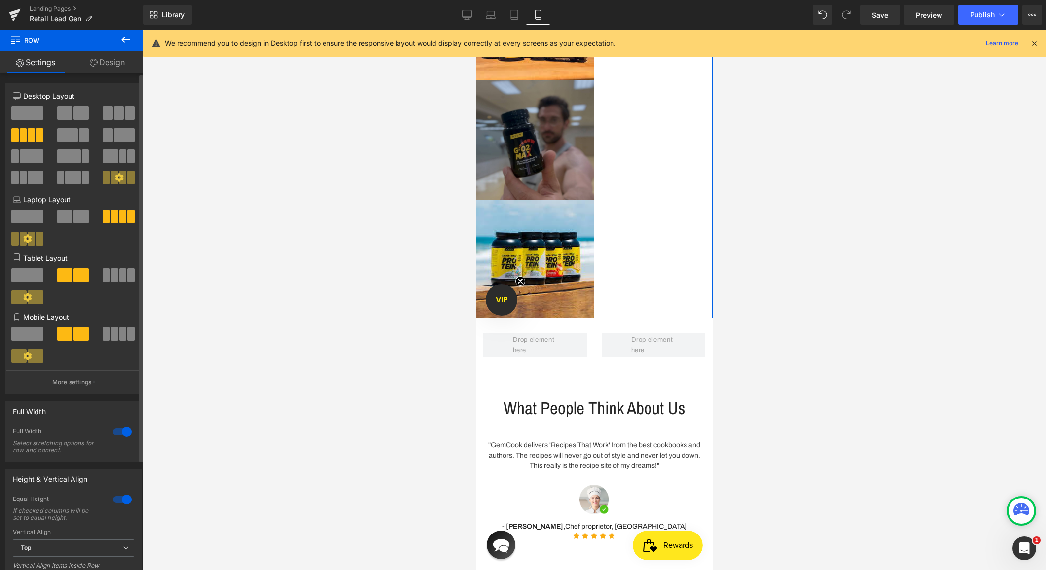
click at [29, 359] on icon at bounding box center [27, 356] width 9 height 9
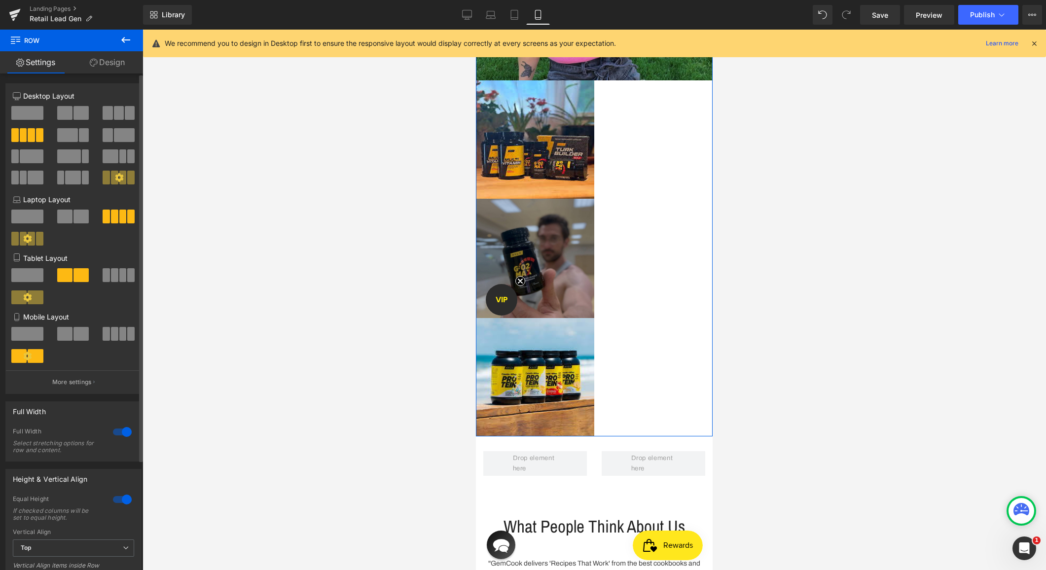
click at [74, 334] on span at bounding box center [81, 334] width 15 height 14
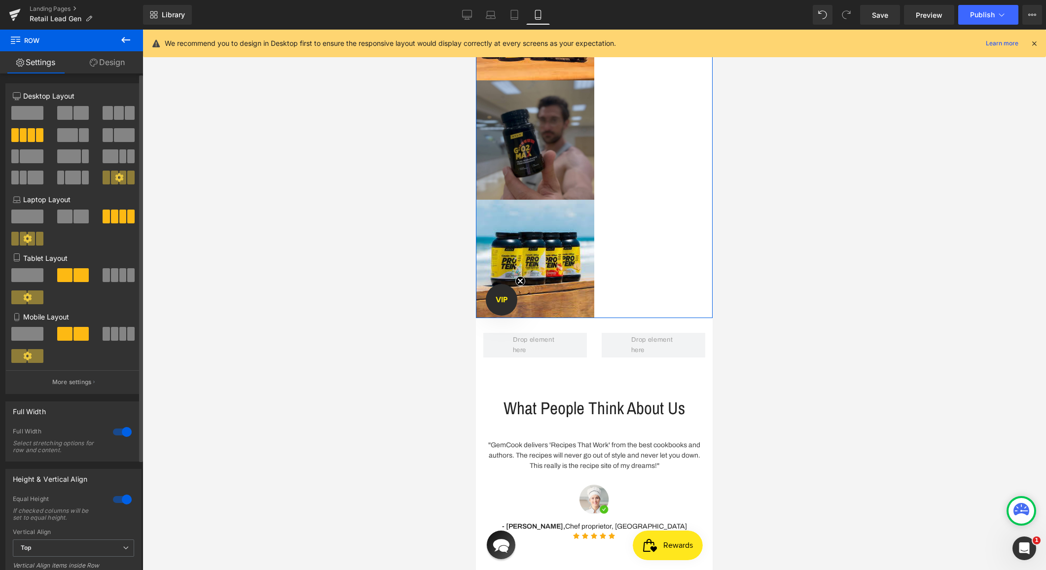
click at [120, 333] on span at bounding box center [122, 334] width 7 height 14
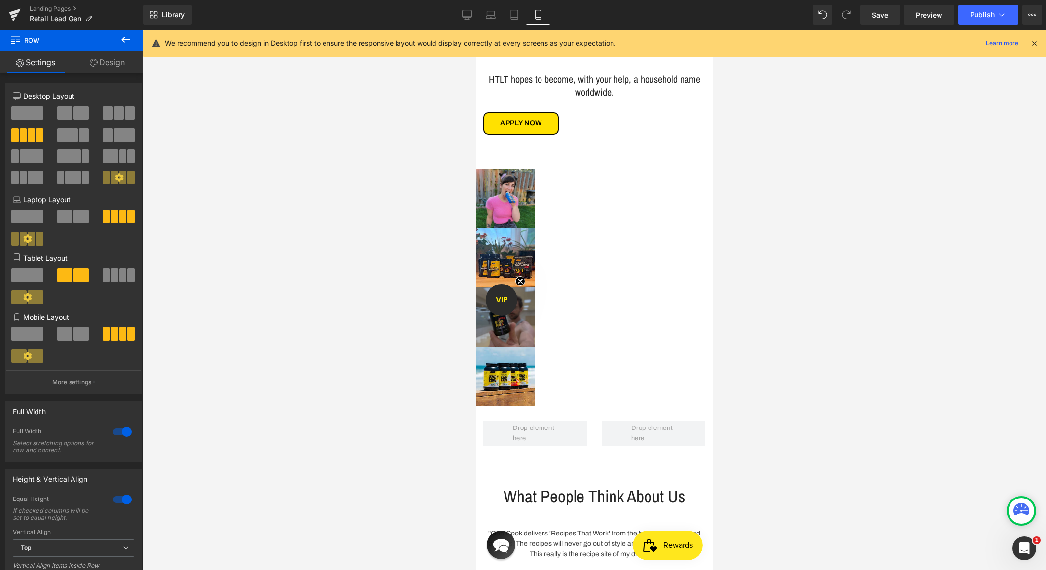
scroll to position [1137, 0]
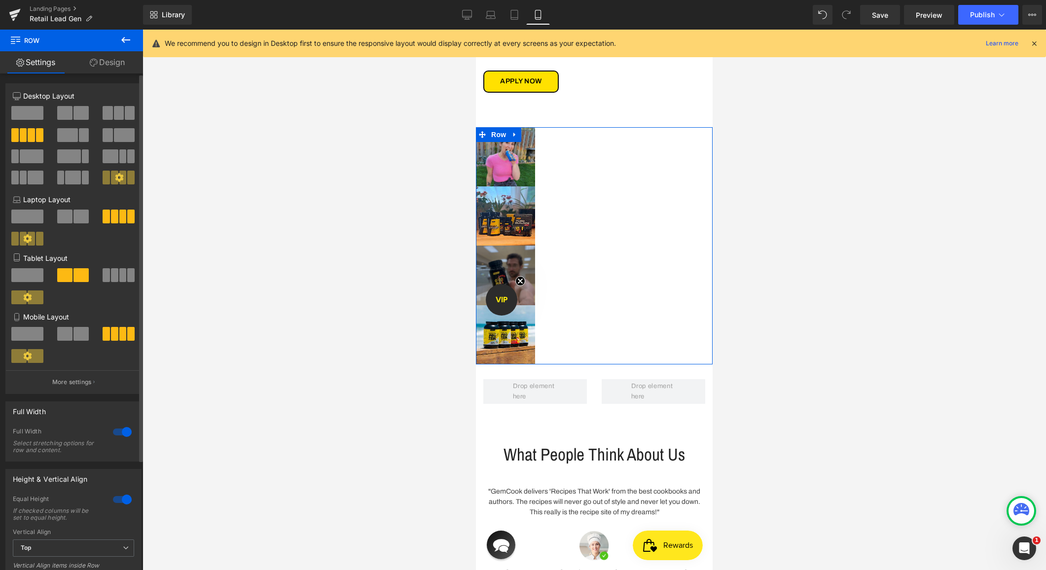
click at [74, 330] on span at bounding box center [81, 334] width 15 height 14
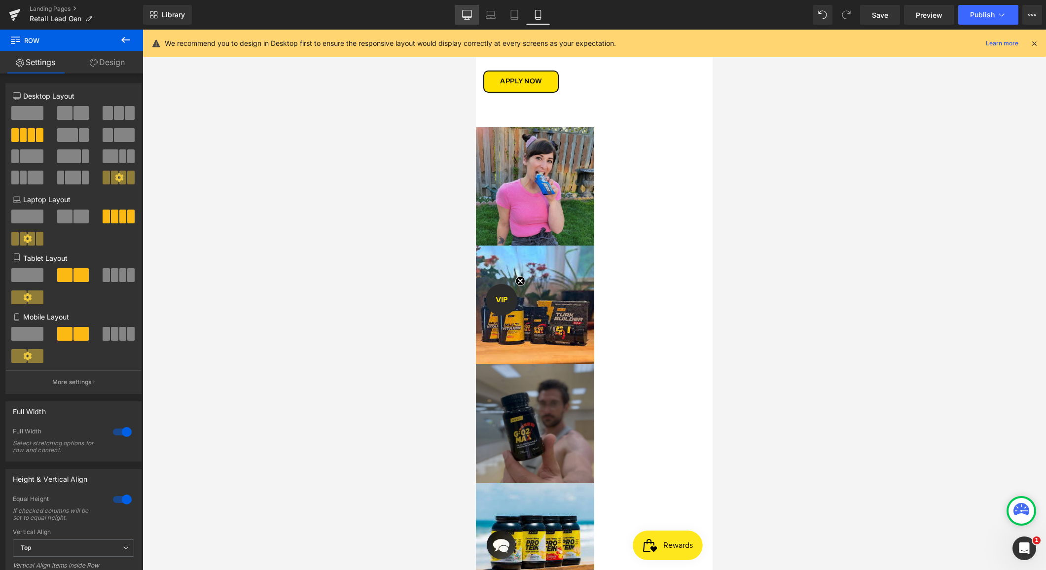
click at [467, 6] on link "Desktop" at bounding box center [467, 15] width 24 height 20
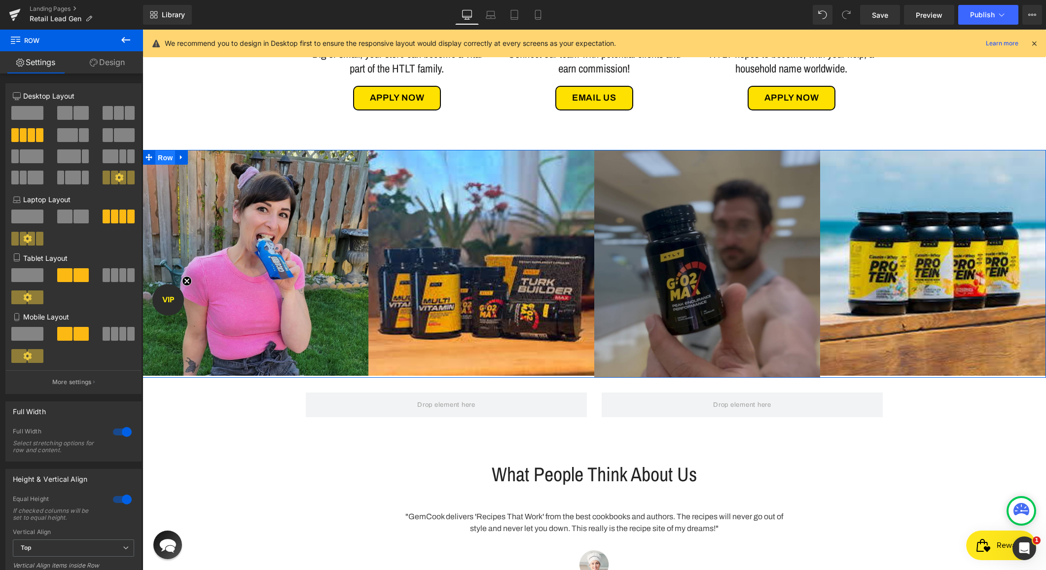
click at [161, 154] on span "Row" at bounding box center [165, 157] width 20 height 15
click at [67, 111] on span at bounding box center [64, 113] width 15 height 14
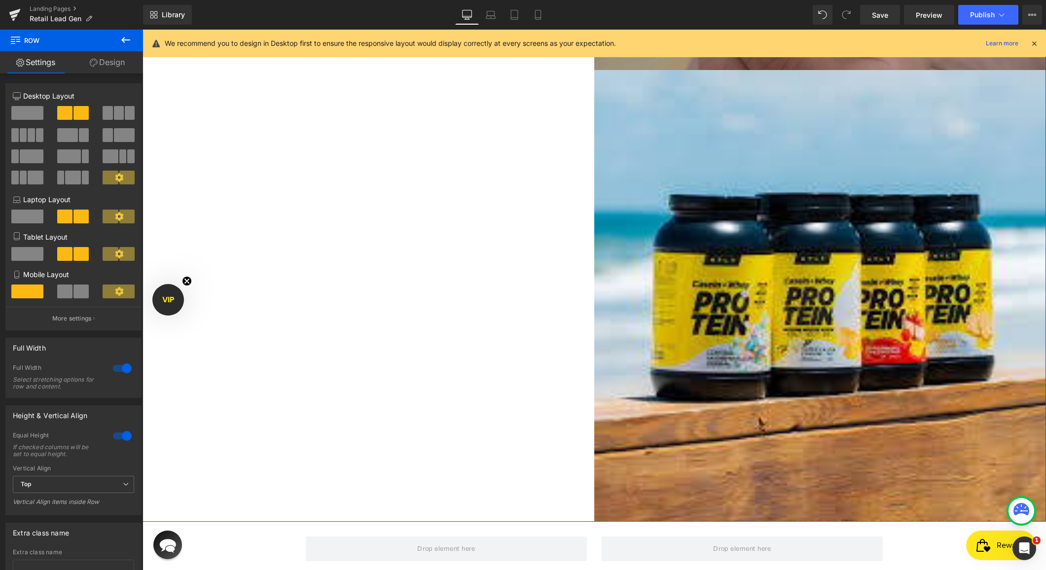
scroll to position [1596, 0]
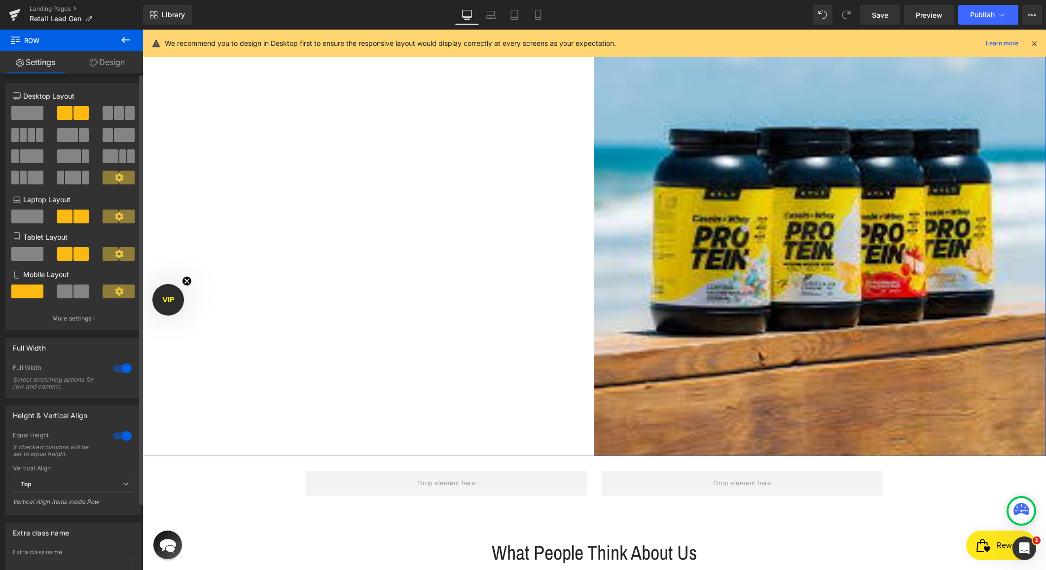
click at [28, 131] on span at bounding box center [31, 135] width 7 height 14
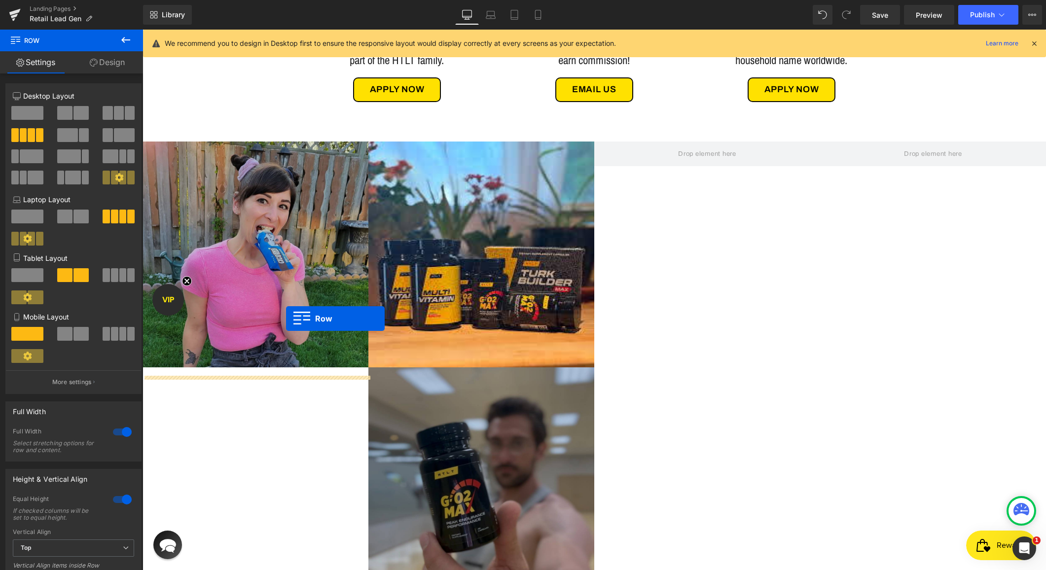
scroll to position [531, 0]
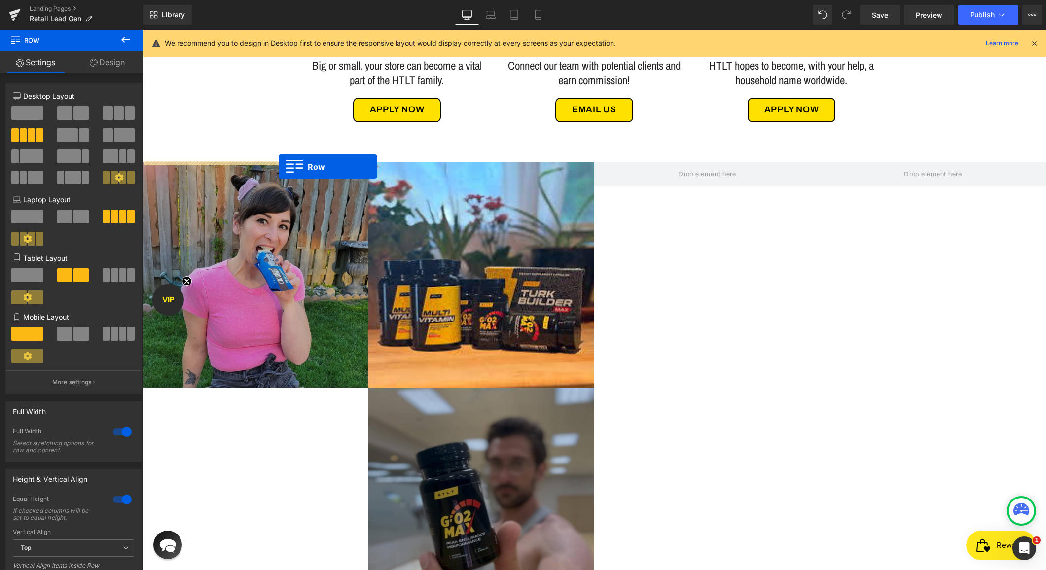
drag, startPoint x: 305, startPoint y: 275, endPoint x: 280, endPoint y: 167, distance: 111.1
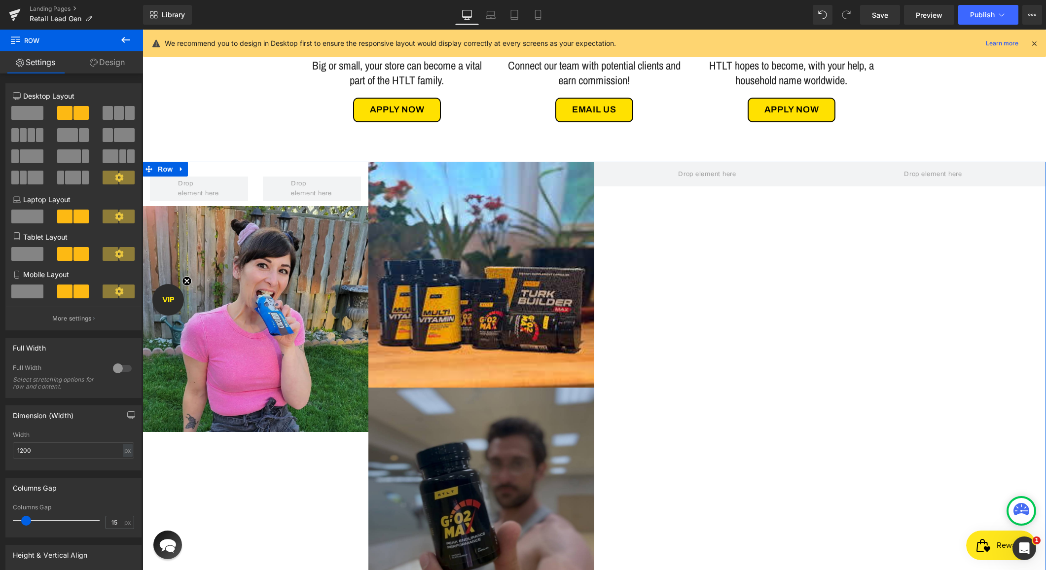
click at [623, 260] on div at bounding box center [708, 502] width 226 height 680
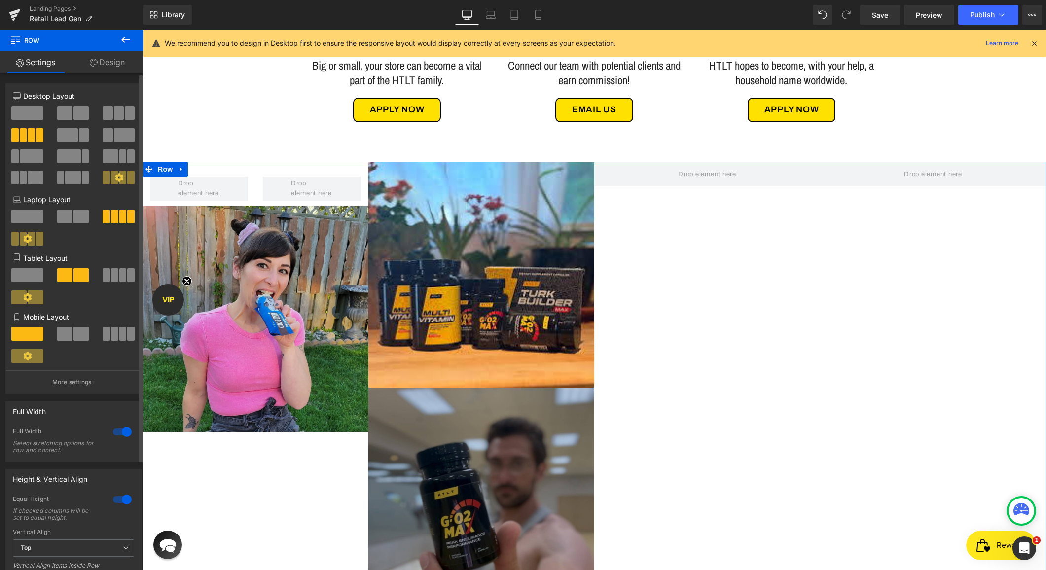
click at [69, 109] on span at bounding box center [64, 113] width 15 height 14
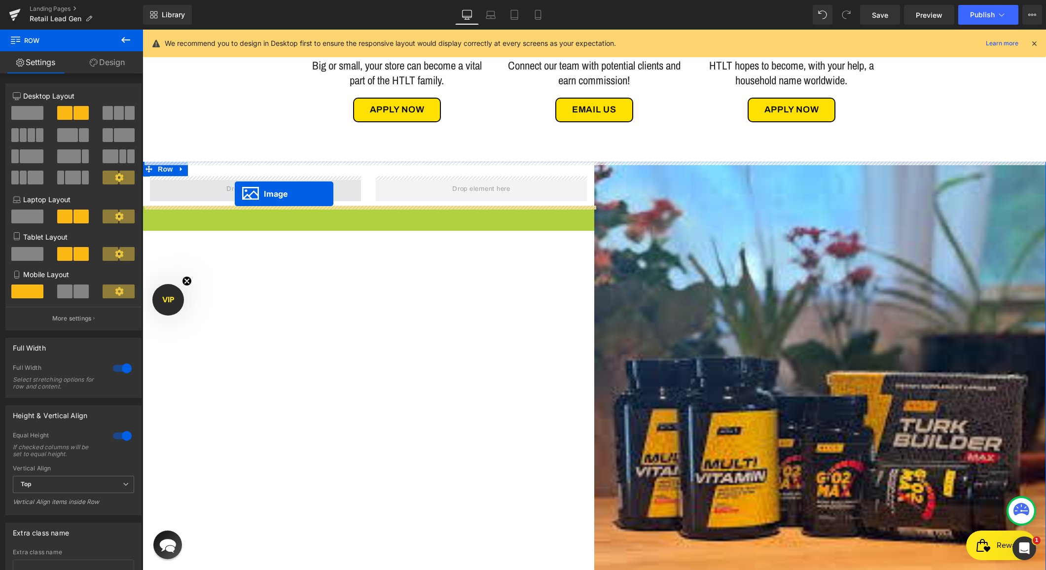
drag, startPoint x: 354, startPoint y: 431, endPoint x: 235, endPoint y: 194, distance: 265.0
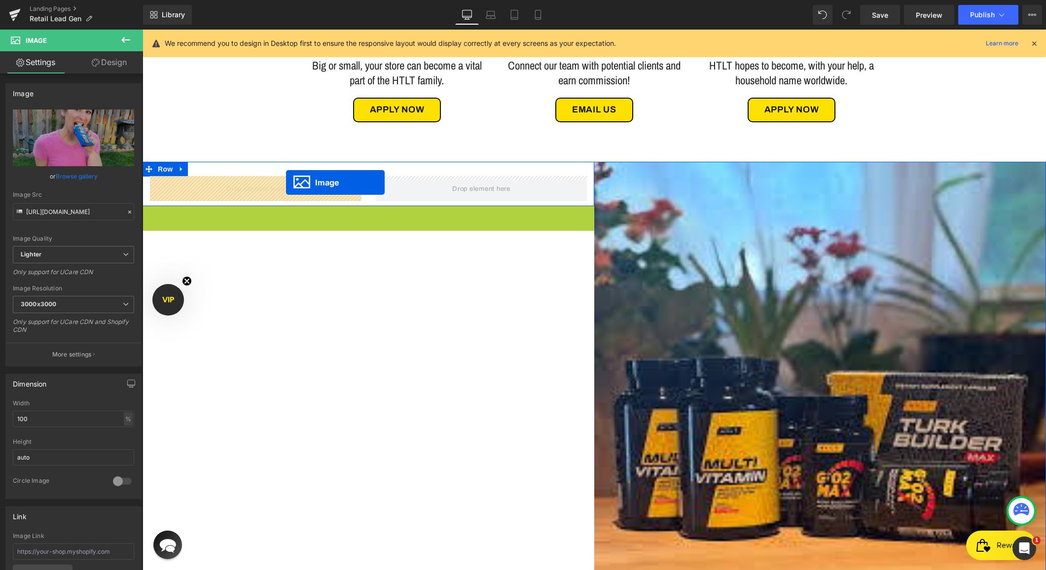
drag, startPoint x: 350, startPoint y: 433, endPoint x: 286, endPoint y: 182, distance: 258.7
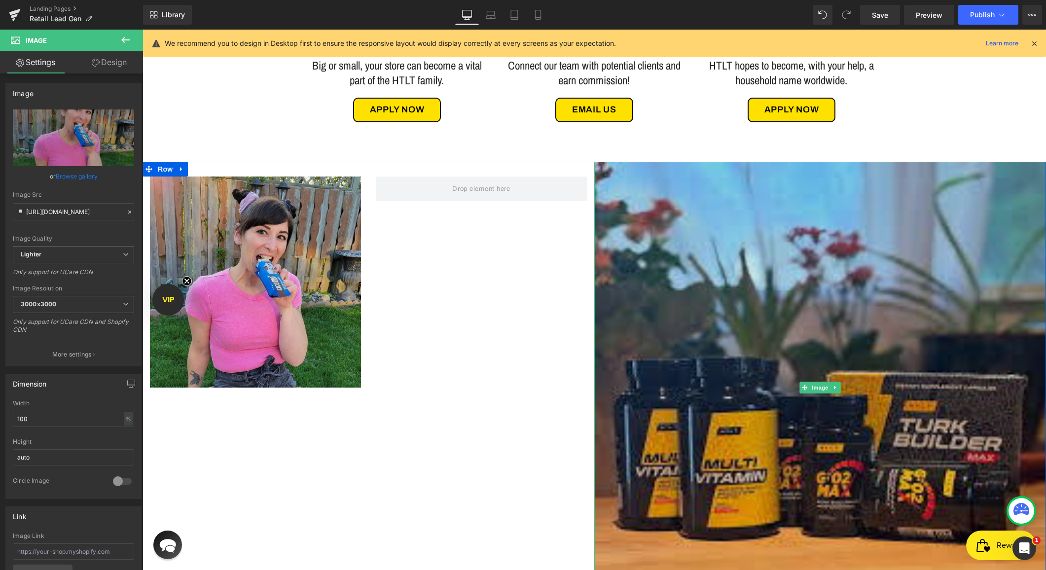
click at [684, 347] on img at bounding box center [821, 388] width 452 height 452
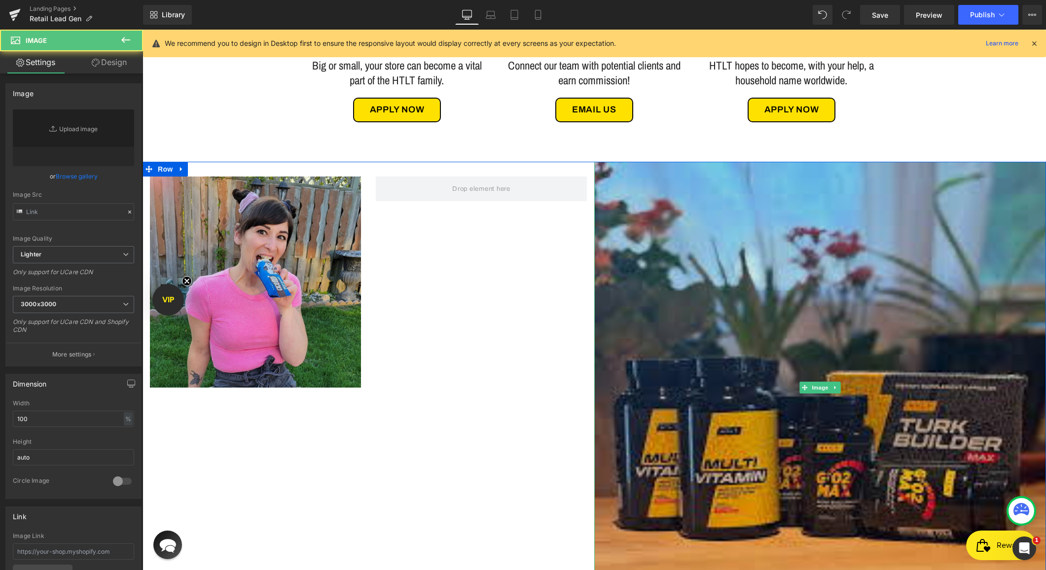
type input "[URL][DOMAIN_NAME]"
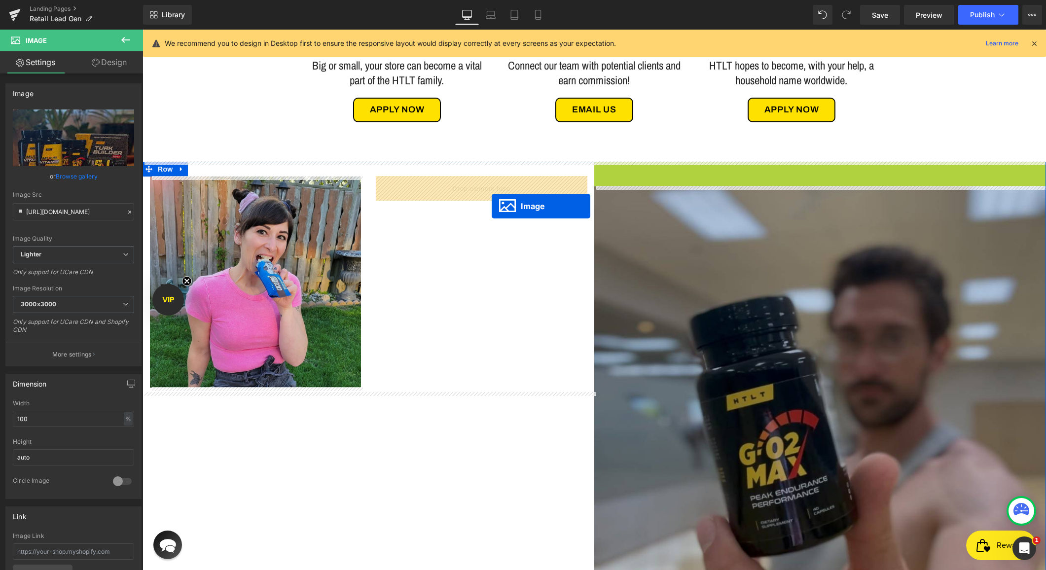
drag, startPoint x: 803, startPoint y: 387, endPoint x: 491, endPoint y: 206, distance: 361.0
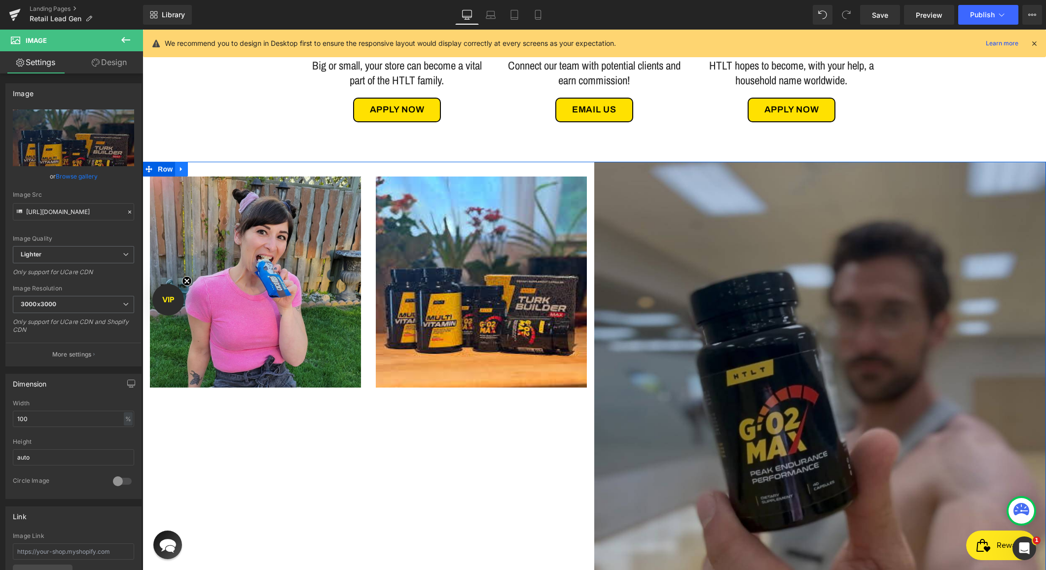
click at [181, 169] on icon at bounding box center [181, 169] width 2 height 4
click at [197, 172] on icon at bounding box center [194, 169] width 7 height 7
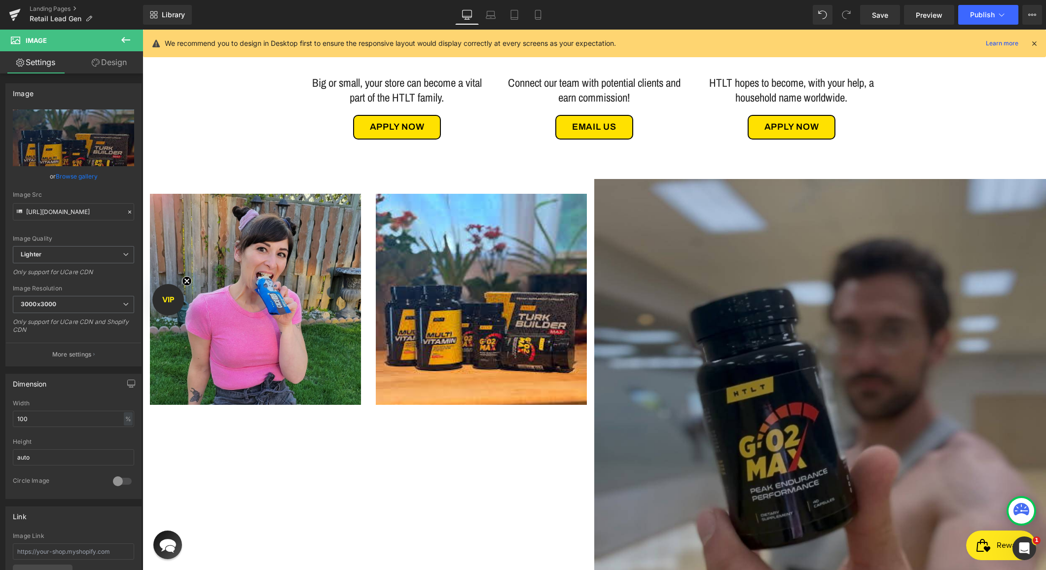
scroll to position [477, 0]
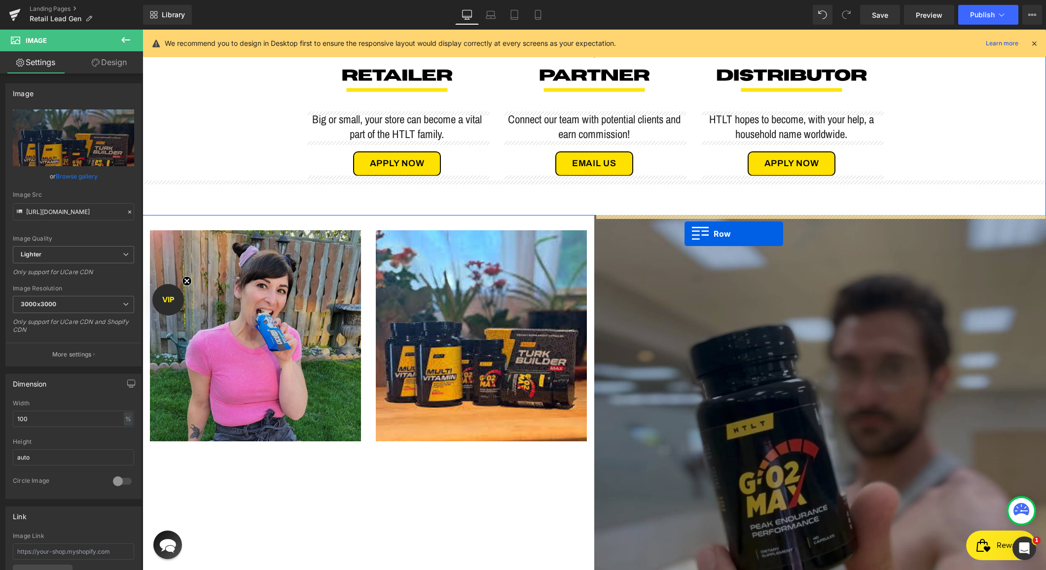
drag, startPoint x: 151, startPoint y: 148, endPoint x: 686, endPoint y: 232, distance: 541.3
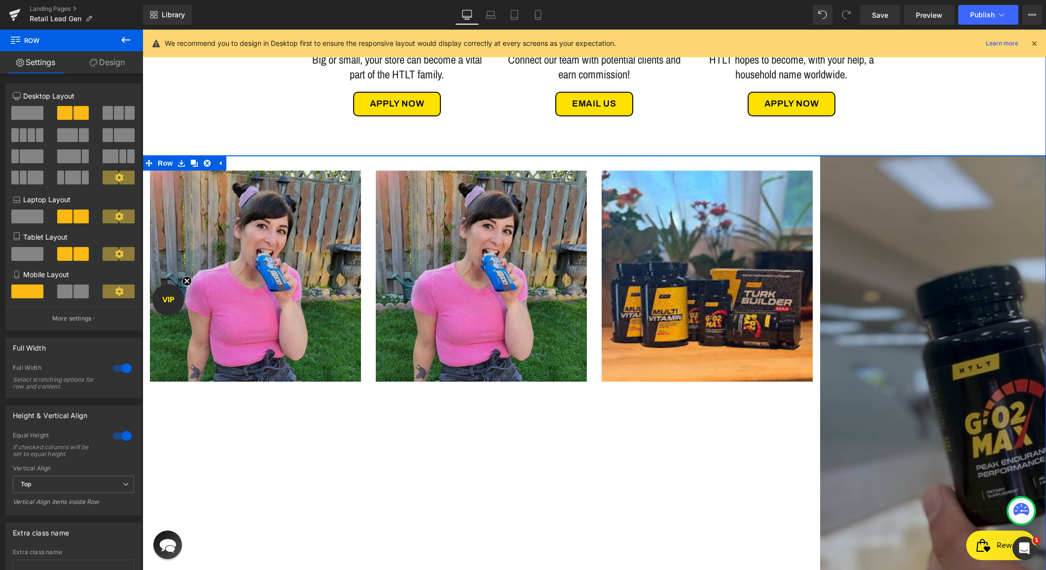
scroll to position [420, 0]
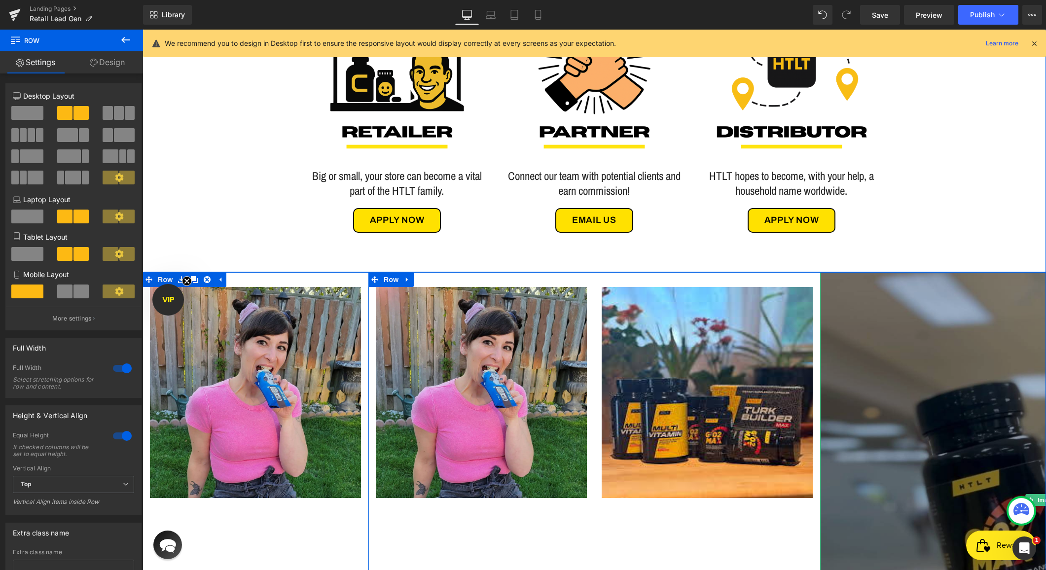
click at [856, 294] on img at bounding box center [1046, 500] width 452 height 456
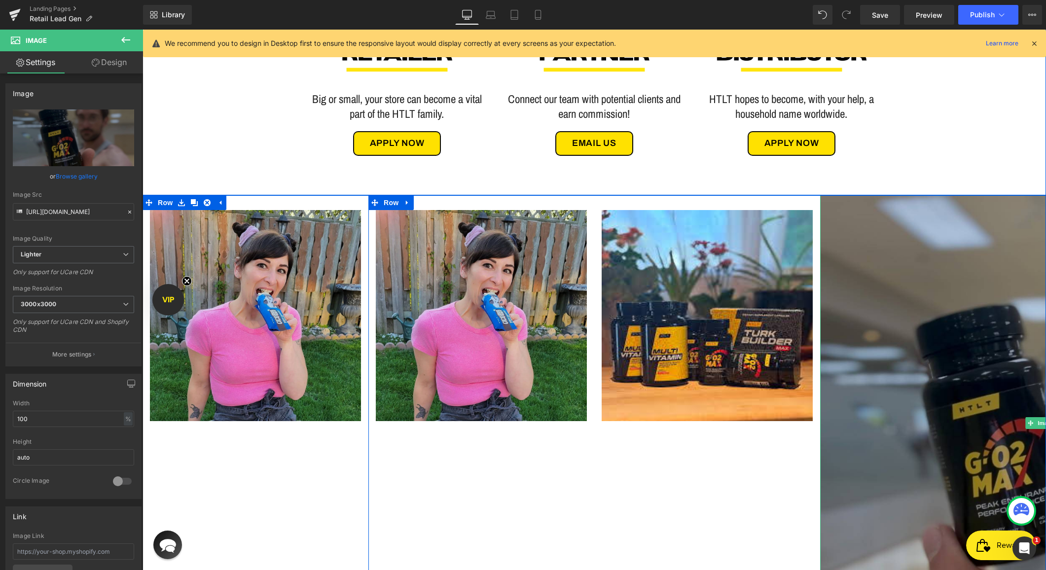
scroll to position [499, 0]
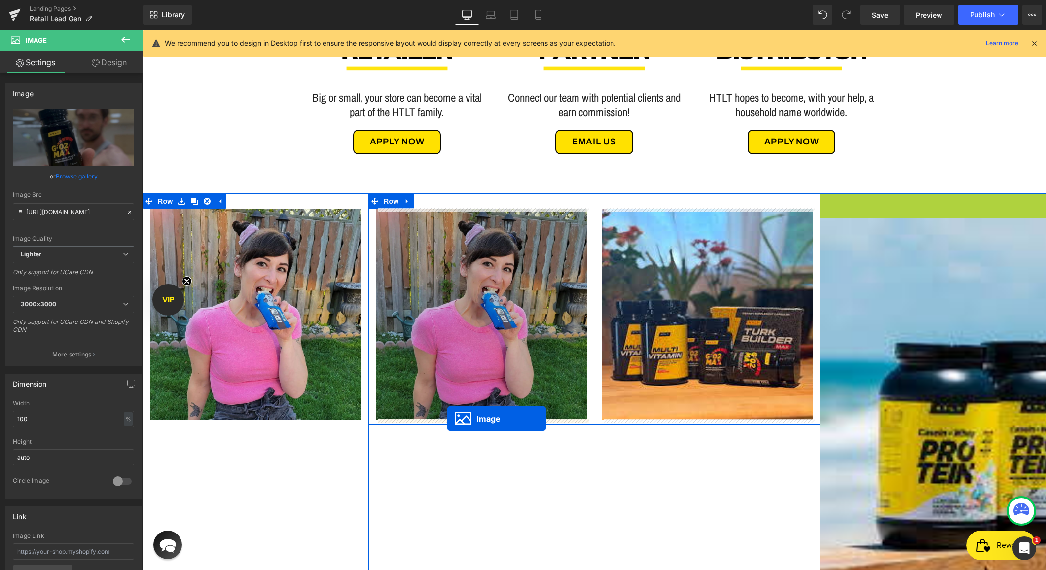
drag, startPoint x: 1027, startPoint y: 423, endPoint x: 447, endPoint y: 419, distance: 579.7
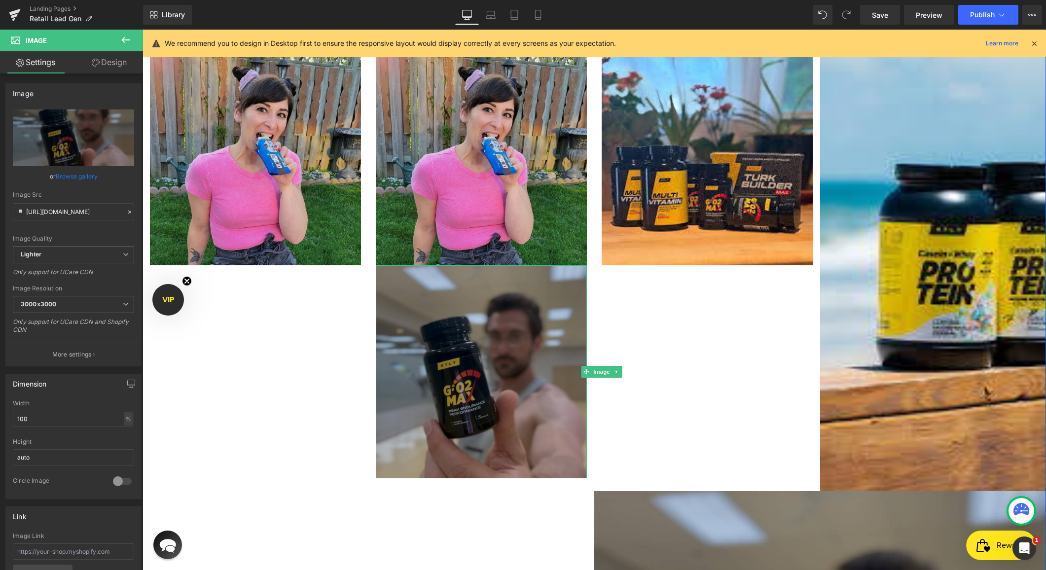
scroll to position [616, 0]
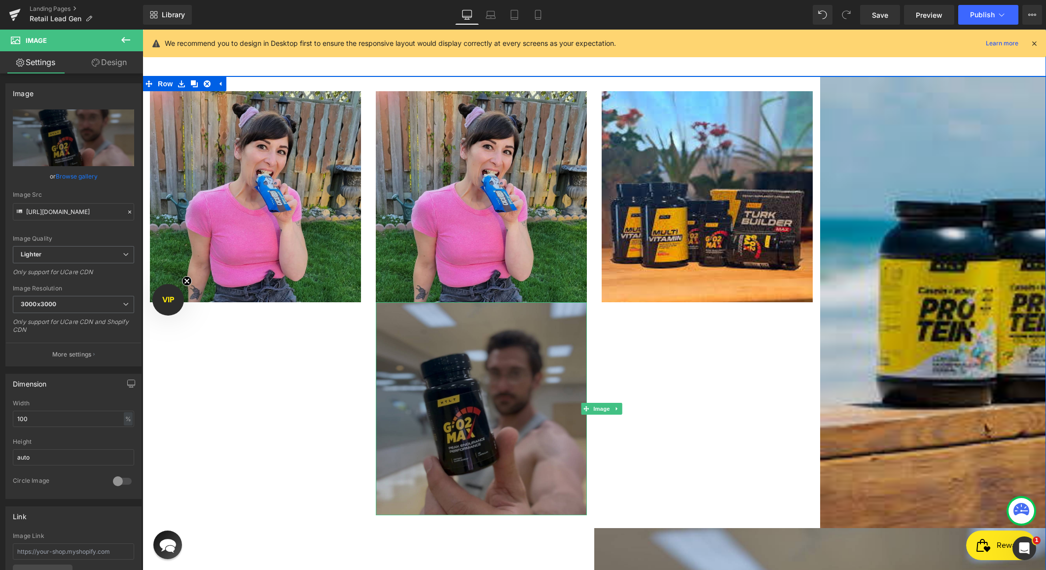
click at [892, 290] on img at bounding box center [1046, 302] width 452 height 452
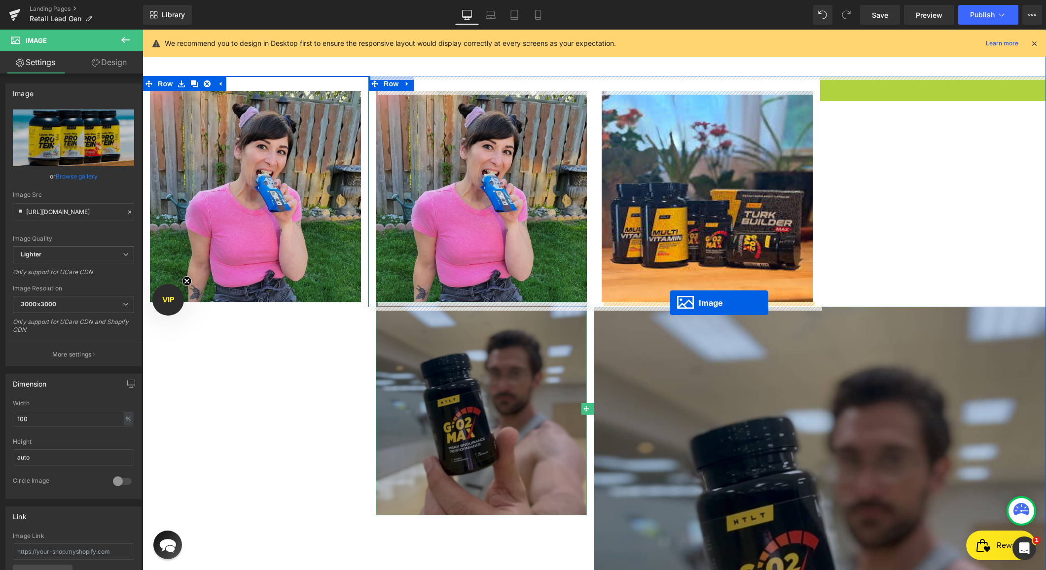
drag, startPoint x: 1031, startPoint y: 301, endPoint x: 670, endPoint y: 303, distance: 360.7
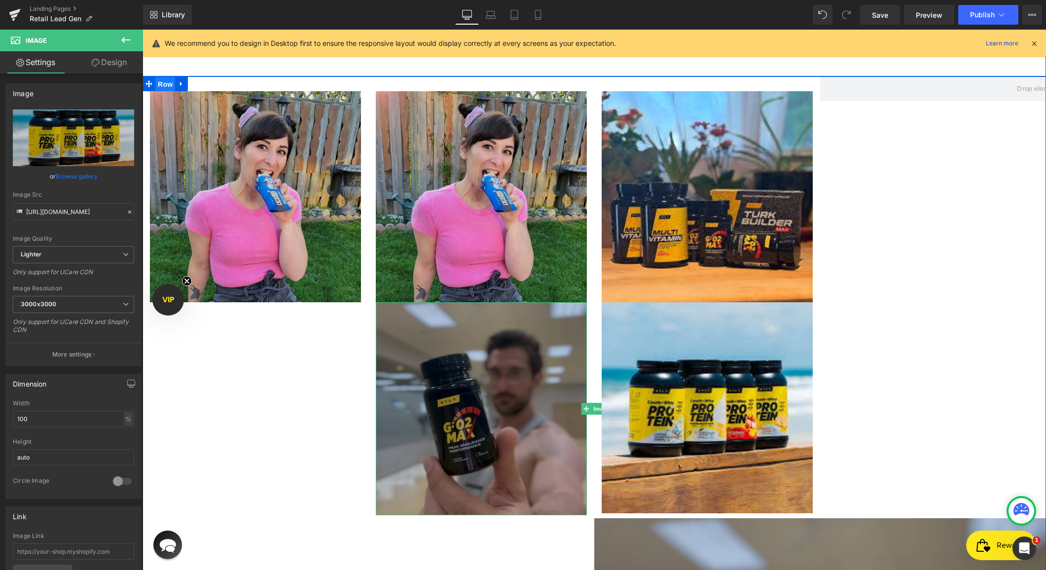
click at [163, 83] on span "Row" at bounding box center [165, 84] width 20 height 15
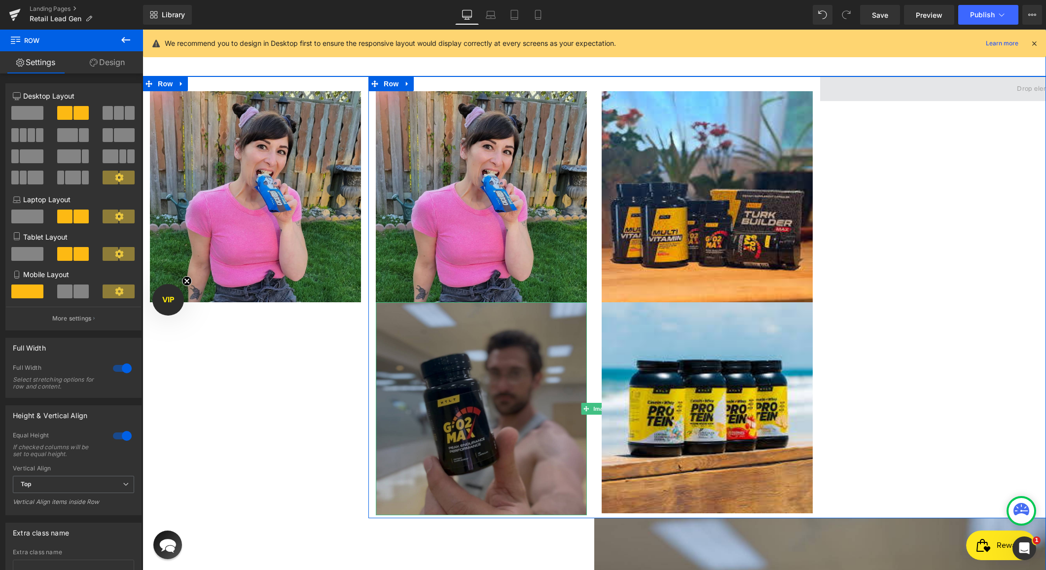
click at [855, 90] on span at bounding box center [1046, 88] width 452 height 25
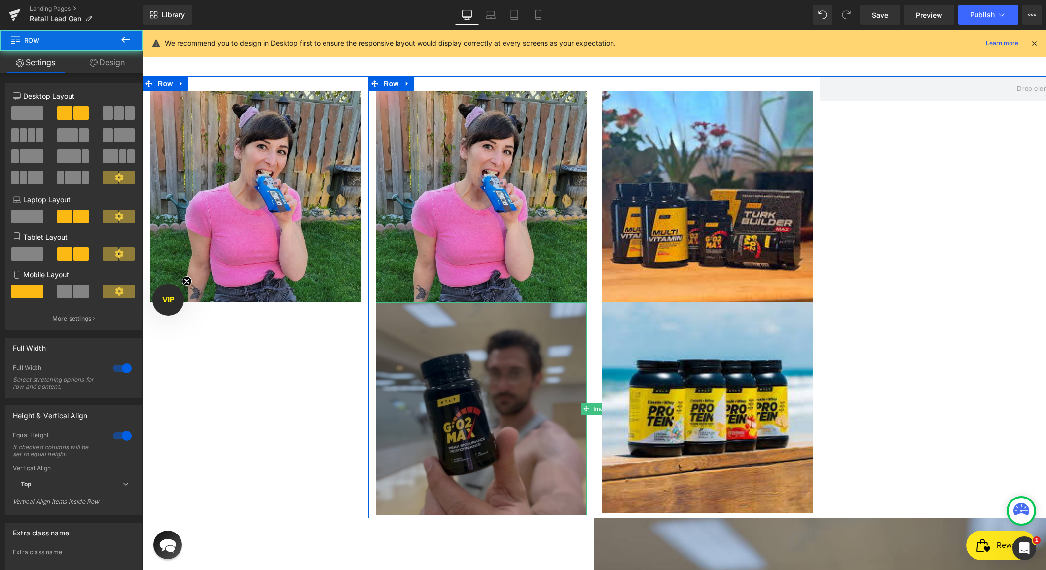
click at [855, 146] on div at bounding box center [1046, 297] width 452 height 442
click at [851, 175] on div at bounding box center [1046, 297] width 452 height 442
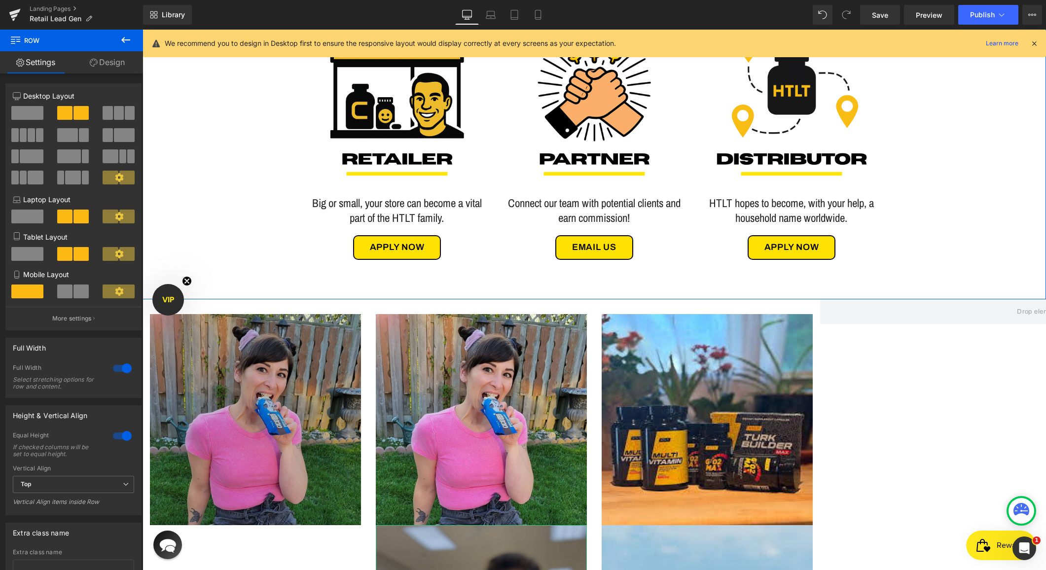
scroll to position [372, 0]
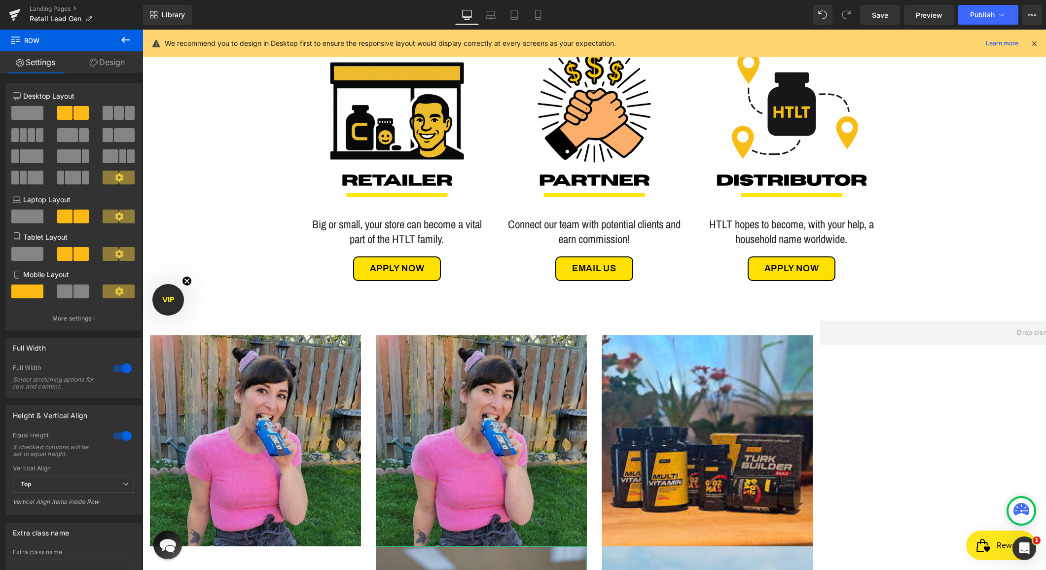
click at [118, 34] on button at bounding box center [126, 41] width 35 height 22
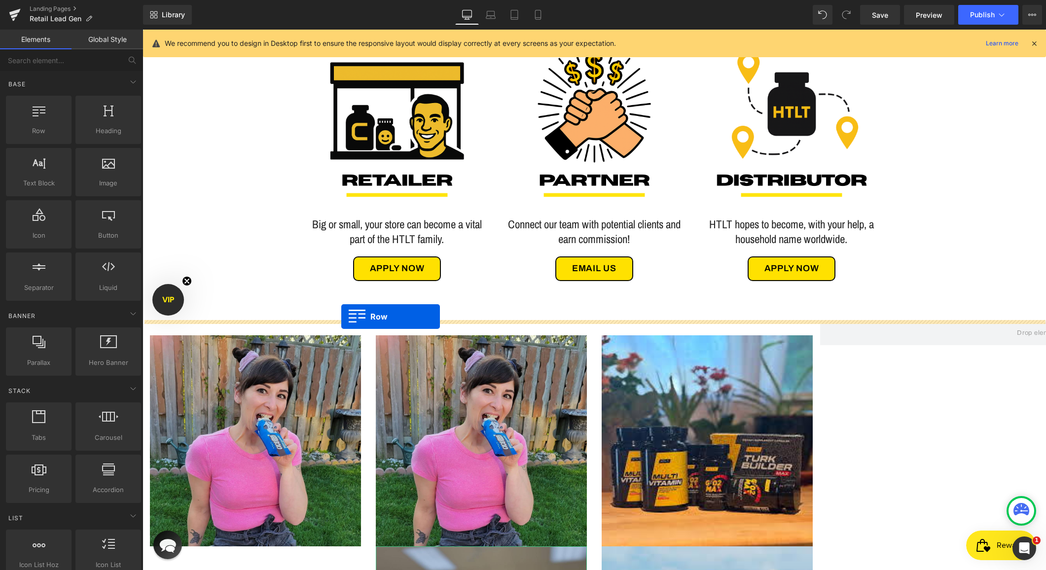
drag, startPoint x: 176, startPoint y: 155, endPoint x: 341, endPoint y: 317, distance: 231.0
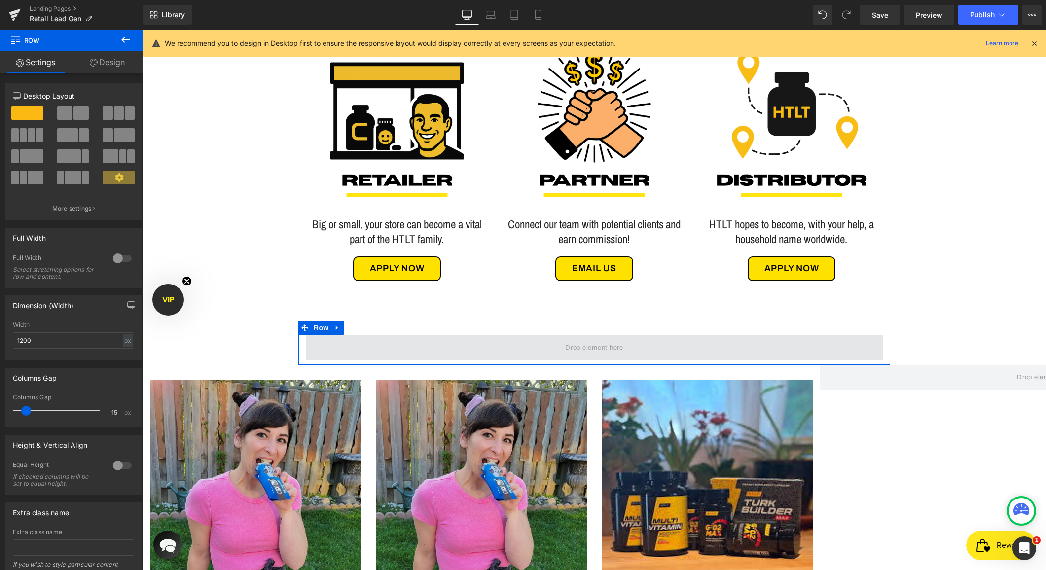
click at [322, 337] on span at bounding box center [594, 347] width 577 height 25
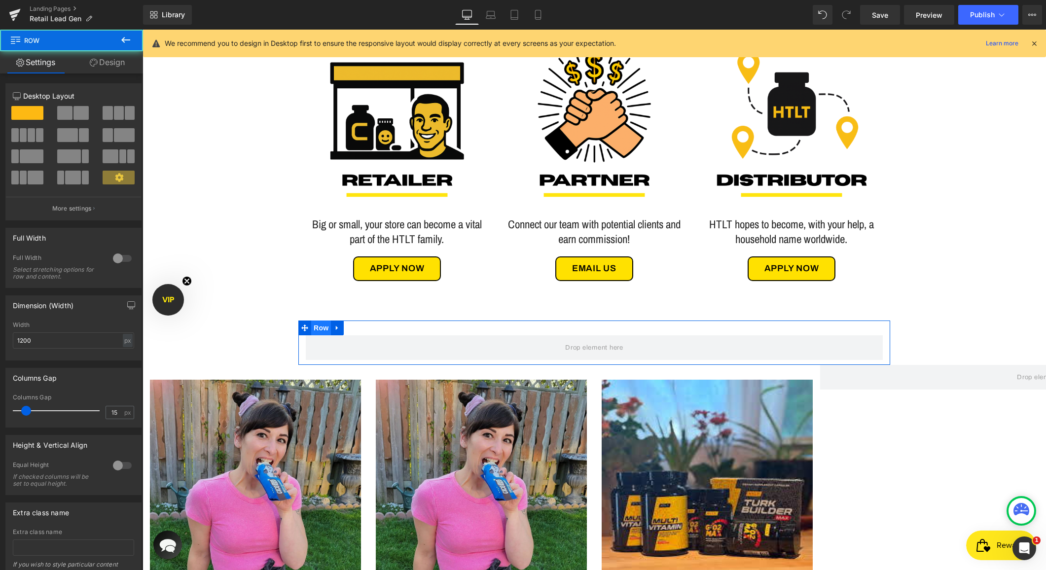
click at [321, 329] on span "Row" at bounding box center [321, 328] width 20 height 15
click at [119, 257] on div at bounding box center [123, 259] width 24 height 16
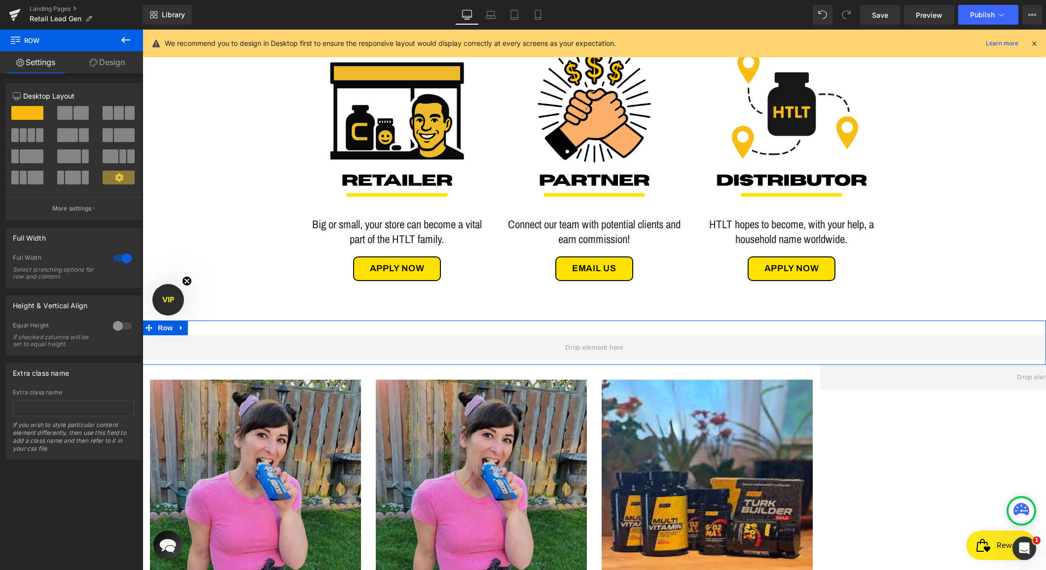
click at [67, 115] on span at bounding box center [64, 113] width 15 height 14
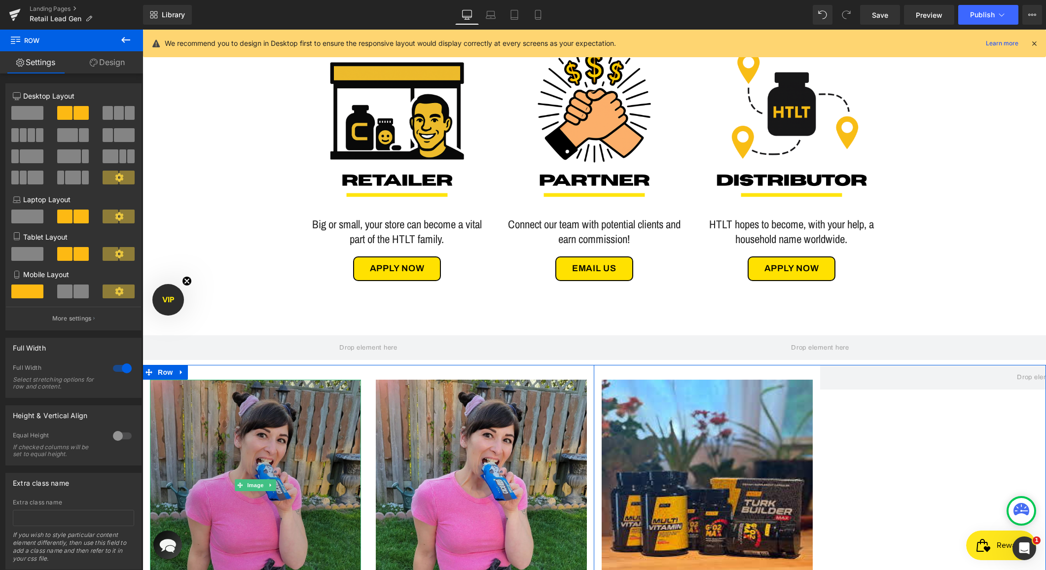
click at [223, 452] on img at bounding box center [255, 485] width 211 height 211
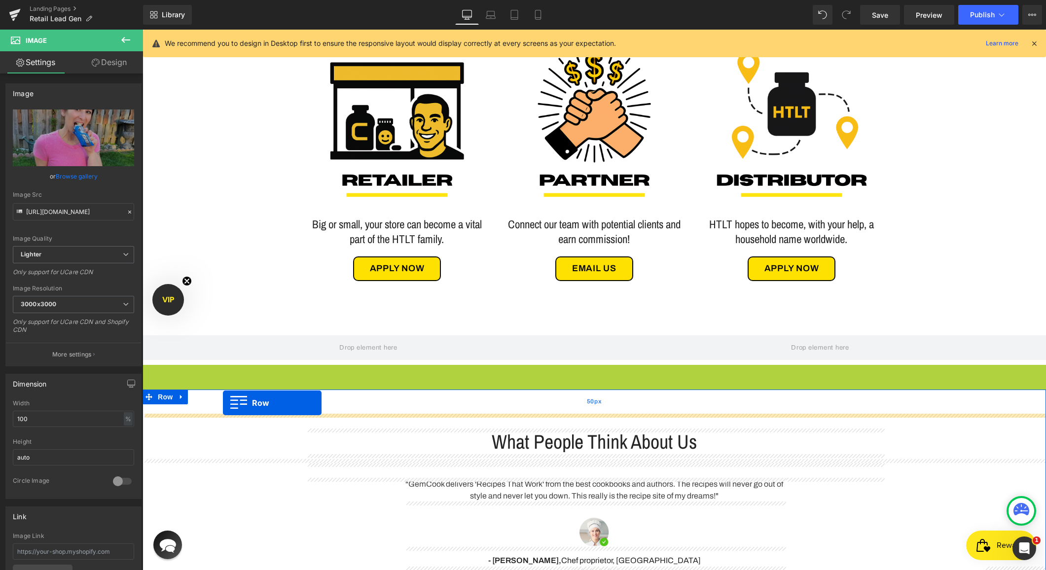
drag, startPoint x: 162, startPoint y: 374, endPoint x: 223, endPoint y: 402, distance: 67.8
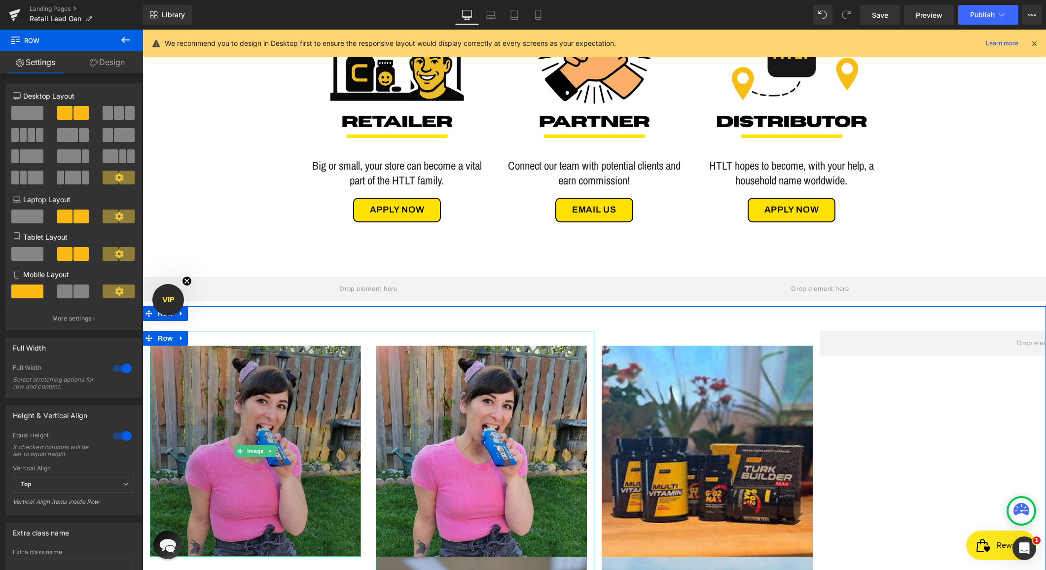
scroll to position [443, 0]
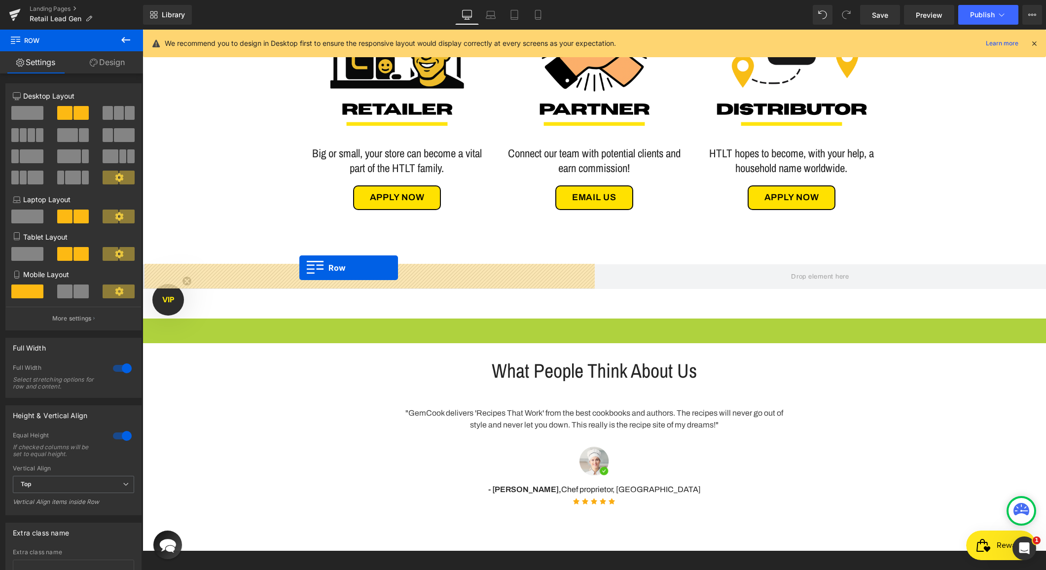
drag, startPoint x: 150, startPoint y: 327, endPoint x: 299, endPoint y: 268, distance: 160.8
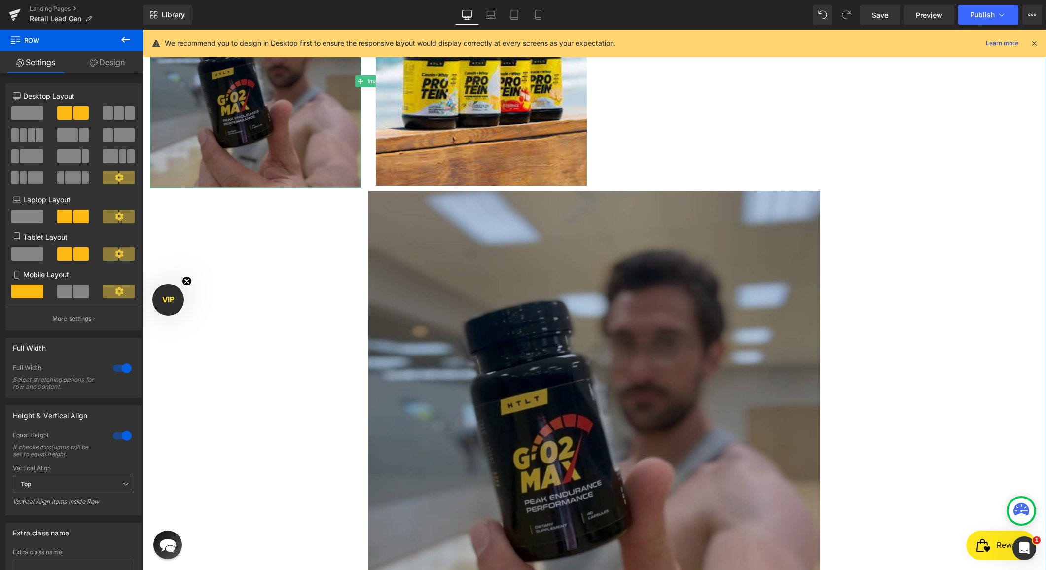
scroll to position [983, 0]
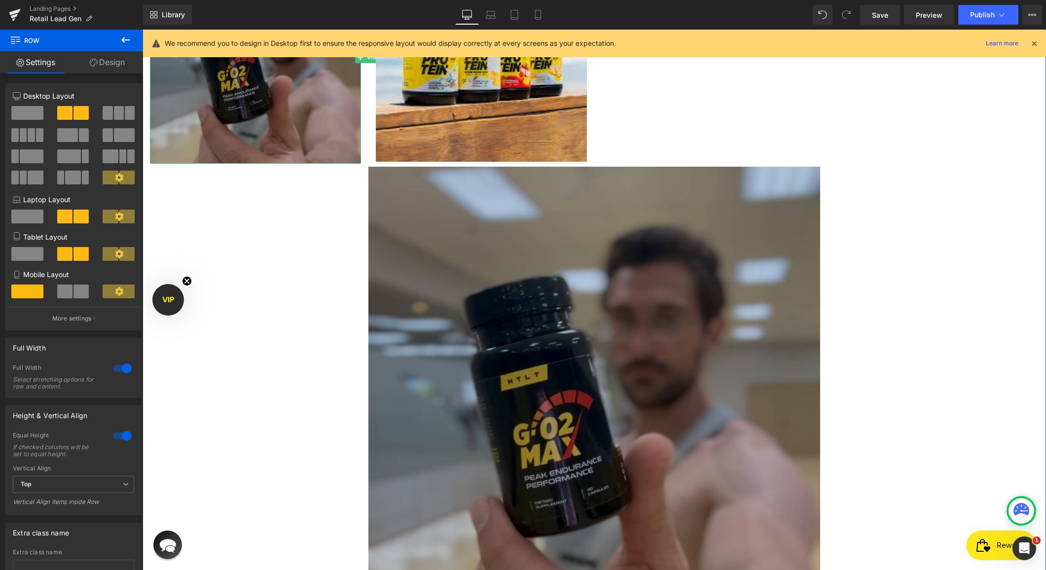
click at [255, 232] on div "Image Image Image Row" at bounding box center [143, 400] width 452 height 1350
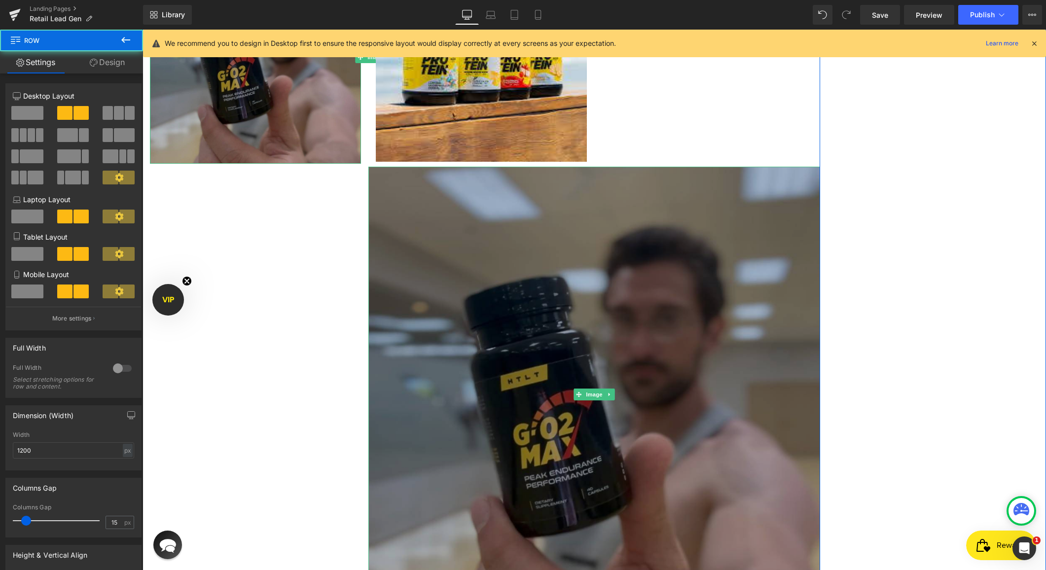
click at [404, 199] on img at bounding box center [595, 395] width 452 height 456
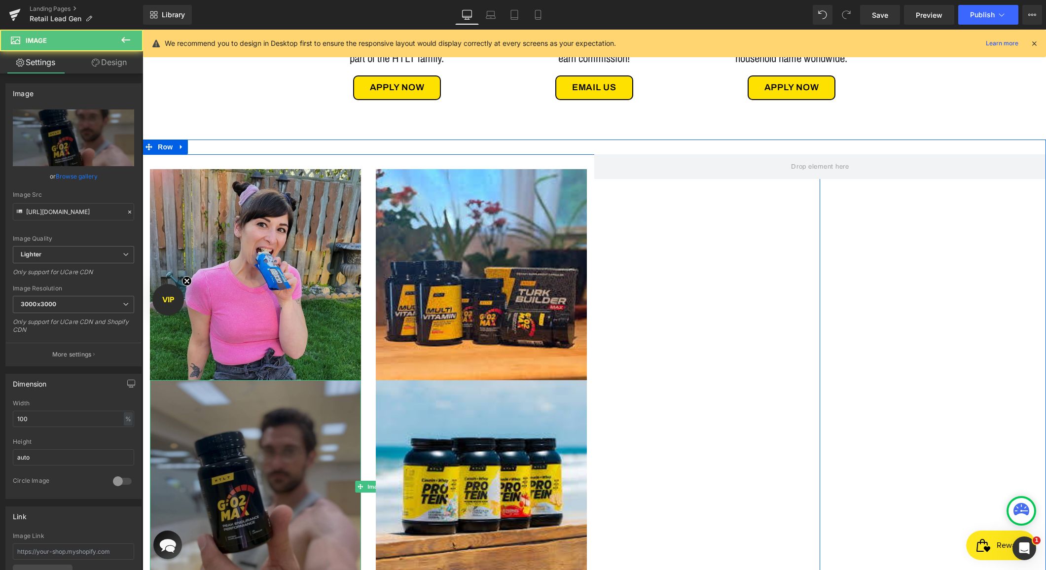
scroll to position [512, 0]
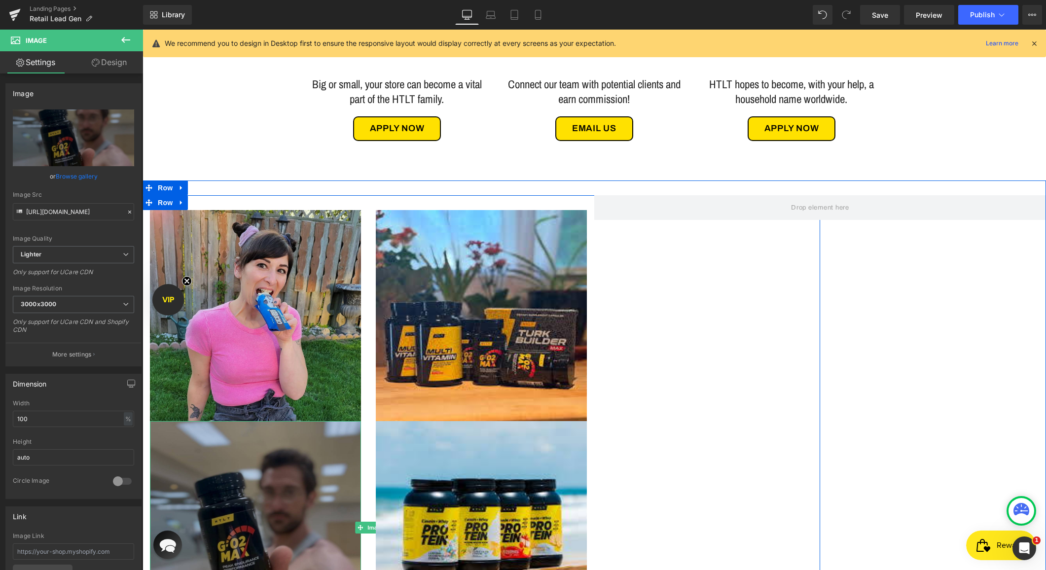
click at [673, 257] on div at bounding box center [821, 416] width 452 height 442
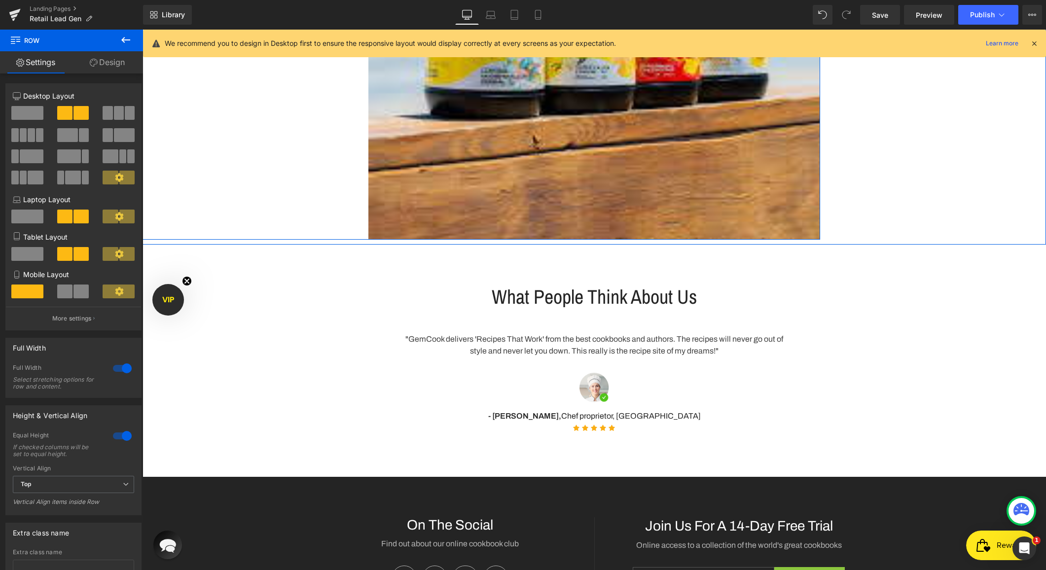
scroll to position [1927, 0]
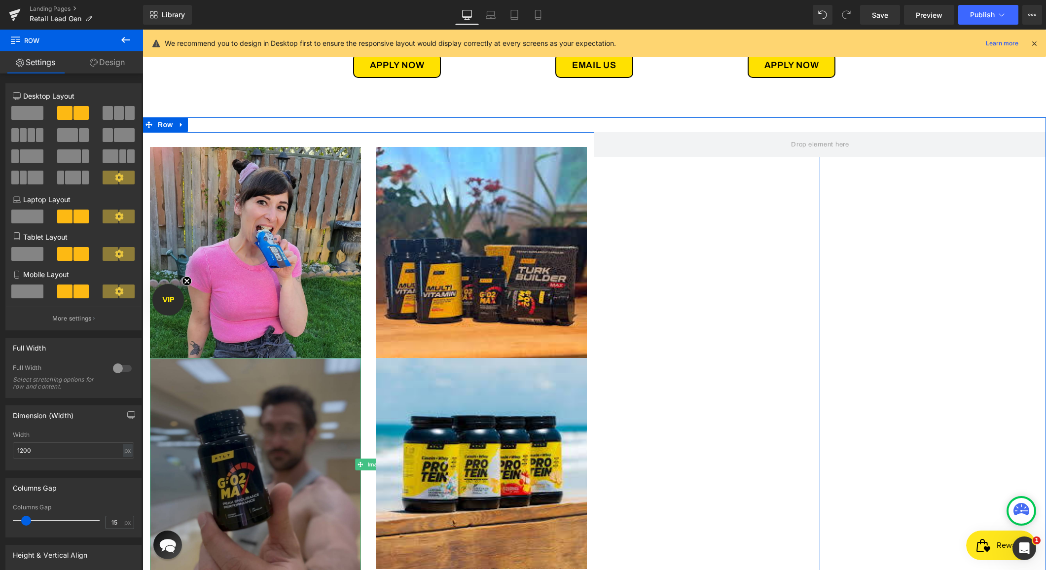
scroll to position [579, 0]
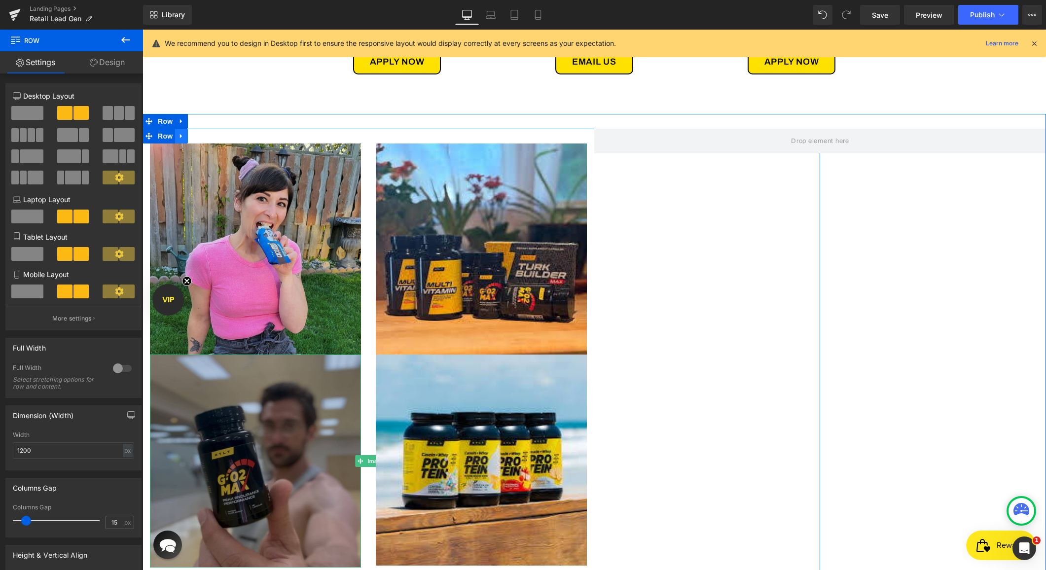
click at [182, 133] on icon at bounding box center [181, 135] width 7 height 7
click at [207, 137] on icon at bounding box center [207, 136] width 7 height 7
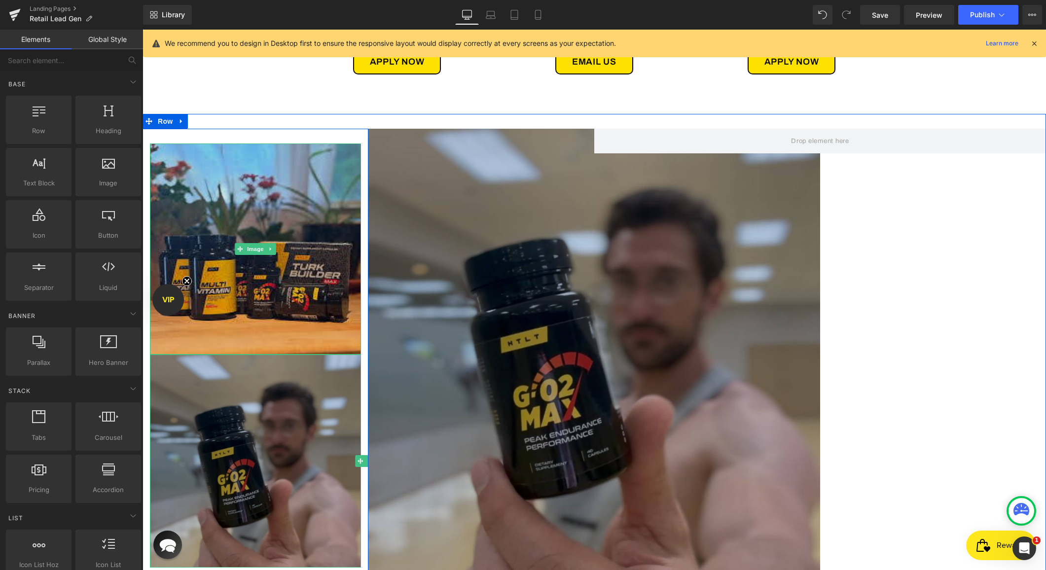
click at [268, 150] on img at bounding box center [255, 249] width 211 height 211
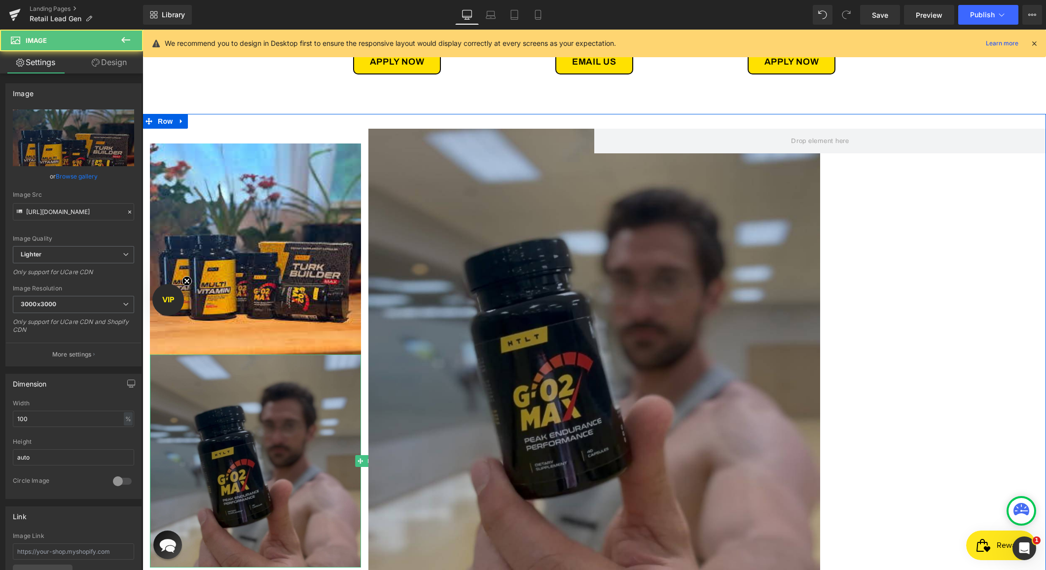
click at [143, 30] on div at bounding box center [143, 30] width 0 height 0
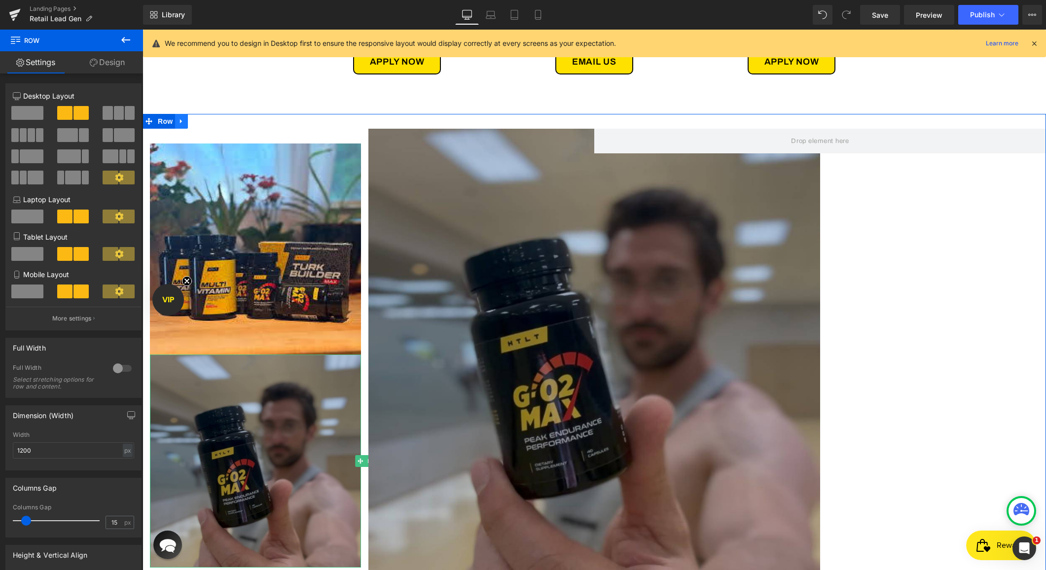
click at [180, 123] on icon at bounding box center [181, 120] width 7 height 7
click at [205, 125] on link at bounding box center [207, 121] width 13 height 15
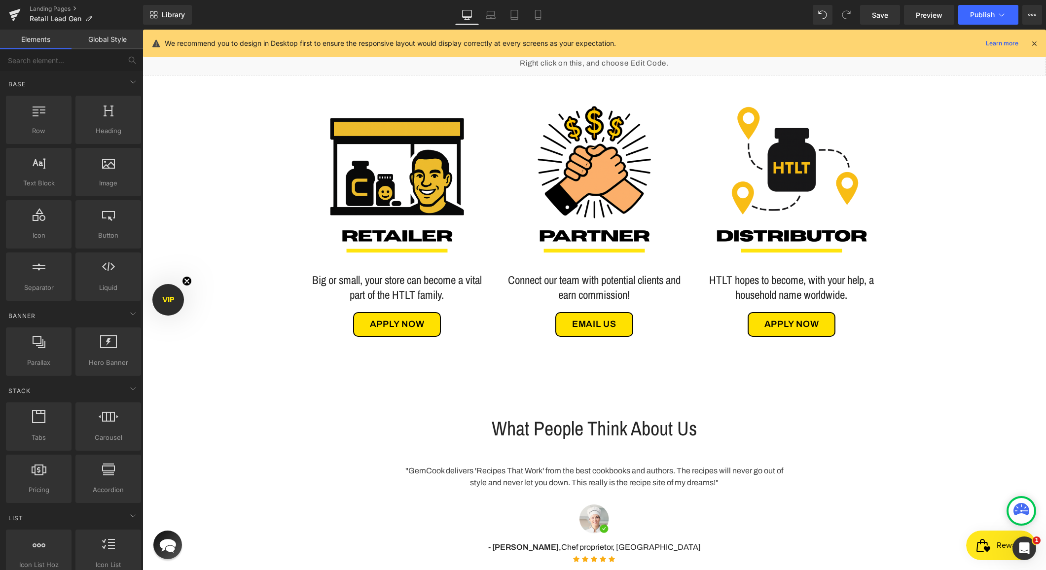
scroll to position [315, 0]
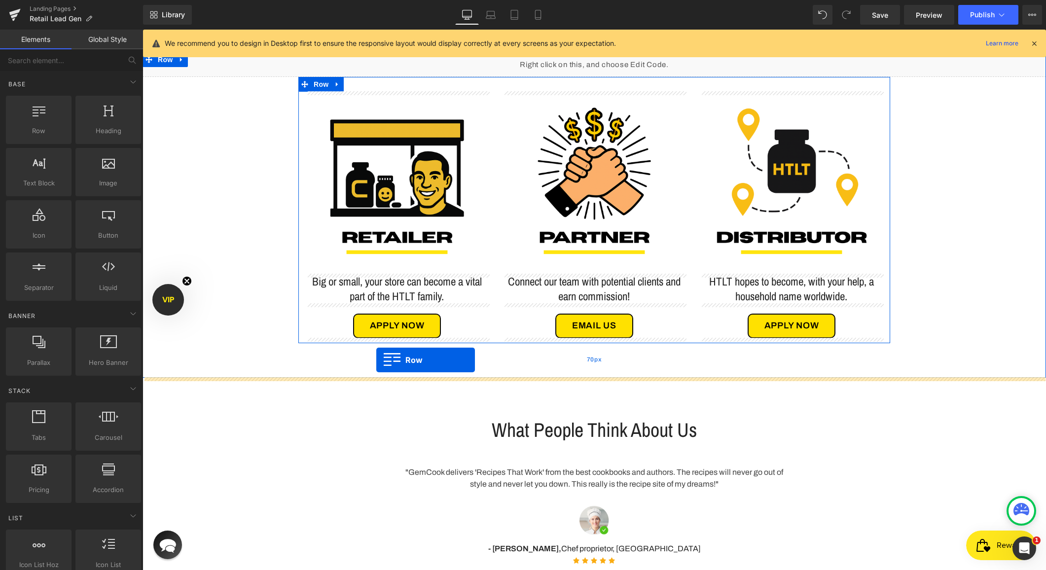
drag, startPoint x: 187, startPoint y: 153, endPoint x: 376, endPoint y: 360, distance: 280.4
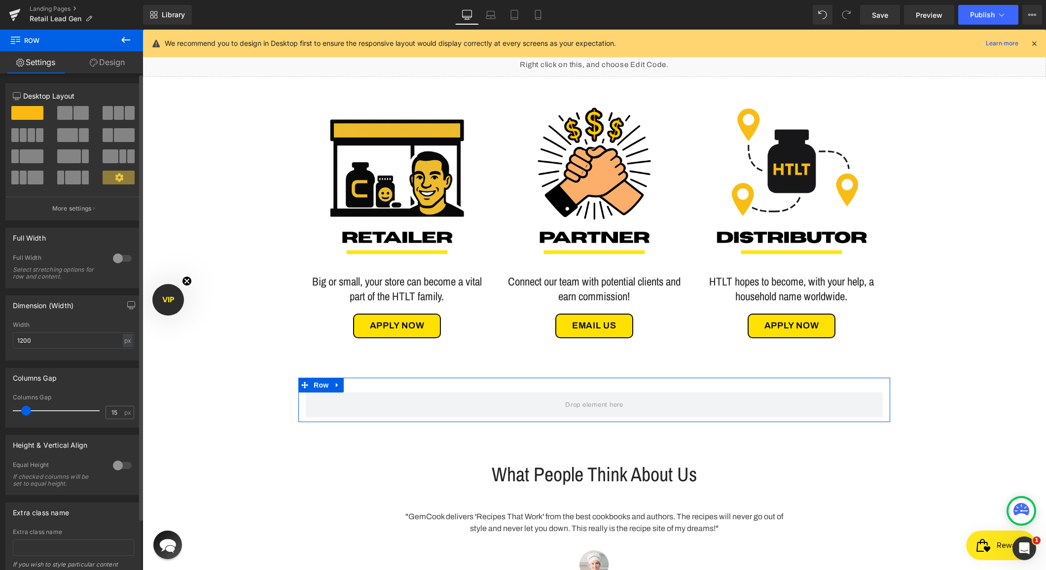
click at [118, 257] on div at bounding box center [123, 259] width 24 height 16
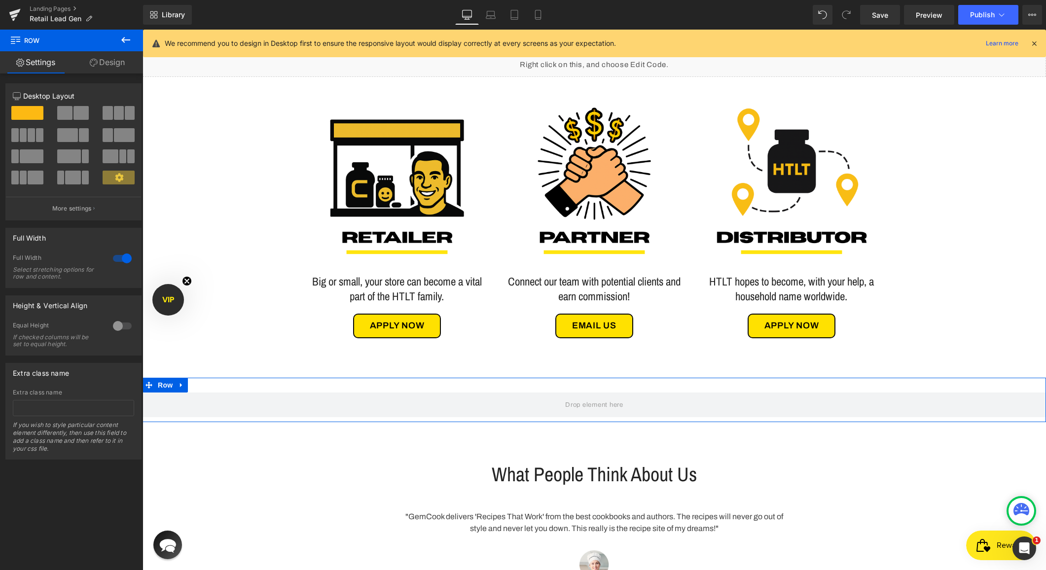
click at [63, 114] on span at bounding box center [64, 113] width 15 height 14
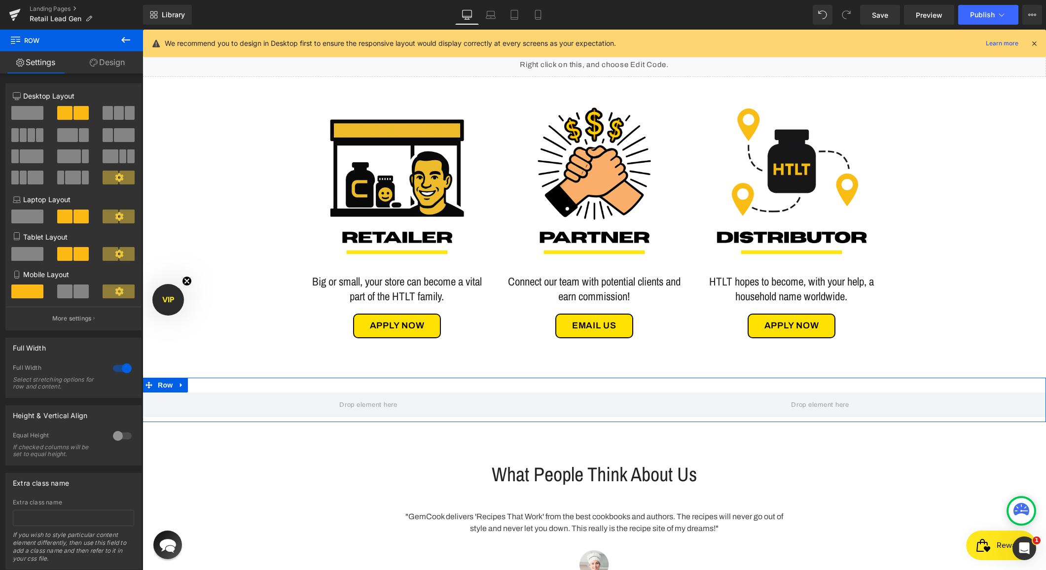
click at [112, 58] on link "Design" at bounding box center [108, 62] width 72 height 22
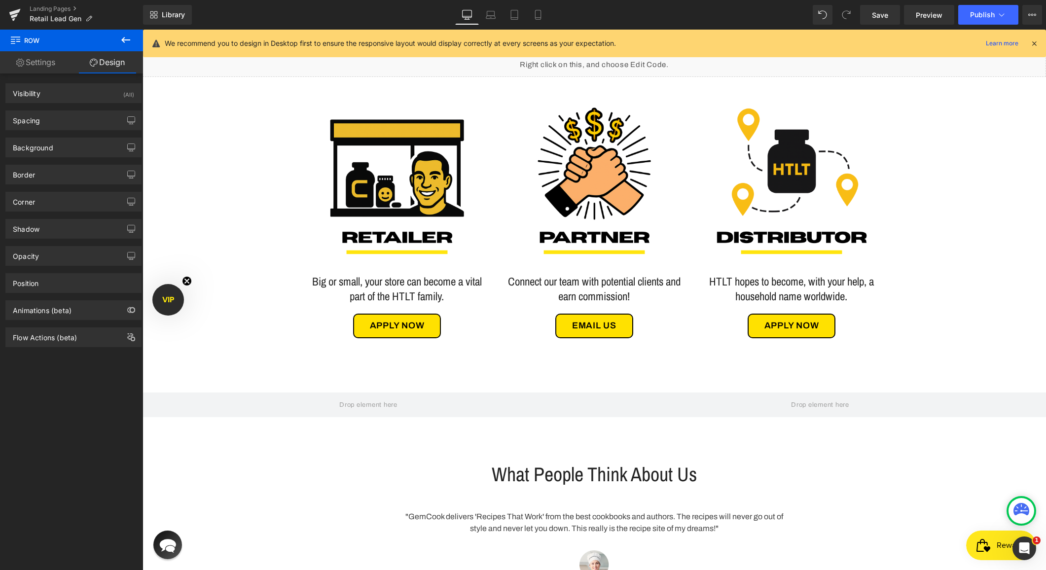
click at [120, 35] on icon at bounding box center [126, 40] width 12 height 12
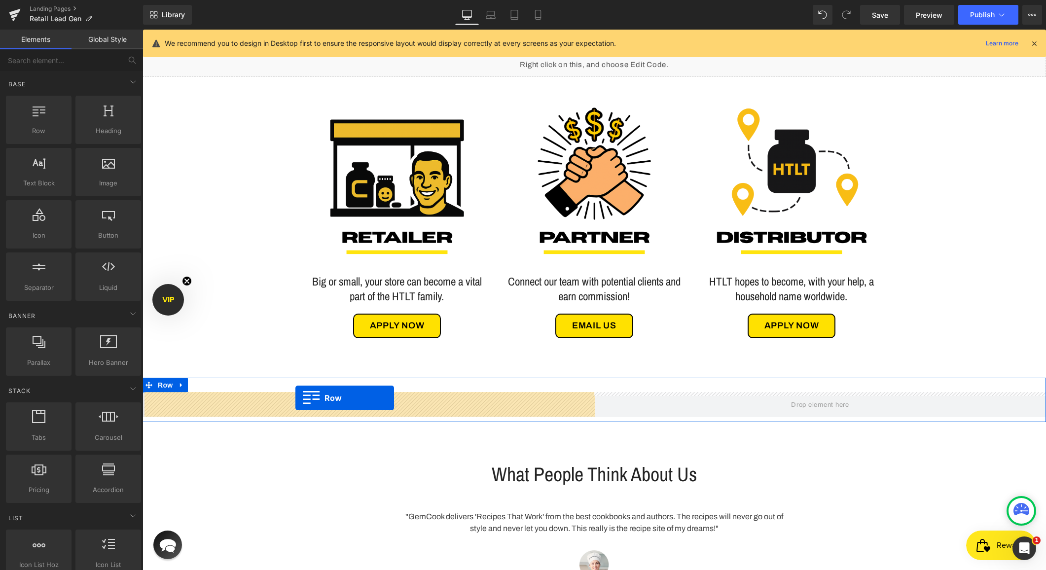
drag, startPoint x: 171, startPoint y: 156, endPoint x: 296, endPoint y: 398, distance: 271.8
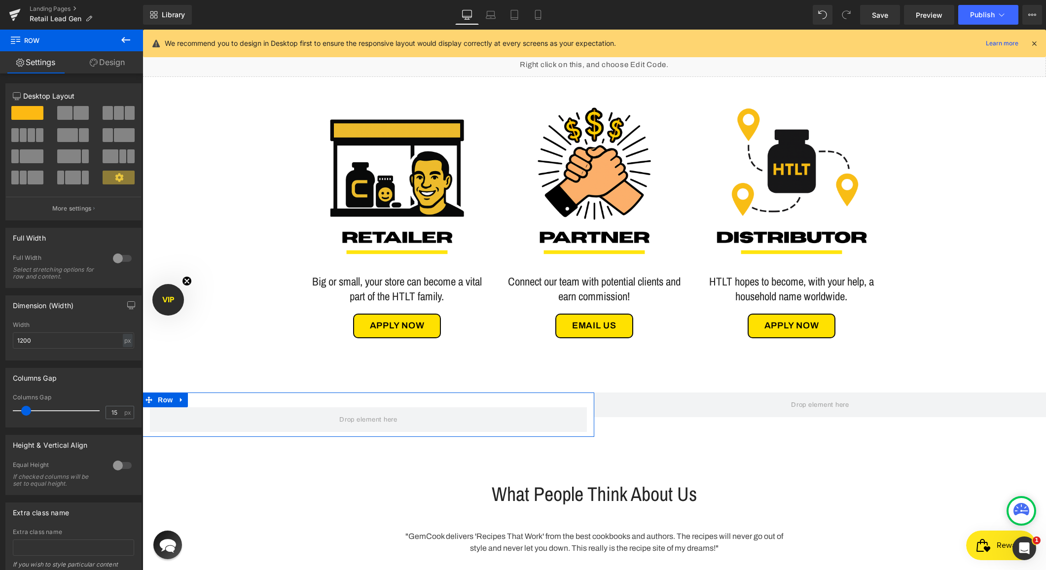
click at [74, 115] on span at bounding box center [81, 113] width 15 height 14
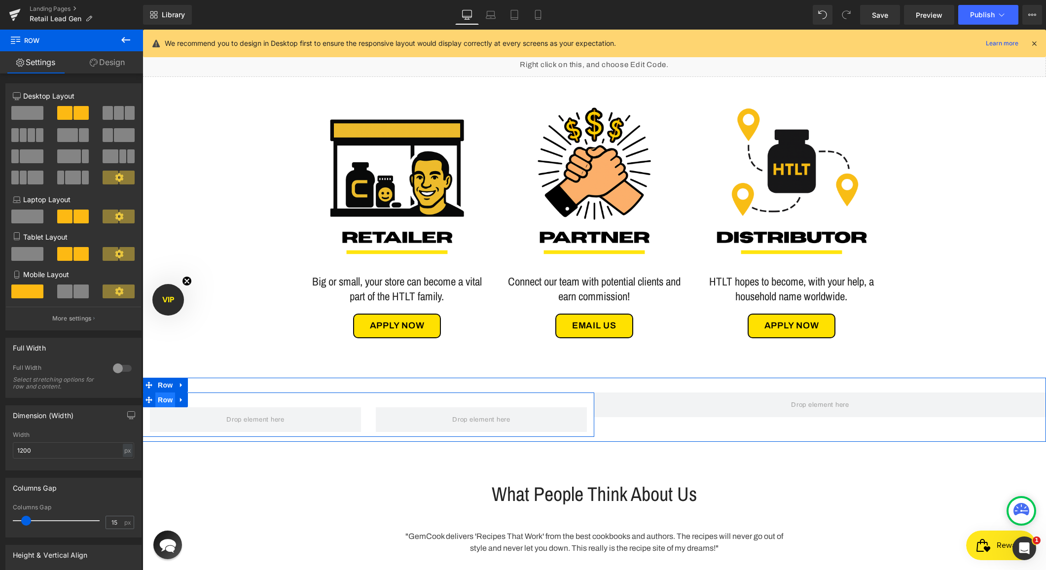
click at [165, 402] on span "Row" at bounding box center [165, 400] width 20 height 15
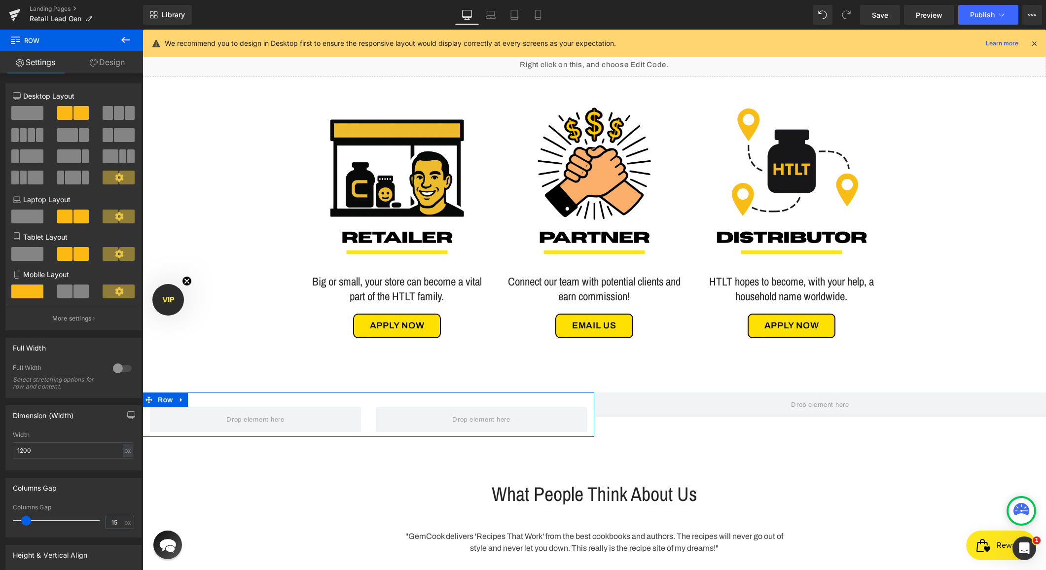
click at [97, 62] on link "Design" at bounding box center [108, 62] width 72 height 22
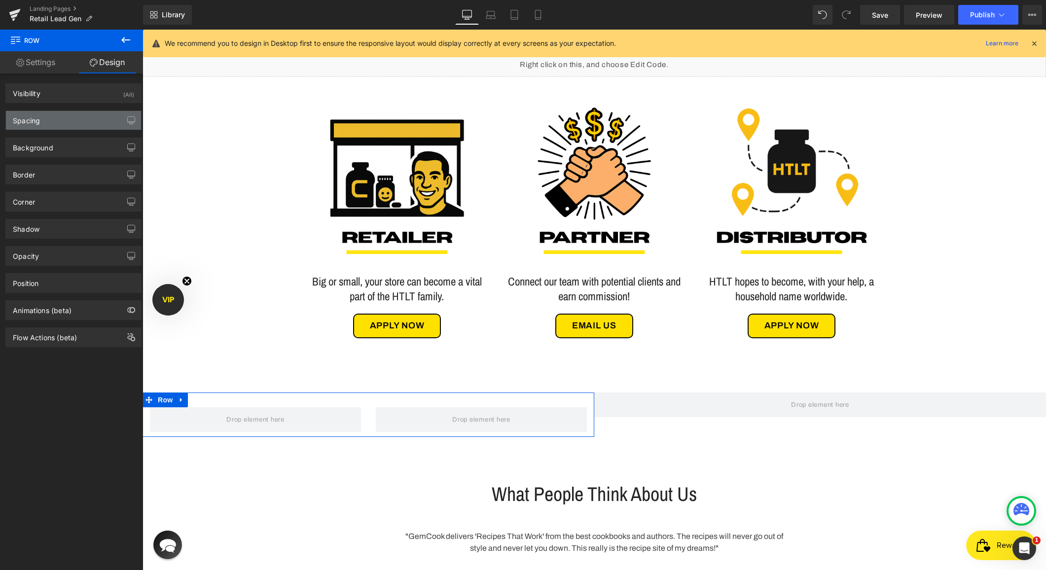
type input "0"
type input "30"
type input "0"
type input "10"
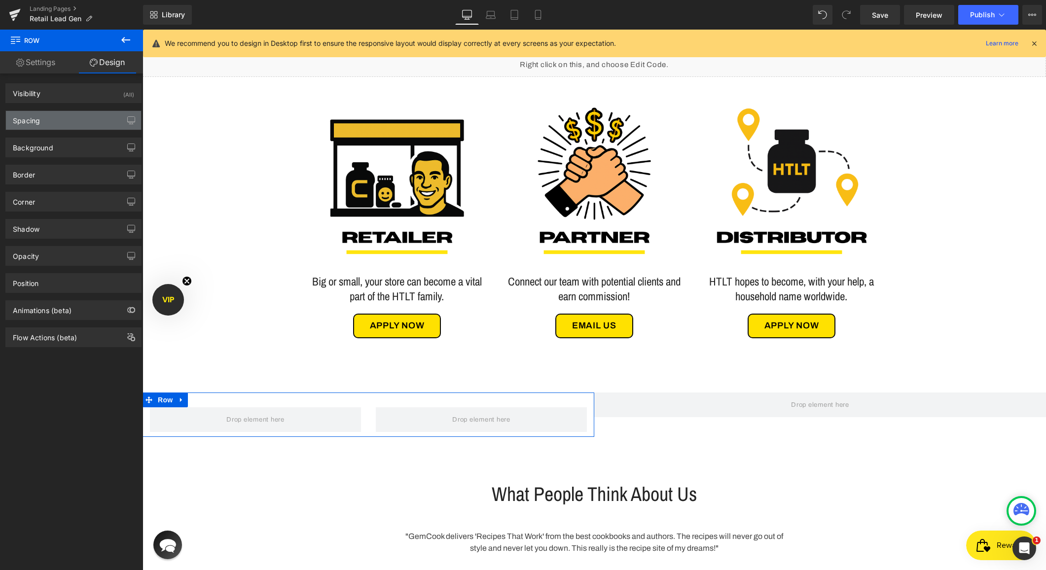
type input "0"
click at [37, 116] on div "Spacing" at bounding box center [26, 118] width 27 height 14
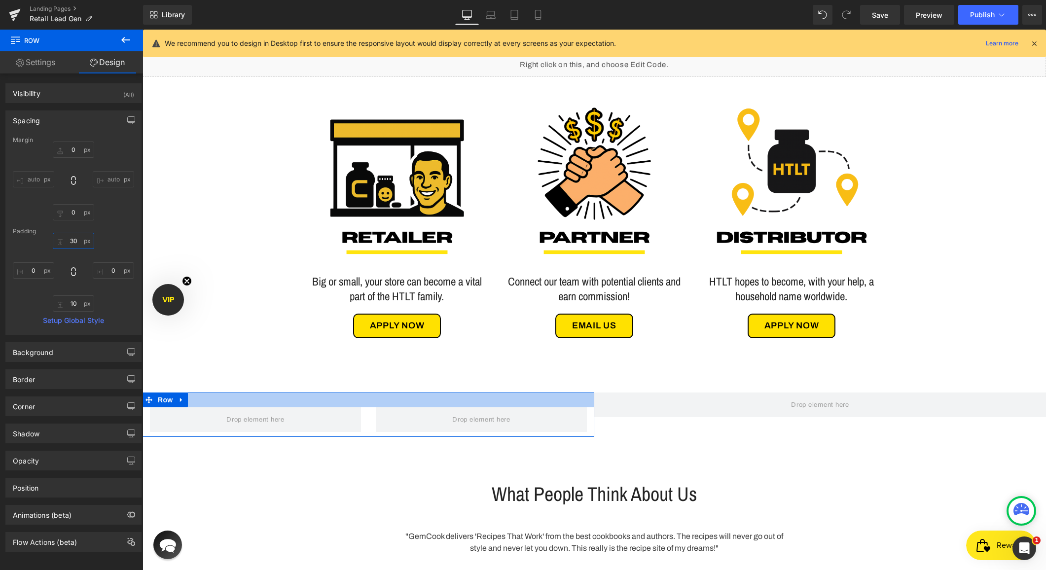
click at [70, 244] on input "30" at bounding box center [73, 241] width 41 height 16
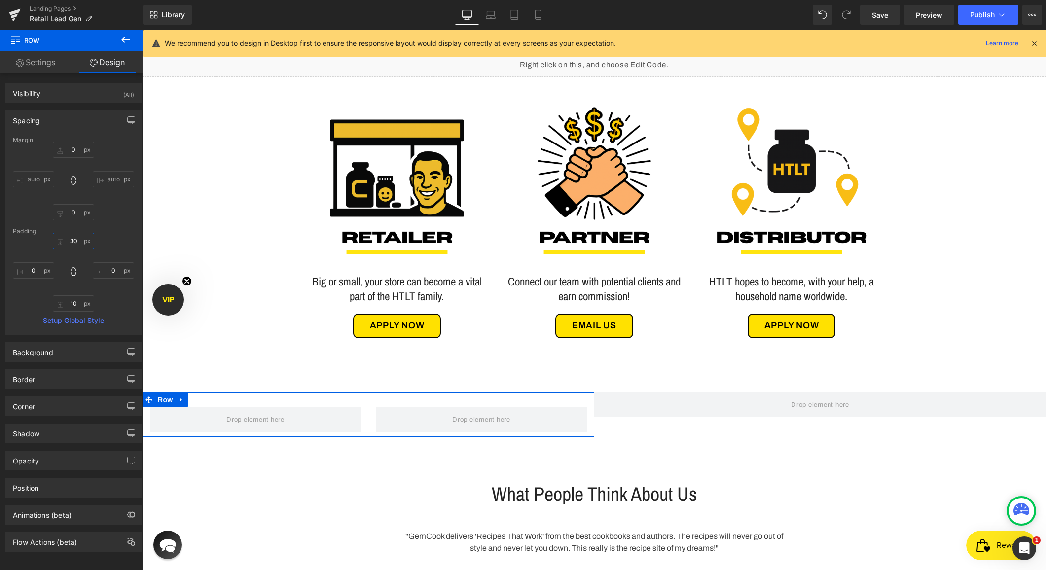
click at [70, 244] on input "30" at bounding box center [73, 241] width 41 height 16
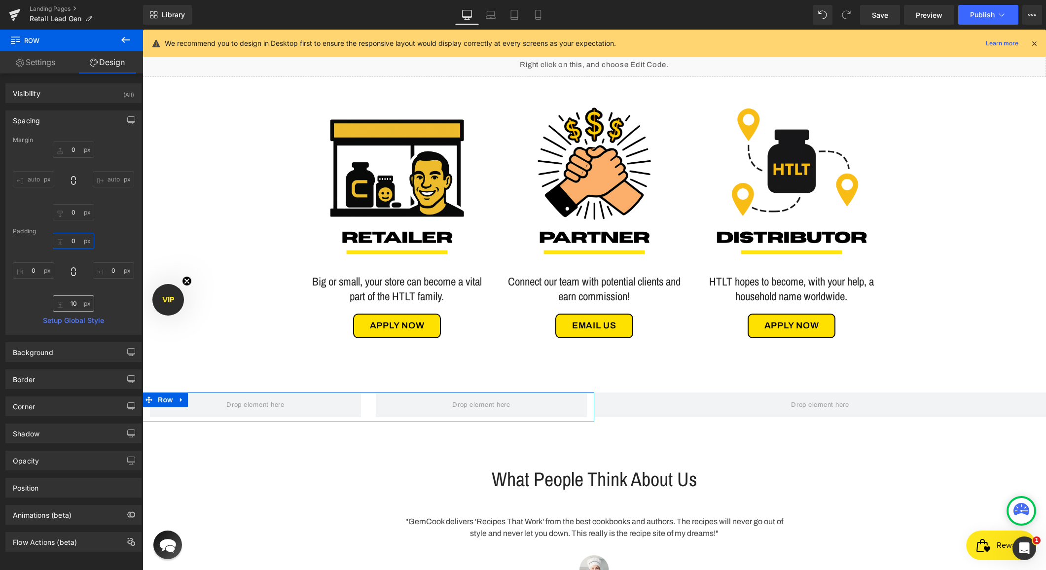
type input "0"
click at [69, 302] on input "10" at bounding box center [73, 304] width 41 height 16
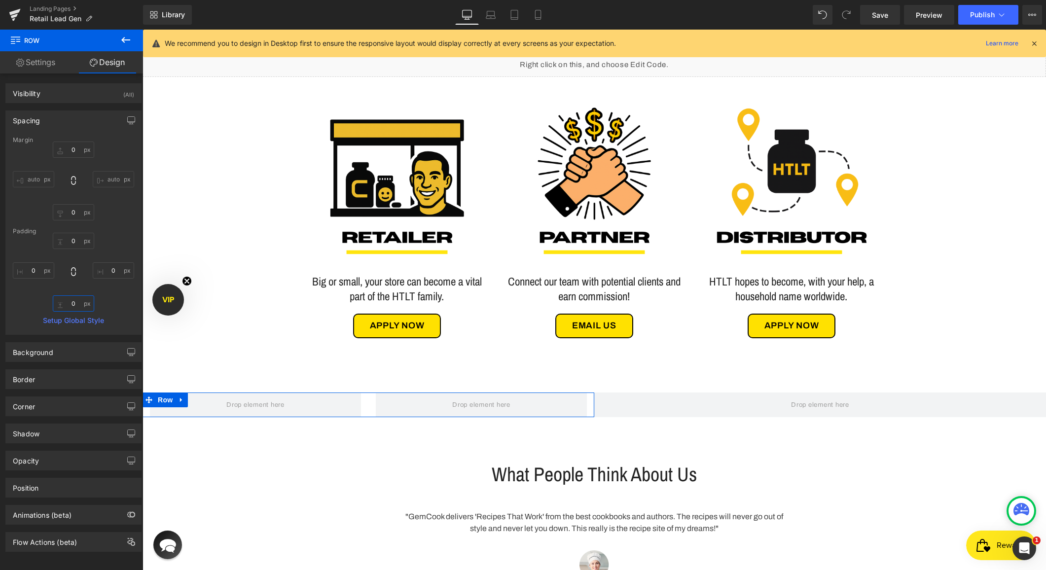
type input "0"
click at [38, 58] on link "Settings" at bounding box center [36, 62] width 72 height 22
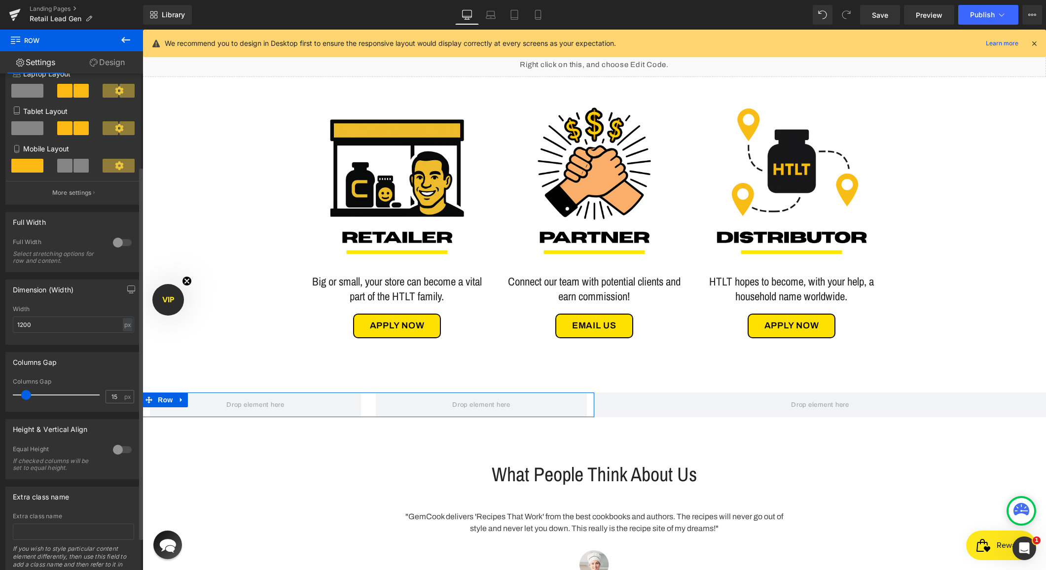
scroll to position [130, 0]
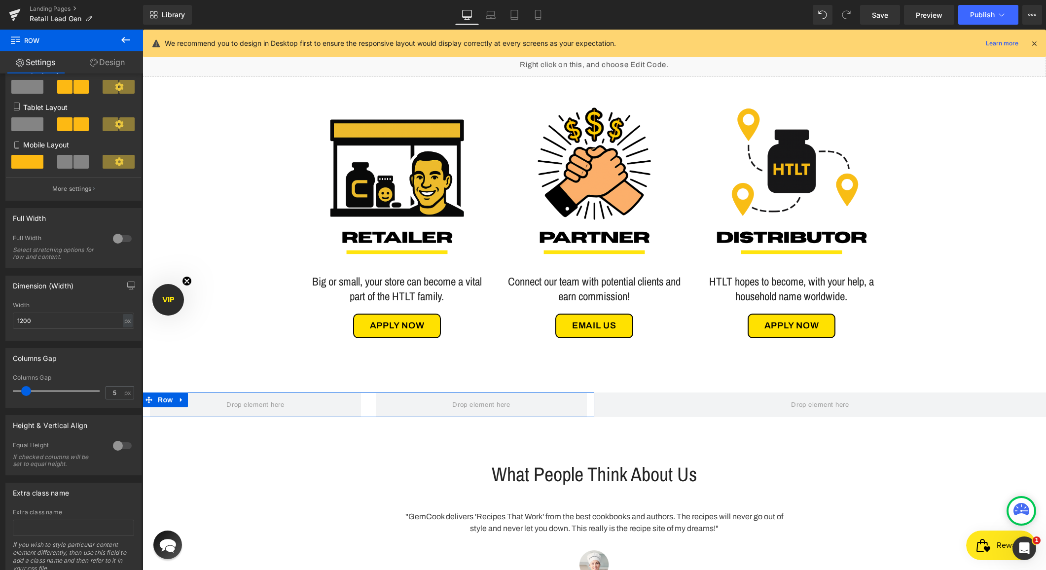
type input "0"
drag, startPoint x: 25, startPoint y: 391, endPoint x: -28, endPoint y: 391, distance: 53.3
click at [0, 391] on html "Row You are previewing how the will restyle your page. You can not edit Element…" at bounding box center [523, 285] width 1046 height 570
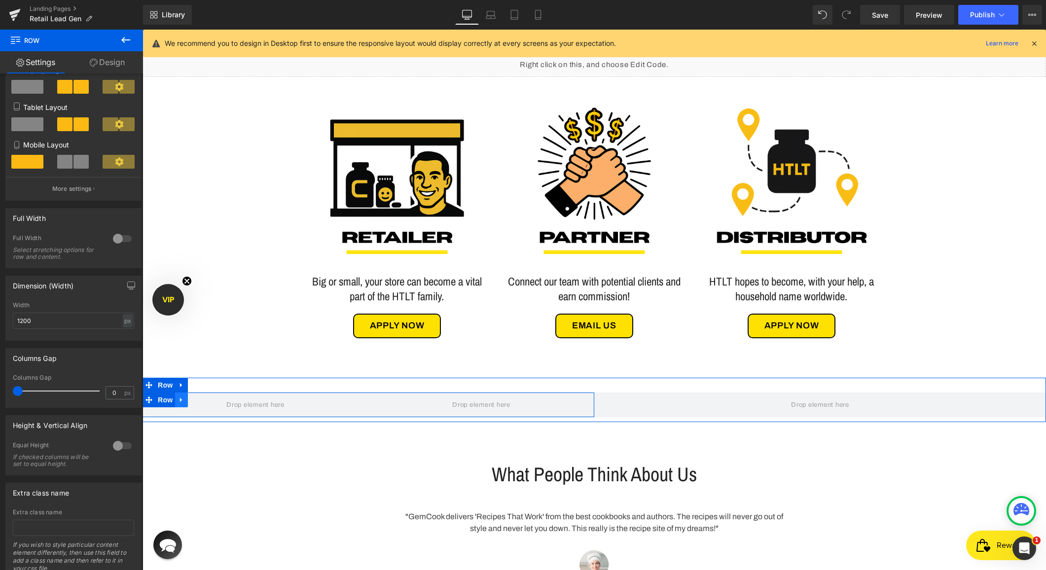
click at [182, 400] on icon at bounding box center [181, 400] width 2 height 4
click at [193, 400] on icon at bounding box center [194, 400] width 7 height 7
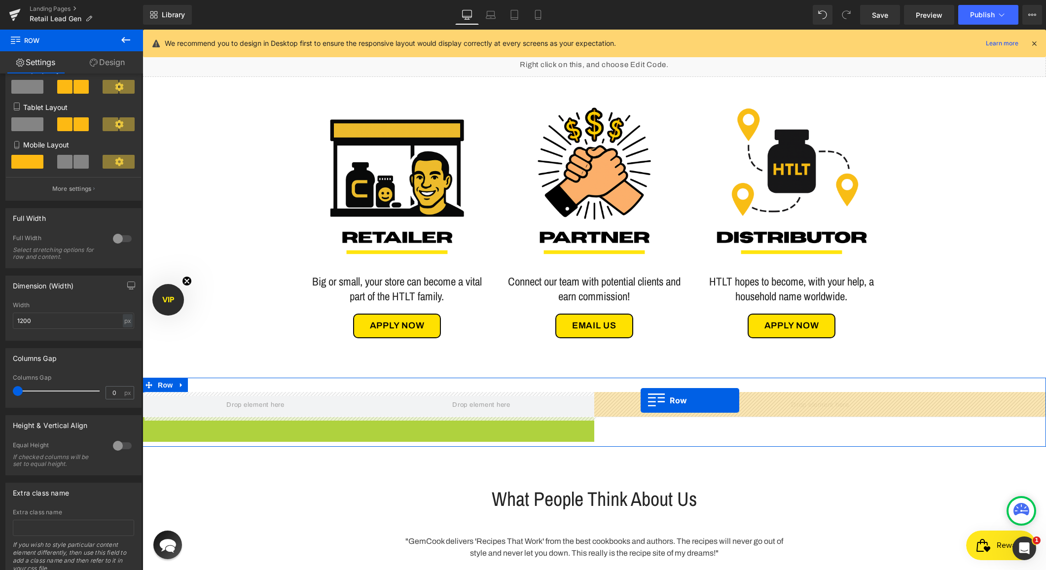
drag, startPoint x: 148, startPoint y: 425, endPoint x: 641, endPoint y: 401, distance: 493.5
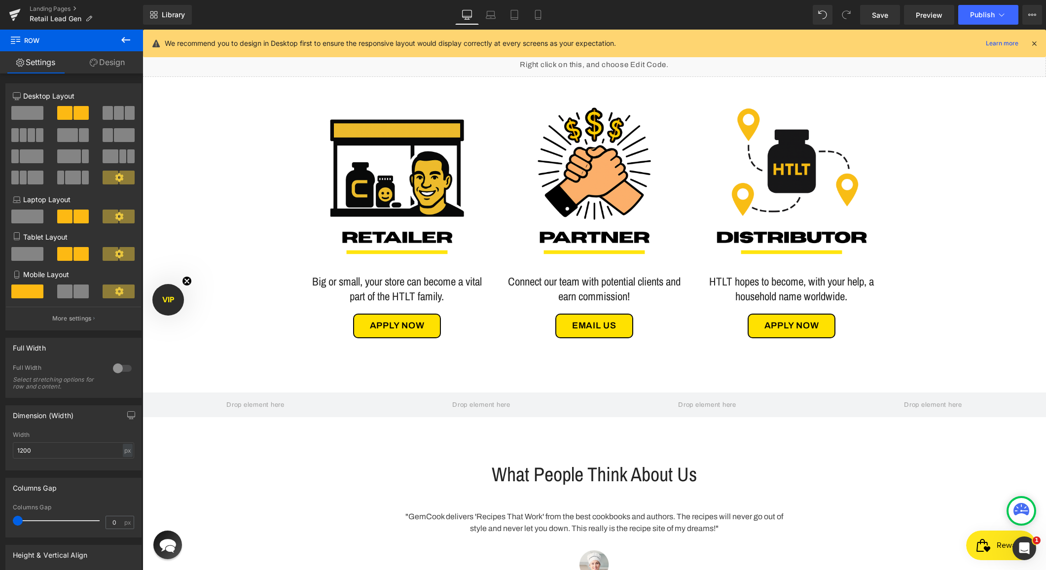
click at [128, 42] on icon at bounding box center [126, 40] width 12 height 12
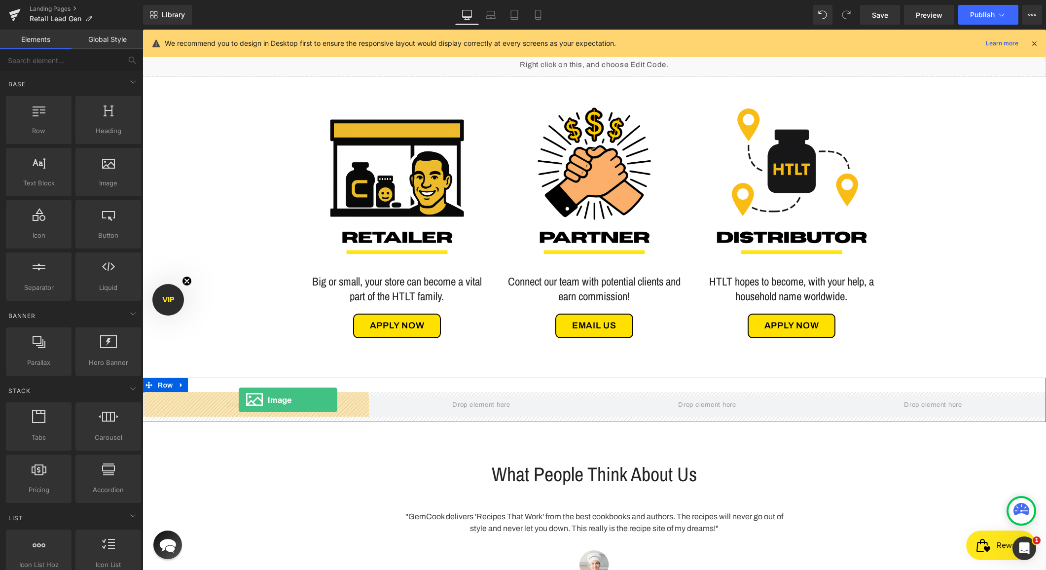
drag, startPoint x: 241, startPoint y: 200, endPoint x: 239, endPoint y: 400, distance: 200.3
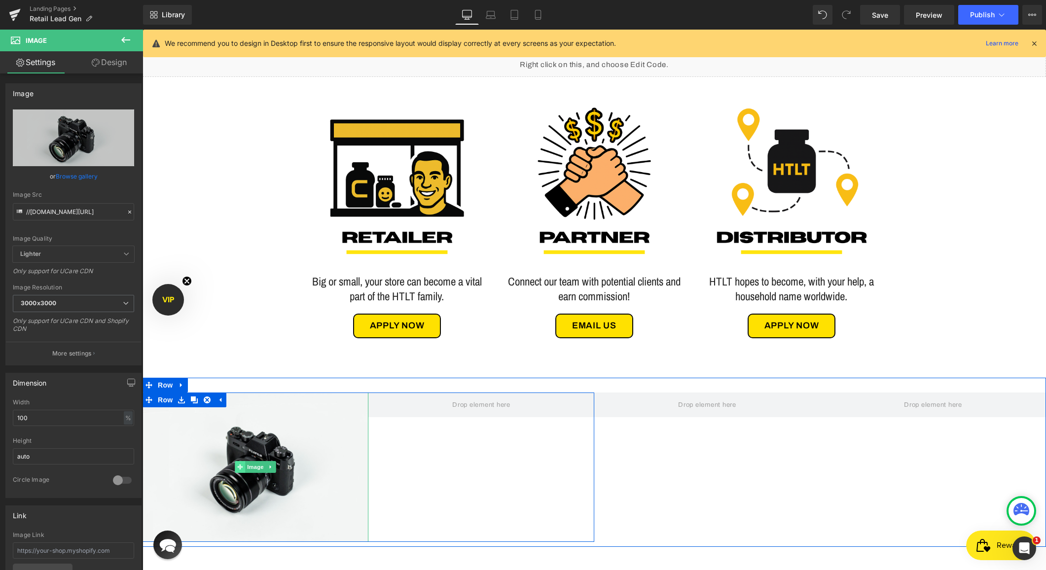
click at [241, 466] on icon at bounding box center [239, 467] width 5 height 6
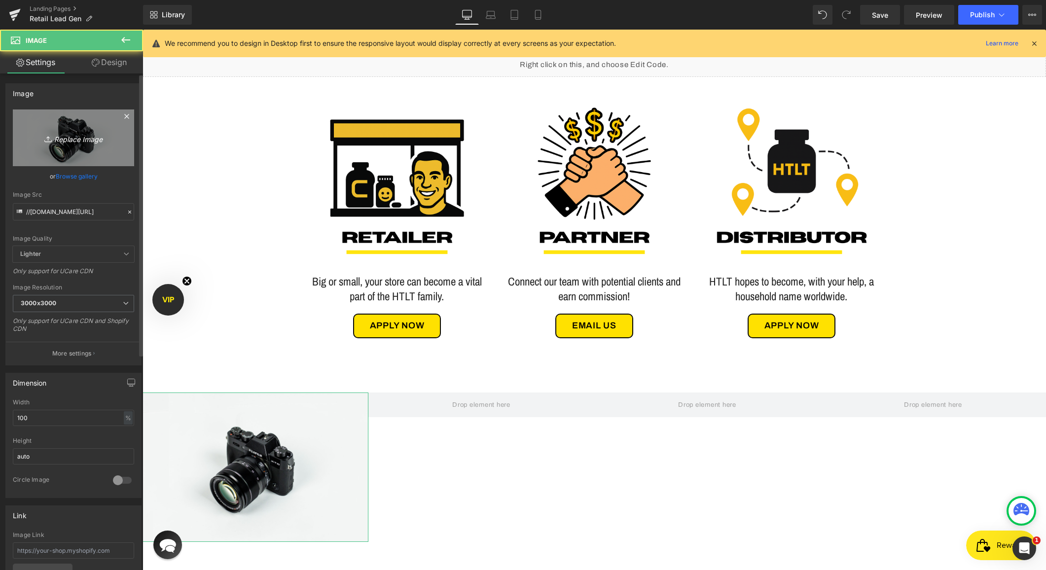
click at [81, 147] on link "Replace Image" at bounding box center [73, 138] width 121 height 57
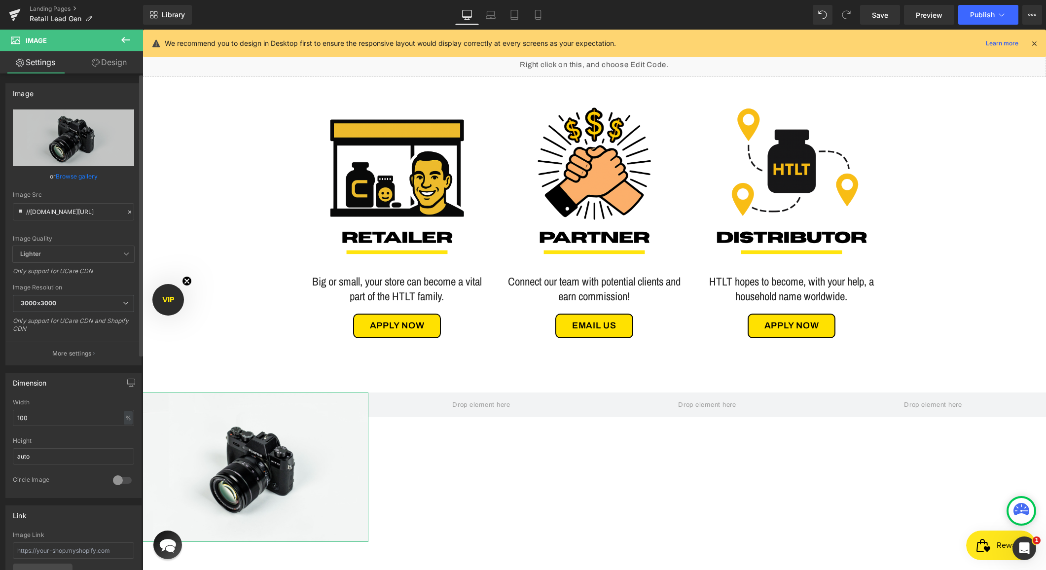
click at [80, 174] on link "Browse gallery" at bounding box center [77, 176] width 42 height 17
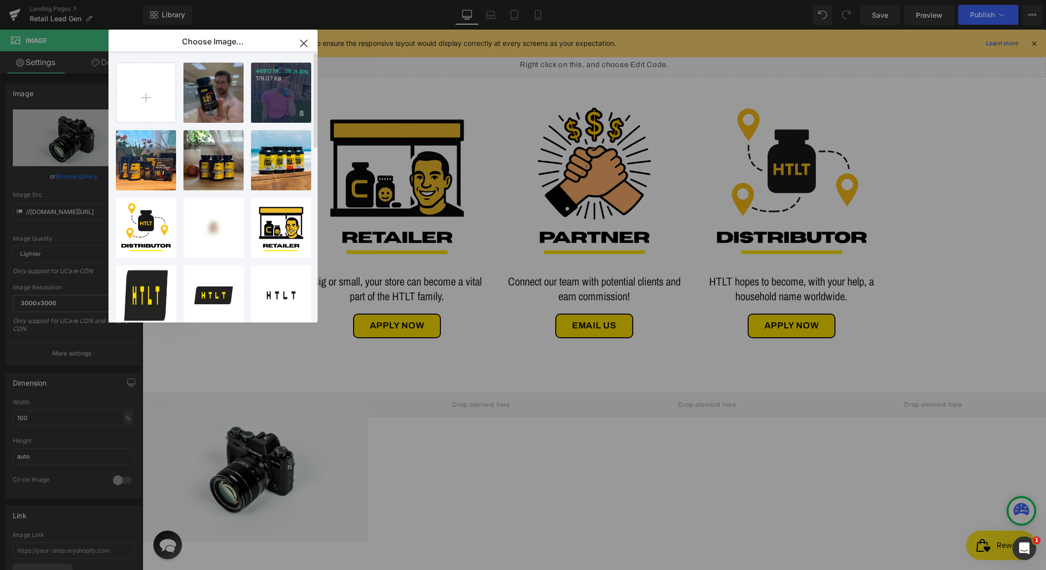
click at [283, 97] on div "4691778...08_n.jpg 178.07 KB" at bounding box center [281, 93] width 60 height 60
type input "[URL][DOMAIN_NAME]"
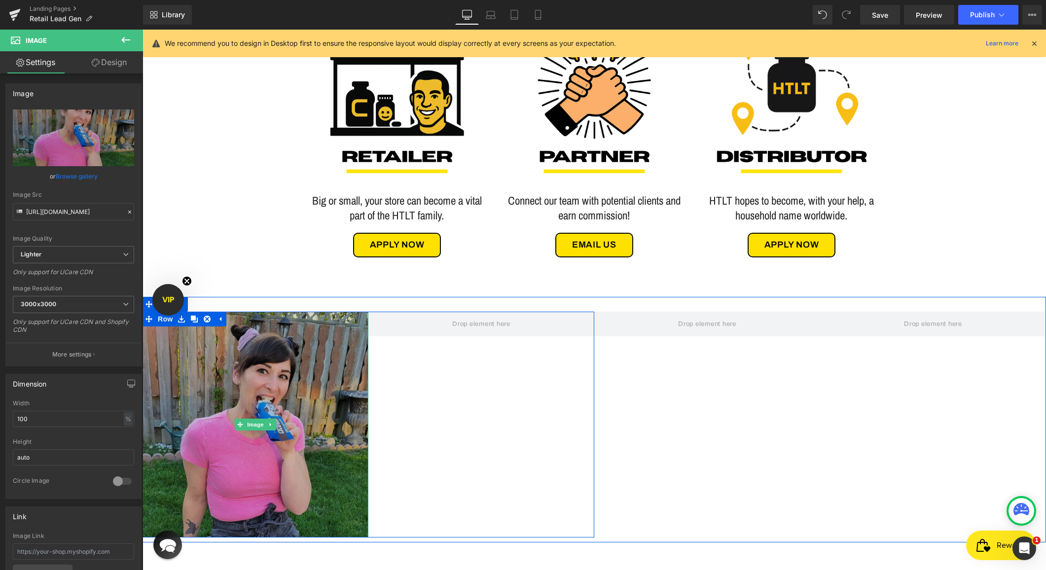
scroll to position [421, 0]
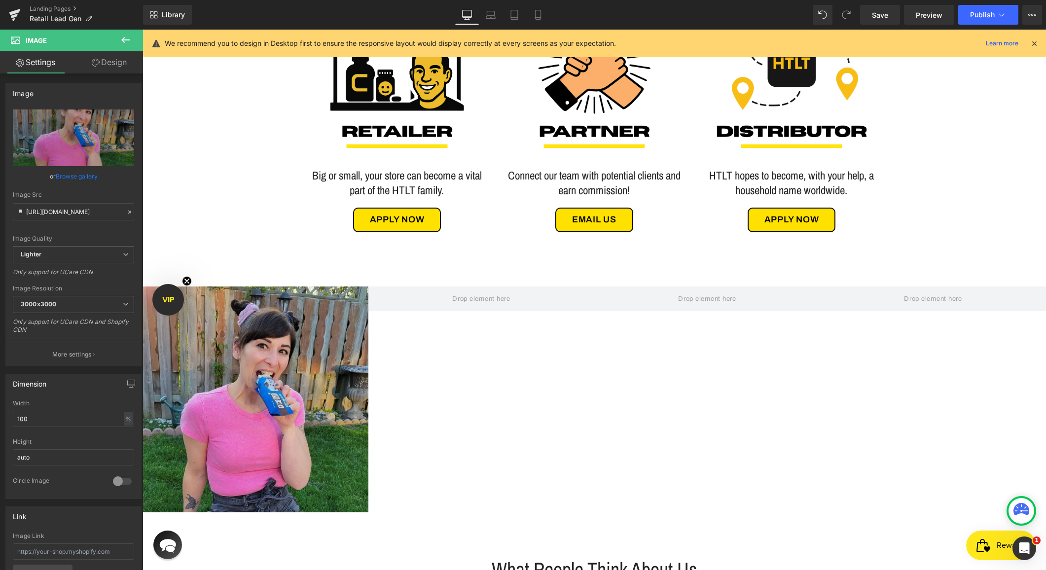
click at [123, 40] on icon at bounding box center [125, 40] width 9 height 6
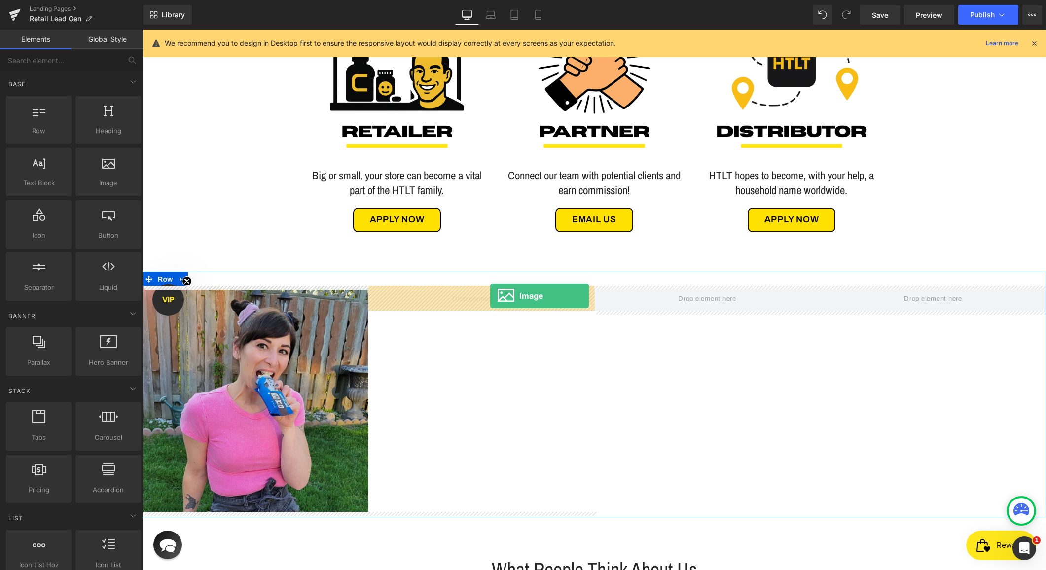
drag, startPoint x: 246, startPoint y: 207, endPoint x: 490, endPoint y: 296, distance: 260.3
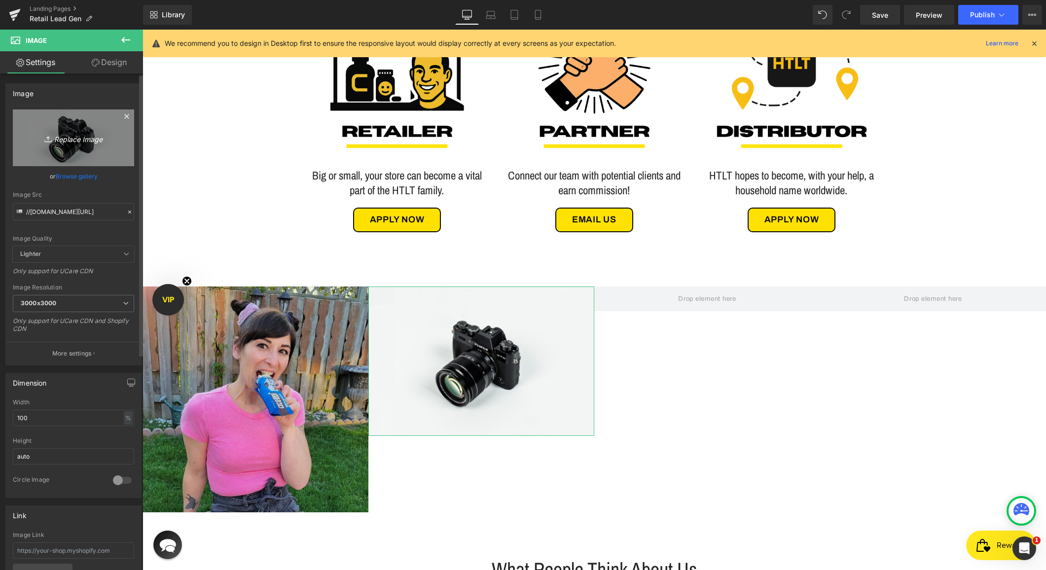
click at [64, 140] on icon "Replace Image" at bounding box center [73, 138] width 79 height 12
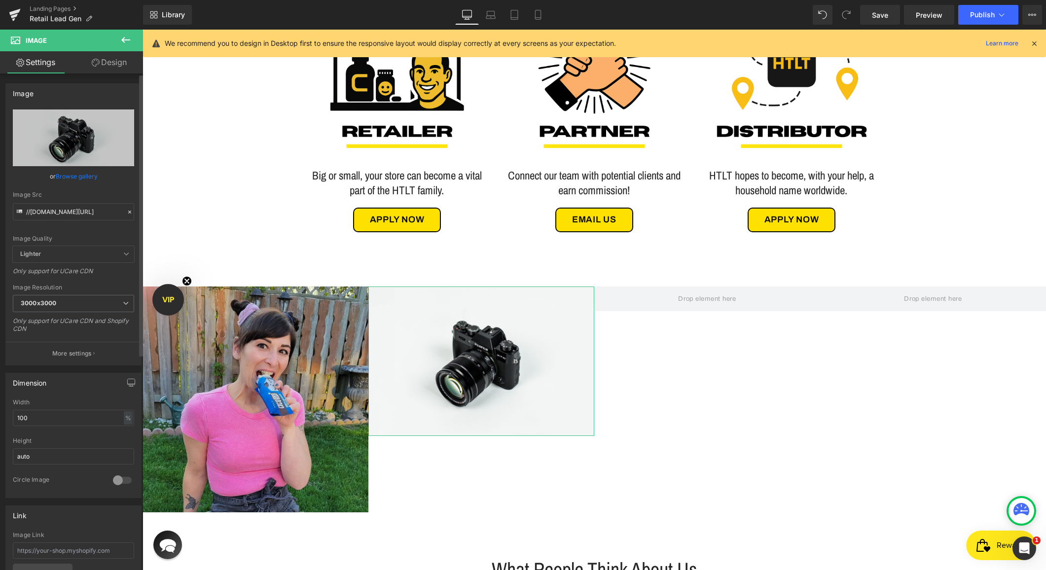
click at [83, 173] on link "Browse gallery" at bounding box center [77, 176] width 42 height 17
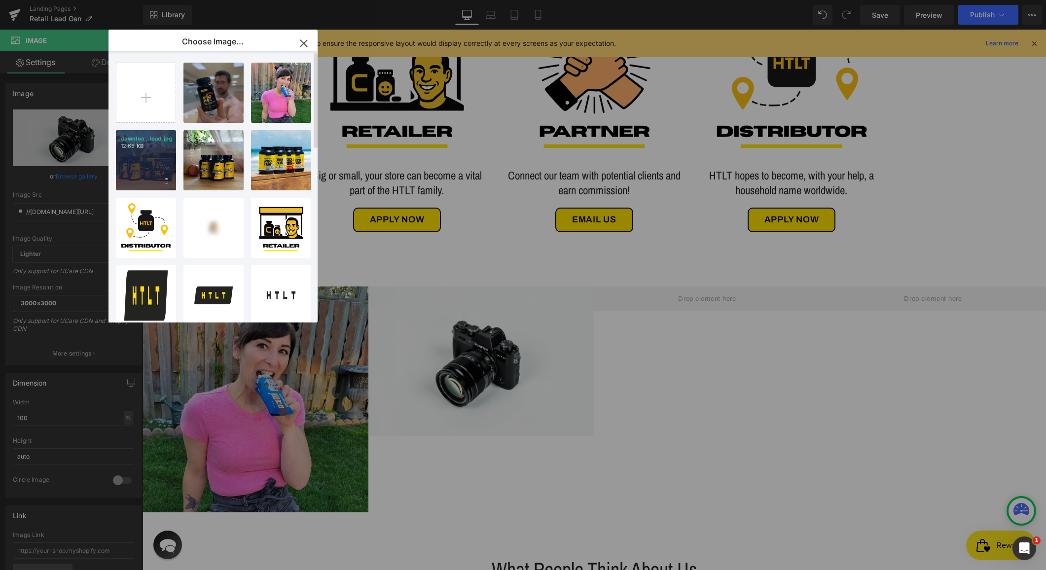
click at [150, 173] on div "downloa...load.jpg 12.65 KB" at bounding box center [146, 160] width 60 height 60
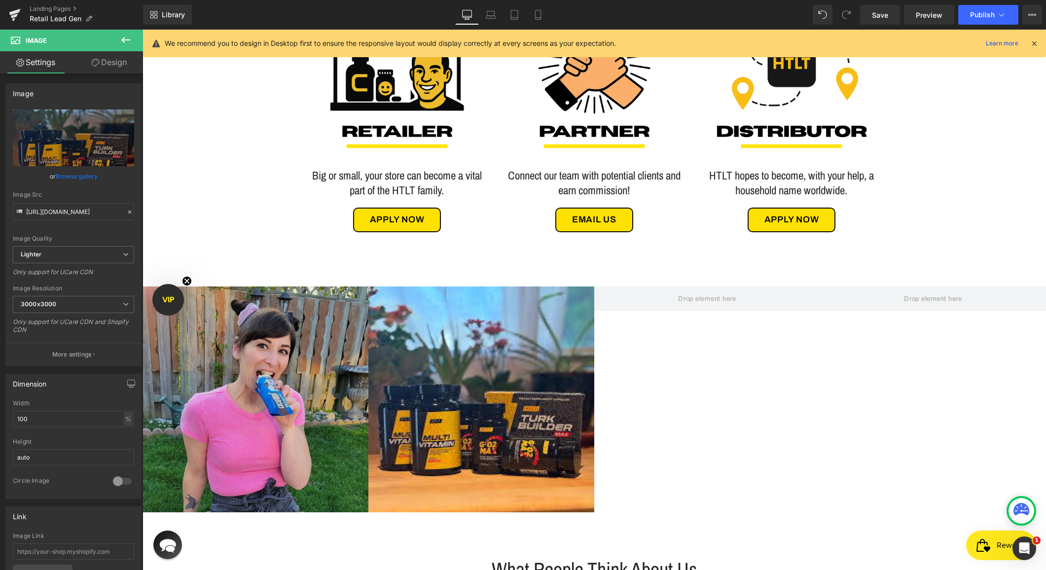
click at [121, 39] on icon at bounding box center [126, 40] width 12 height 12
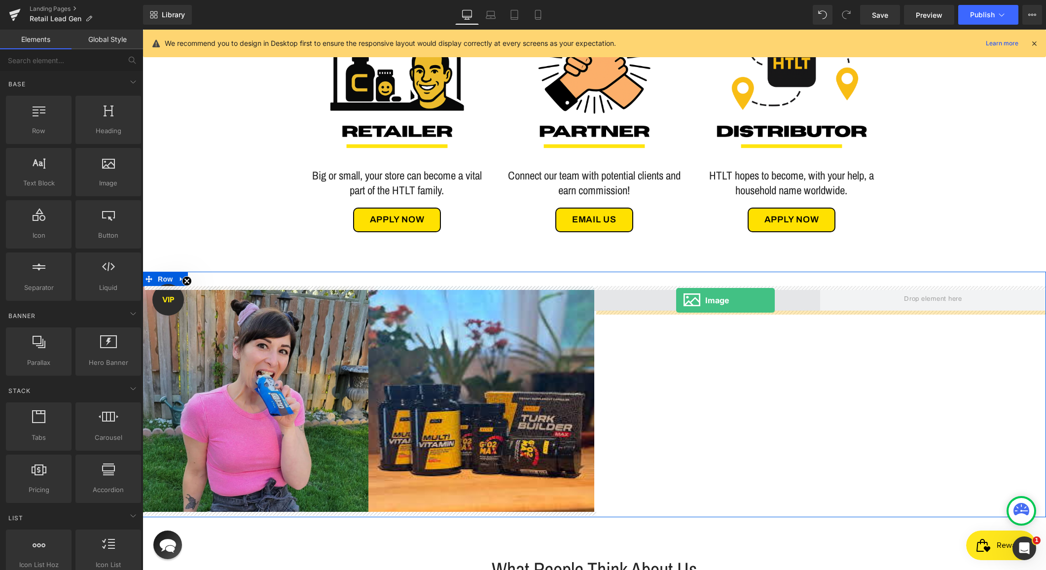
drag, startPoint x: 239, startPoint y: 210, endPoint x: 676, endPoint y: 300, distance: 446.3
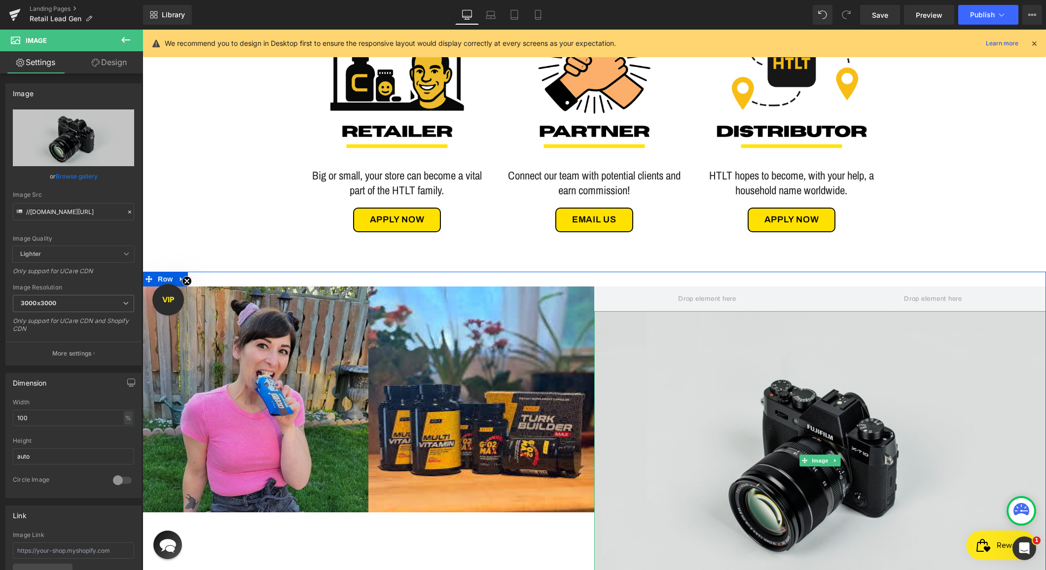
click at [807, 335] on img at bounding box center [821, 460] width 452 height 299
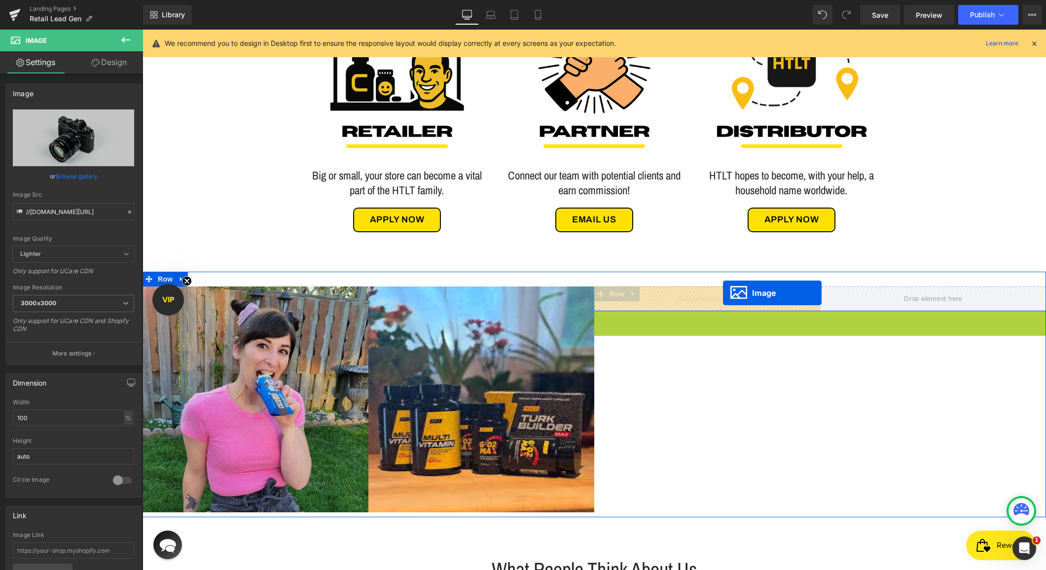
drag, startPoint x: 804, startPoint y: 462, endPoint x: 723, endPoint y: 293, distance: 187.4
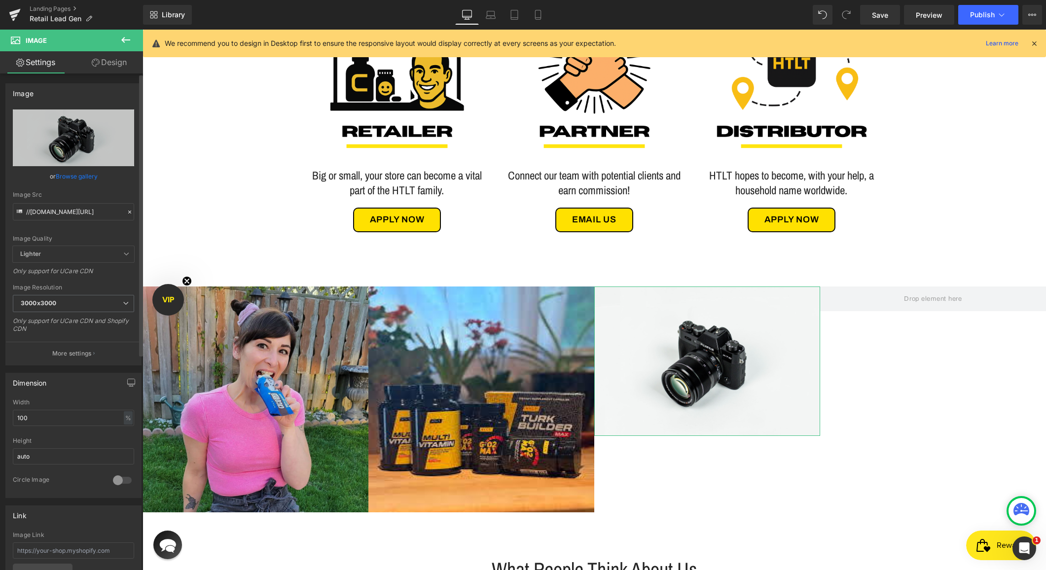
click at [63, 179] on link "Browse gallery" at bounding box center [77, 176] width 42 height 17
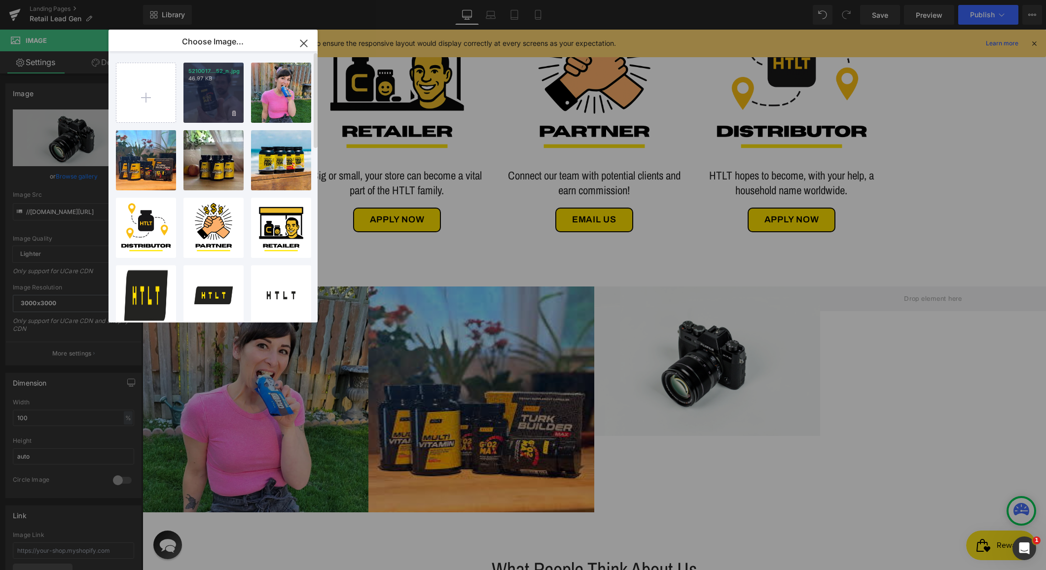
click at [228, 85] on div "5210017...52_n.jpg 46.97 KB" at bounding box center [214, 93] width 60 height 60
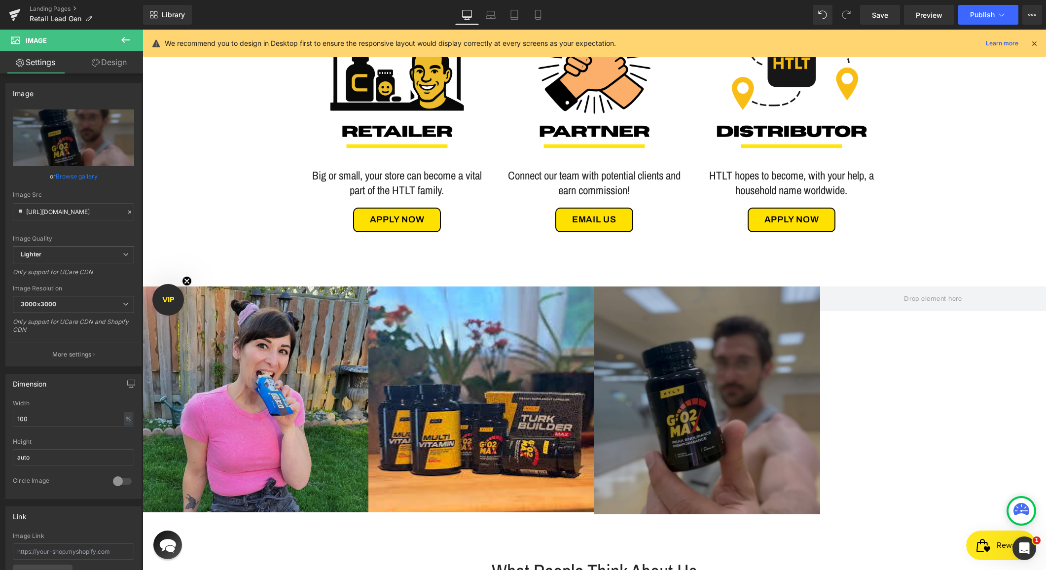
click at [122, 40] on icon at bounding box center [125, 40] width 9 height 6
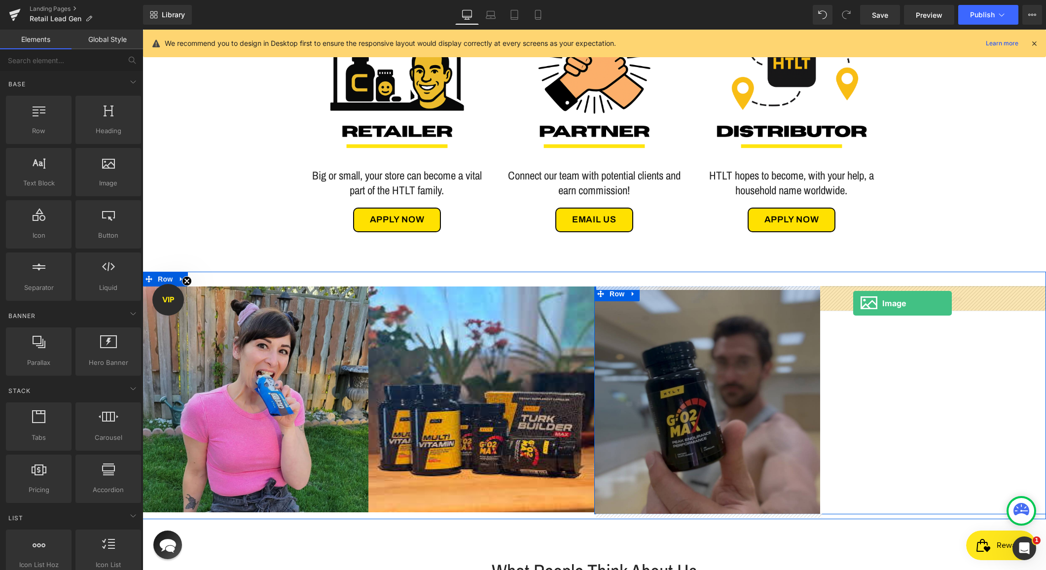
drag, startPoint x: 247, startPoint y: 200, endPoint x: 854, endPoint y: 302, distance: 615.4
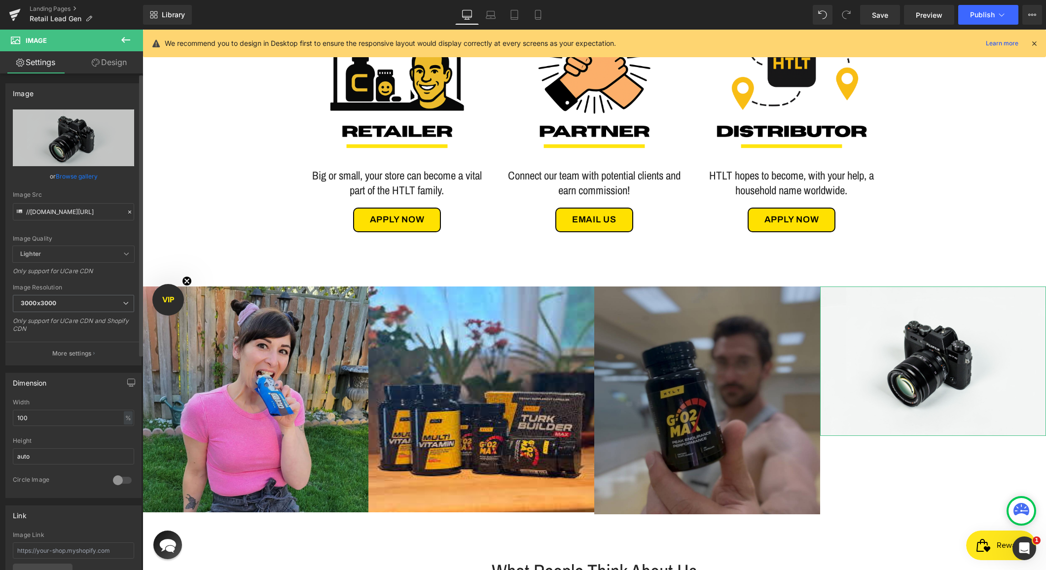
click at [63, 181] on link "Browse gallery" at bounding box center [77, 176] width 42 height 17
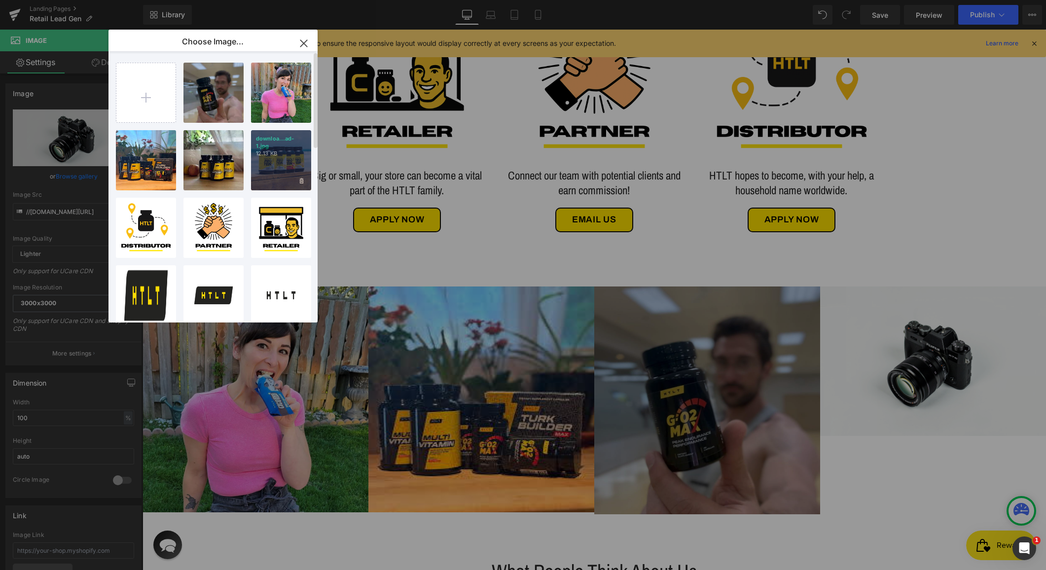
click at [279, 169] on div "downloa...ad-1.jpg 12.13 KB" at bounding box center [281, 160] width 60 height 60
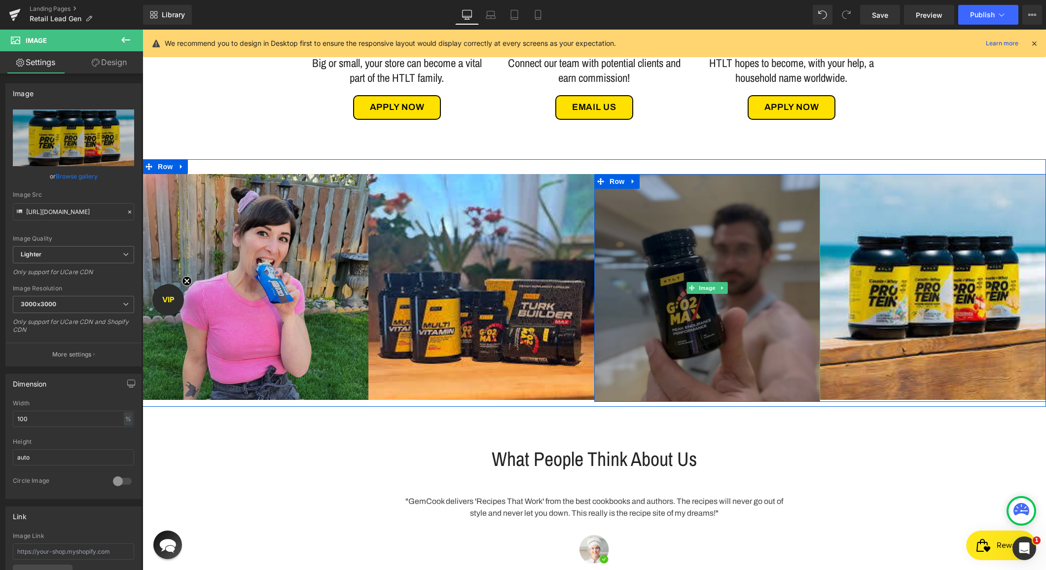
scroll to position [540, 0]
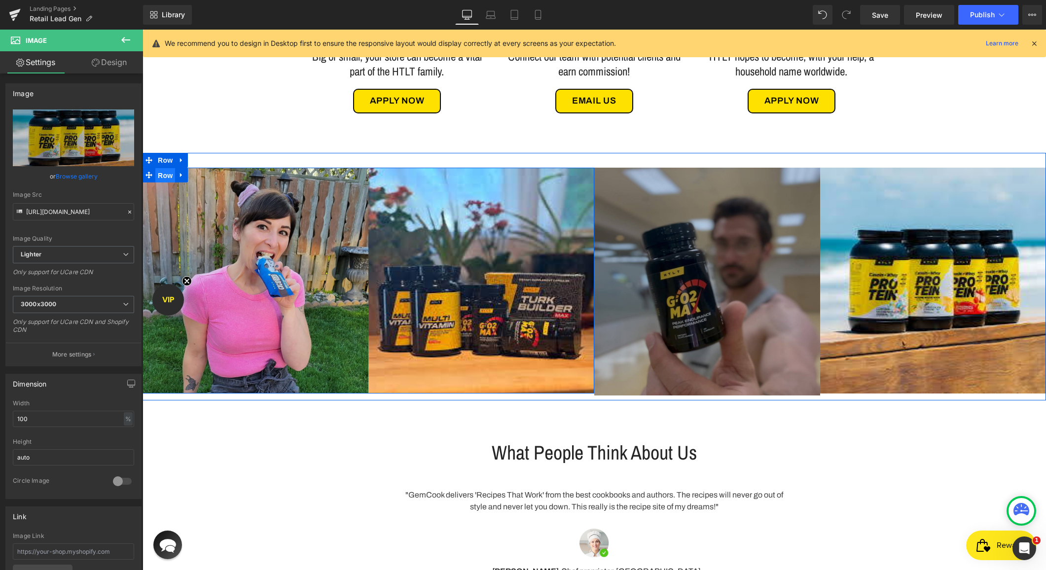
click at [166, 177] on span "Row" at bounding box center [165, 175] width 20 height 15
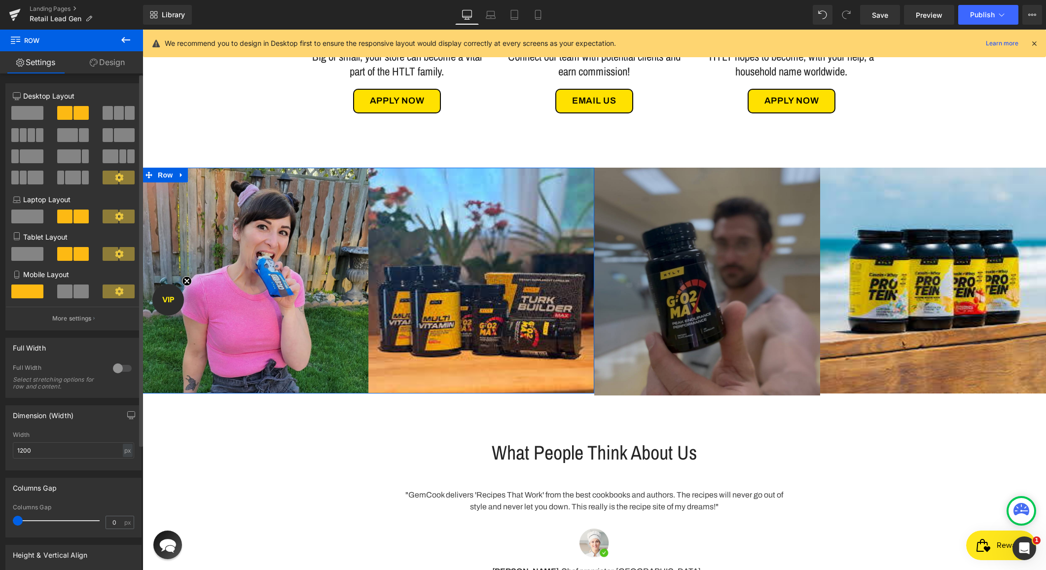
click at [115, 366] on div at bounding box center [123, 369] width 24 height 16
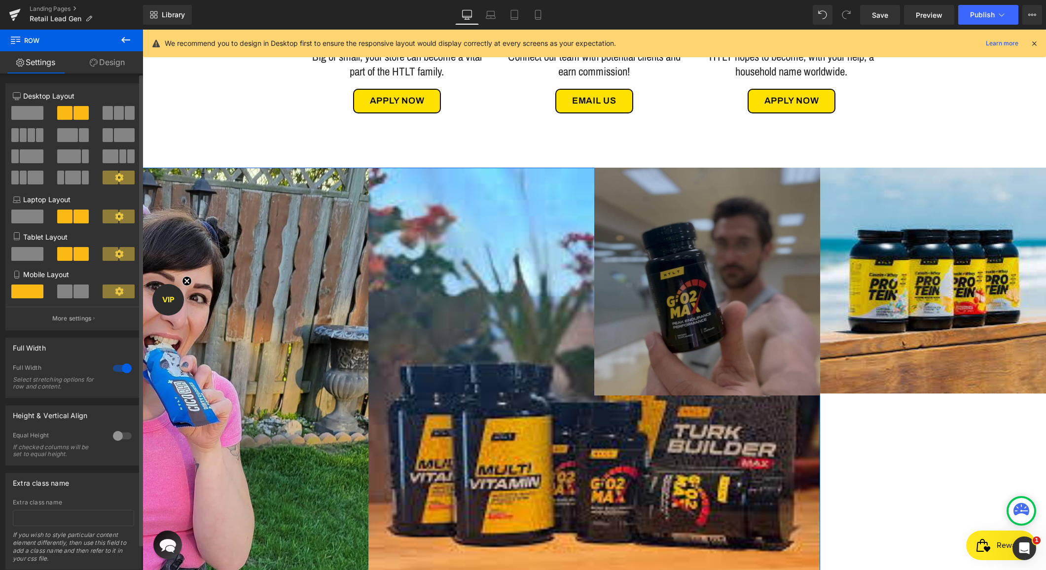
click at [120, 370] on div at bounding box center [123, 369] width 24 height 16
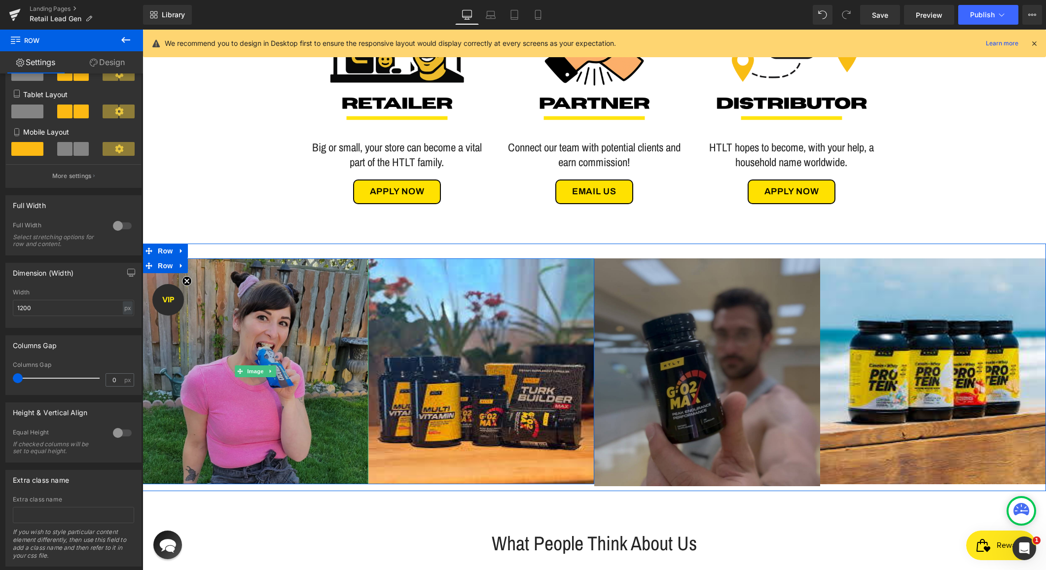
scroll to position [437, 0]
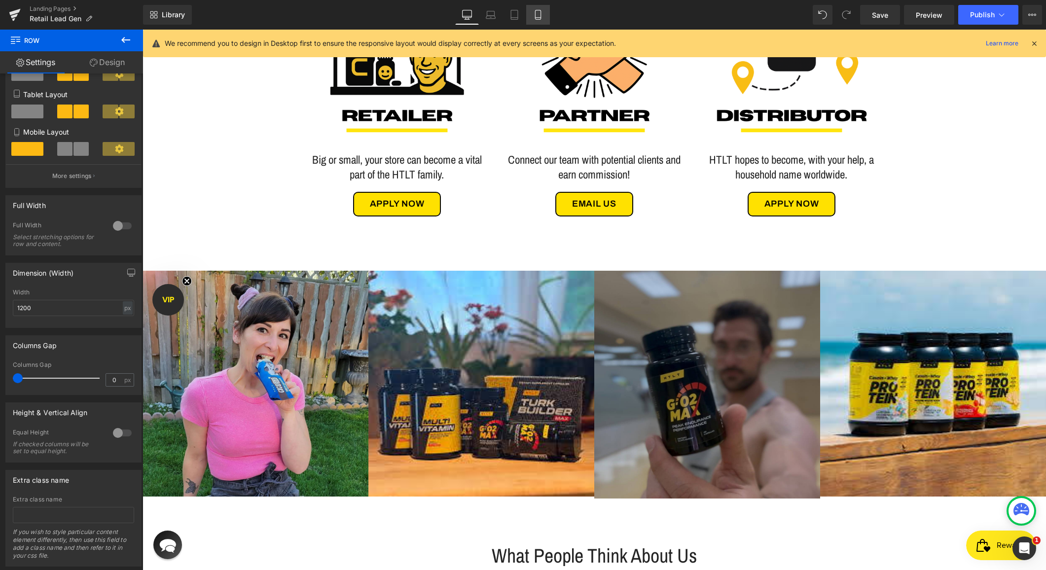
click at [538, 15] on icon at bounding box center [538, 15] width 10 height 10
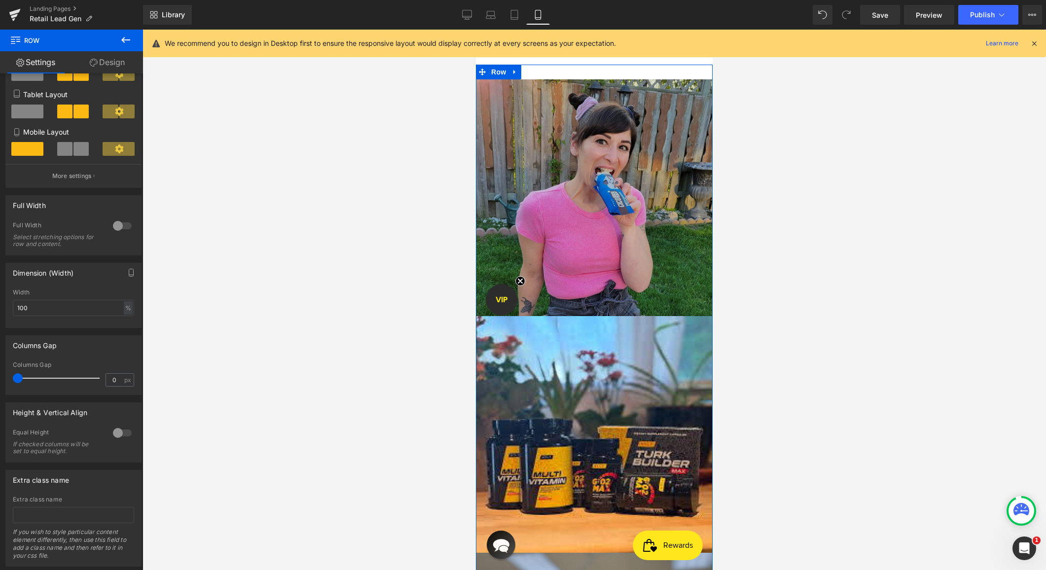
scroll to position [1192, 0]
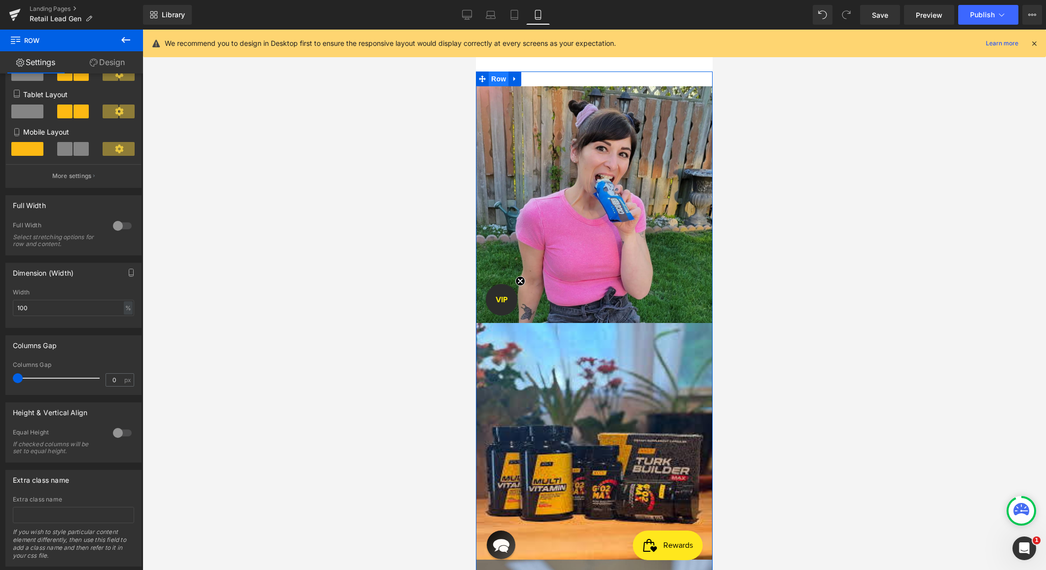
click at [497, 86] on span "Row" at bounding box center [499, 79] width 20 height 15
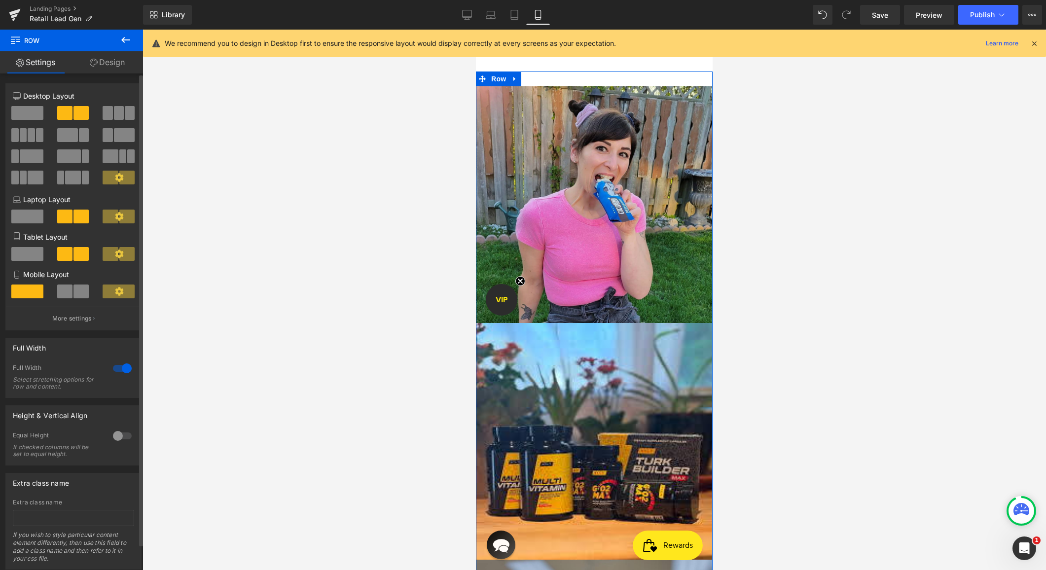
click at [65, 292] on span at bounding box center [64, 292] width 15 height 14
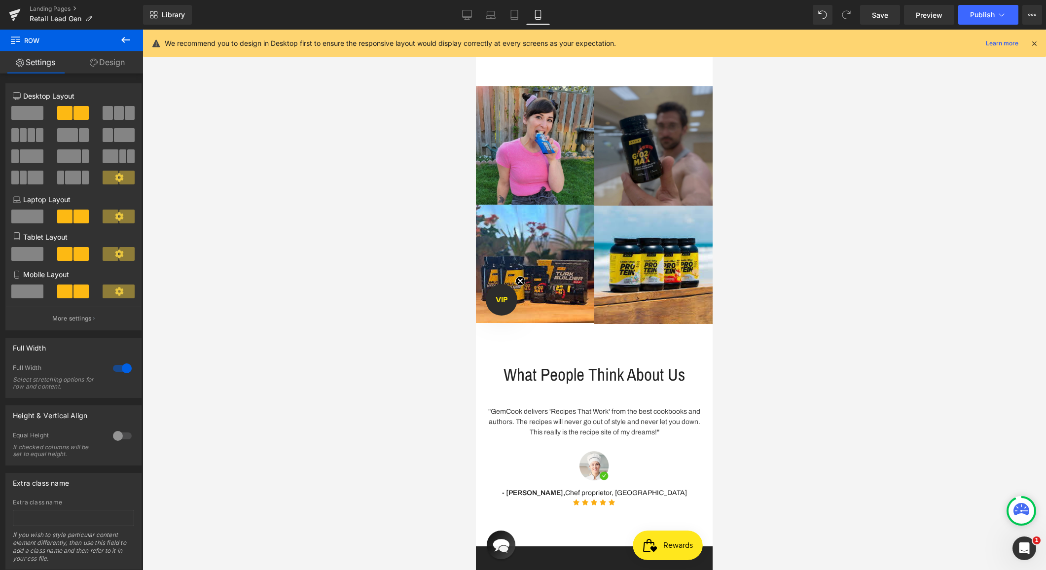
click at [809, 214] on div at bounding box center [595, 300] width 904 height 541
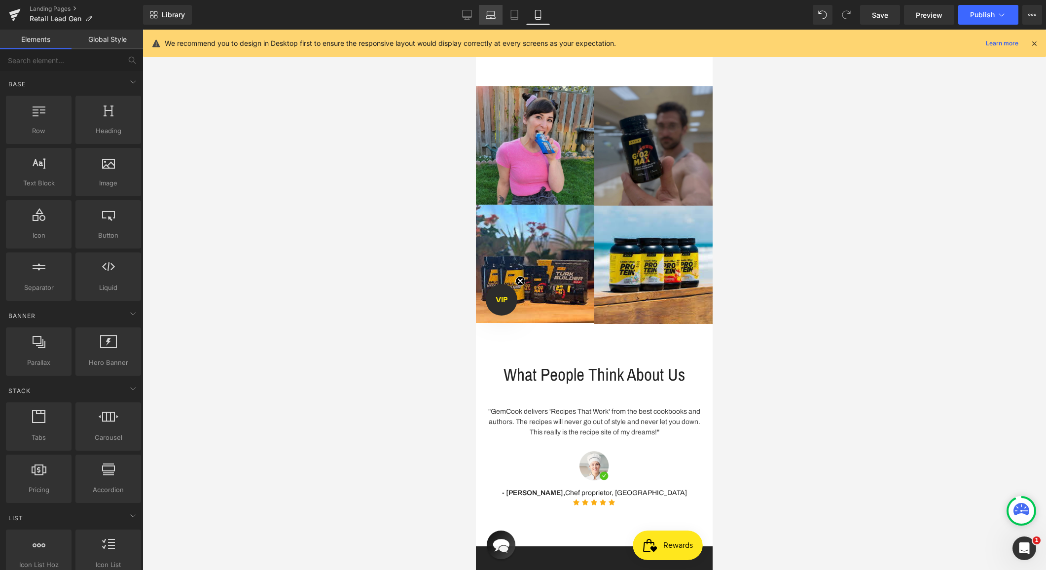
click at [489, 13] on icon at bounding box center [491, 15] width 10 height 10
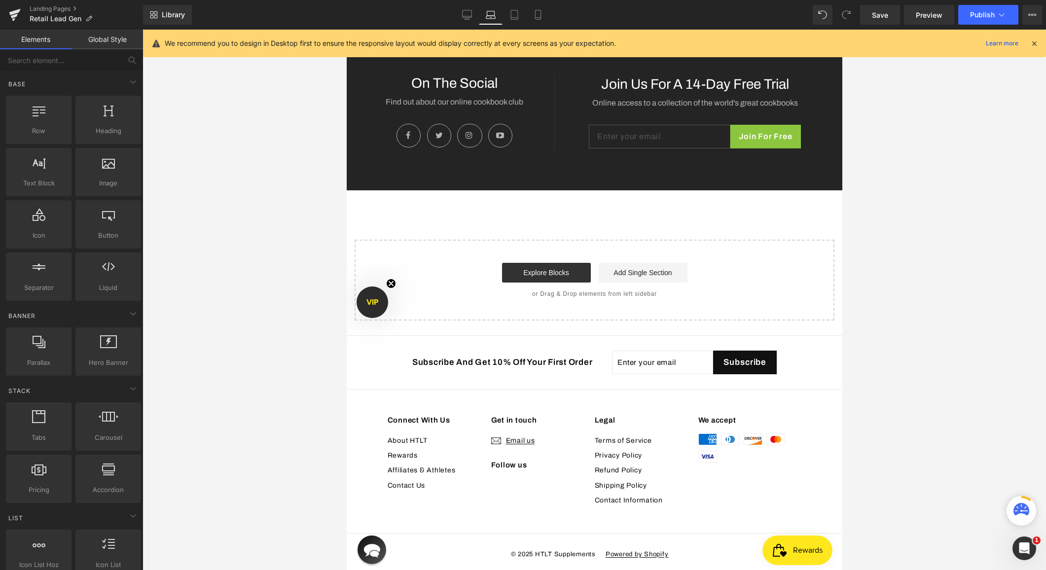
scroll to position [718, 0]
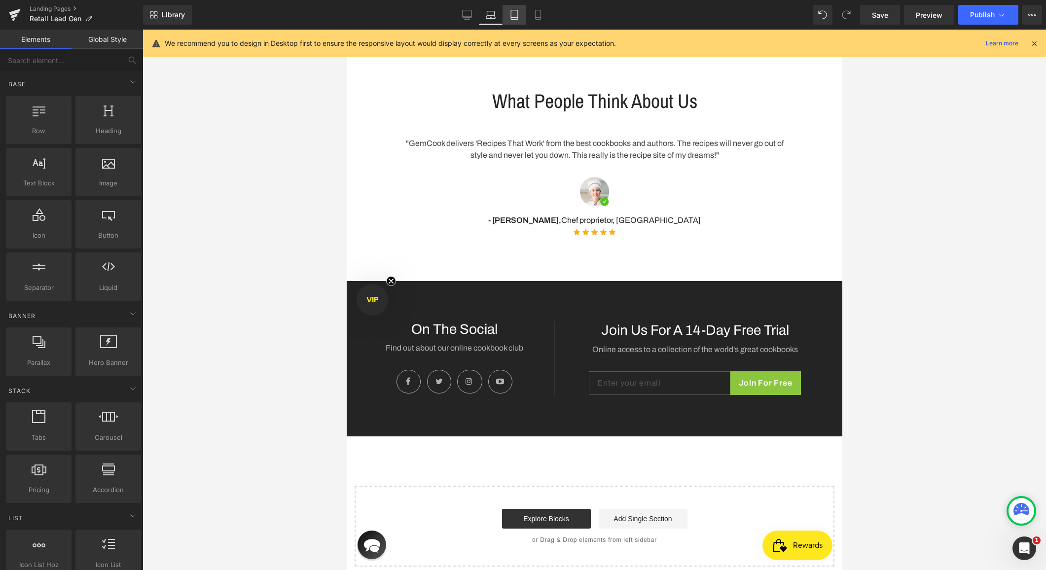
click at [510, 17] on icon at bounding box center [515, 15] width 10 height 10
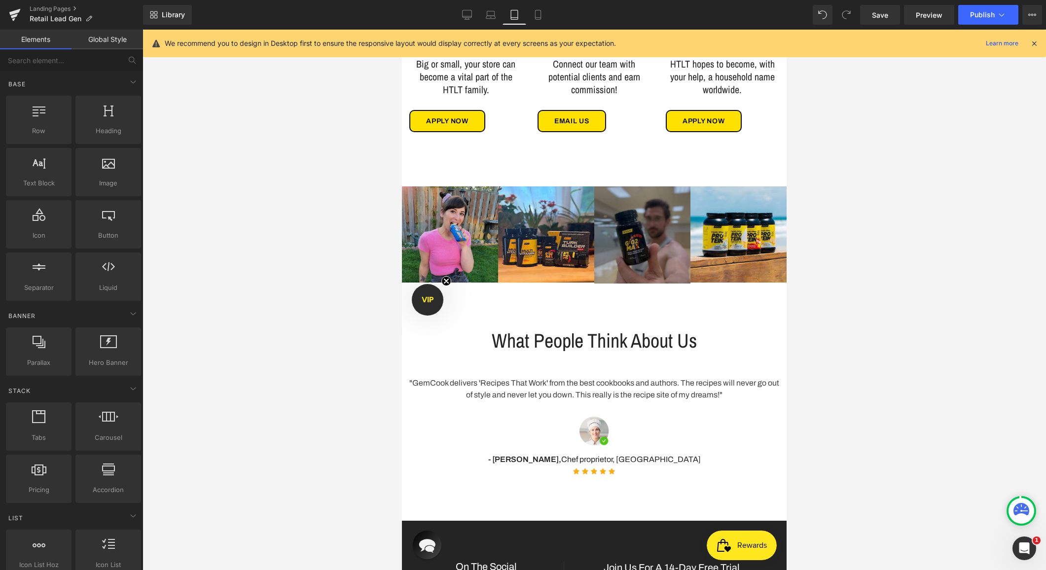
scroll to position [483, 0]
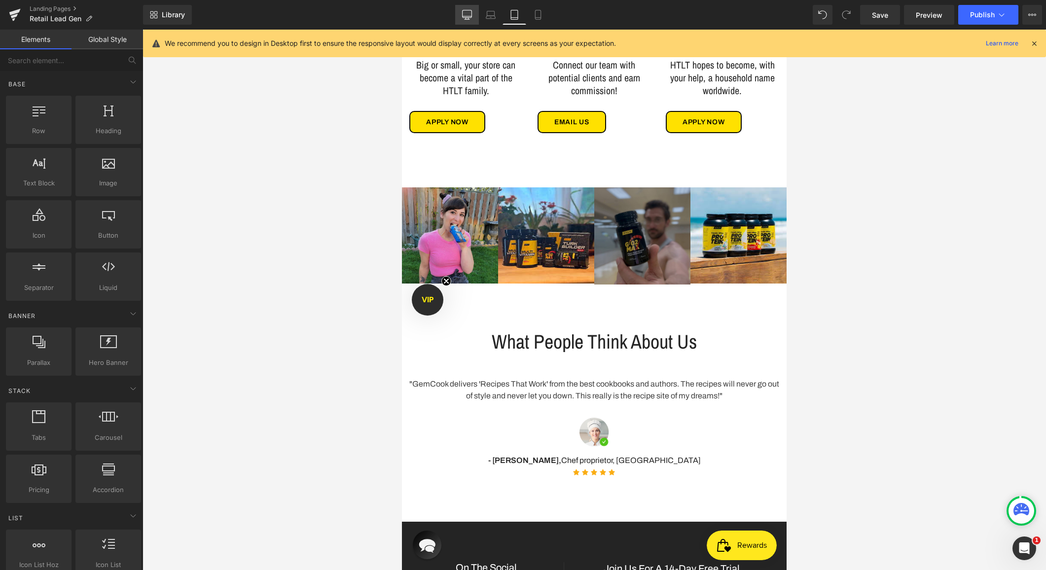
click at [464, 12] on icon at bounding box center [467, 15] width 10 height 10
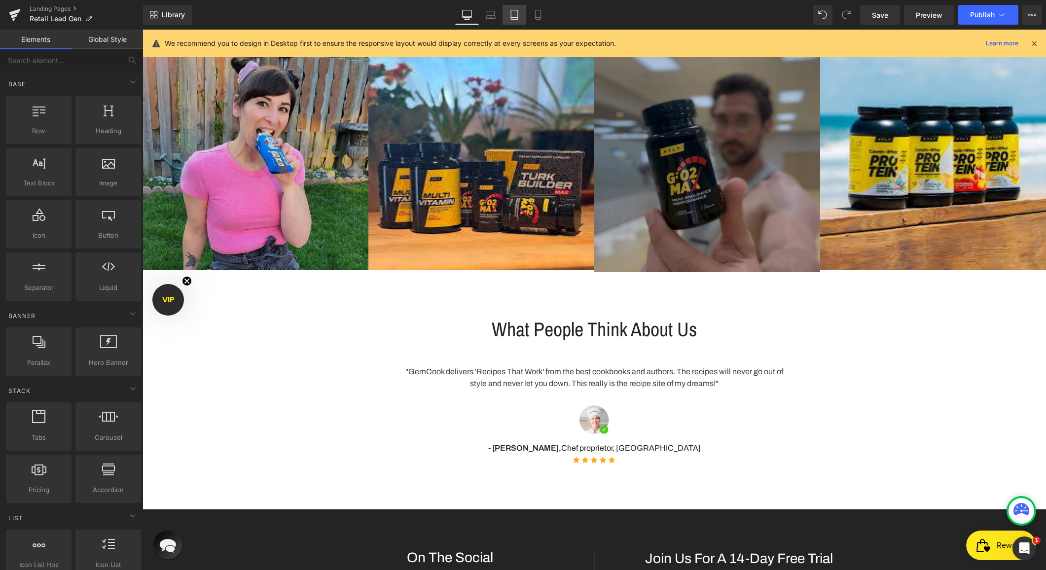
click at [514, 18] on icon at bounding box center [514, 18] width 7 height 0
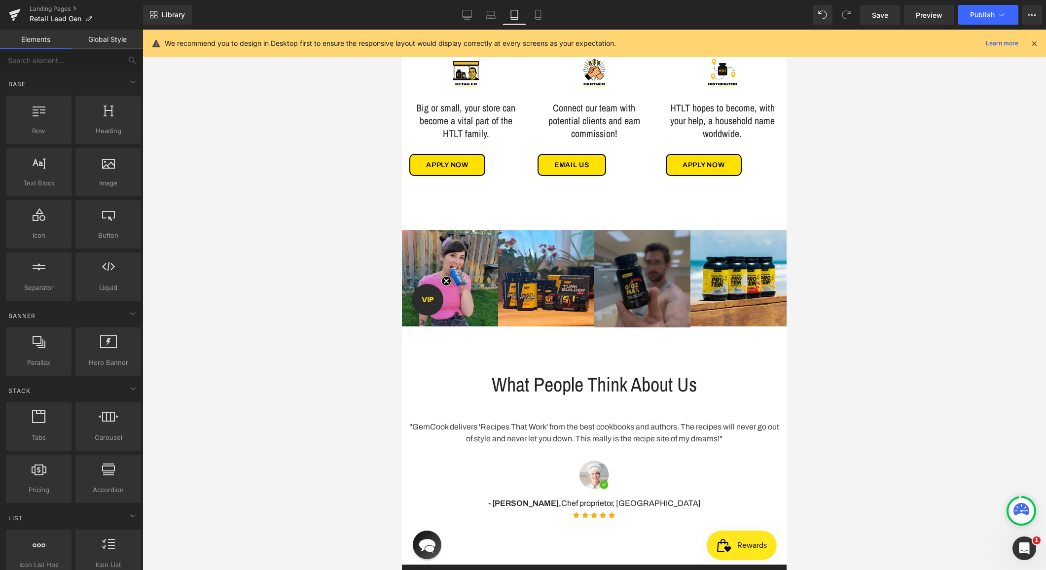
scroll to position [433, 0]
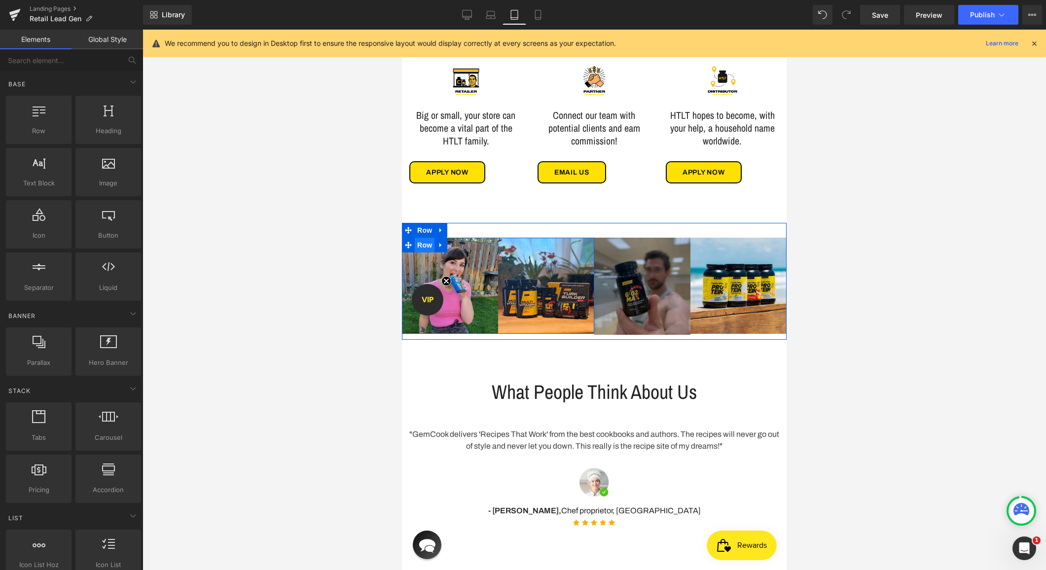
click at [426, 253] on span "Row" at bounding box center [425, 245] width 20 height 15
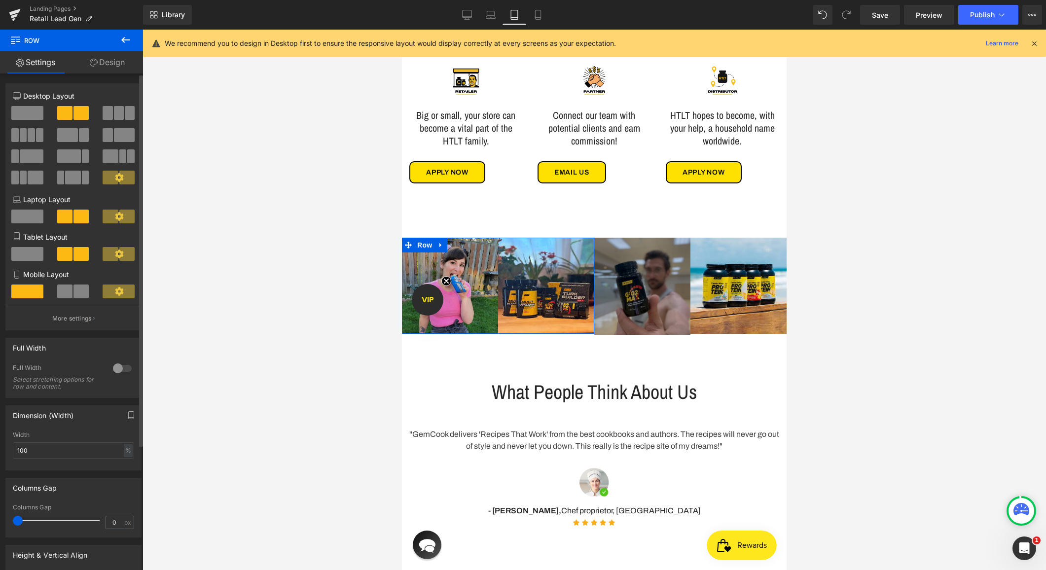
click at [76, 294] on span at bounding box center [81, 292] width 15 height 14
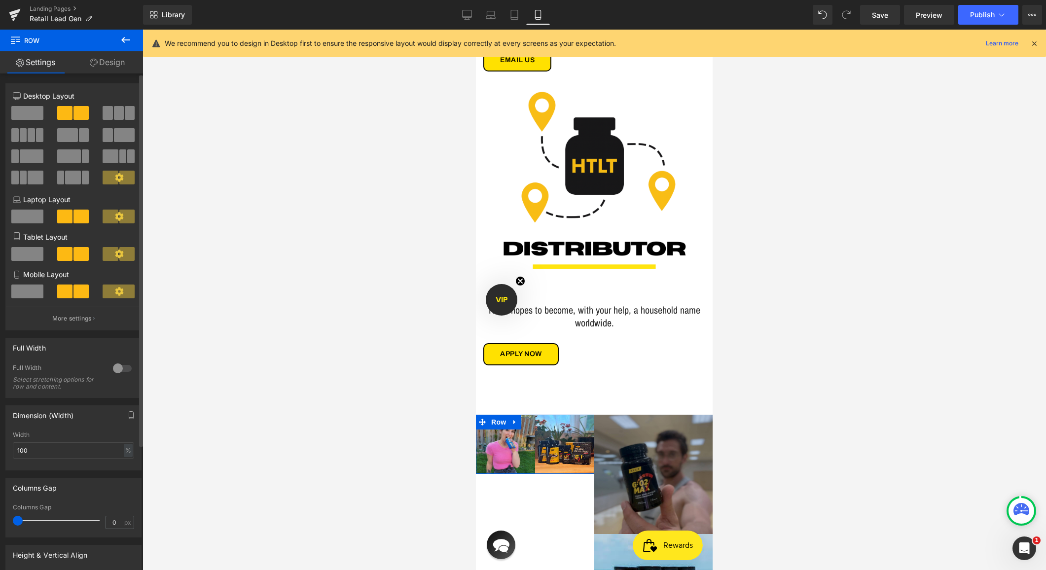
click at [30, 295] on span at bounding box center [27, 292] width 32 height 14
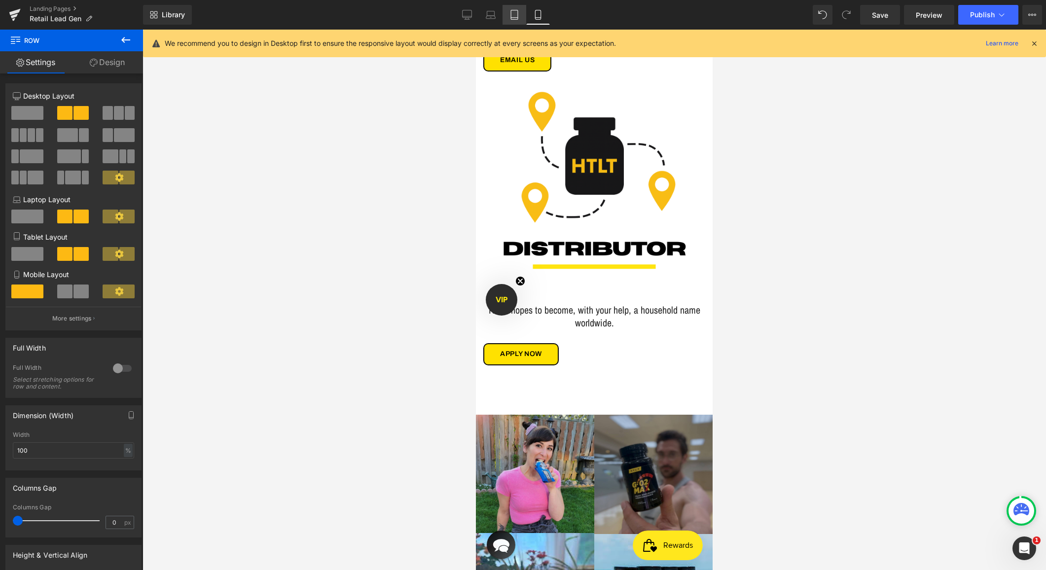
click at [519, 11] on icon at bounding box center [515, 15] width 10 height 10
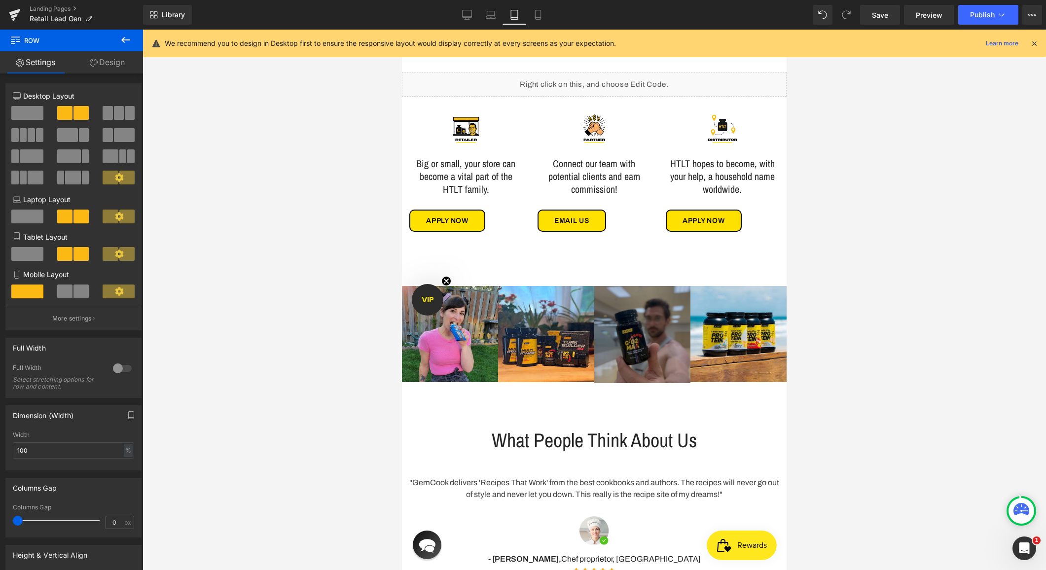
scroll to position [454, 0]
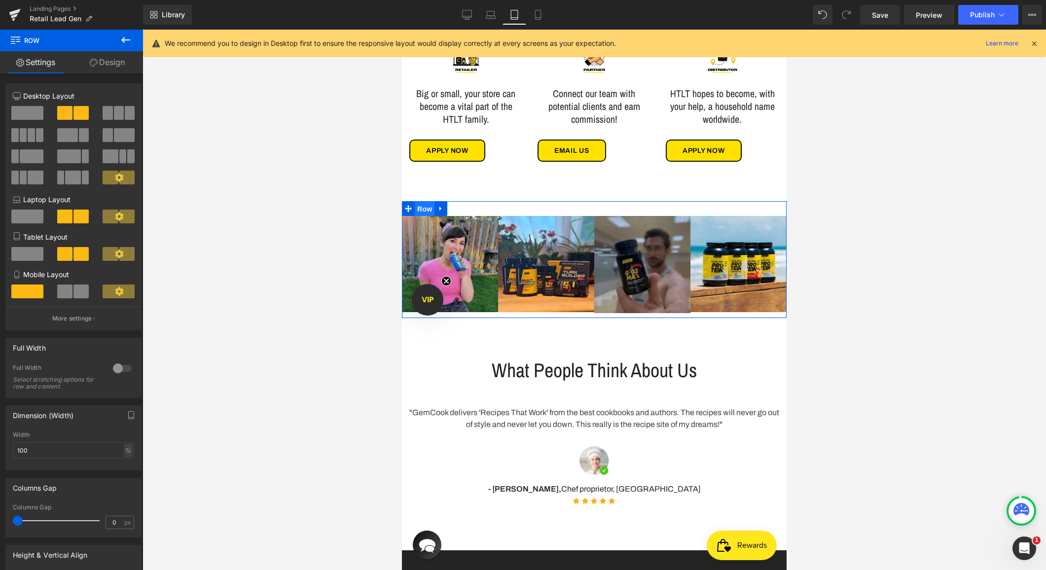
click at [422, 217] on span "Row" at bounding box center [425, 209] width 20 height 15
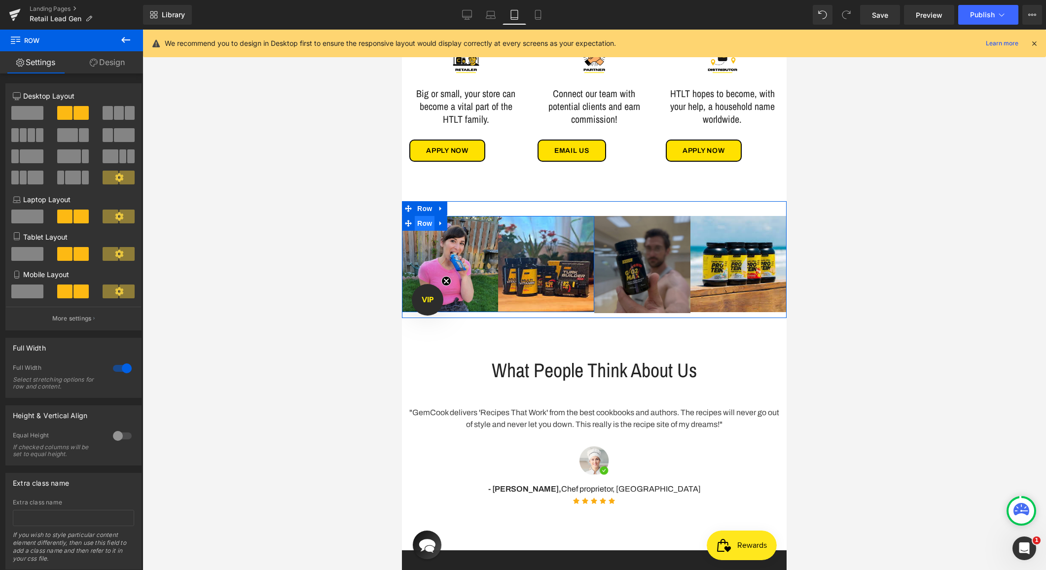
click at [425, 231] on span "Row" at bounding box center [425, 223] width 20 height 15
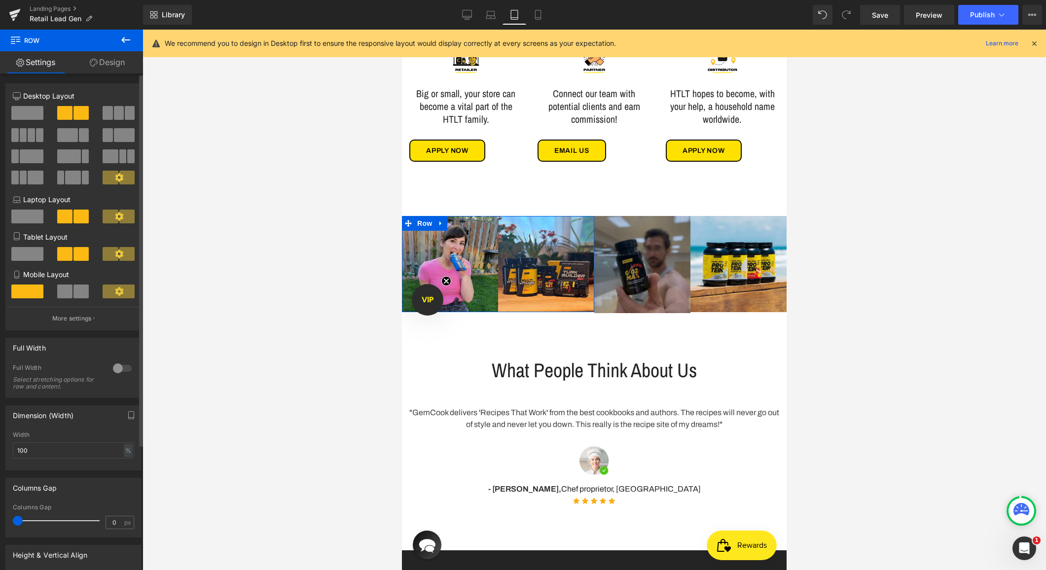
click at [74, 291] on span at bounding box center [81, 292] width 15 height 14
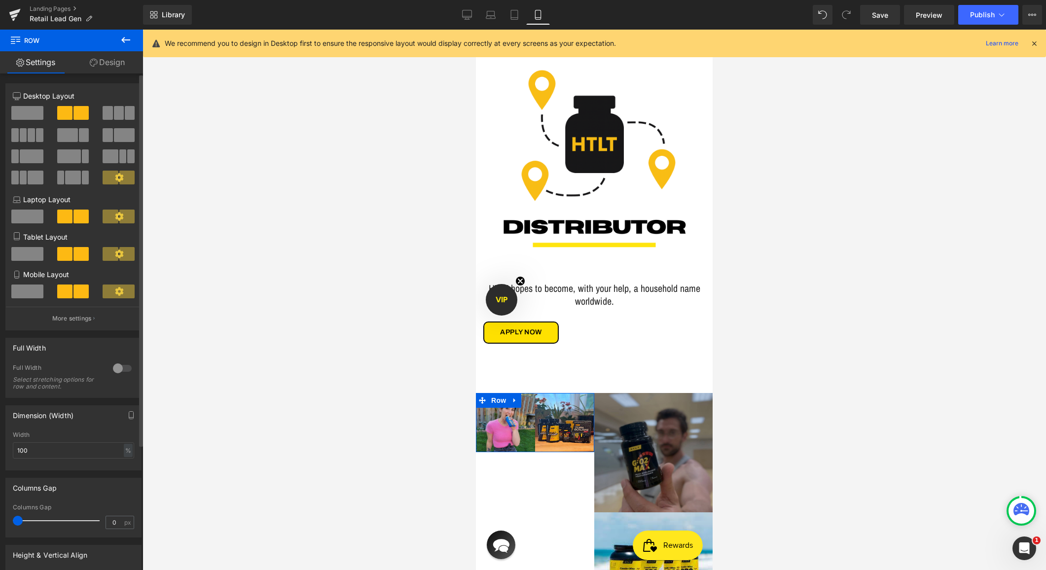
click at [69, 291] on span at bounding box center [64, 292] width 15 height 14
click at [28, 293] on span at bounding box center [27, 292] width 32 height 14
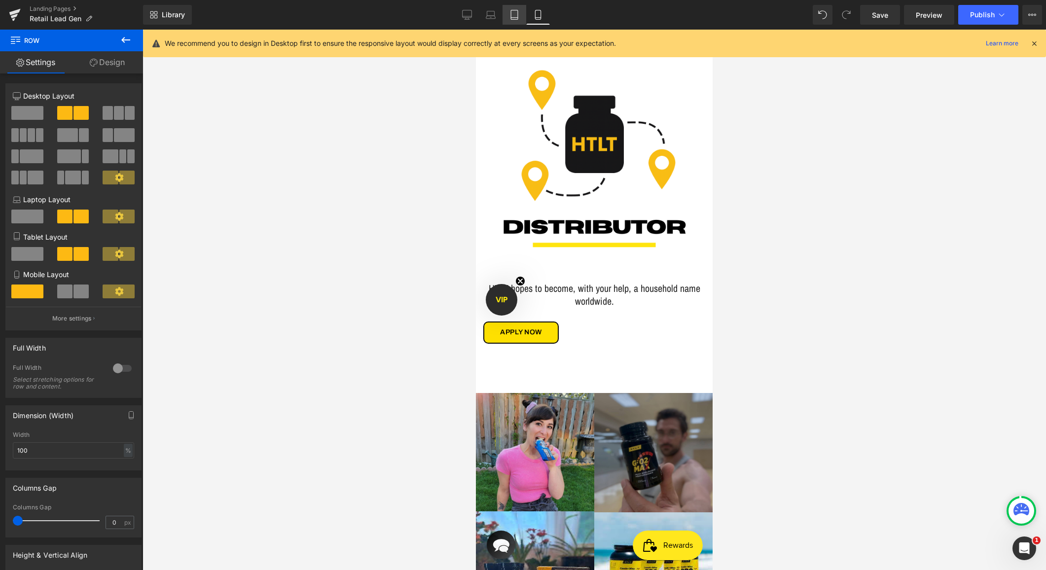
click at [514, 22] on link "Tablet" at bounding box center [515, 15] width 24 height 20
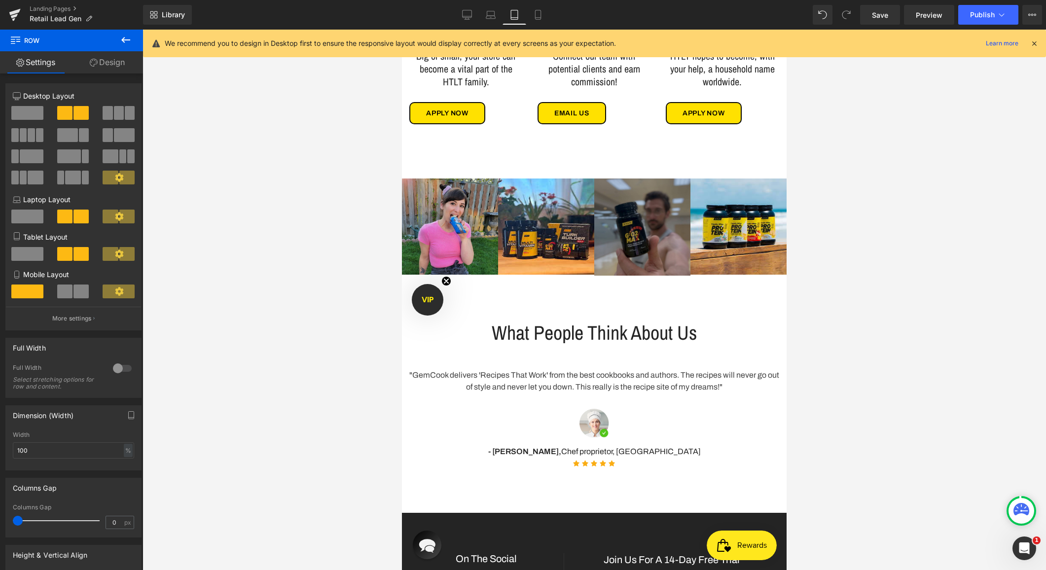
scroll to position [502, 0]
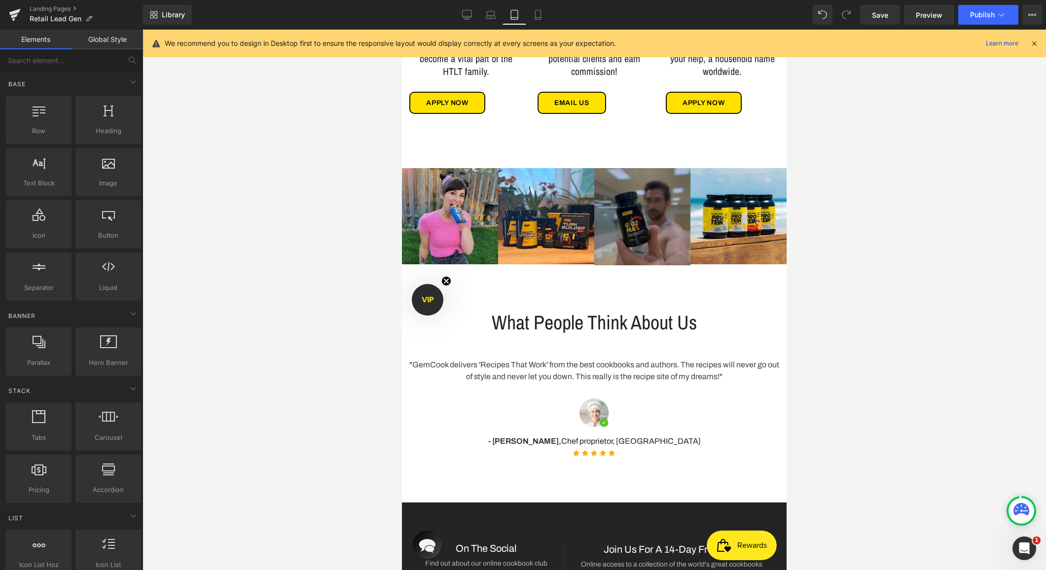
click at [904, 215] on div at bounding box center [595, 300] width 904 height 541
click at [464, 15] on icon at bounding box center [467, 15] width 10 height 10
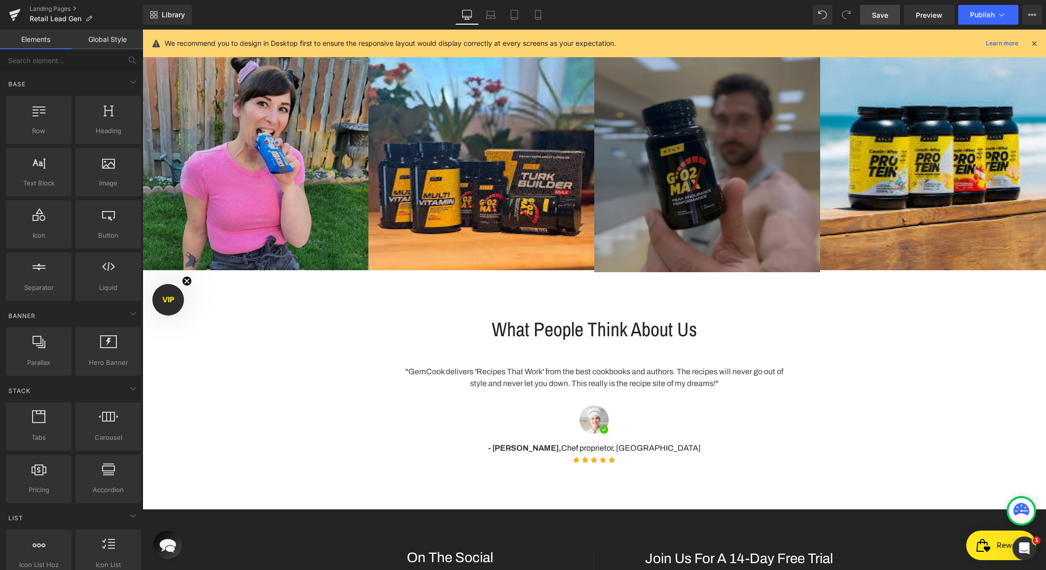
click at [873, 18] on span "Save" at bounding box center [880, 15] width 16 height 10
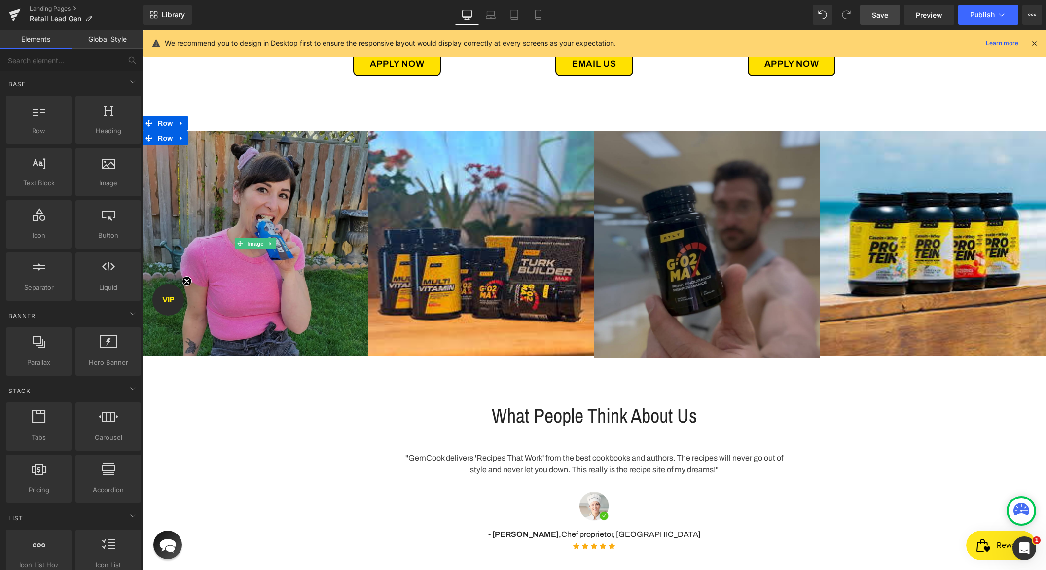
scroll to position [518, 0]
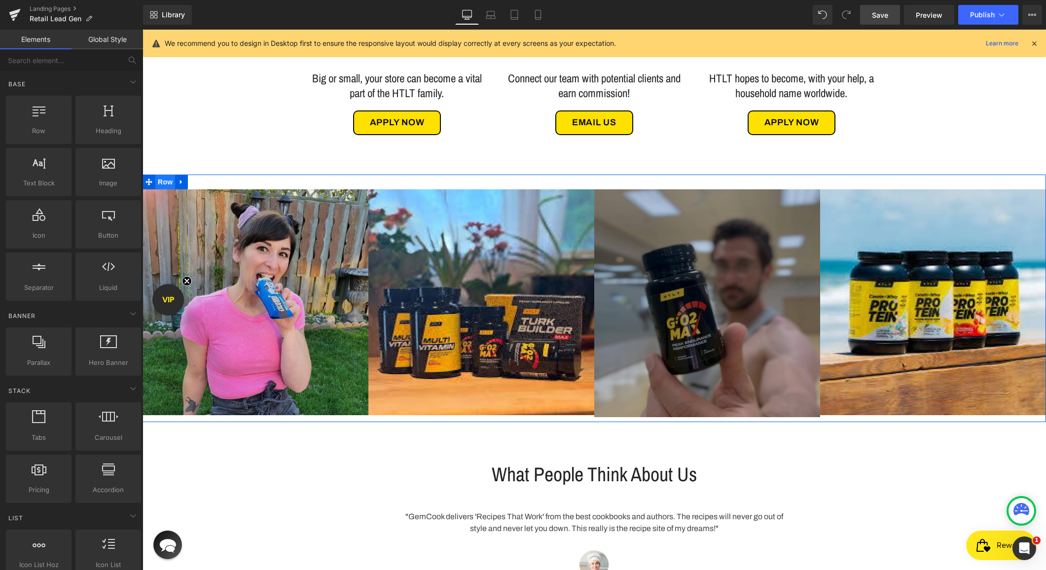
click at [165, 183] on span "Row" at bounding box center [165, 182] width 20 height 15
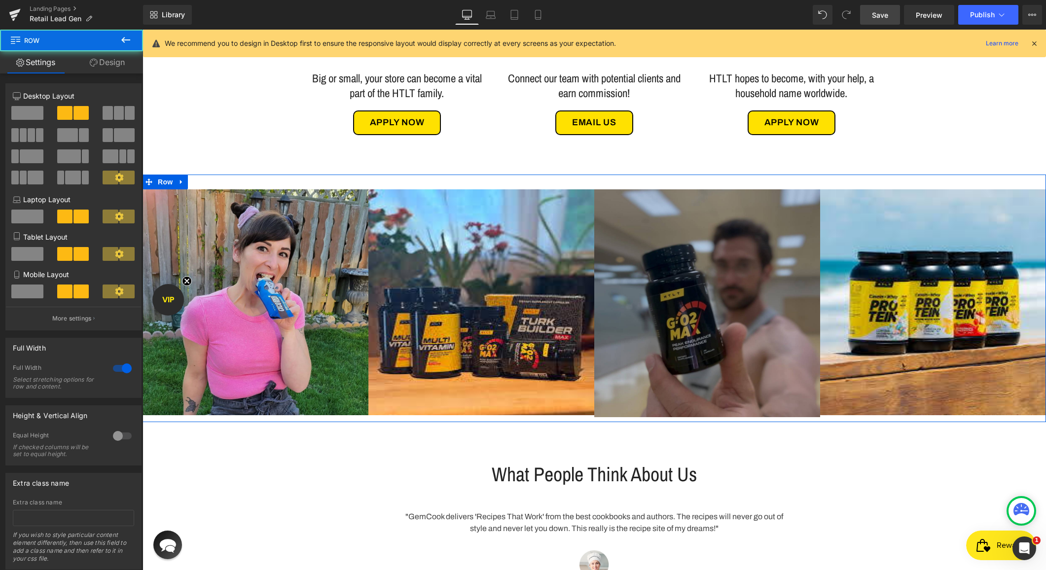
click at [110, 61] on link "Design" at bounding box center [108, 62] width 72 height 22
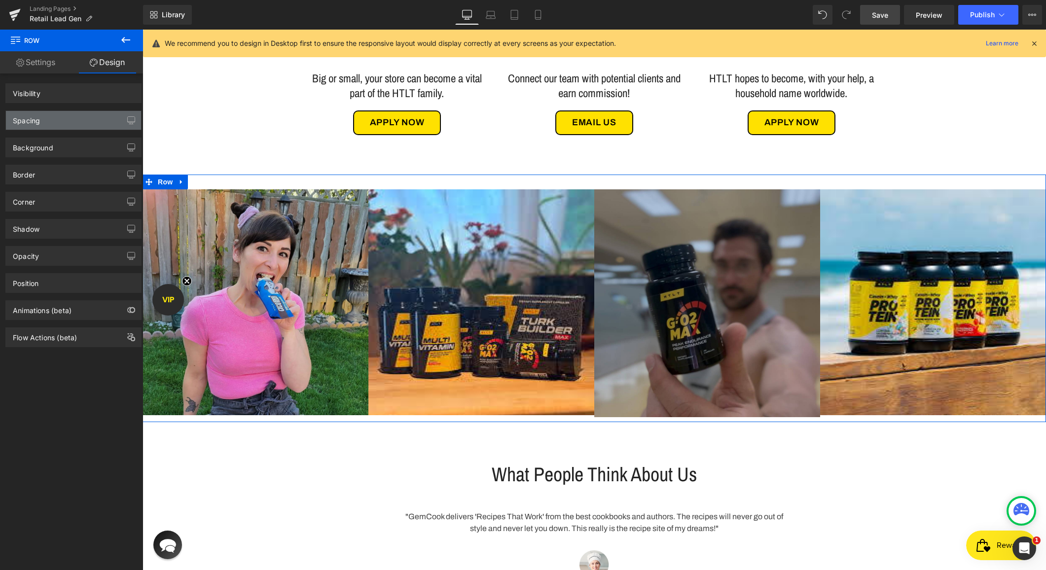
click at [53, 116] on div "Spacing" at bounding box center [73, 120] width 135 height 19
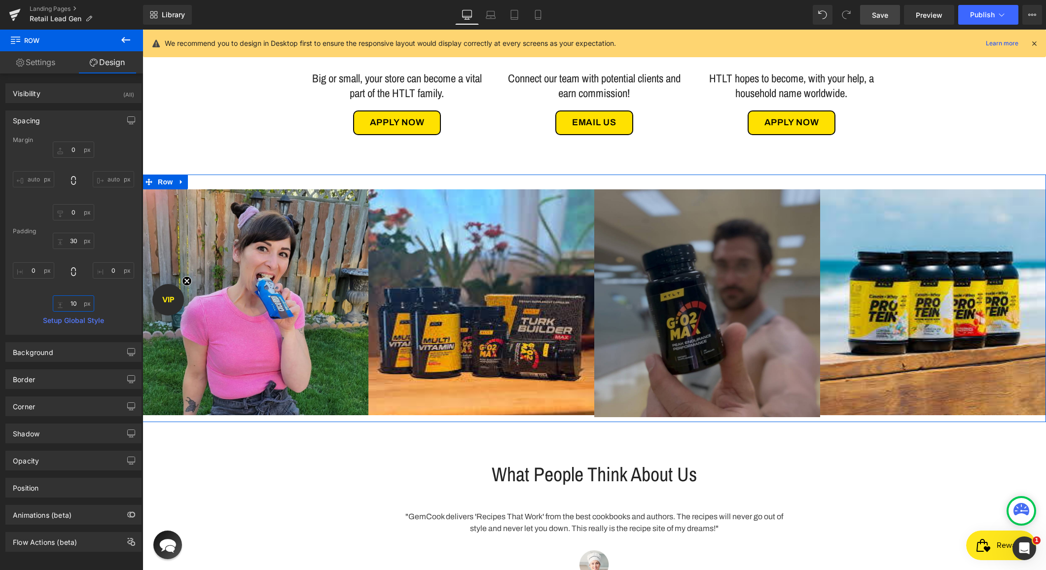
click at [73, 310] on input "10" at bounding box center [73, 304] width 41 height 16
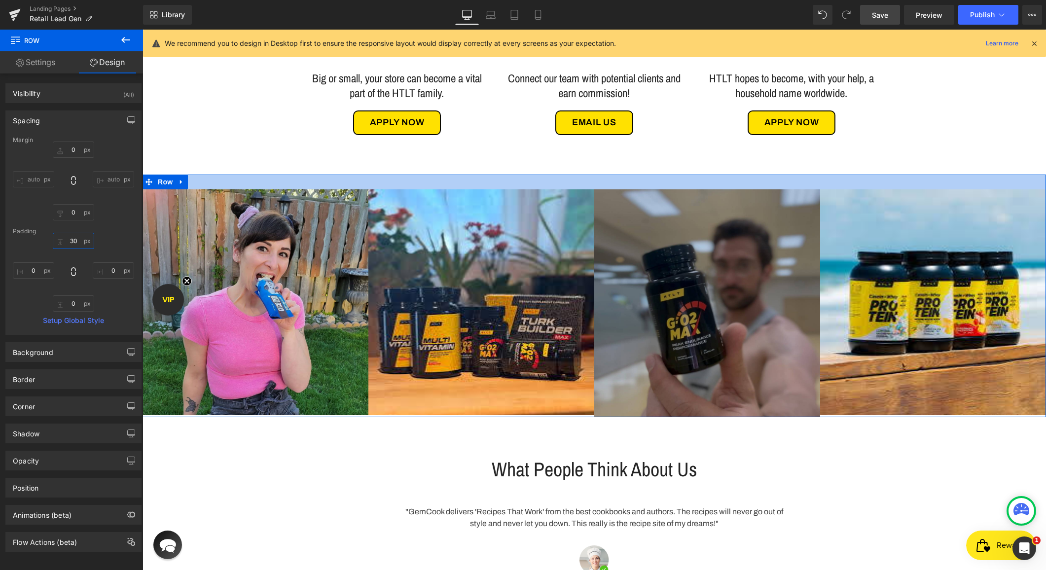
click at [69, 243] on input "30" at bounding box center [73, 241] width 41 height 16
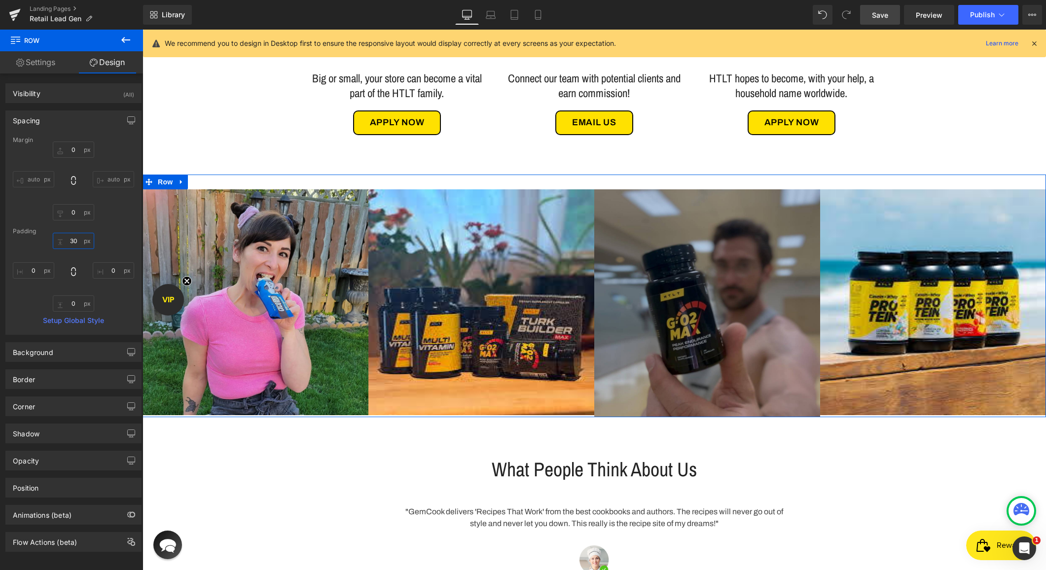
click at [69, 243] on input "30" at bounding box center [73, 241] width 41 height 16
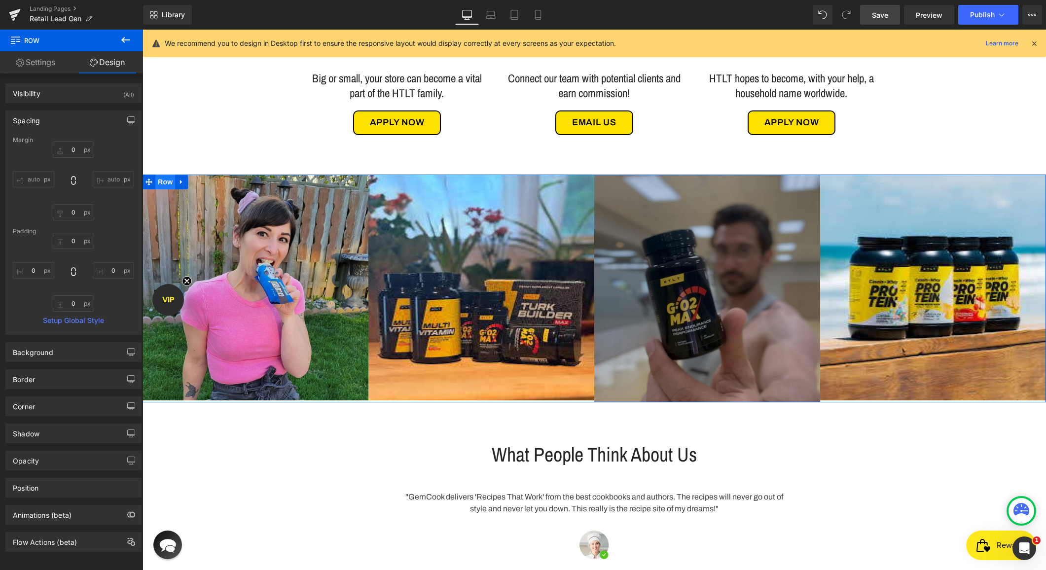
click at [165, 183] on span "Row" at bounding box center [165, 182] width 20 height 15
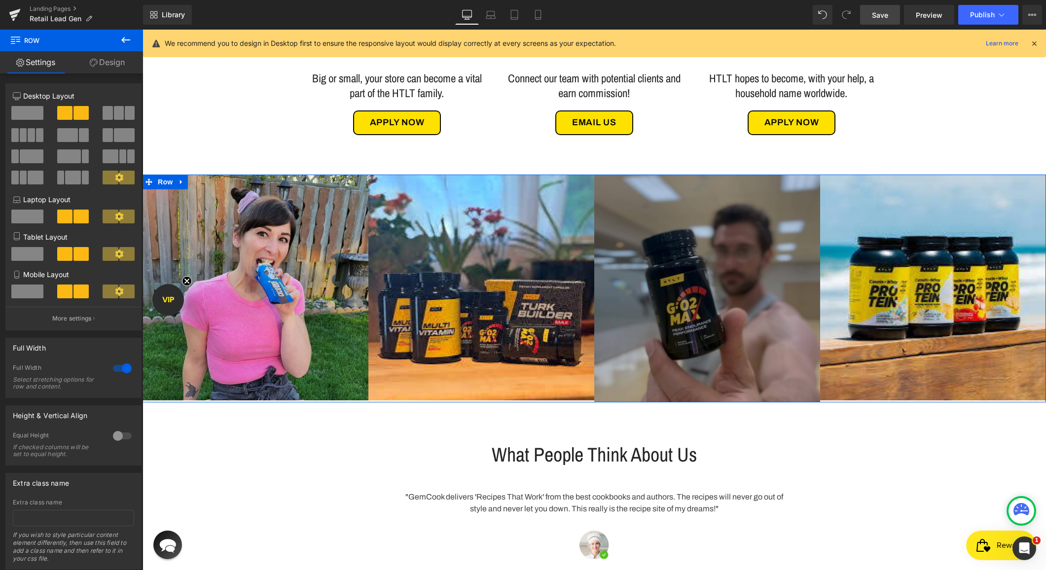
click at [109, 51] on link "Design" at bounding box center [108, 62] width 72 height 22
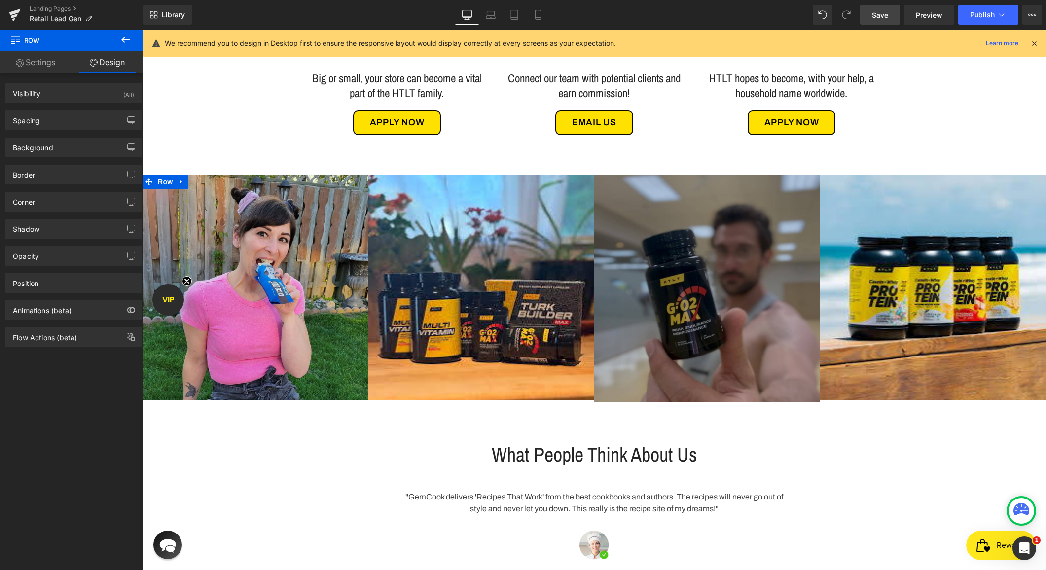
click at [59, 158] on div "Border Border Style Custom Custom Setup Global Style Custom Setup Global Style …" at bounding box center [74, 170] width 148 height 27
click at [58, 147] on div "Background" at bounding box center [73, 147] width 135 height 19
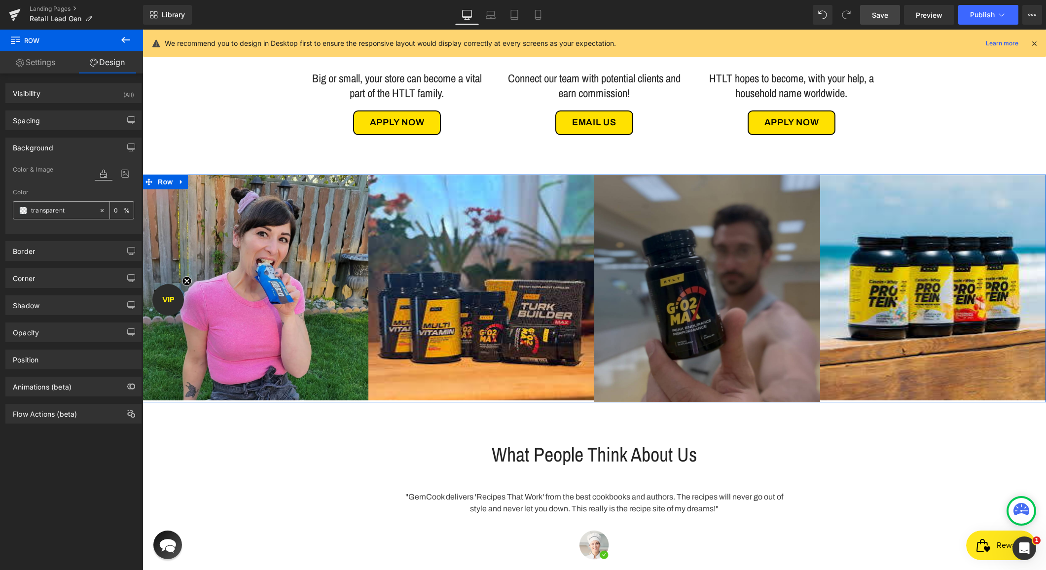
click at [22, 208] on span at bounding box center [23, 211] width 8 height 8
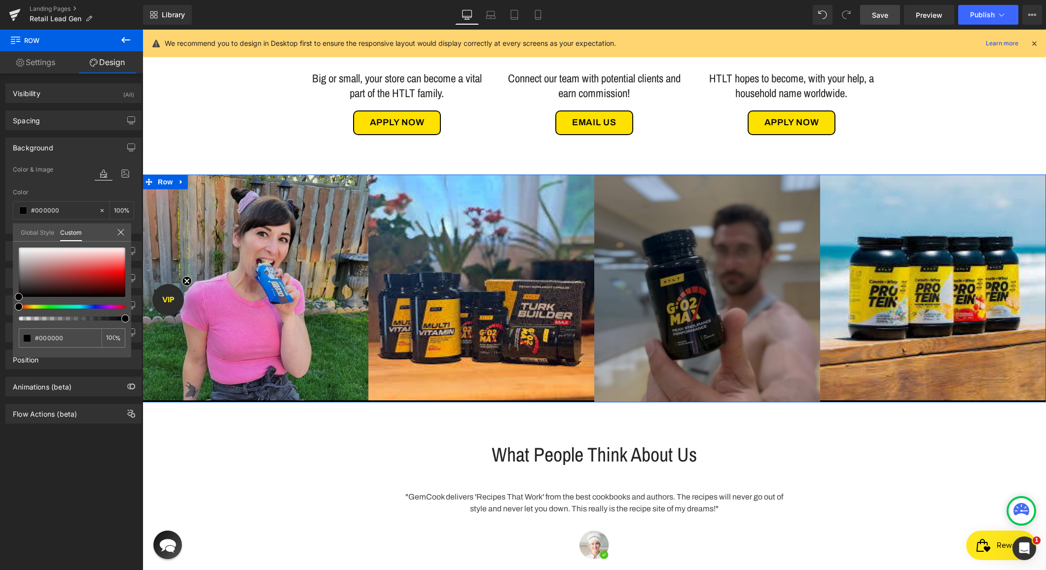
drag, startPoint x: 55, startPoint y: 318, endPoint x: 134, endPoint y: 322, distance: 78.5
click at [134, 234] on div "Background Color & Image color rgba(0, 0, 0, 1) Color #000000 100 % Image Repla…" at bounding box center [74, 182] width 148 height 104
